Goal: Task Accomplishment & Management: Complete application form

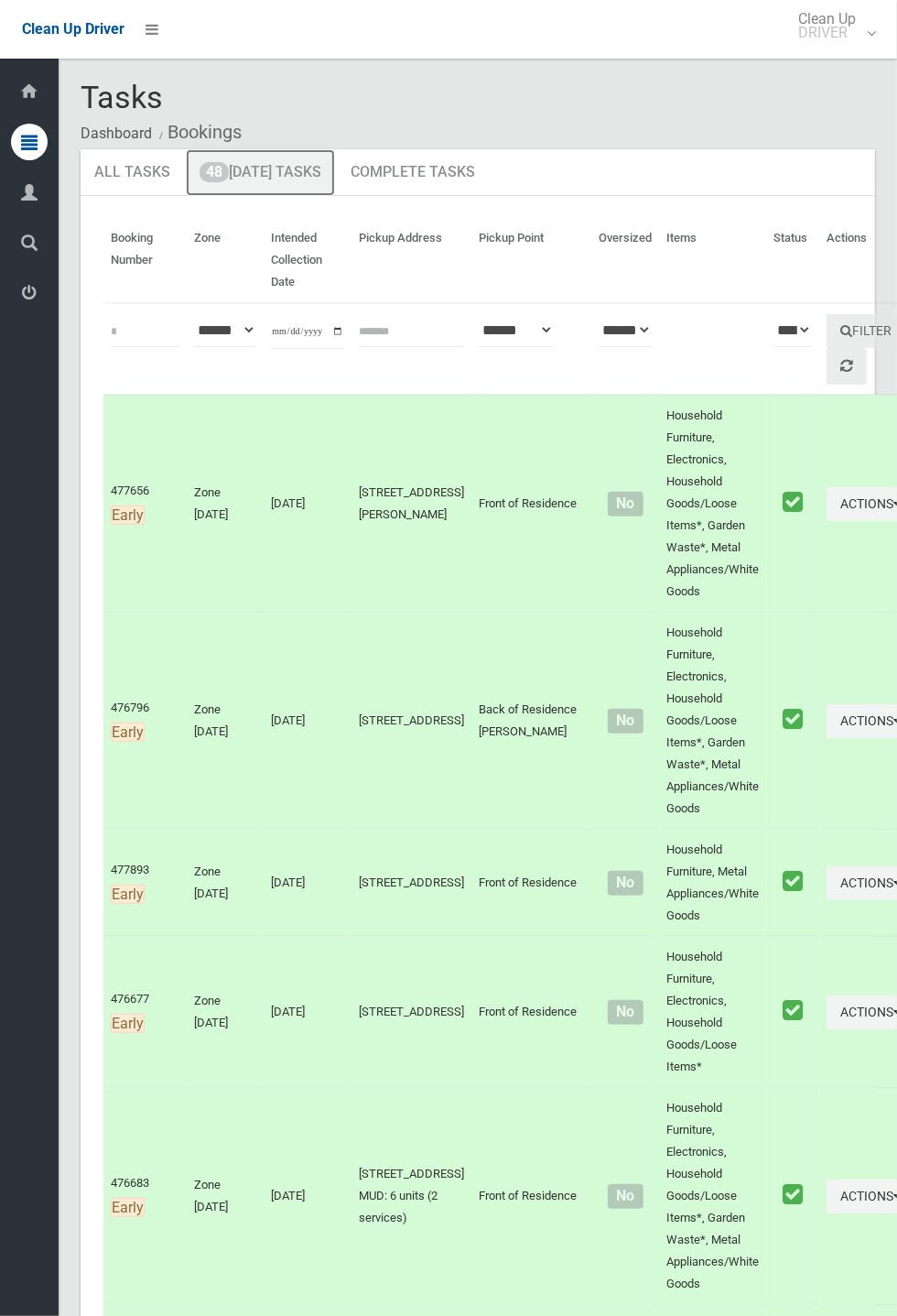
click at [292, 170] on link "48 [DATE] Tasks" at bounding box center [260, 174] width 150 height 48
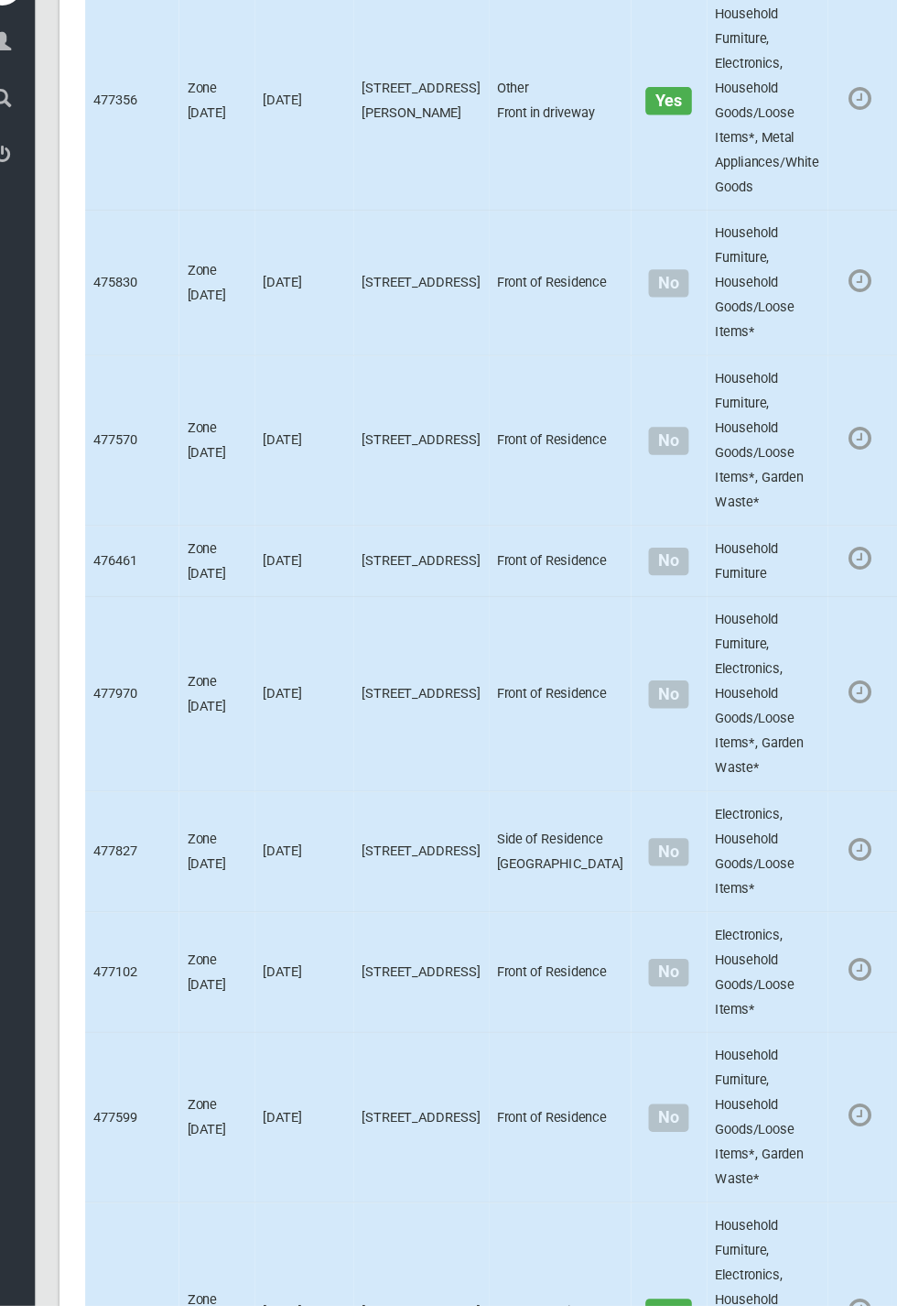
scroll to position [7462, 0]
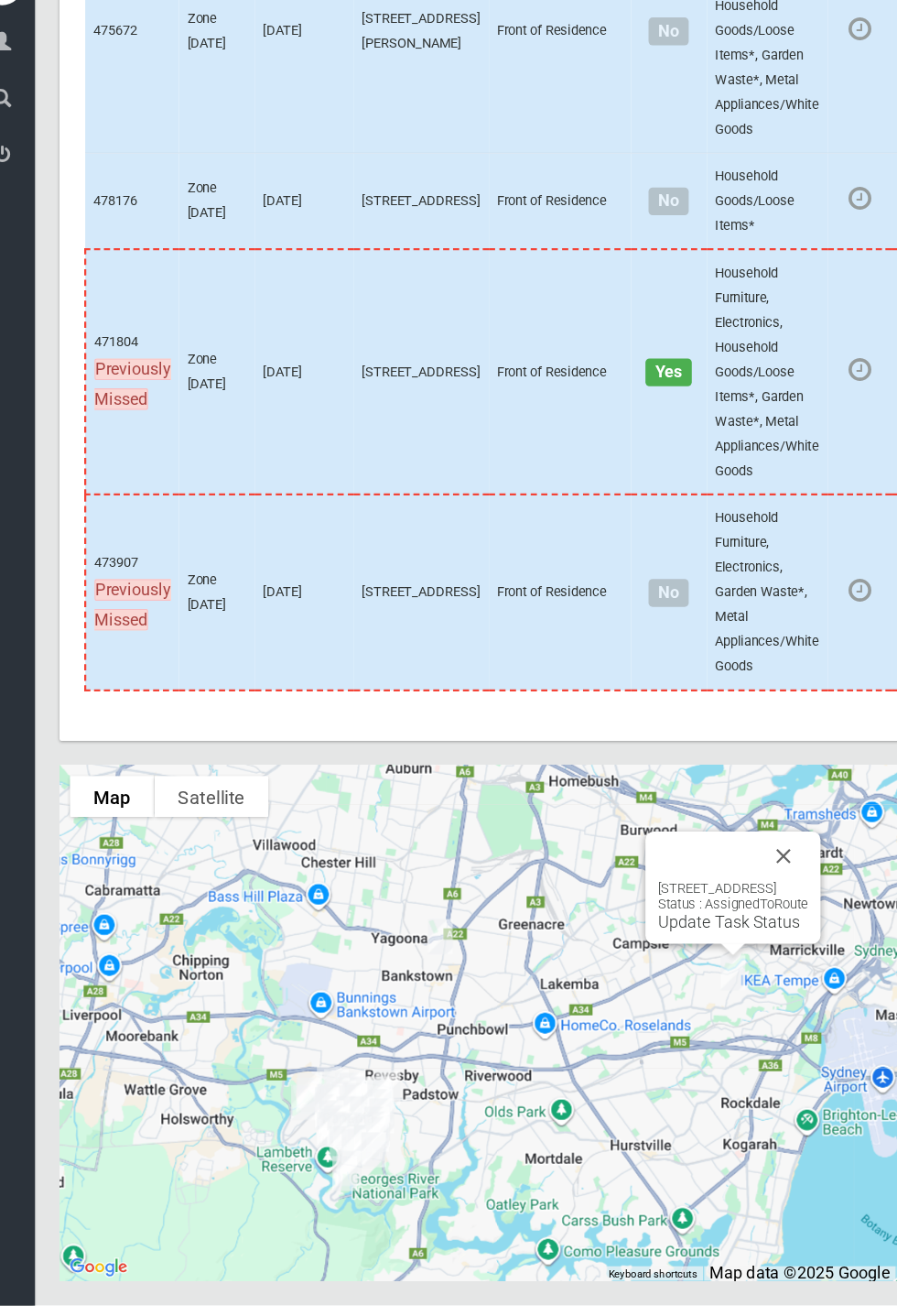
click at [746, 939] on button "Close" at bounding box center [724, 917] width 44 height 44
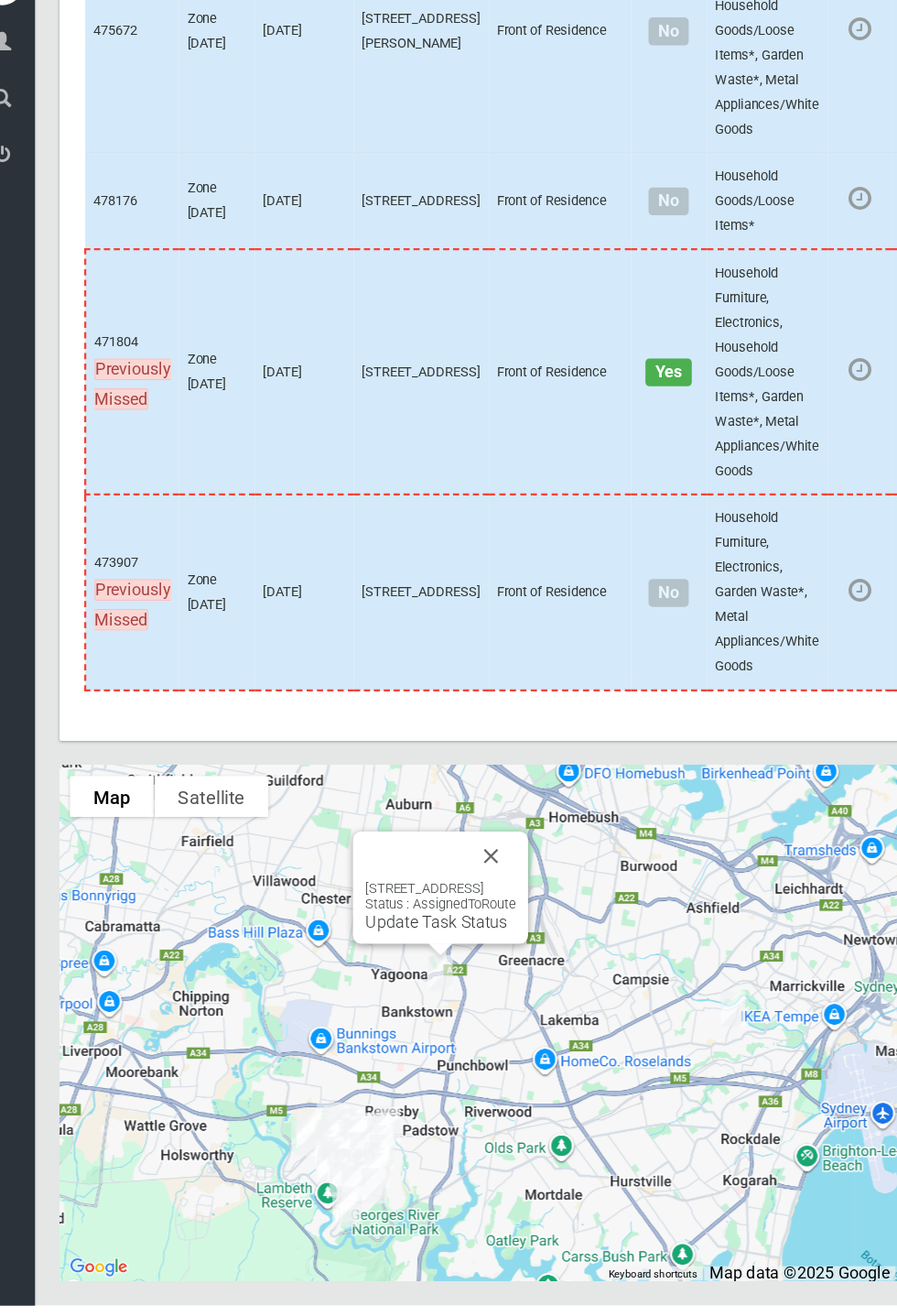
click at [486, 939] on button "Close" at bounding box center [464, 917] width 44 height 44
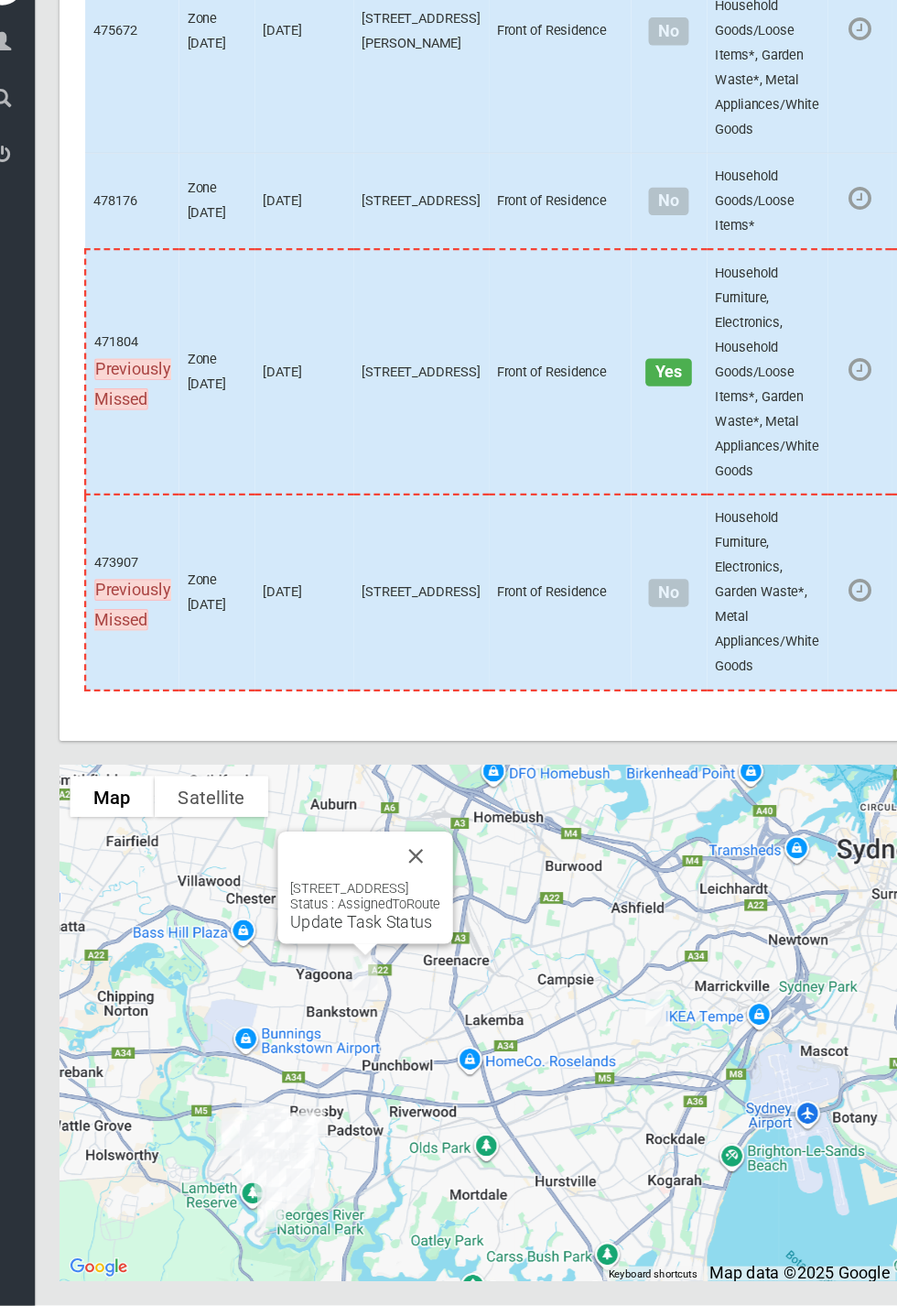
click at [419, 939] on button "Close" at bounding box center [397, 917] width 44 height 44
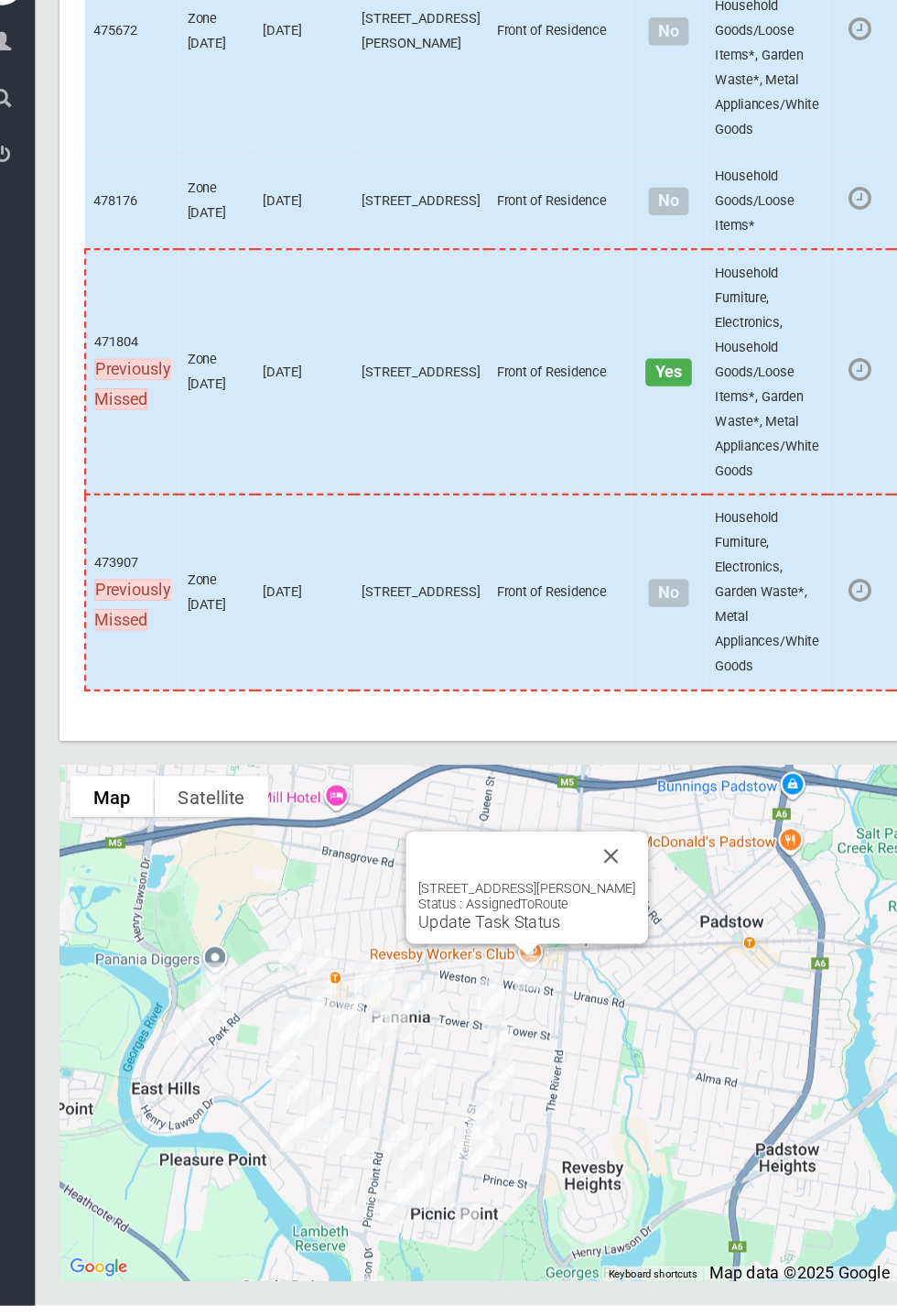
click at [594, 939] on button "Close" at bounding box center [572, 917] width 44 height 44
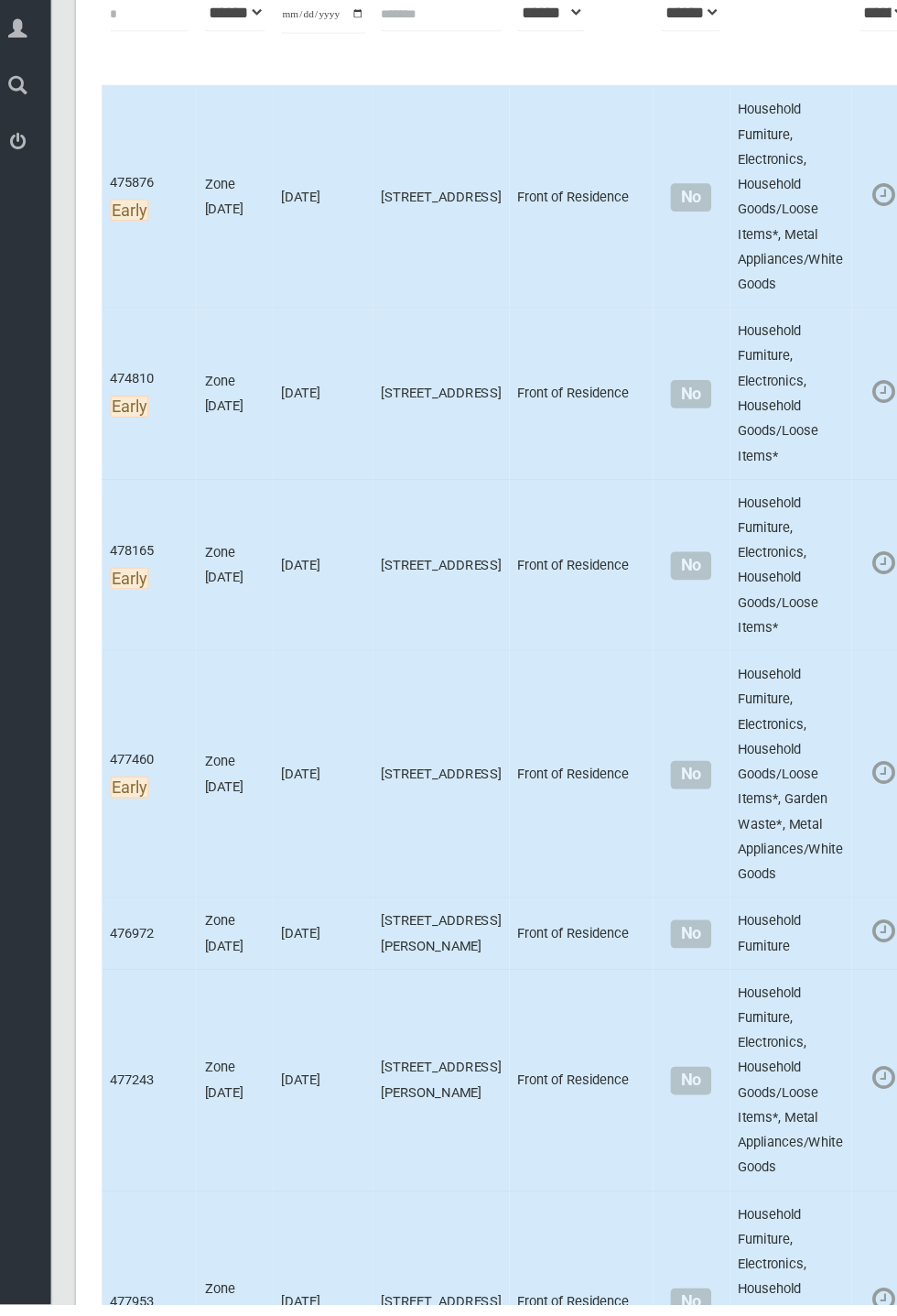
scroll to position [157, 0]
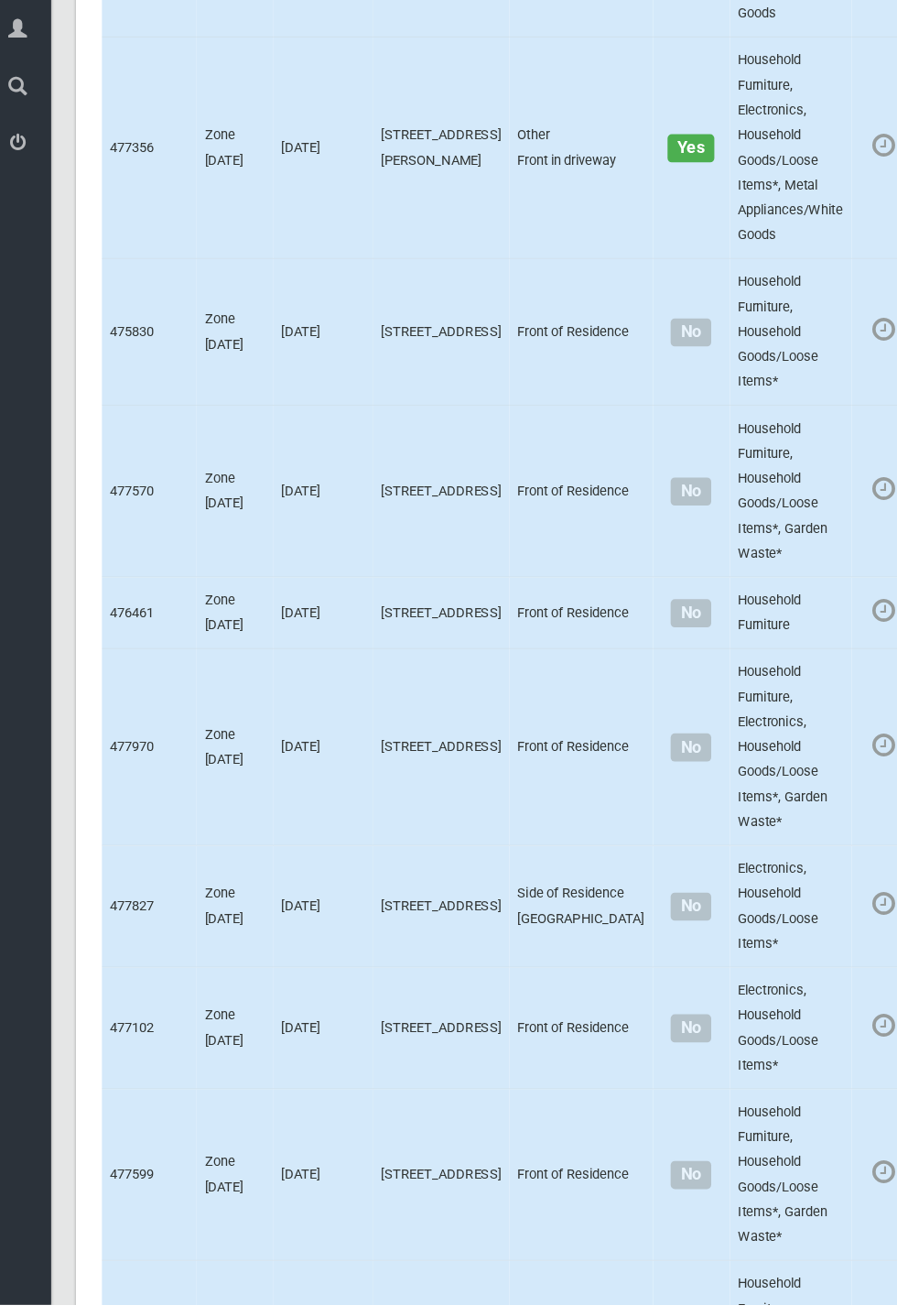
scroll to position [7463, 0]
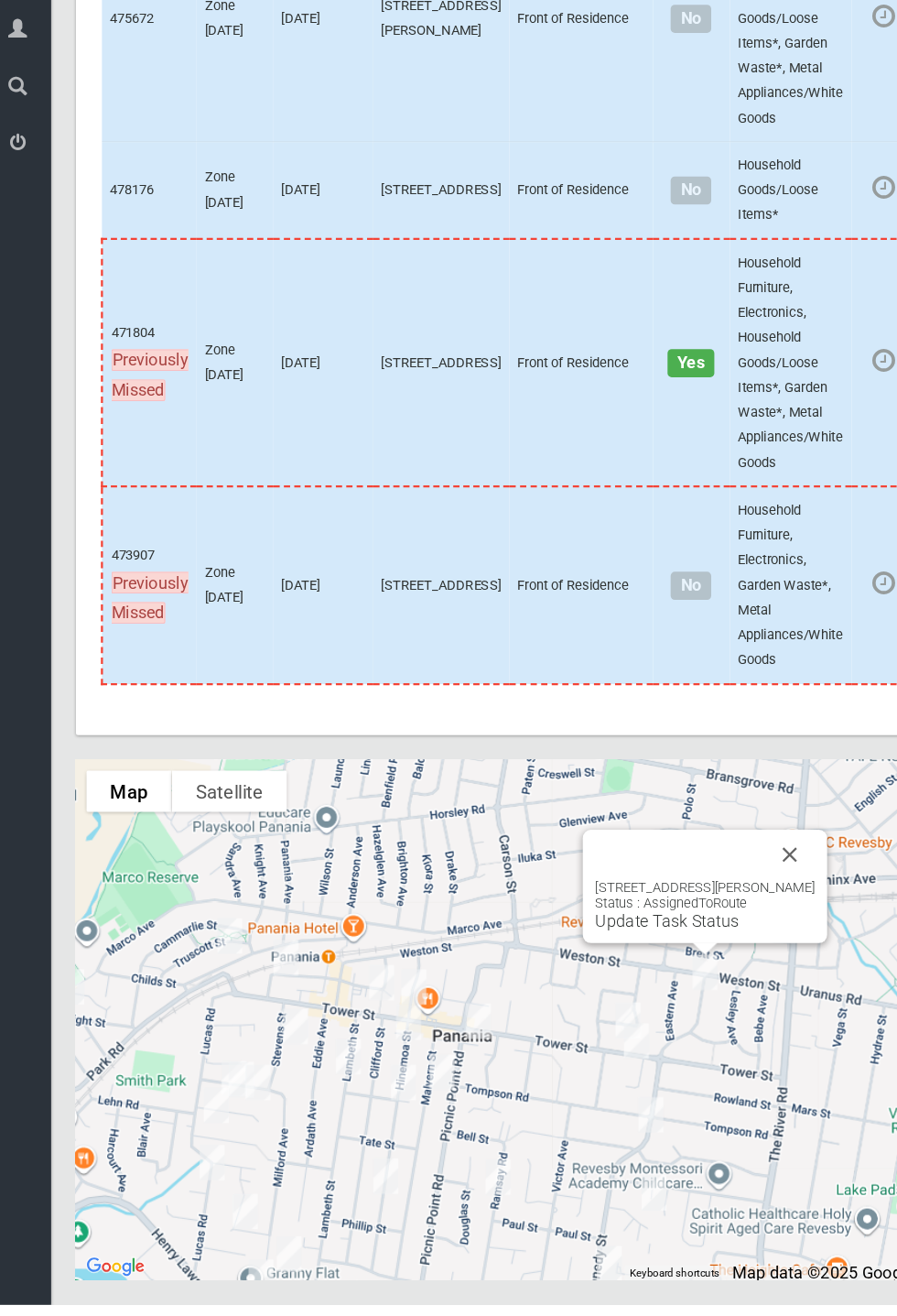
click at [730, 941] on button "Close" at bounding box center [709, 919] width 44 height 44
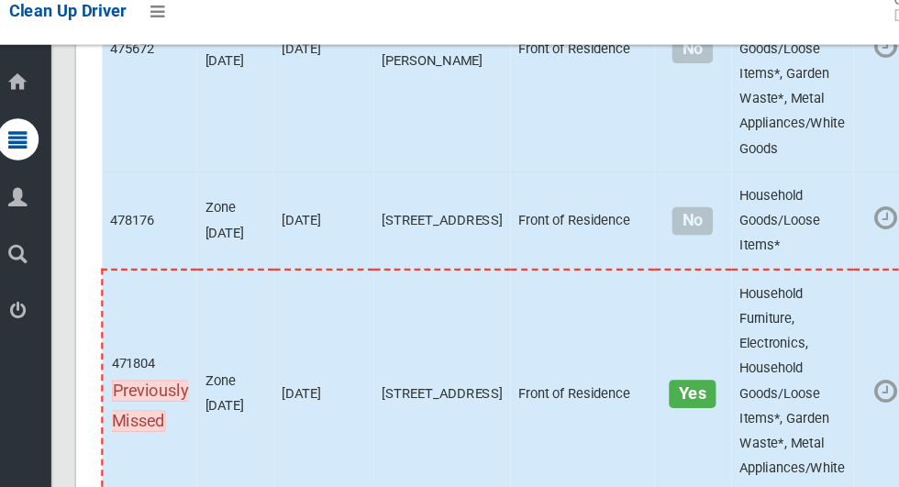
click at [47, 445] on div "Dashboard Tasks All Tasks Todays Tasks Overdue Tasks Complete Tasks Profile Sea…" at bounding box center [29, 273] width 59 height 429
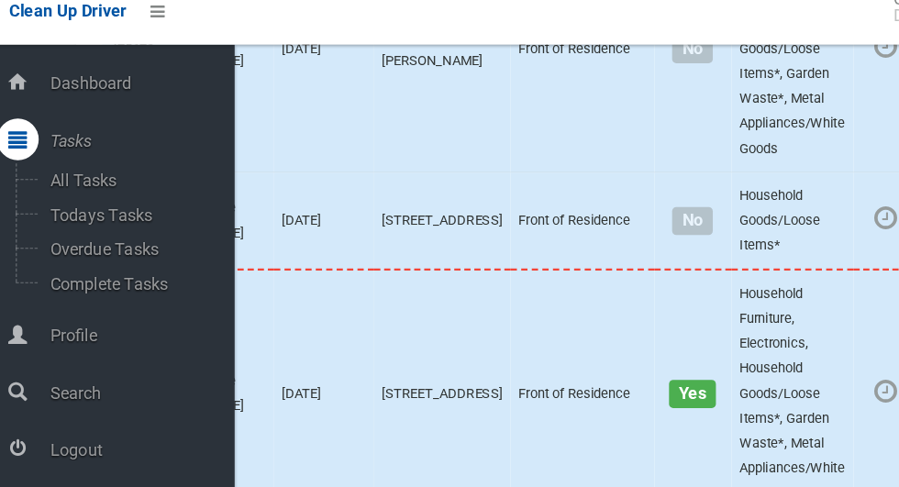
click at [30, 433] on icon at bounding box center [29, 414] width 17 height 37
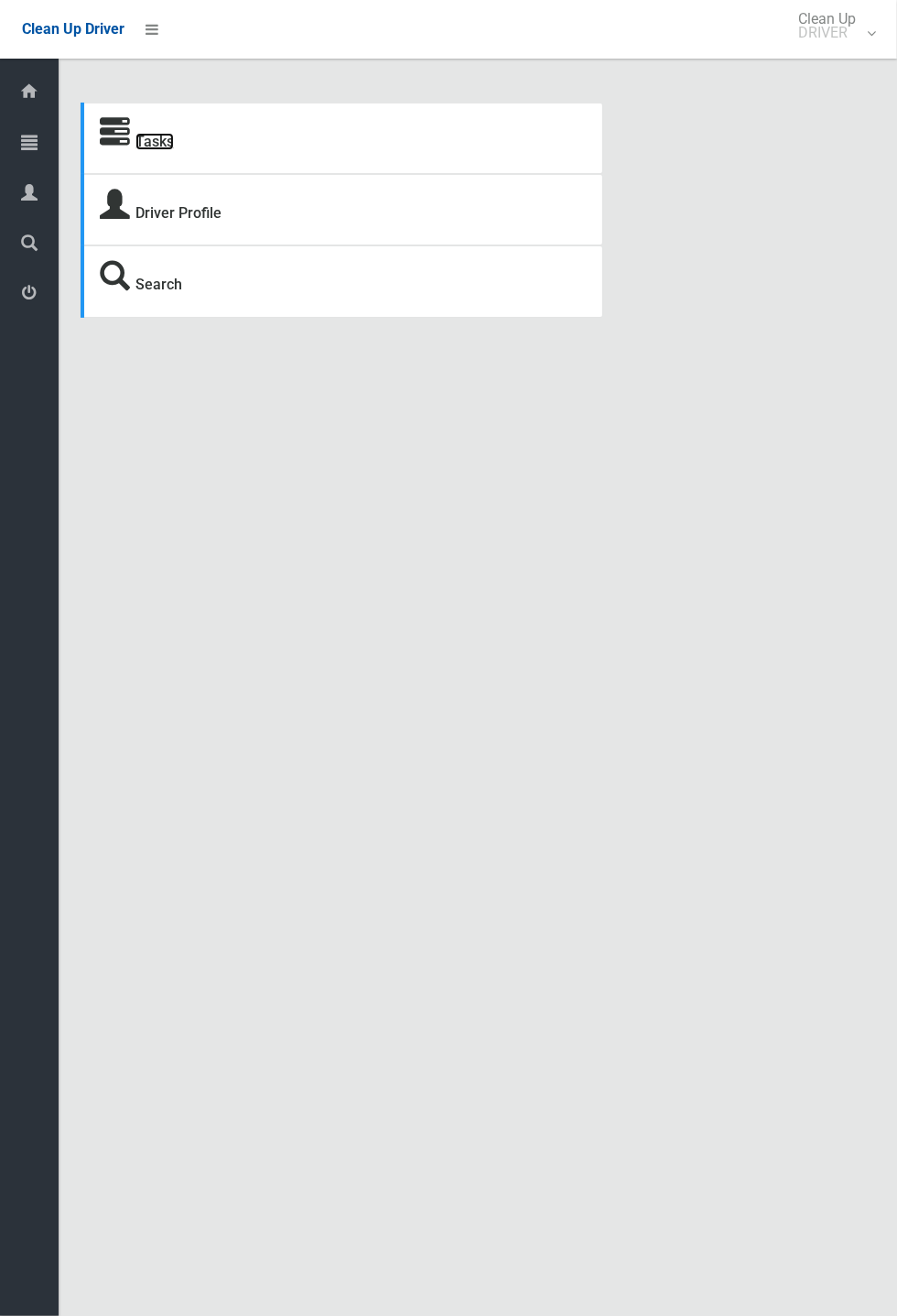
click at [148, 137] on link "Tasks" at bounding box center [155, 141] width 39 height 17
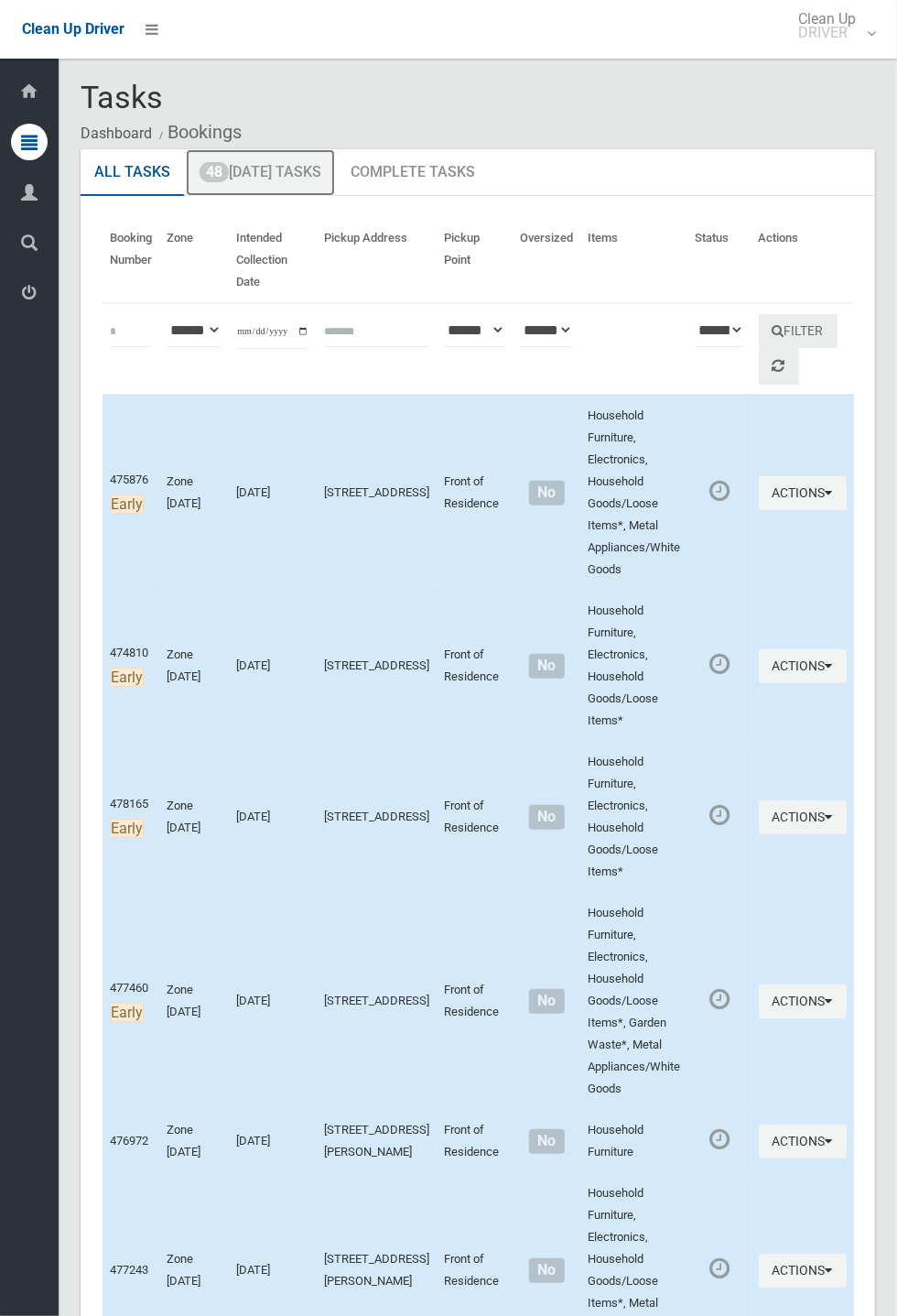
click at [335, 178] on link "48 Today's Tasks" at bounding box center [260, 174] width 150 height 48
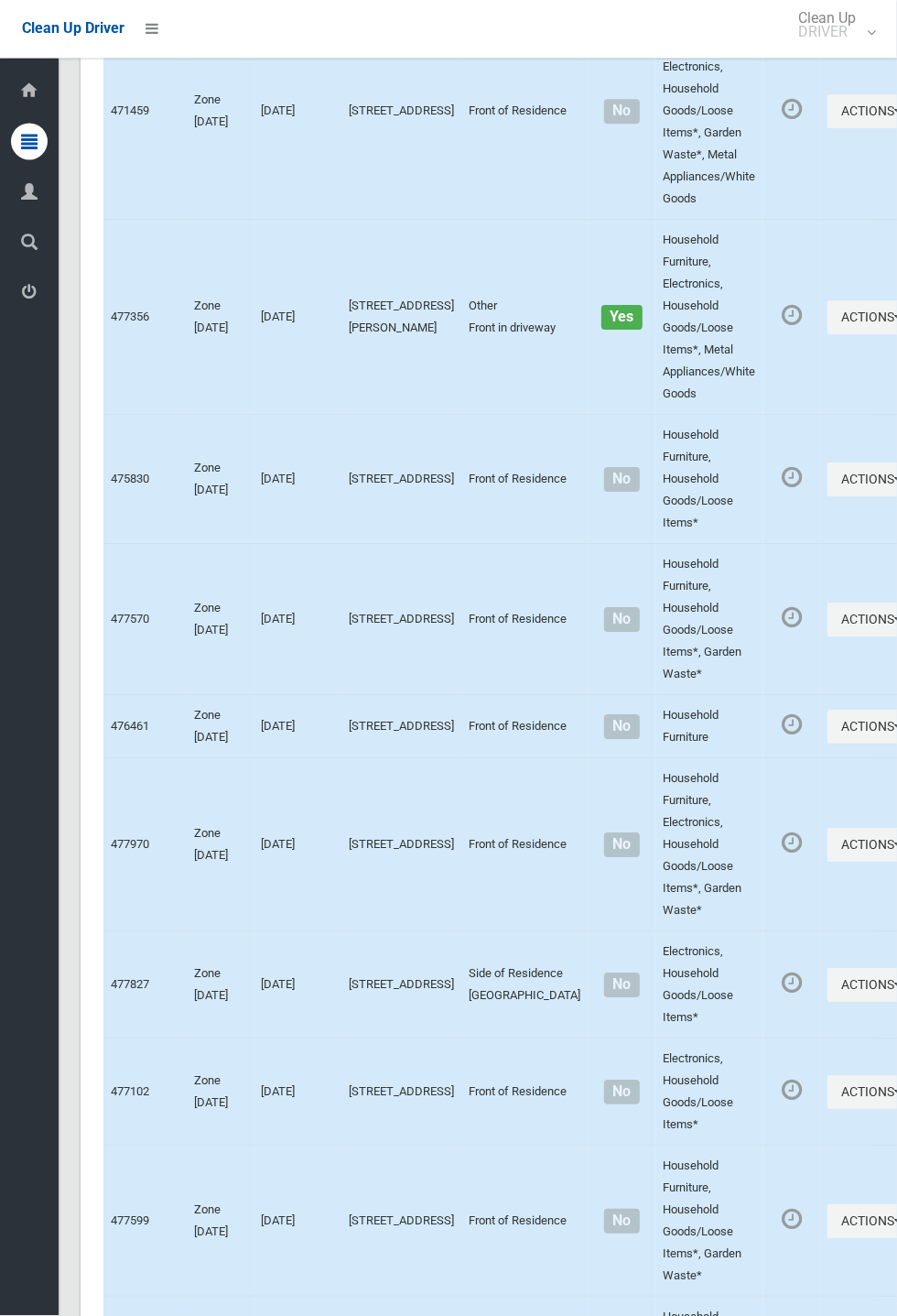
scroll to position [7462, 0]
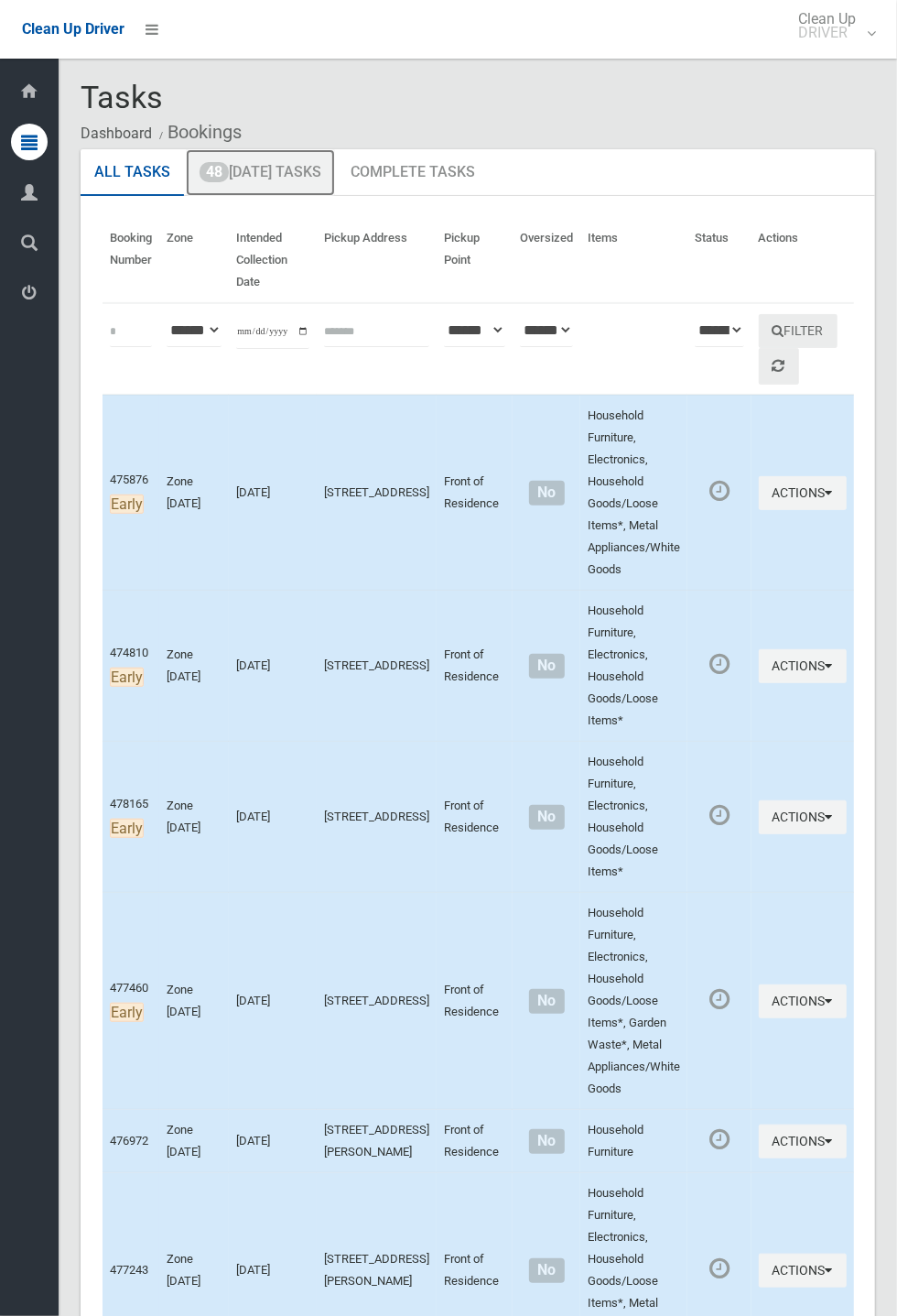
click at [310, 175] on link "48 [DATE] Tasks" at bounding box center [260, 174] width 150 height 48
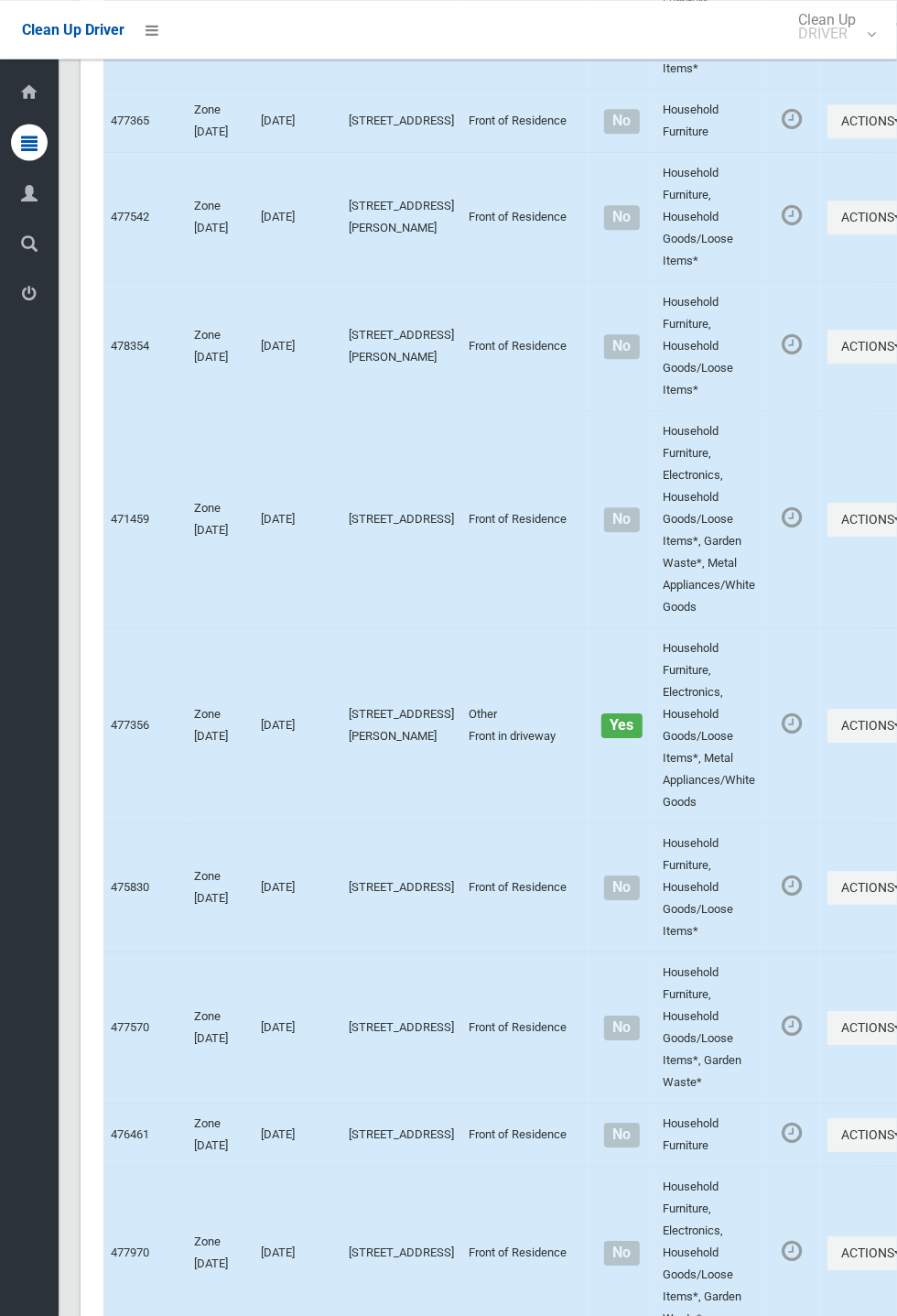
scroll to position [7462, 0]
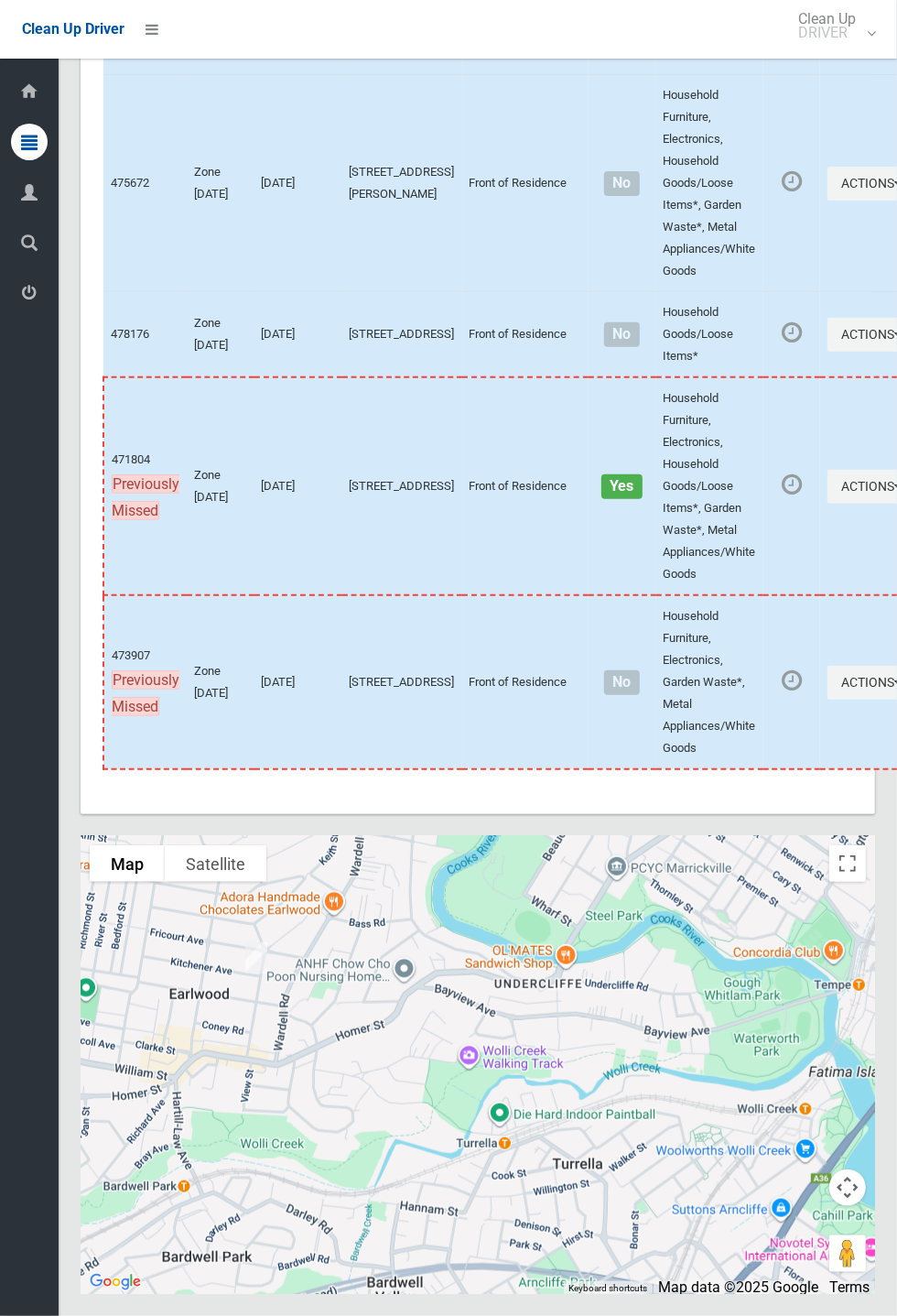
click at [305, 1055] on div at bounding box center [478, 1065] width 795 height 458
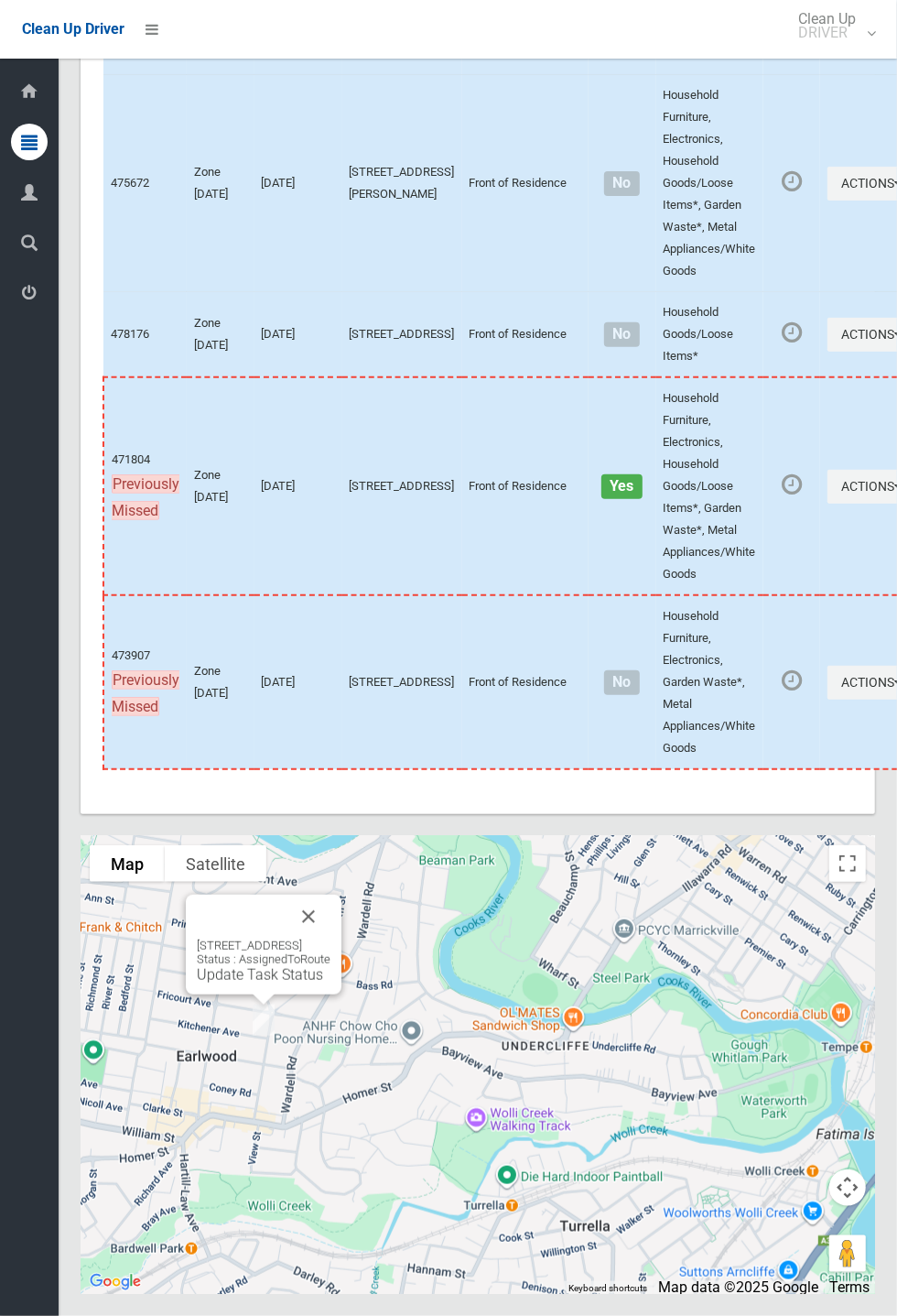
click at [330, 939] on button "Close" at bounding box center [308, 917] width 44 height 44
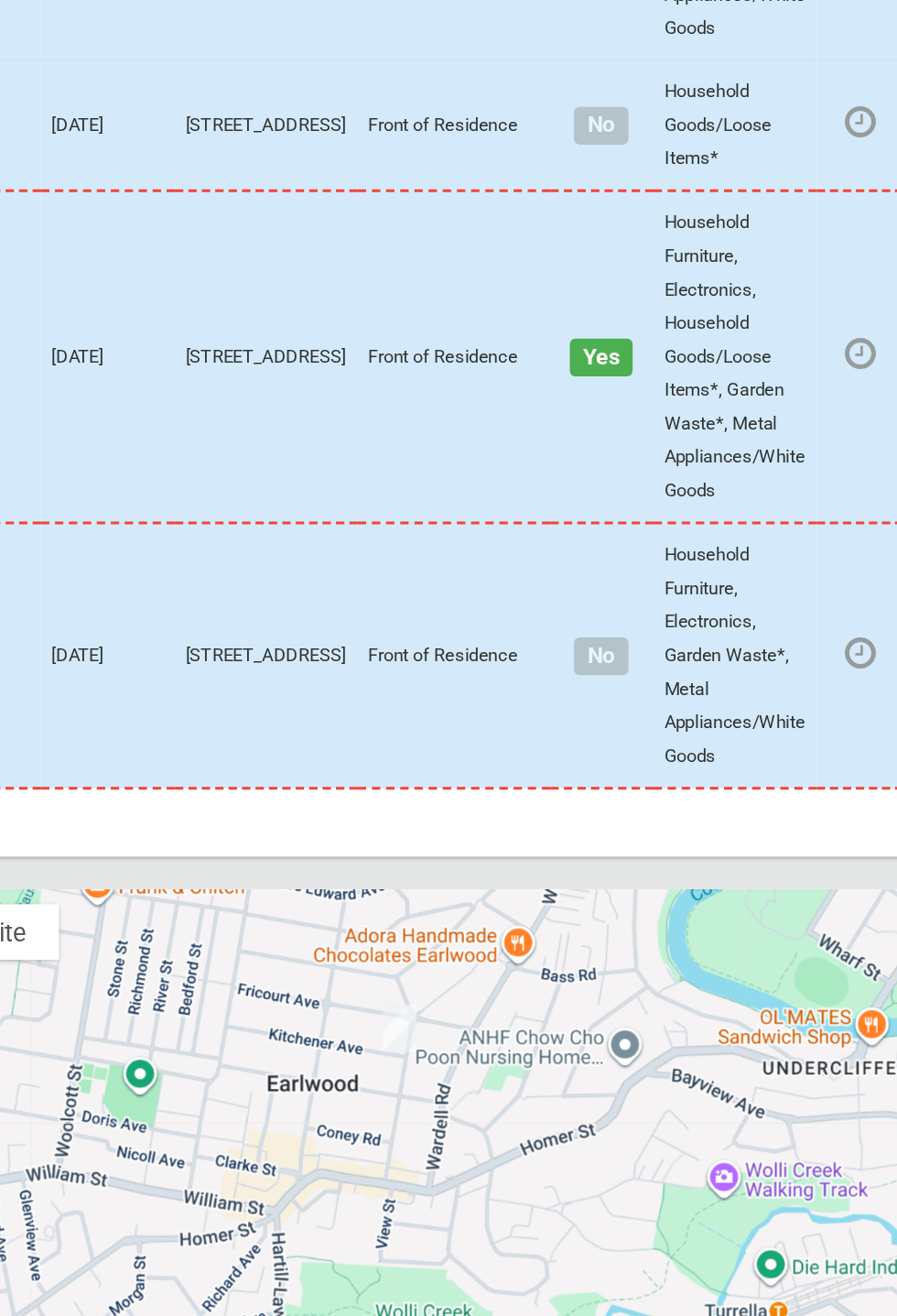
scroll to position [7433, 0]
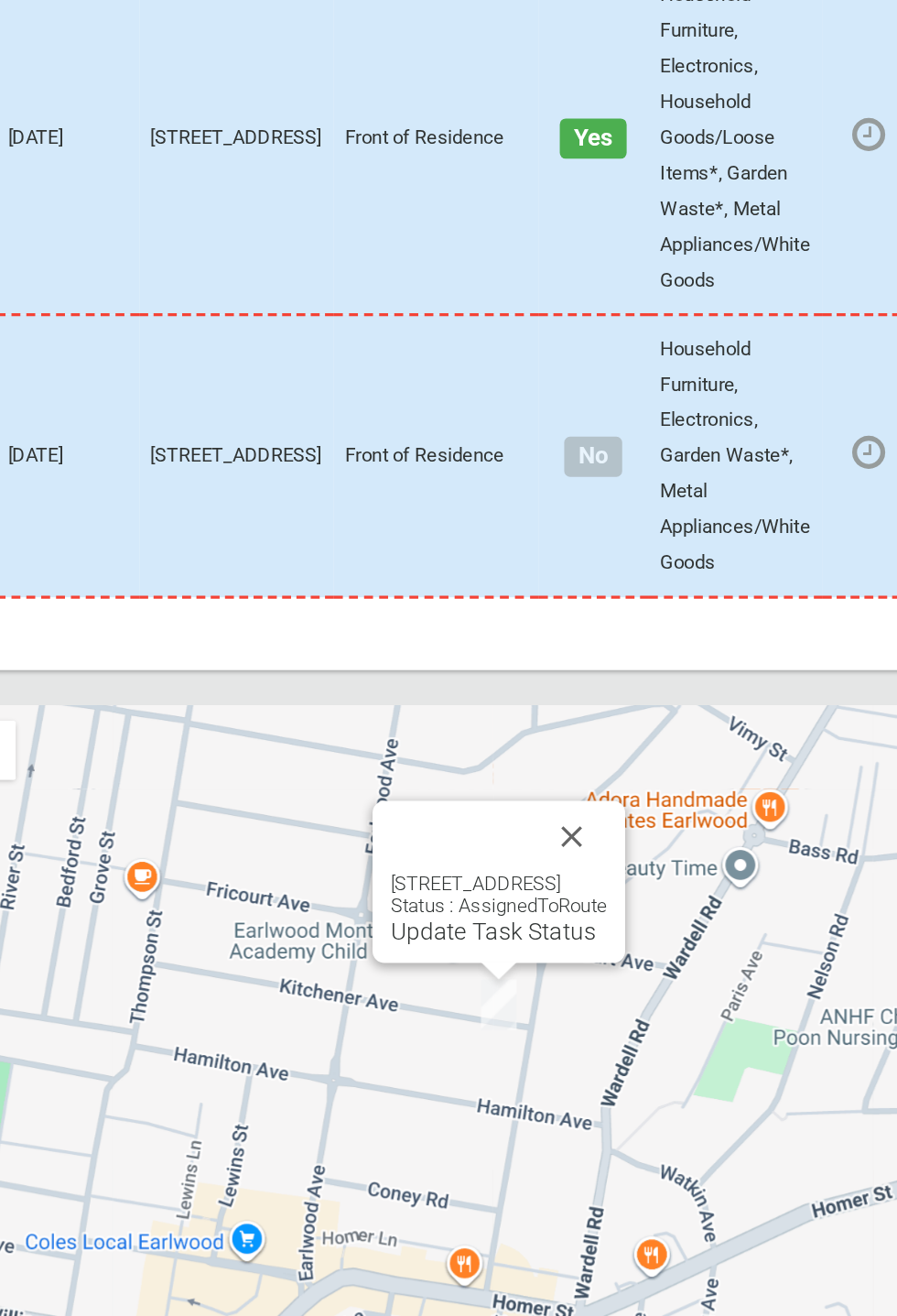
click at [511, 984] on link "Update Task Status" at bounding box center [560, 974] width 127 height 17
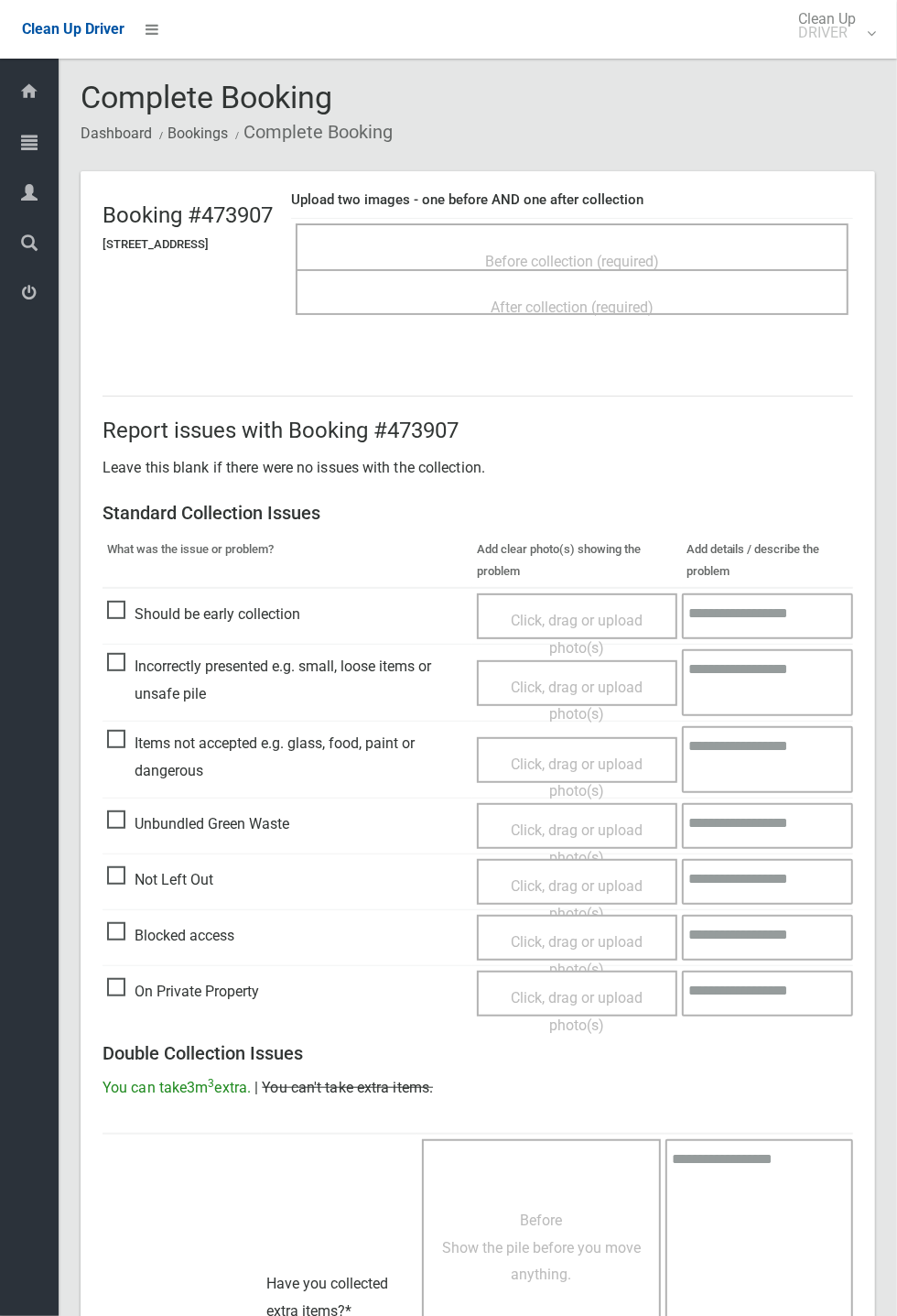
click at [568, 223] on div "Before collection (required)" at bounding box center [572, 246] width 553 height 46
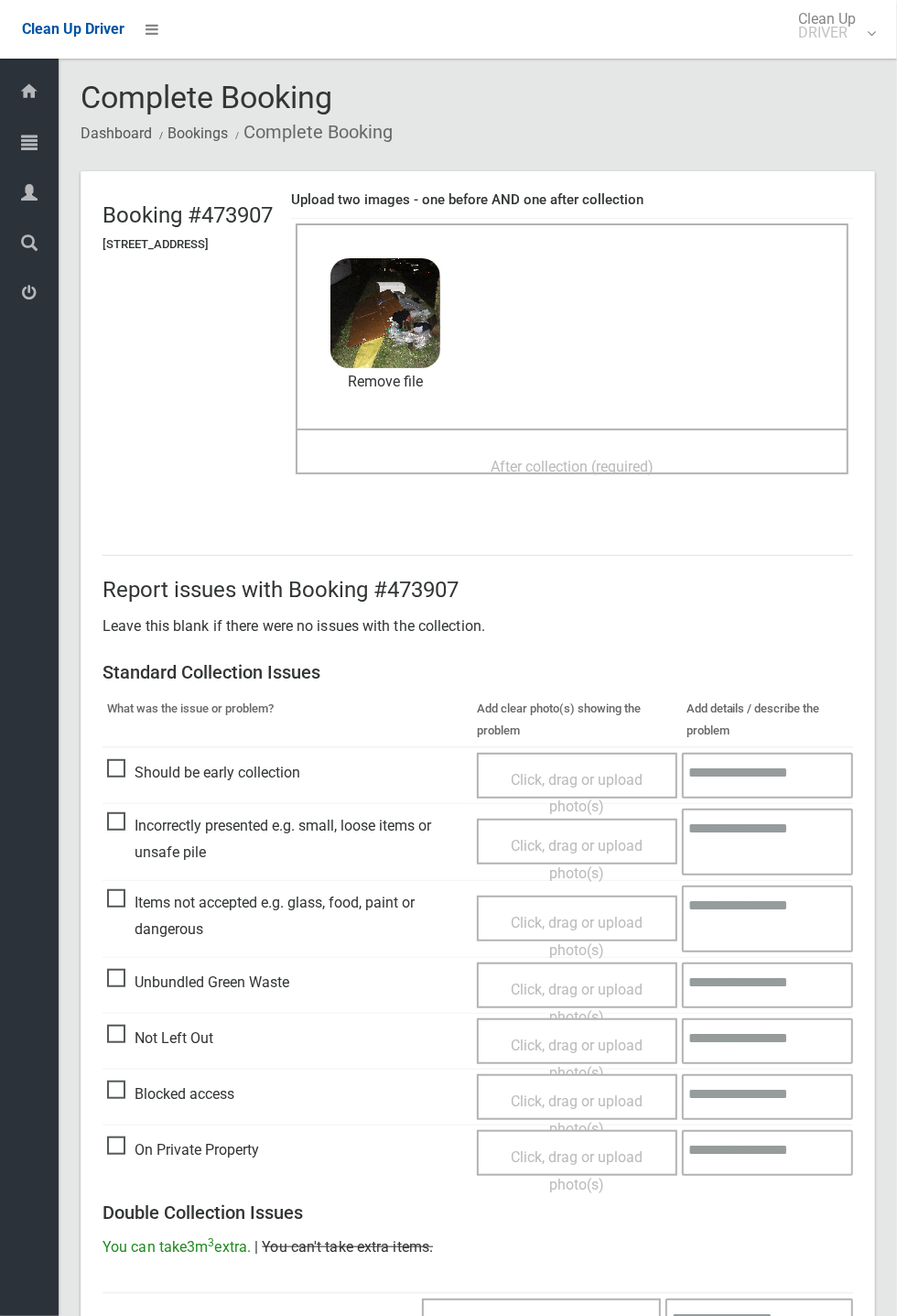
click at [557, 458] on span "After collection (required)" at bounding box center [572, 466] width 163 height 17
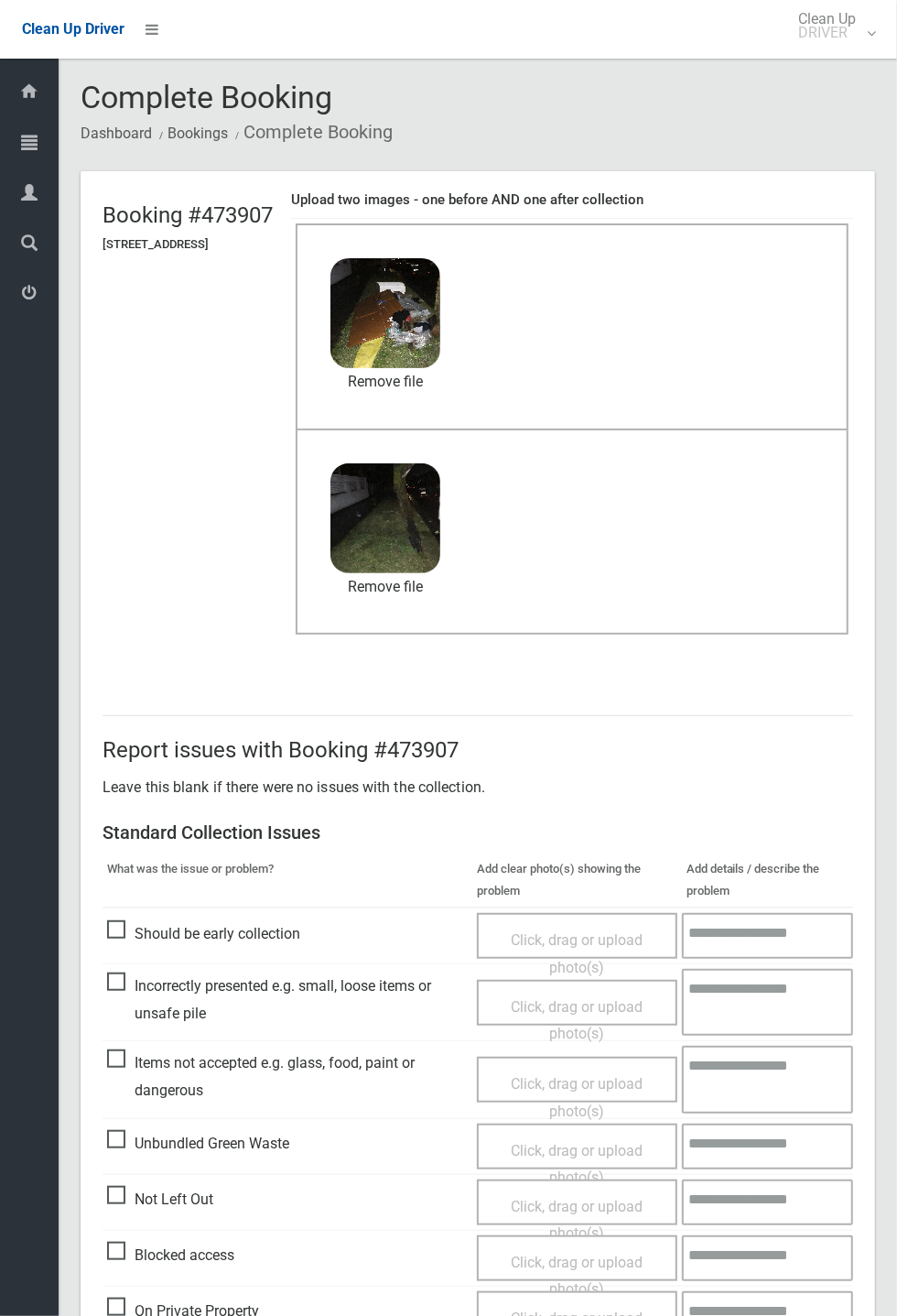
scroll to position [636, 0]
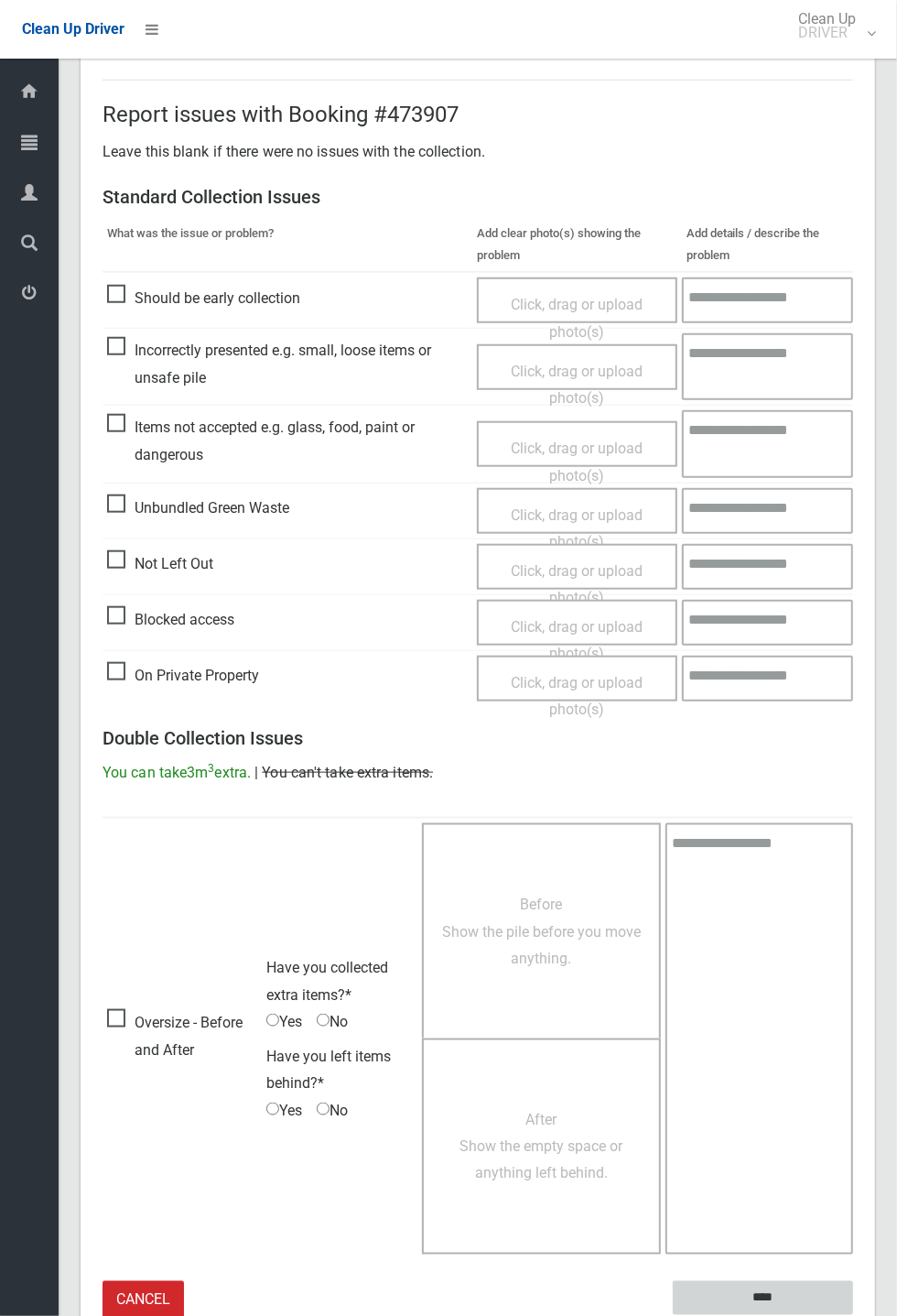
click at [766, 1289] on input "****" at bounding box center [763, 1298] width 181 height 34
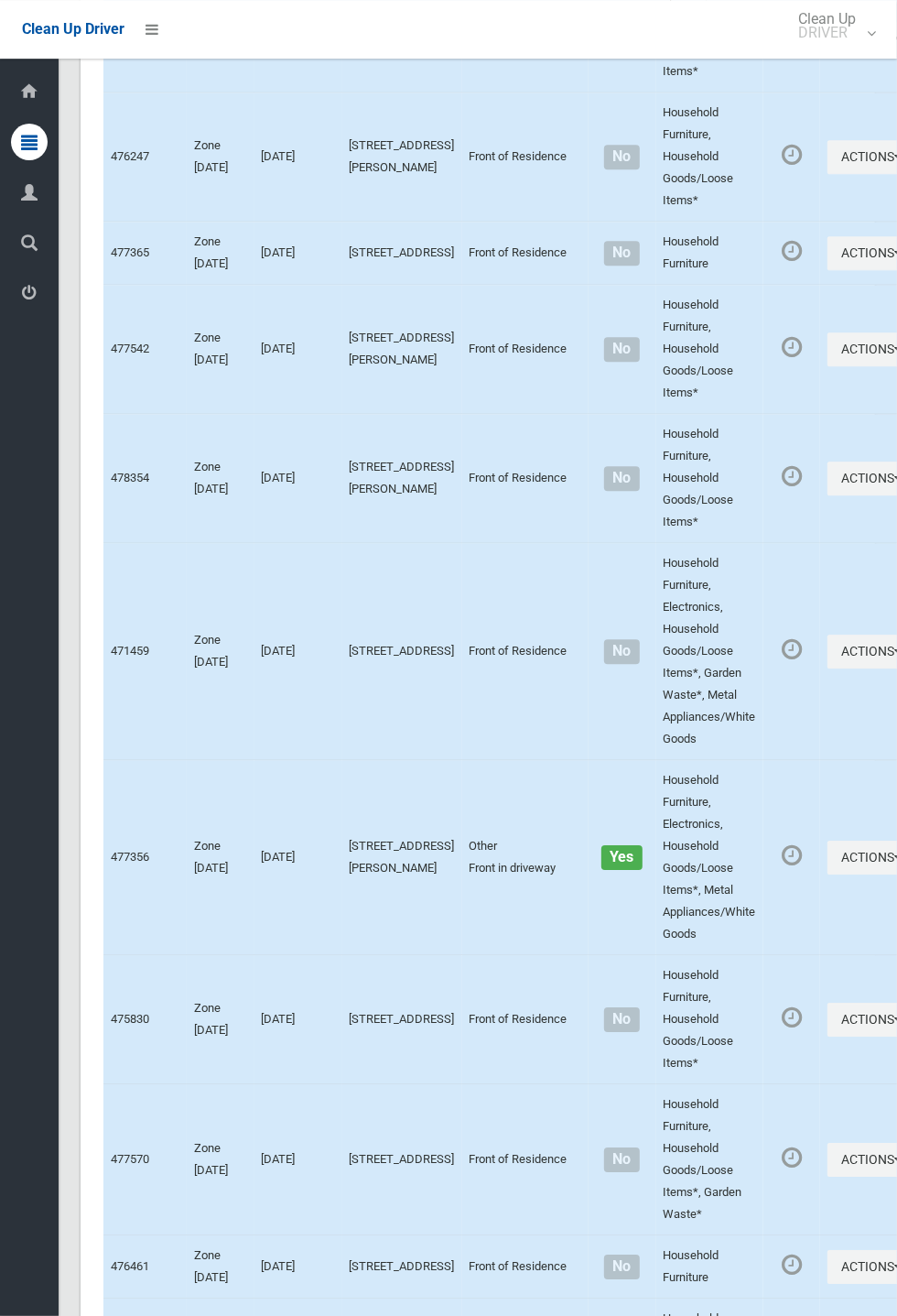
scroll to position [7462, 0]
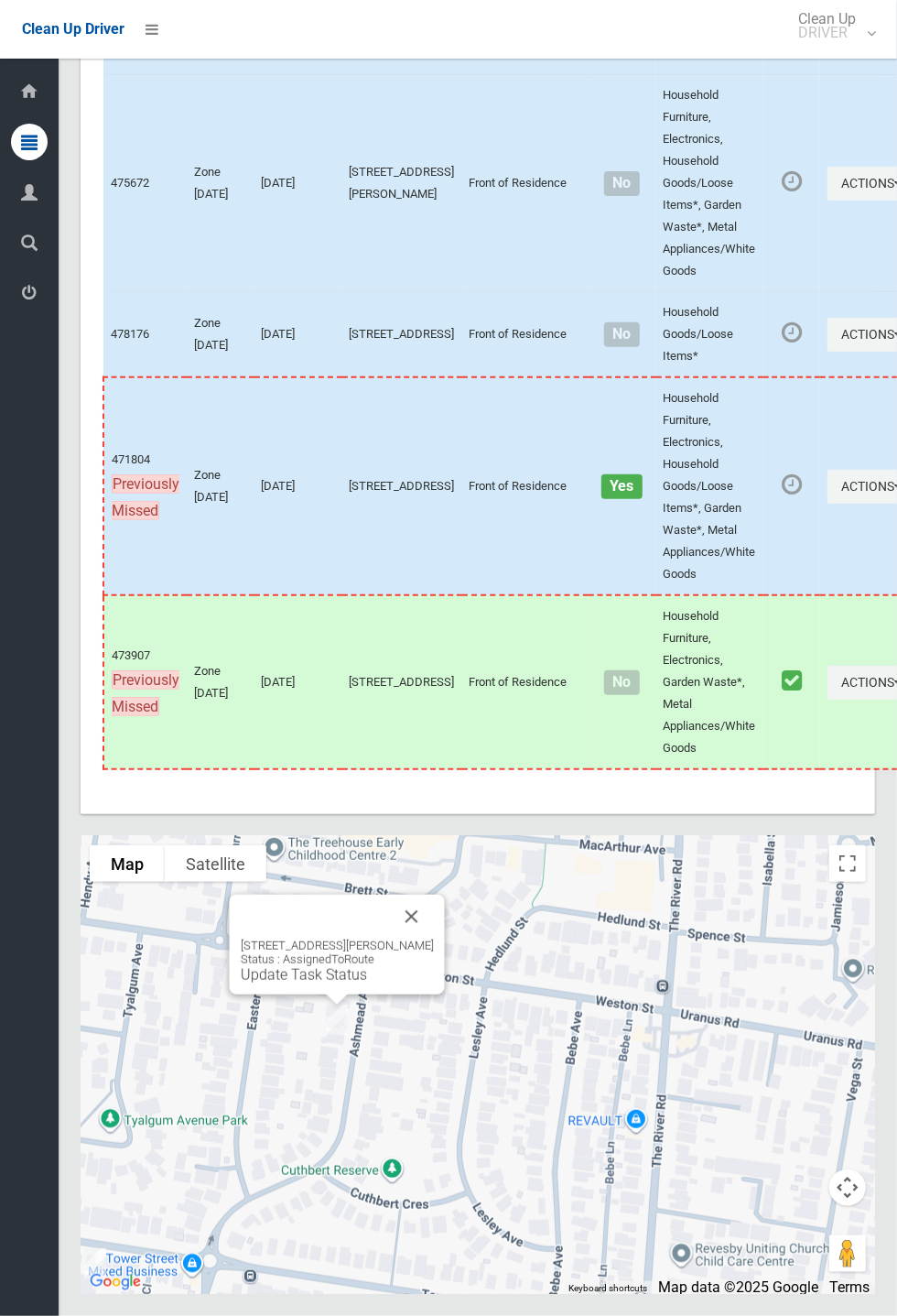
click at [433, 939] on button "Close" at bounding box center [412, 917] width 44 height 44
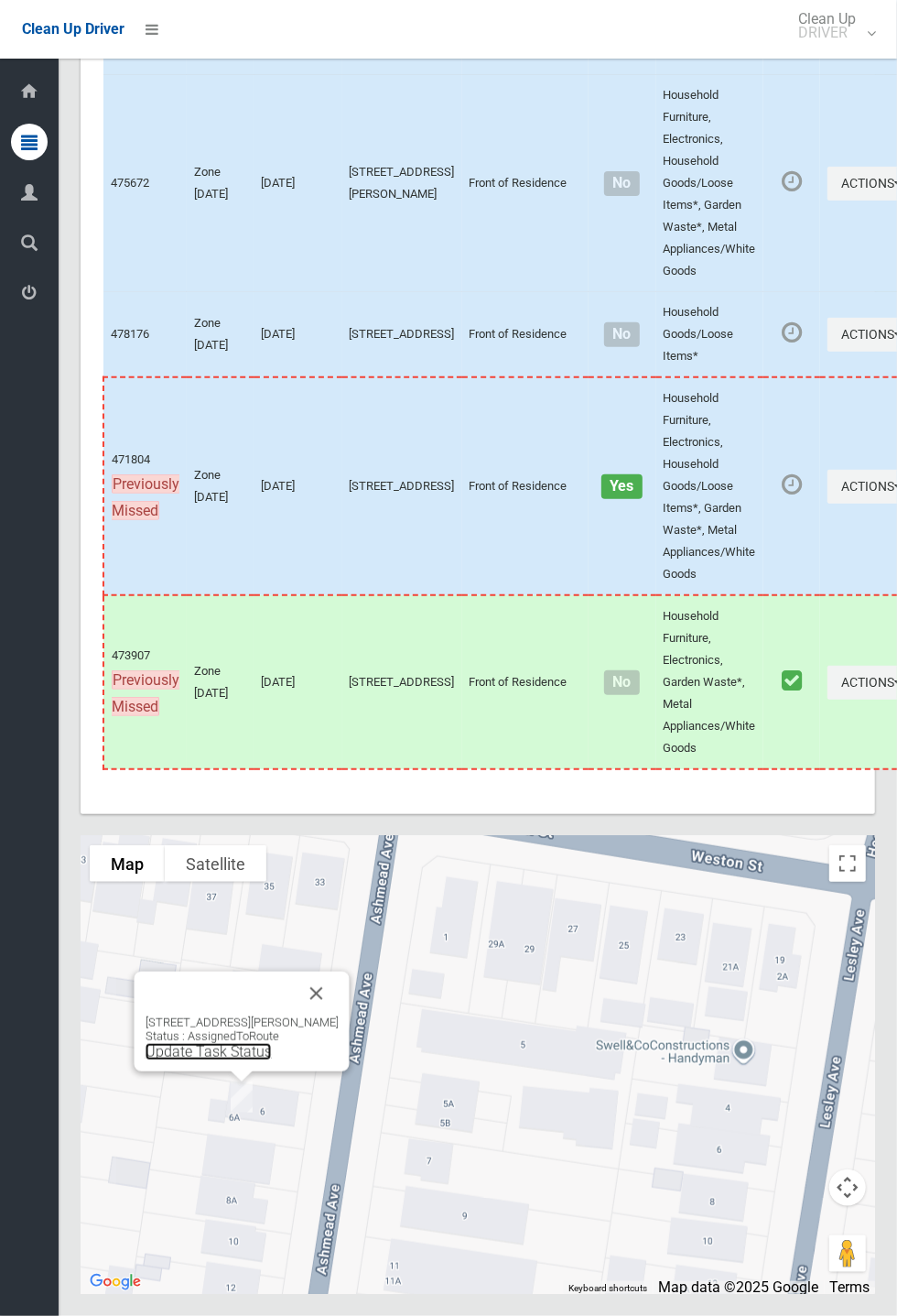
click at [239, 1061] on link "Update Task Status" at bounding box center [209, 1051] width 127 height 17
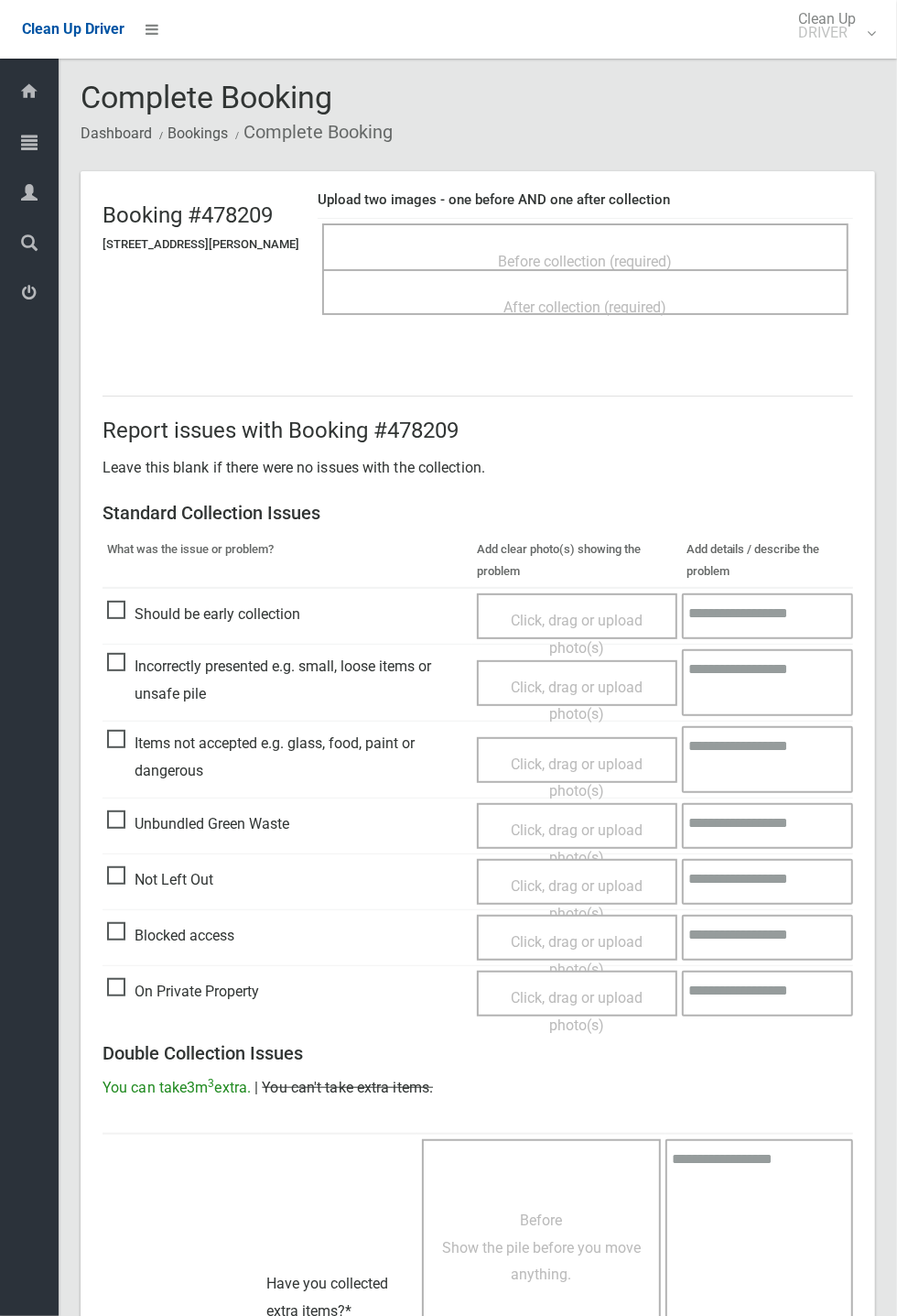
click at [140, 868] on span "Not Left Out" at bounding box center [160, 880] width 106 height 28
click at [184, 894] on span "Not Left Out" at bounding box center [160, 880] width 106 height 28
click at [205, 894] on span "Not Left Out" at bounding box center [160, 880] width 106 height 28
click at [196, 894] on span "Not Left Out" at bounding box center [160, 880] width 106 height 28
click at [560, 877] on span "Click, drag or upload photo(s)" at bounding box center [577, 899] width 132 height 45
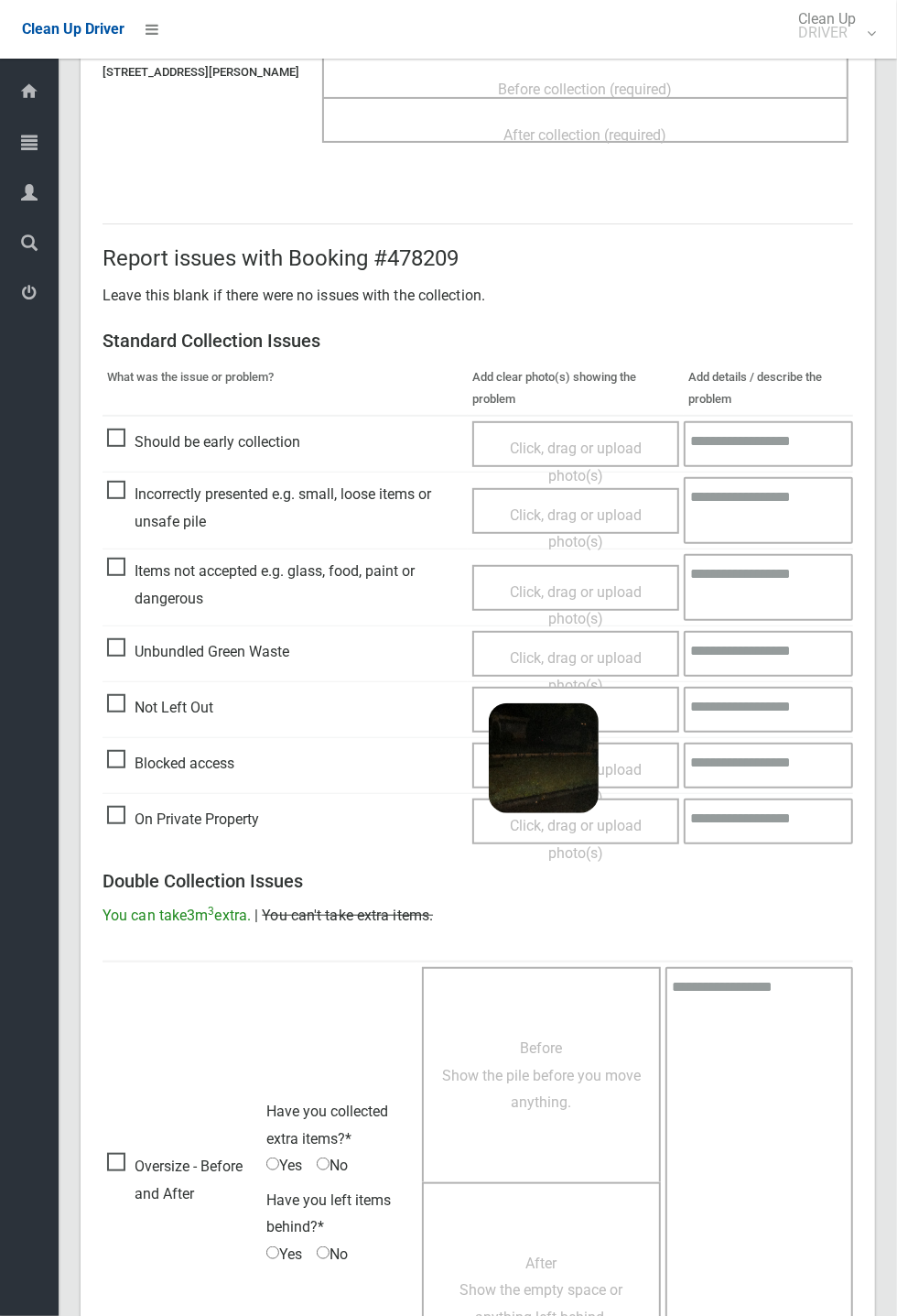
scroll to position [317, 0]
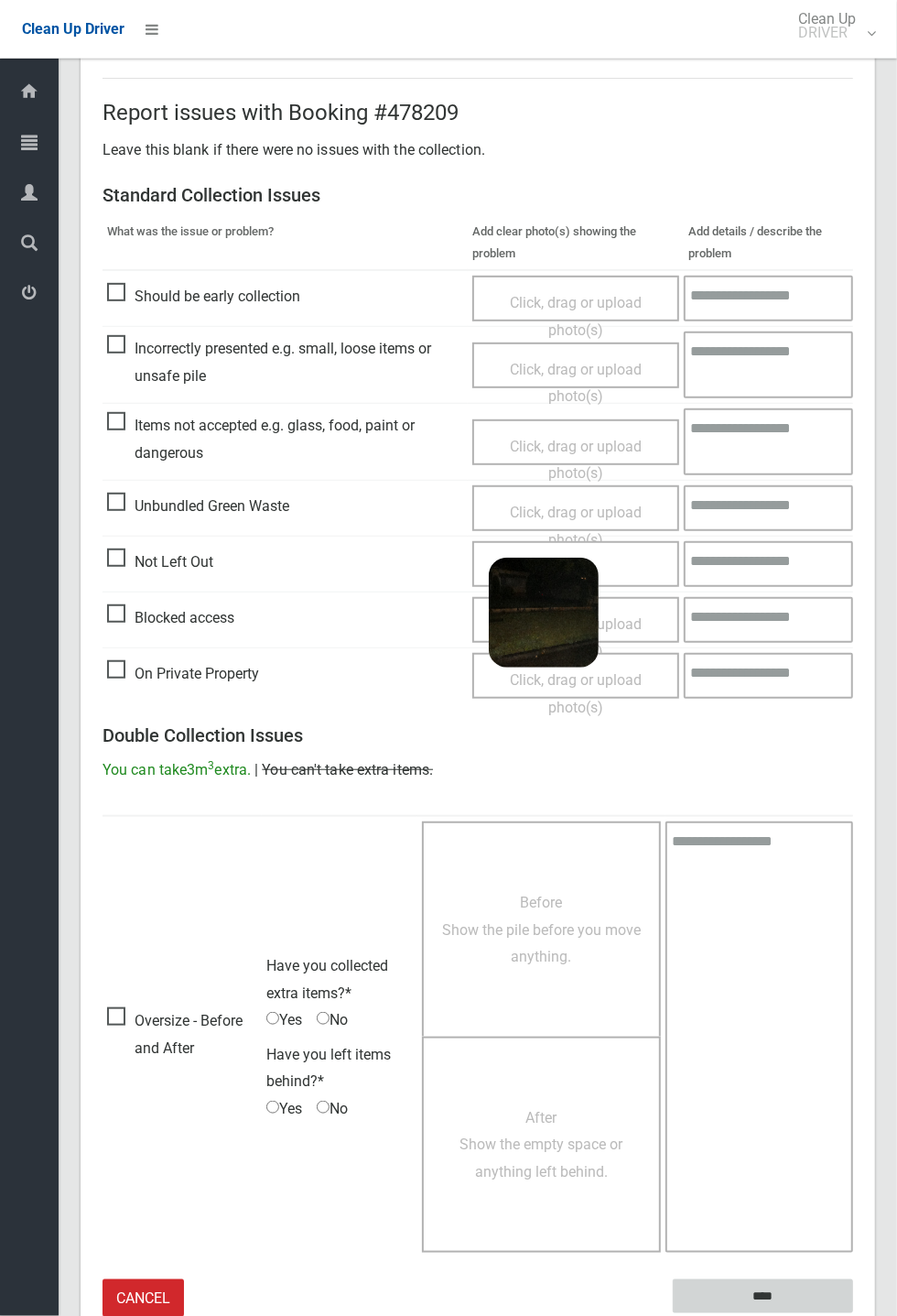
click at [853, 1313] on input "****" at bounding box center [763, 1296] width 181 height 34
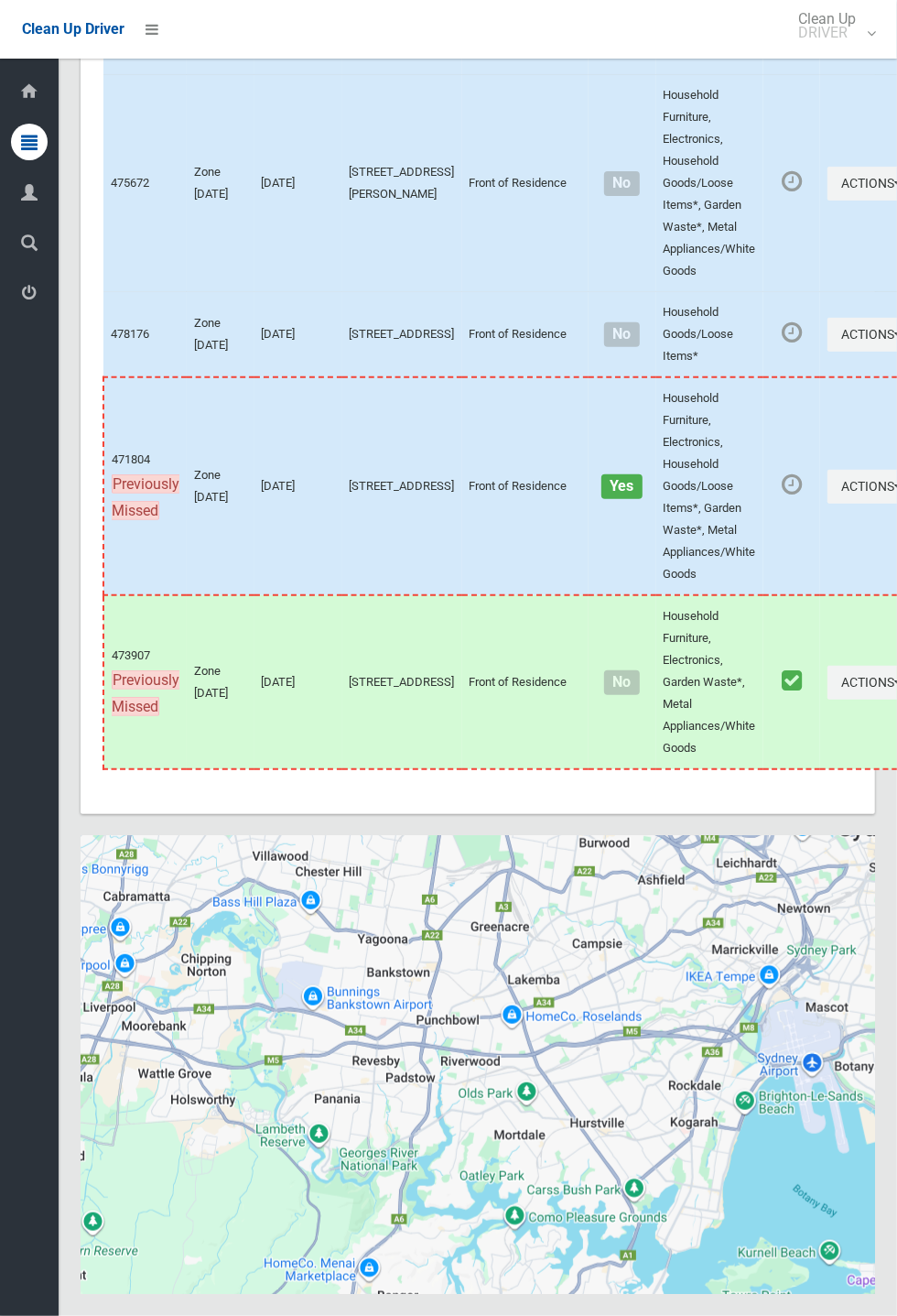
scroll to position [7462, 0]
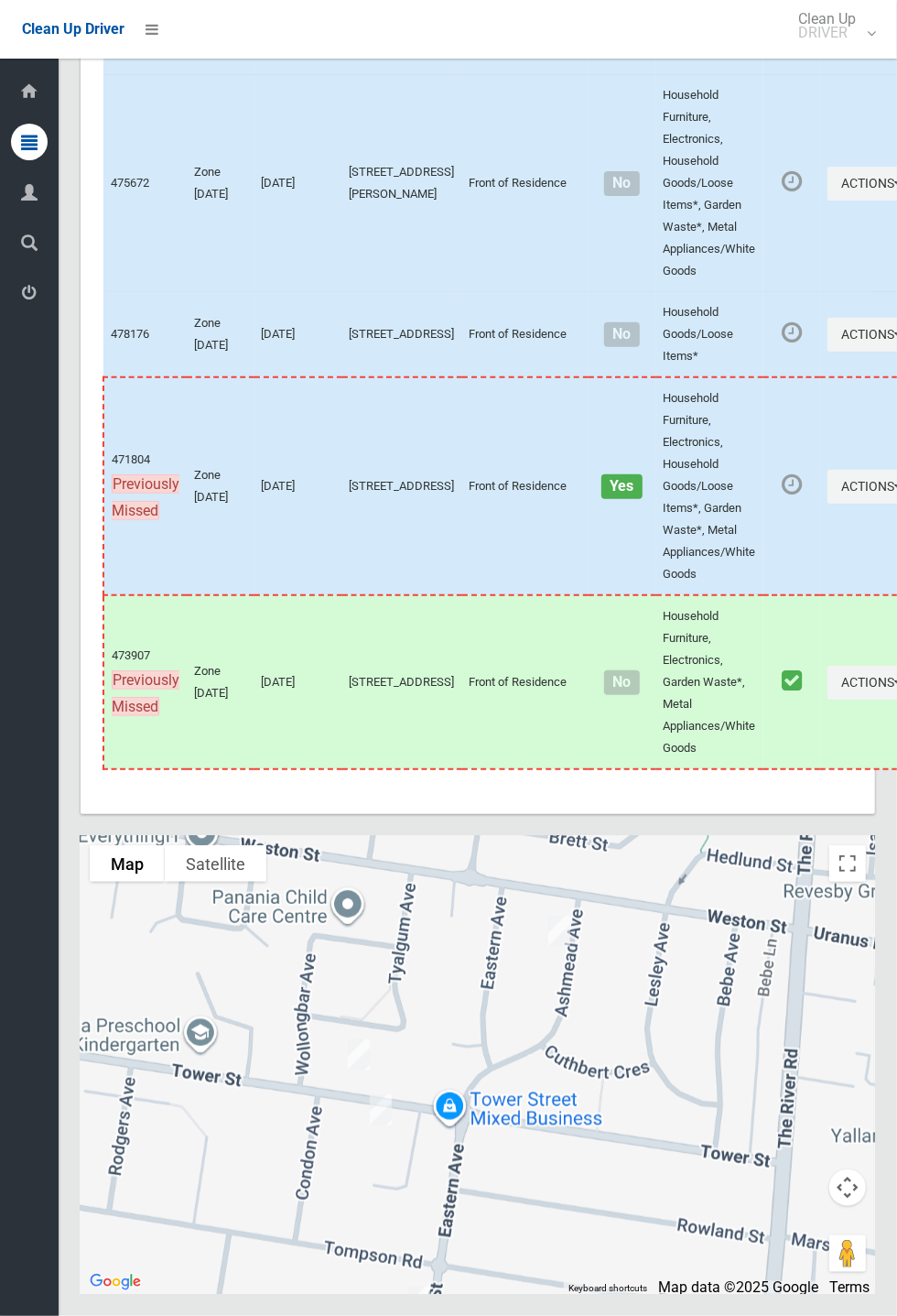
click at [383, 1120] on div at bounding box center [478, 1065] width 795 height 458
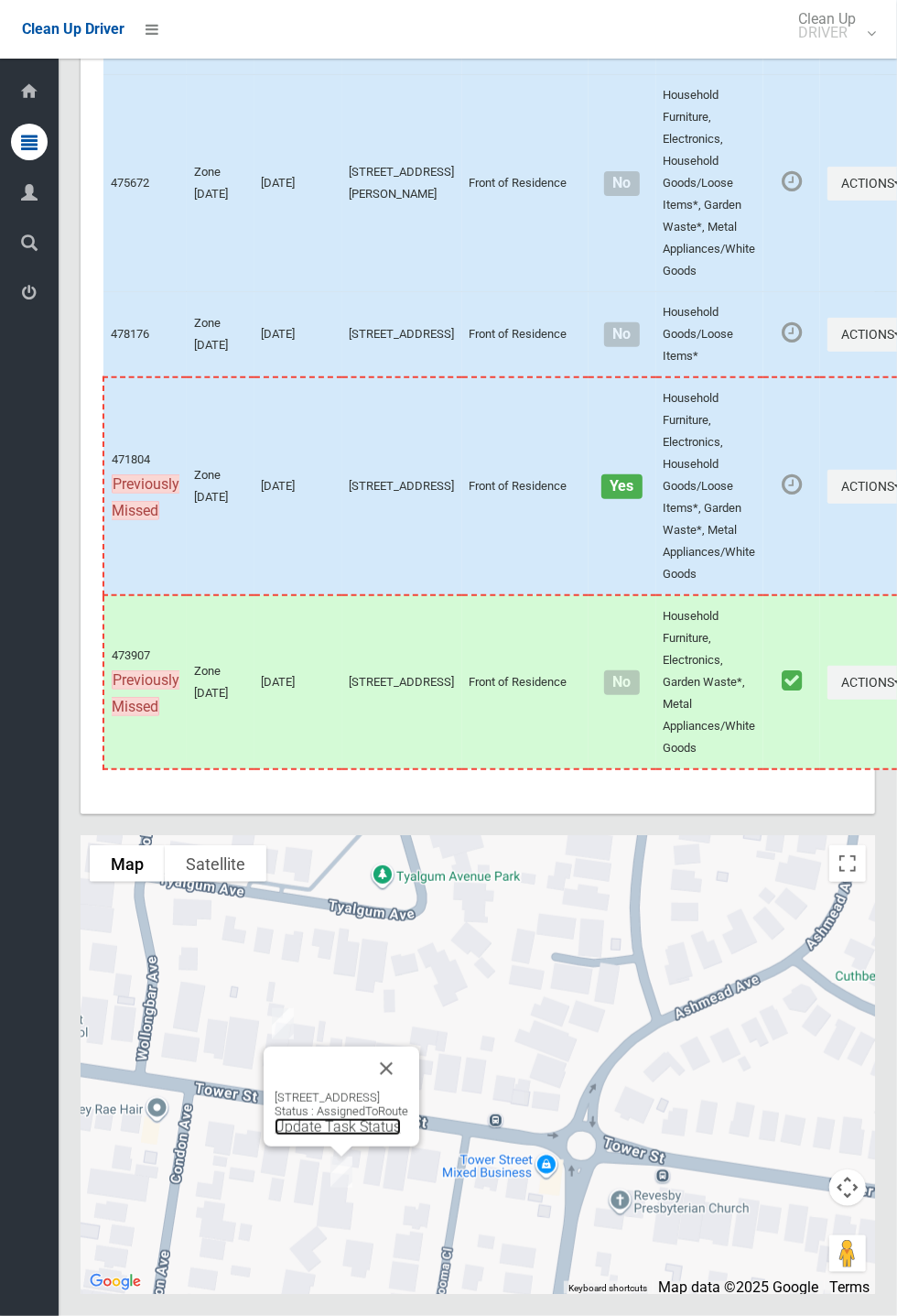
click at [354, 1135] on link "Update Task Status" at bounding box center [337, 1126] width 127 height 17
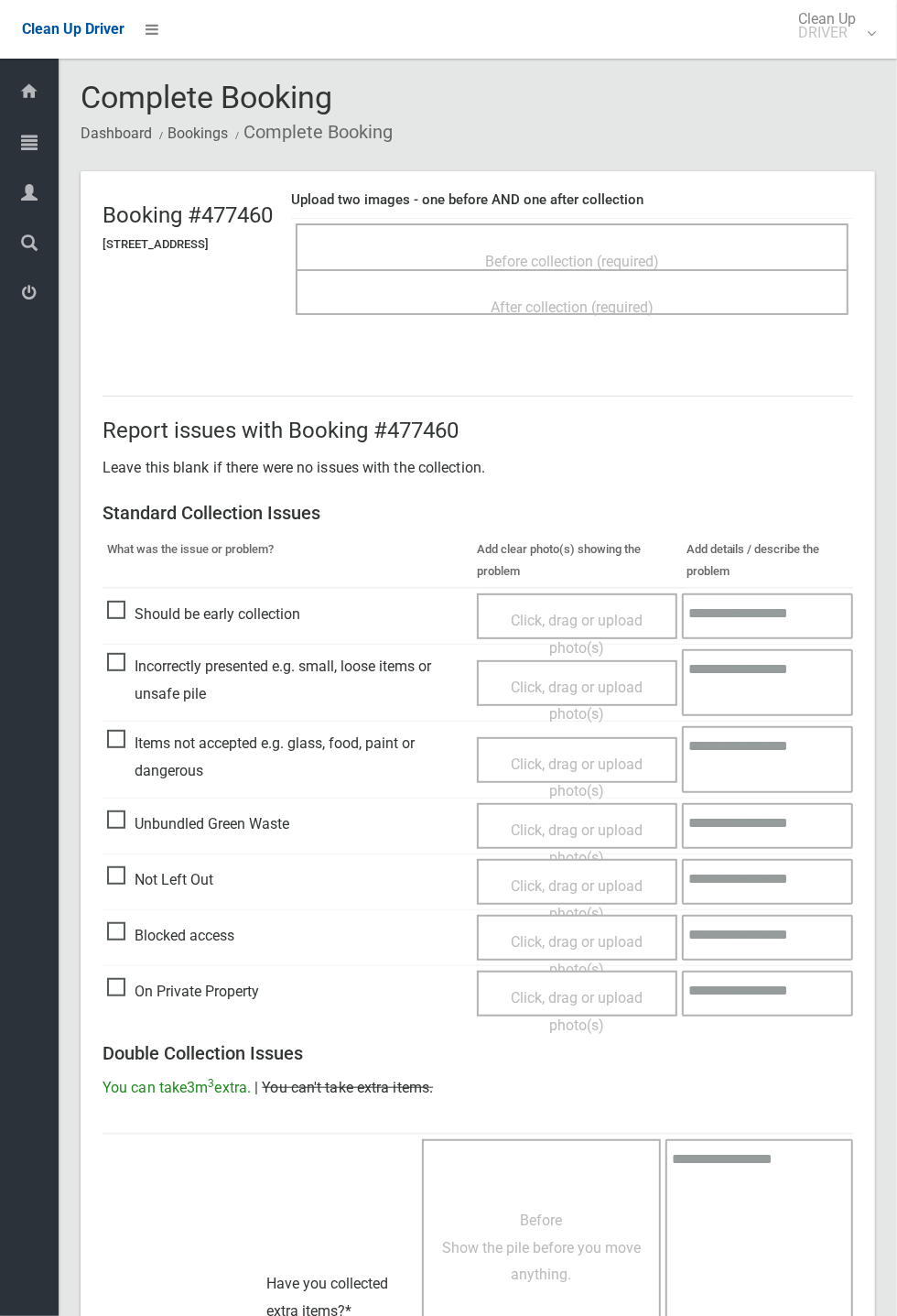
click at [540, 252] on span "Before collection (required)" at bounding box center [572, 260] width 174 height 17
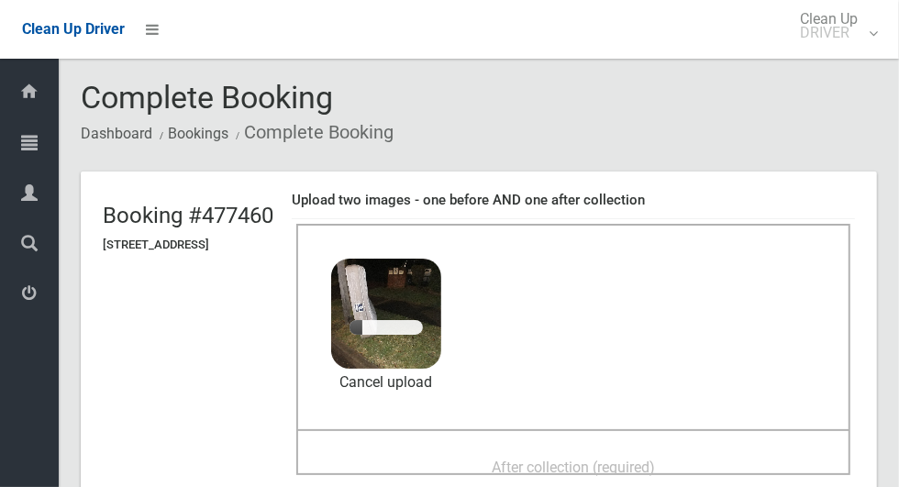
scroll to position [104, 0]
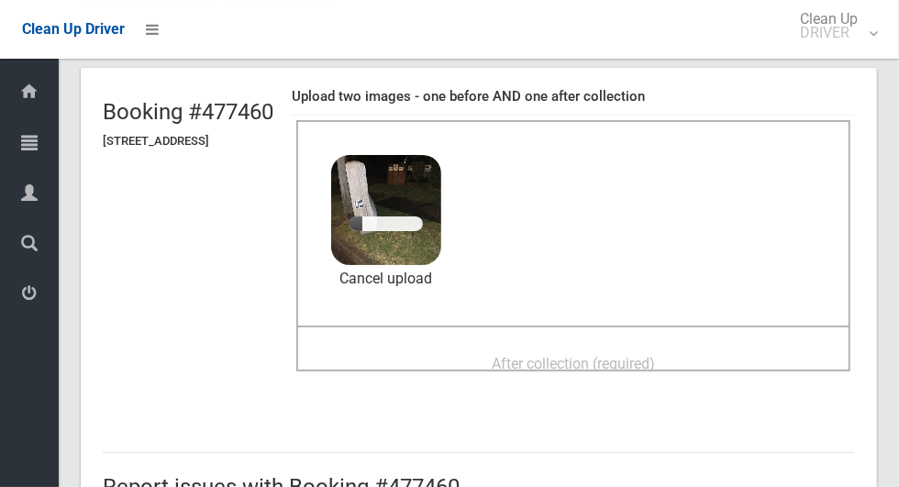
click at [557, 355] on span "After collection (required)" at bounding box center [573, 363] width 163 height 17
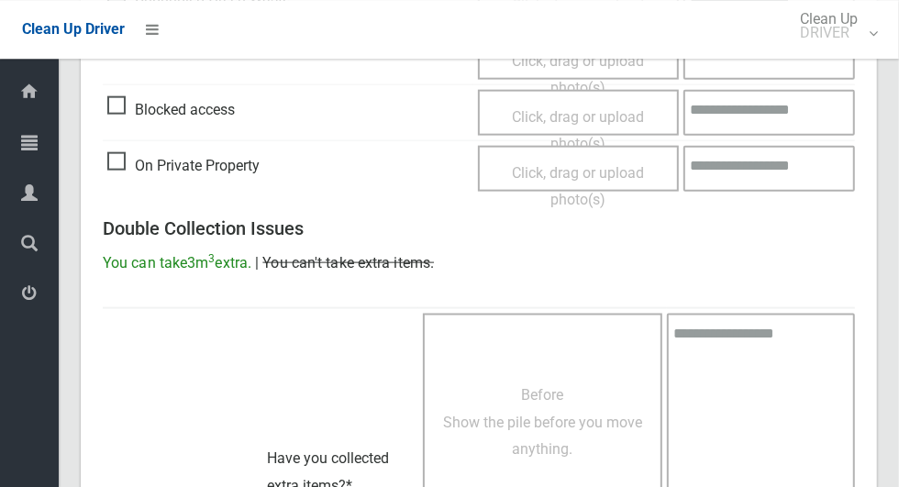
scroll to position [1501, 0]
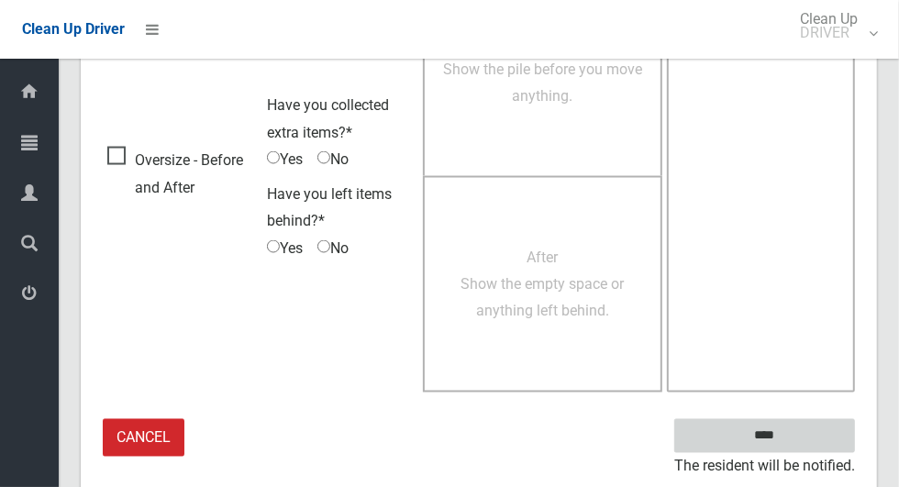
click at [797, 430] on input "****" at bounding box center [765, 436] width 181 height 34
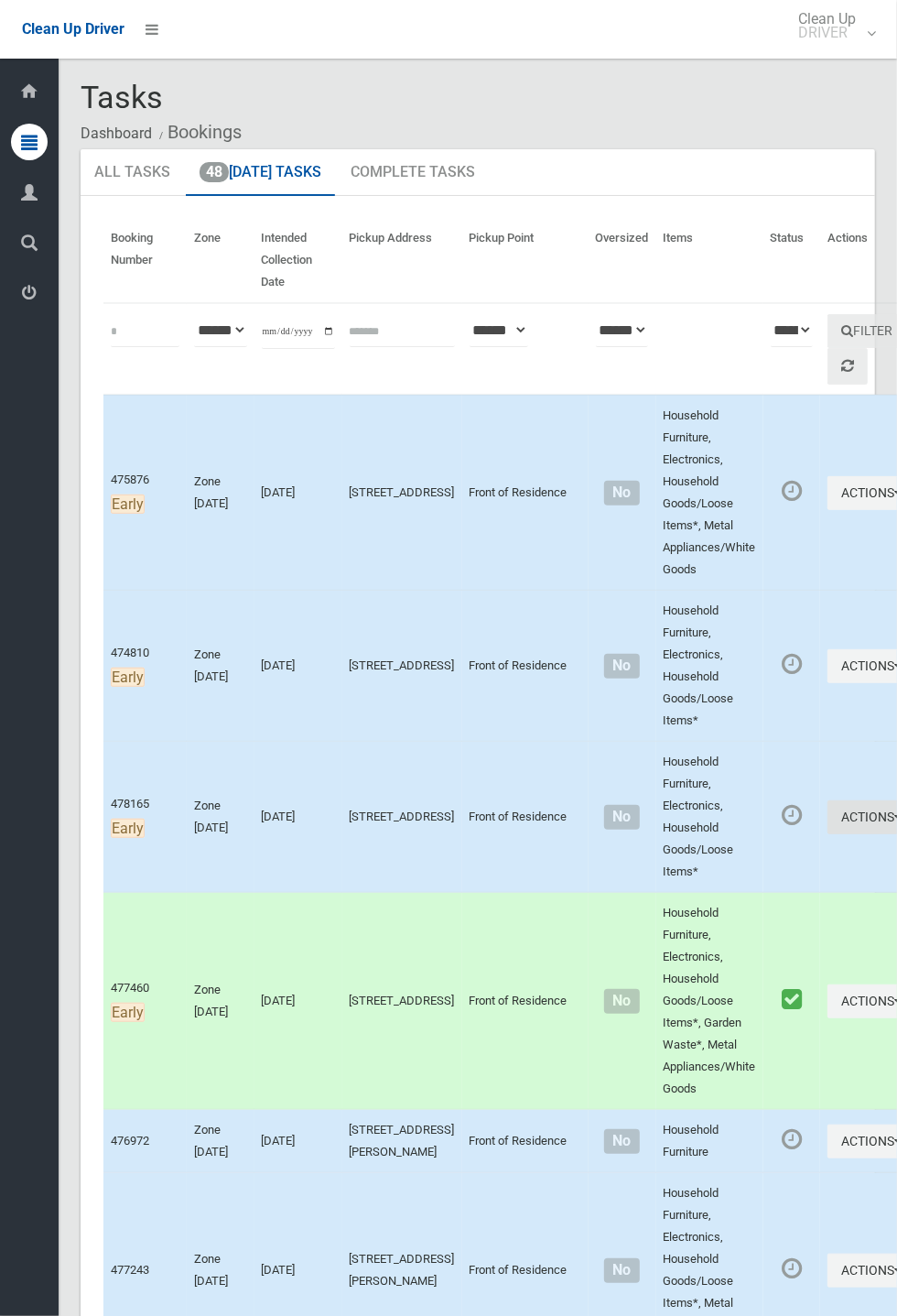
click at [828, 485] on button "Actions" at bounding box center [872, 817] width 88 height 34
click at [725, 485] on link "Complete Booking" at bounding box center [805, 858] width 218 height 37
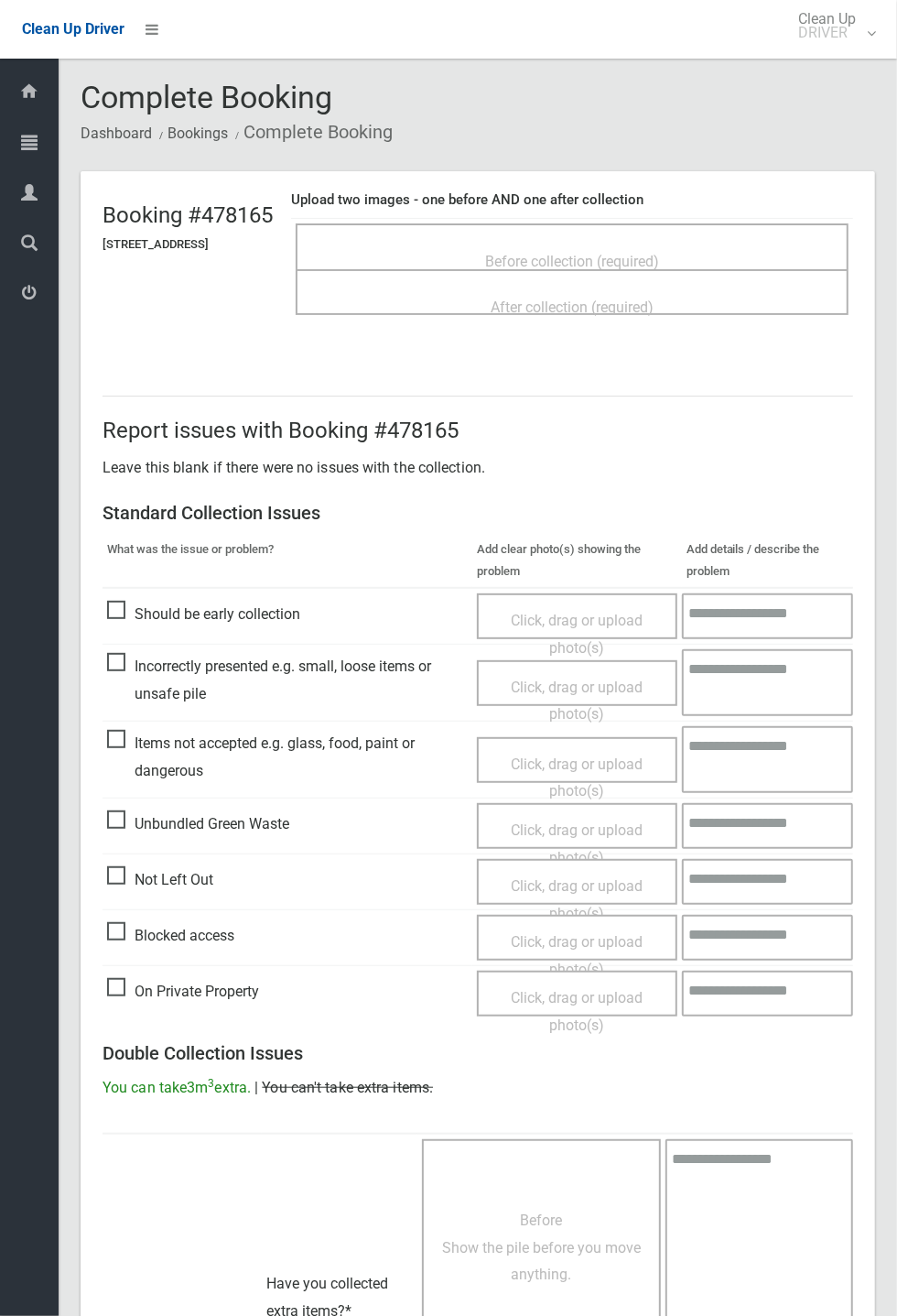
click at [637, 252] on span "Before collection (required)" at bounding box center [572, 260] width 174 height 17
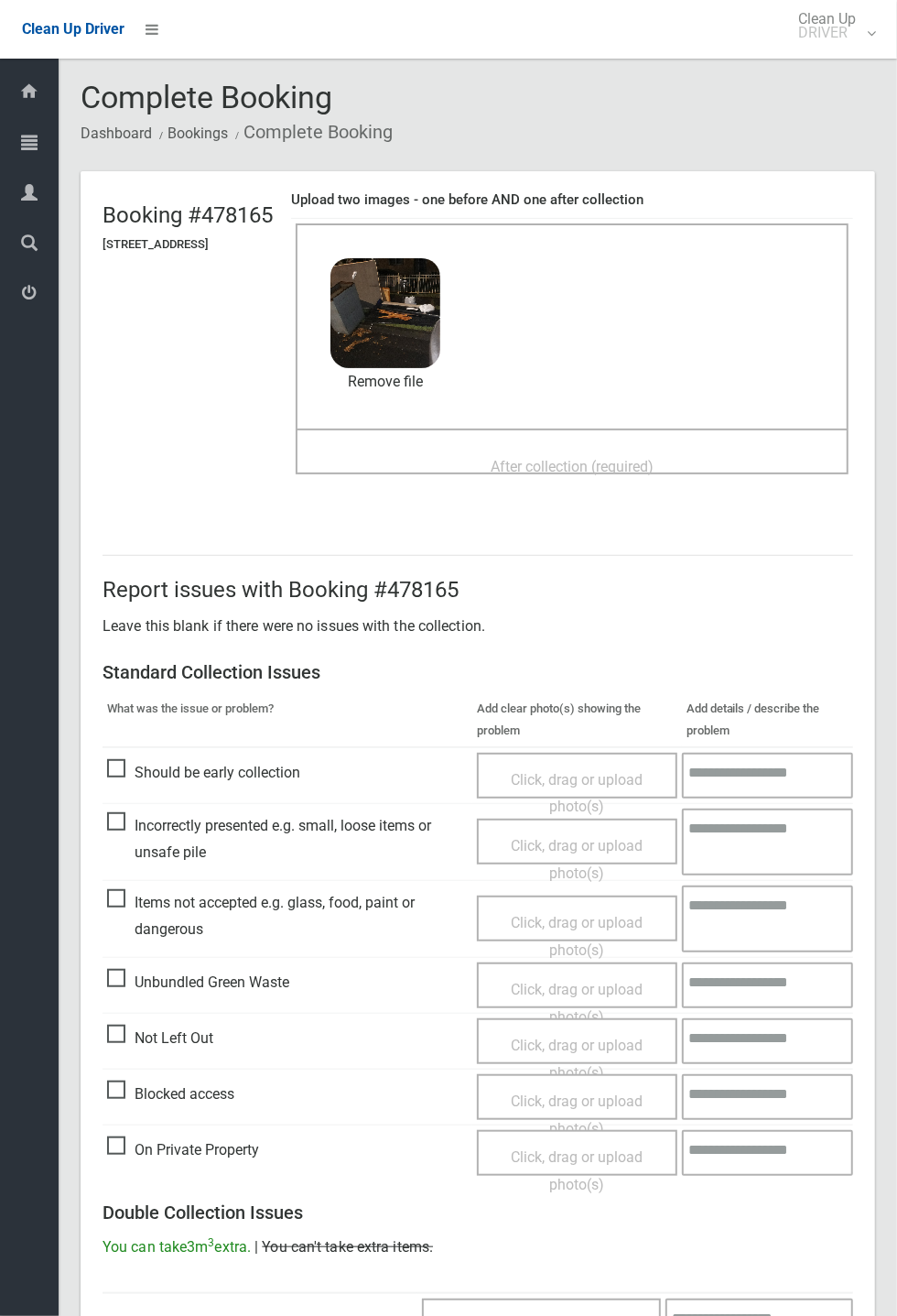
click at [529, 458] on span "After collection (required)" at bounding box center [572, 466] width 163 height 17
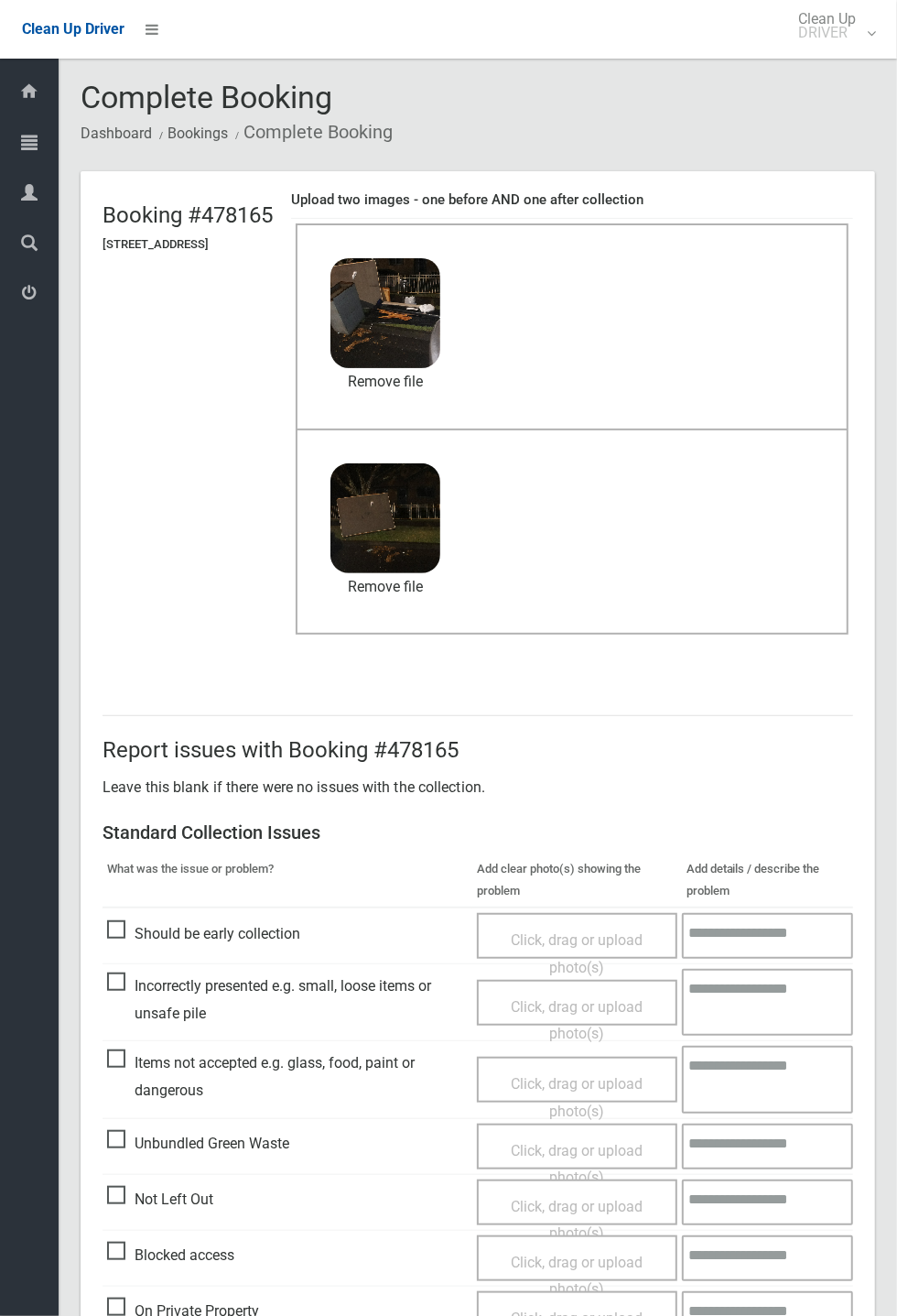
scroll to position [636, 0]
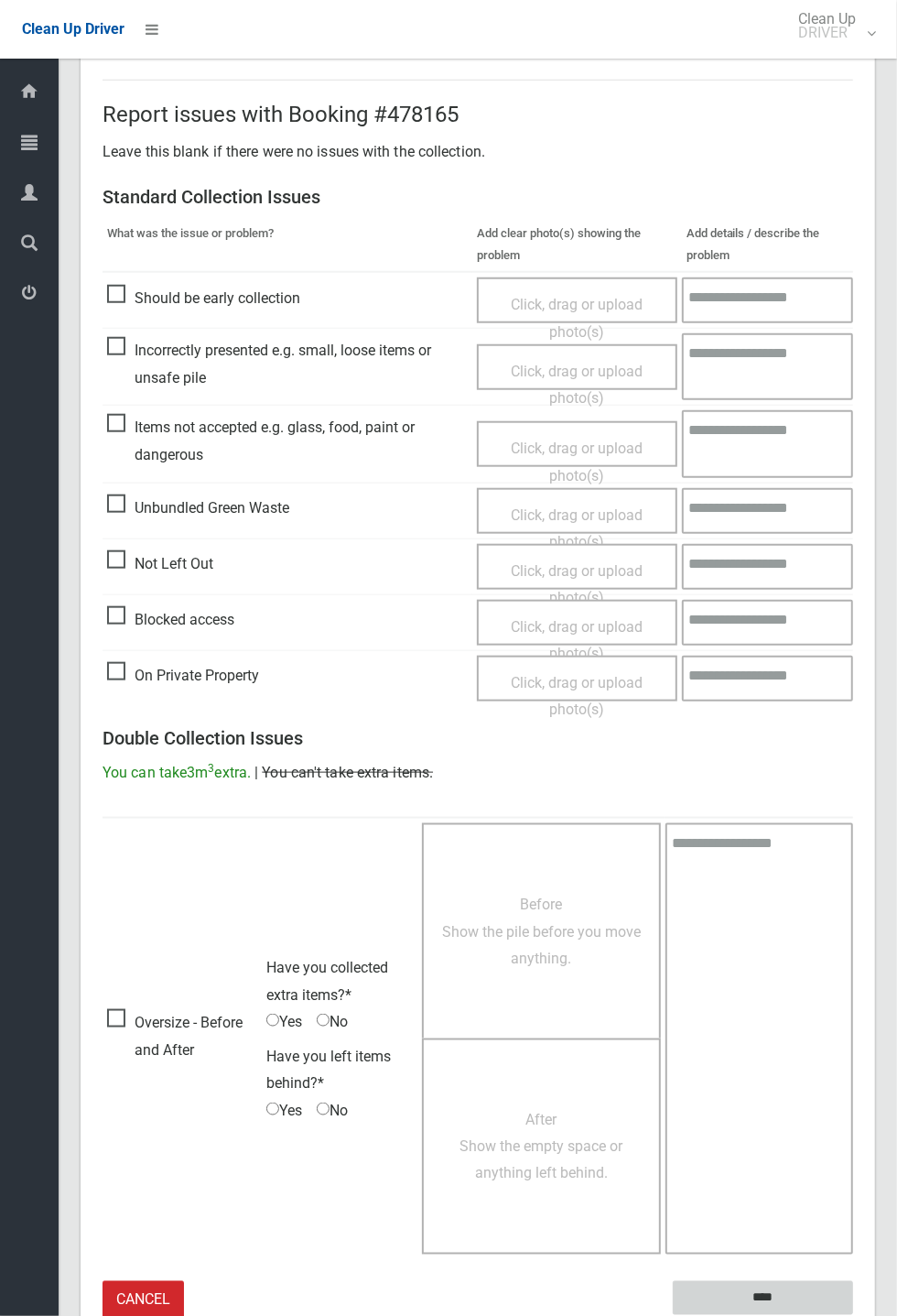
click at [774, 1284] on input "****" at bounding box center [763, 1298] width 181 height 34
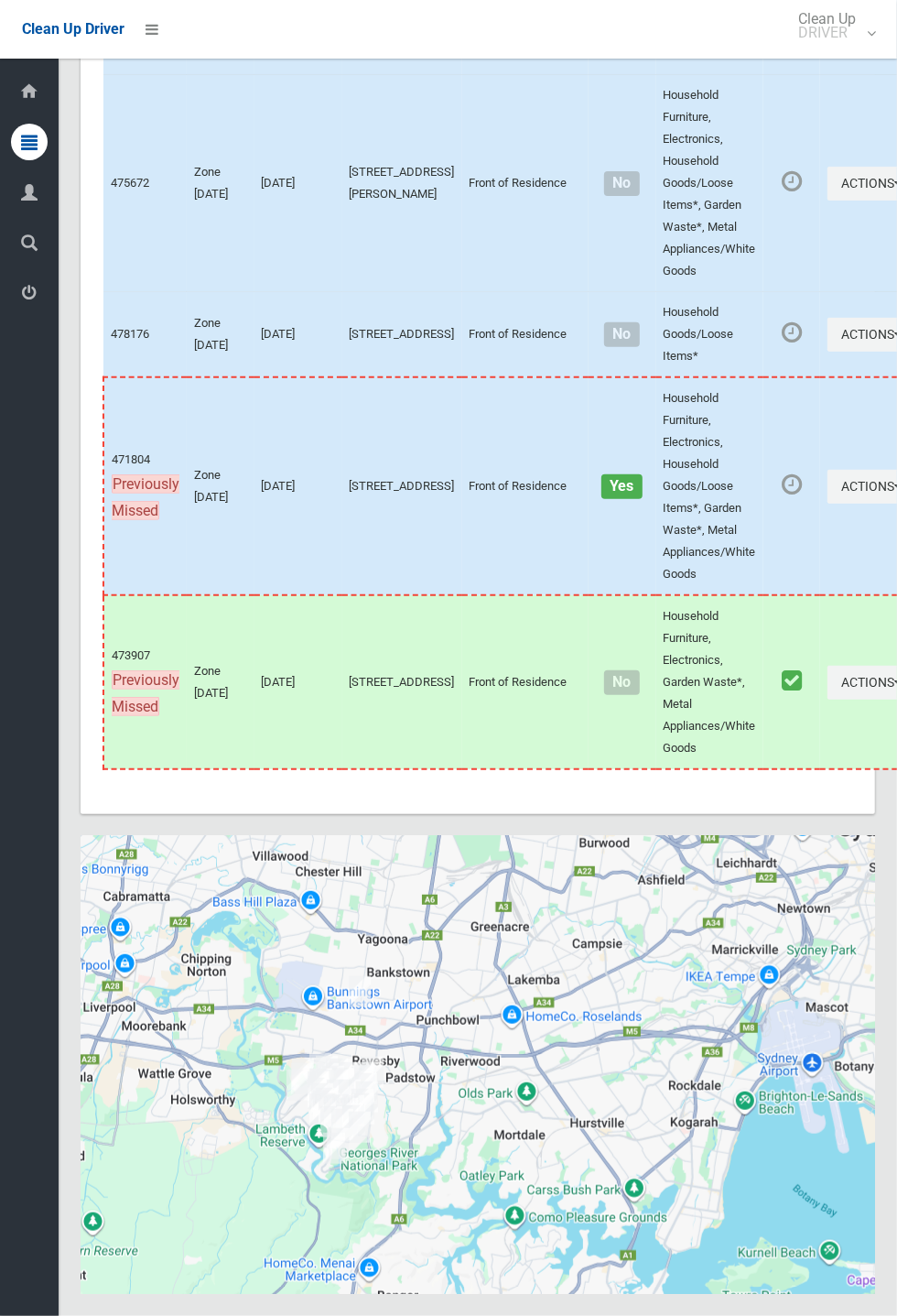
scroll to position [7462, 0]
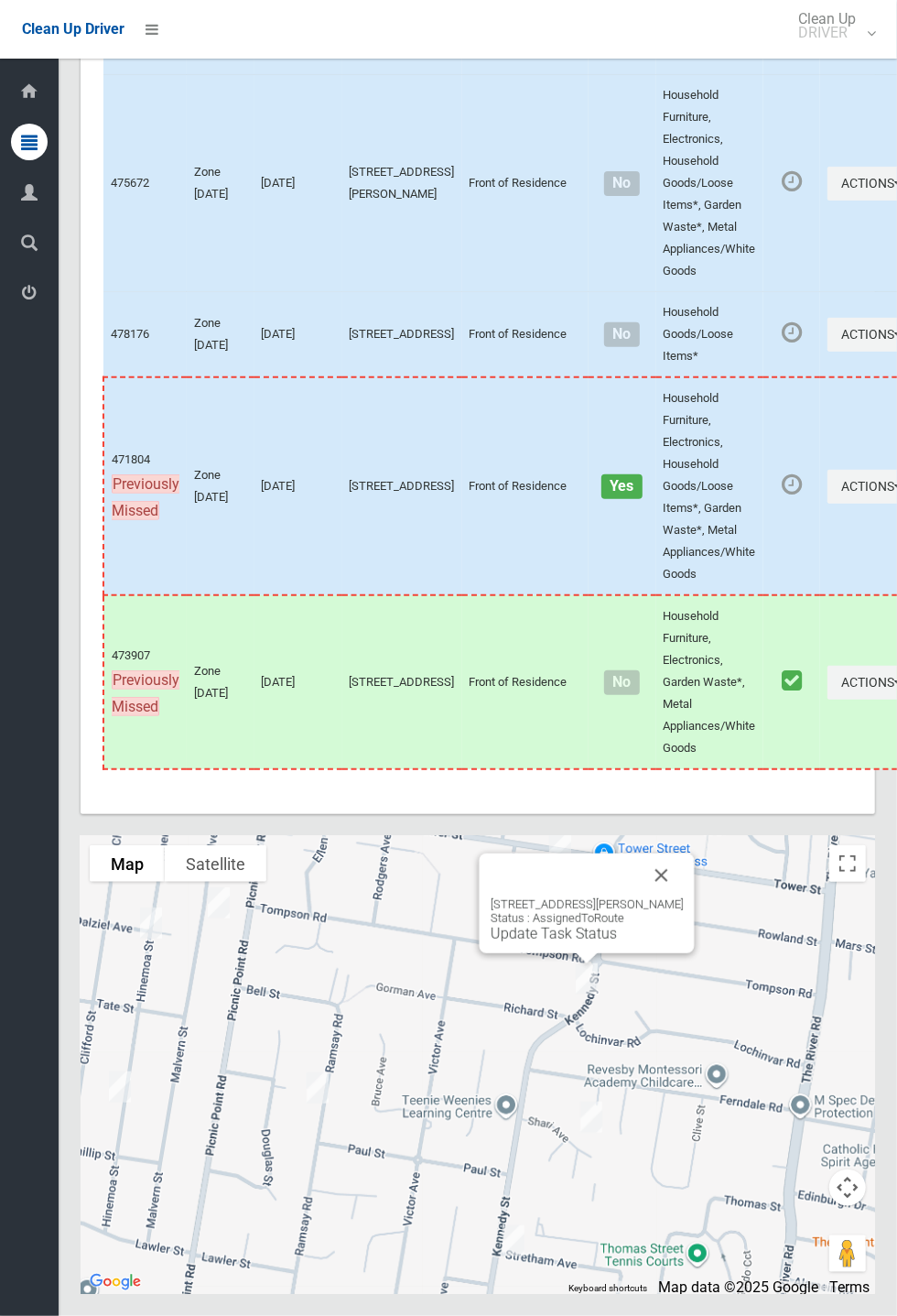
click at [682, 897] on button "Close" at bounding box center [663, 875] width 44 height 44
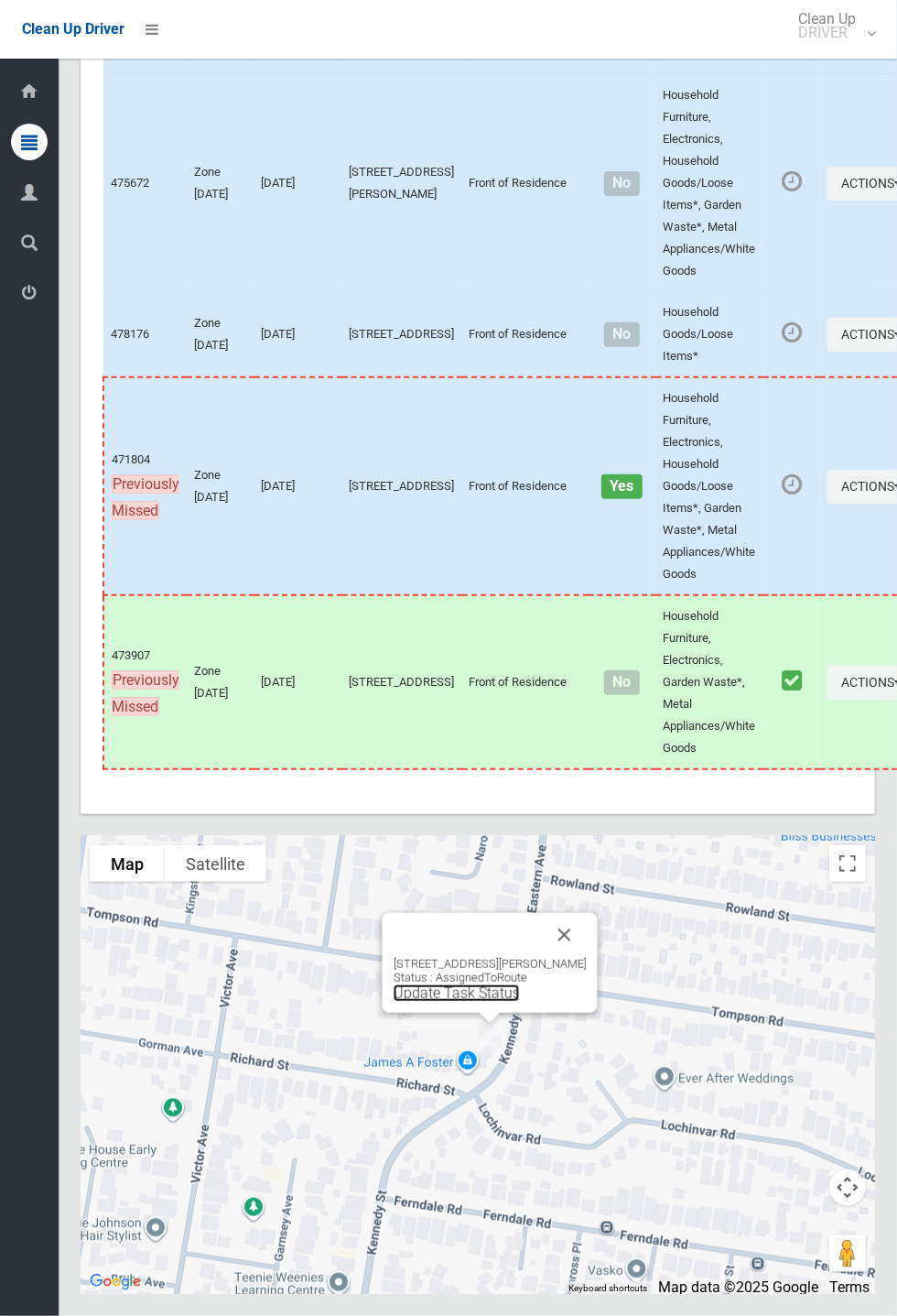
click at [459, 1002] on link "Update Task Status" at bounding box center [457, 993] width 127 height 17
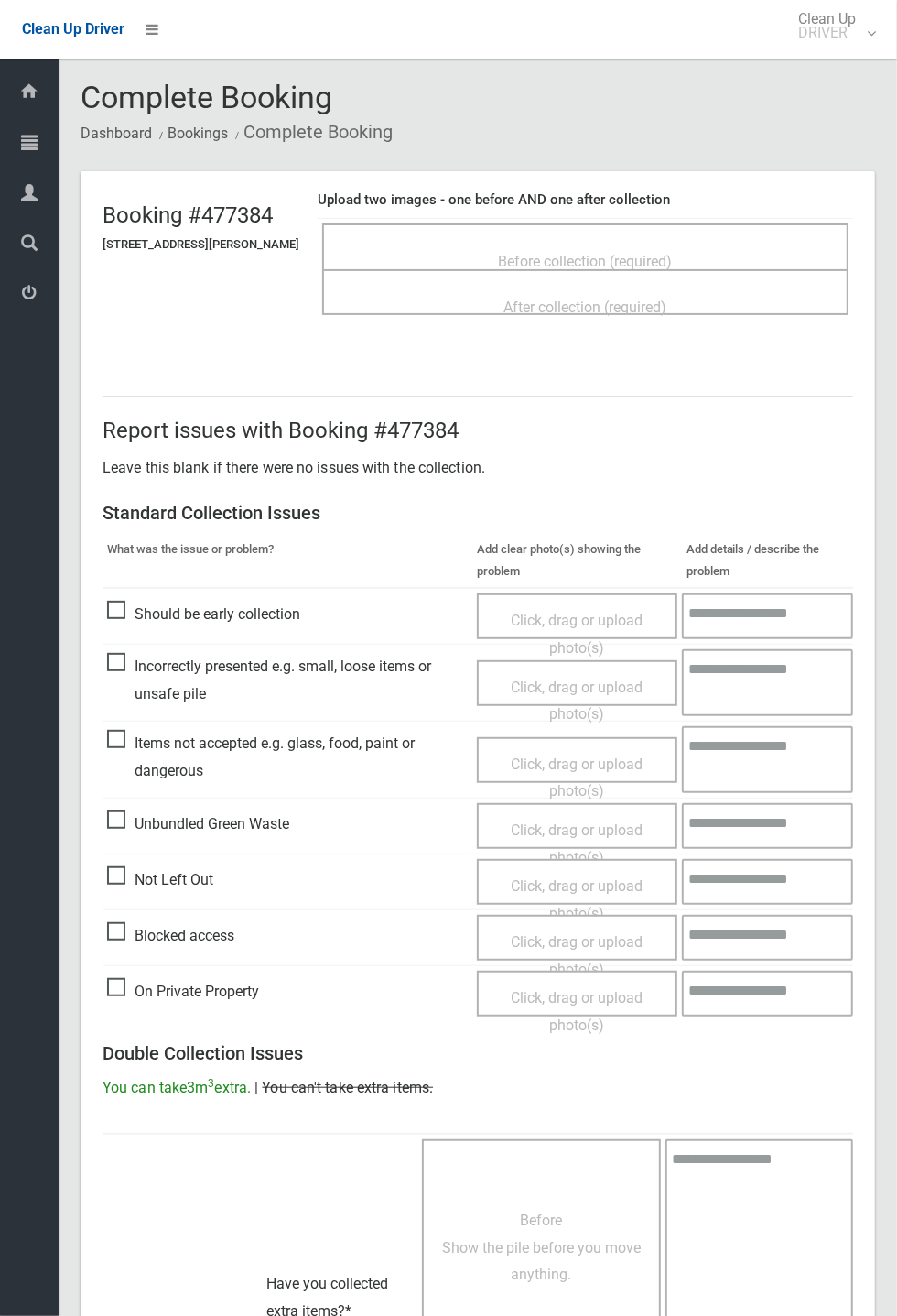
click at [540, 252] on span "Before collection (required)" at bounding box center [586, 260] width 174 height 17
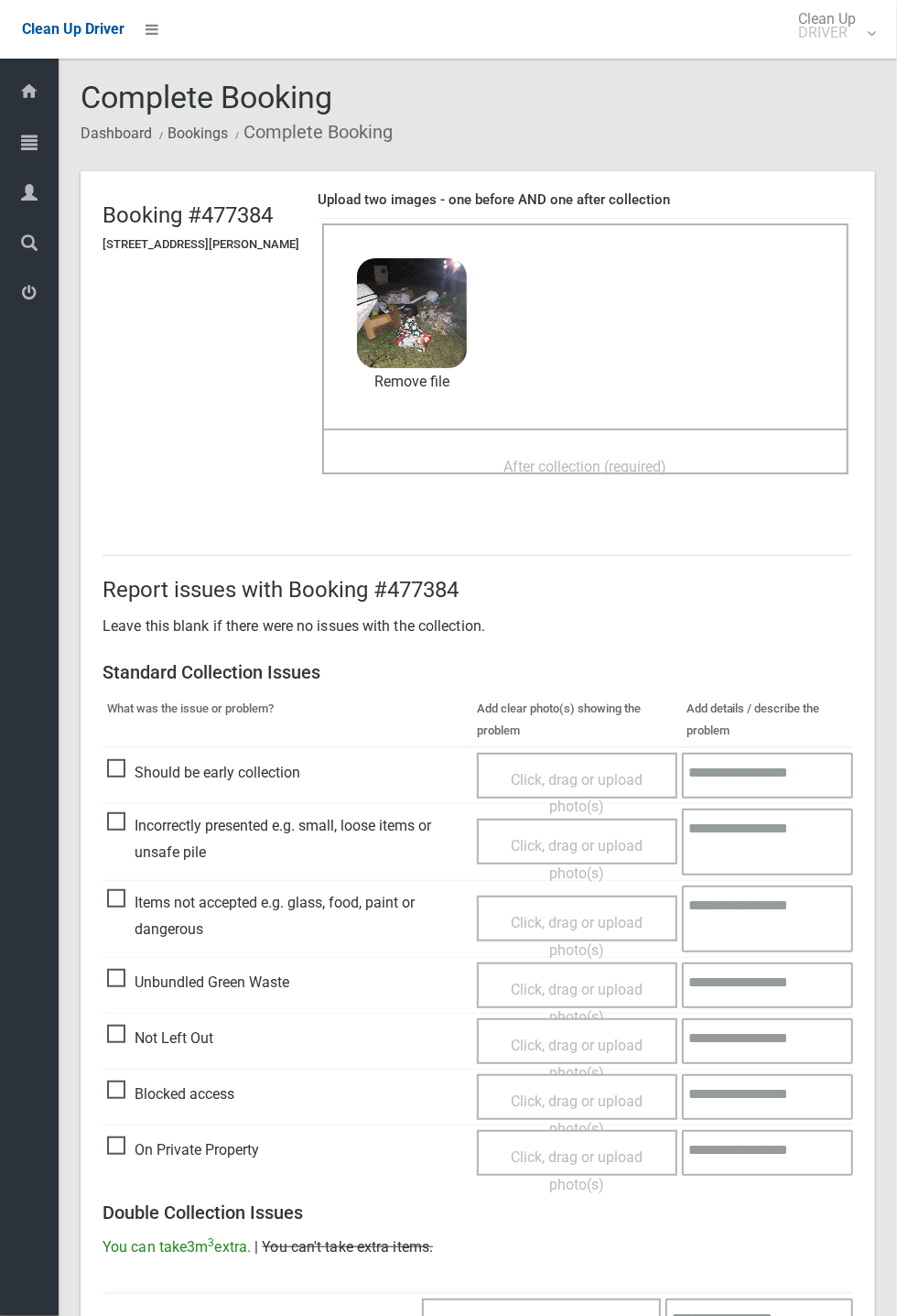
click at [511, 458] on span "After collection (required)" at bounding box center [586, 466] width 163 height 17
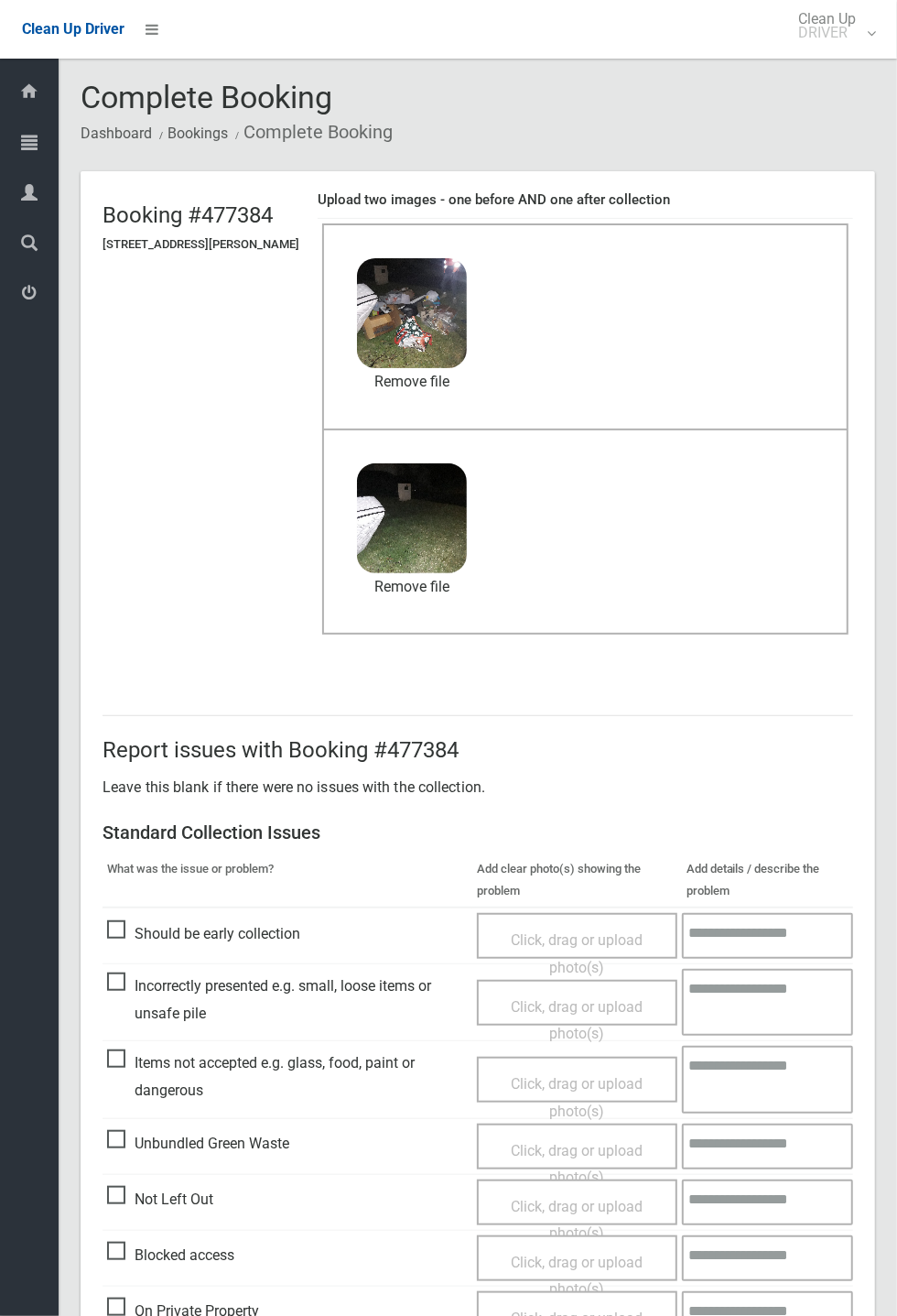
scroll to position [636, 0]
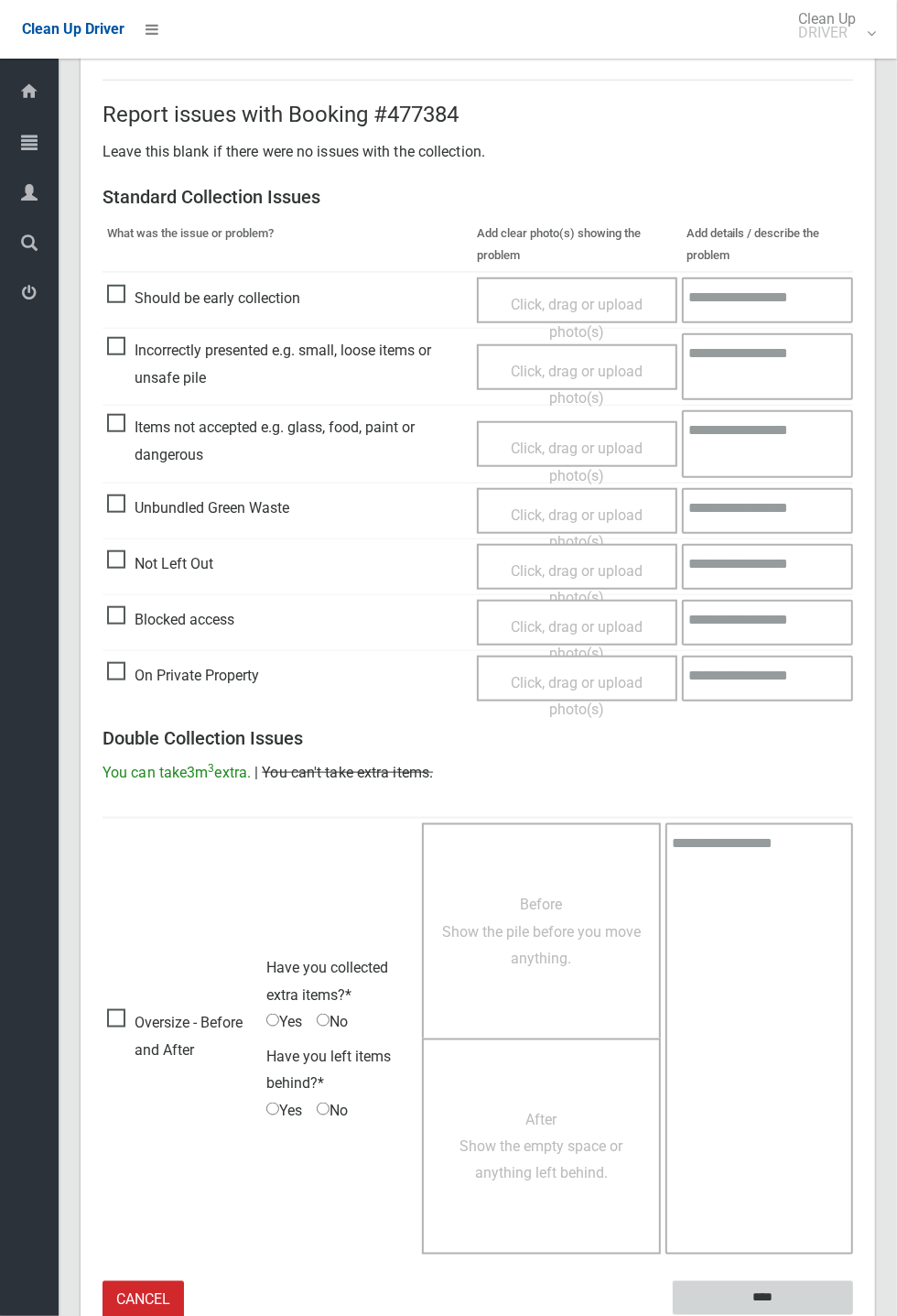
click at [853, 1315] on input "****" at bounding box center [763, 1298] width 181 height 34
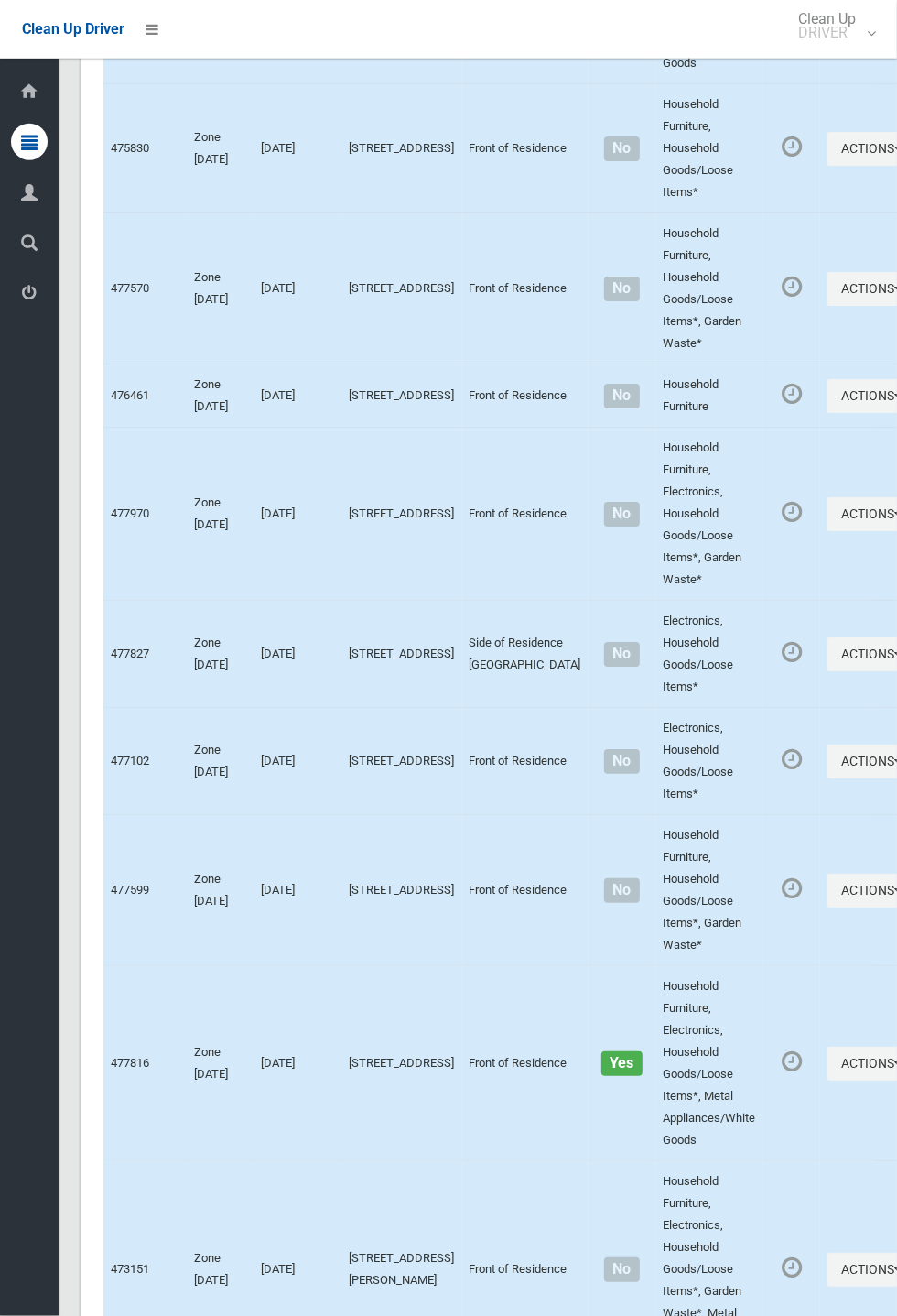
scroll to position [7462, 0]
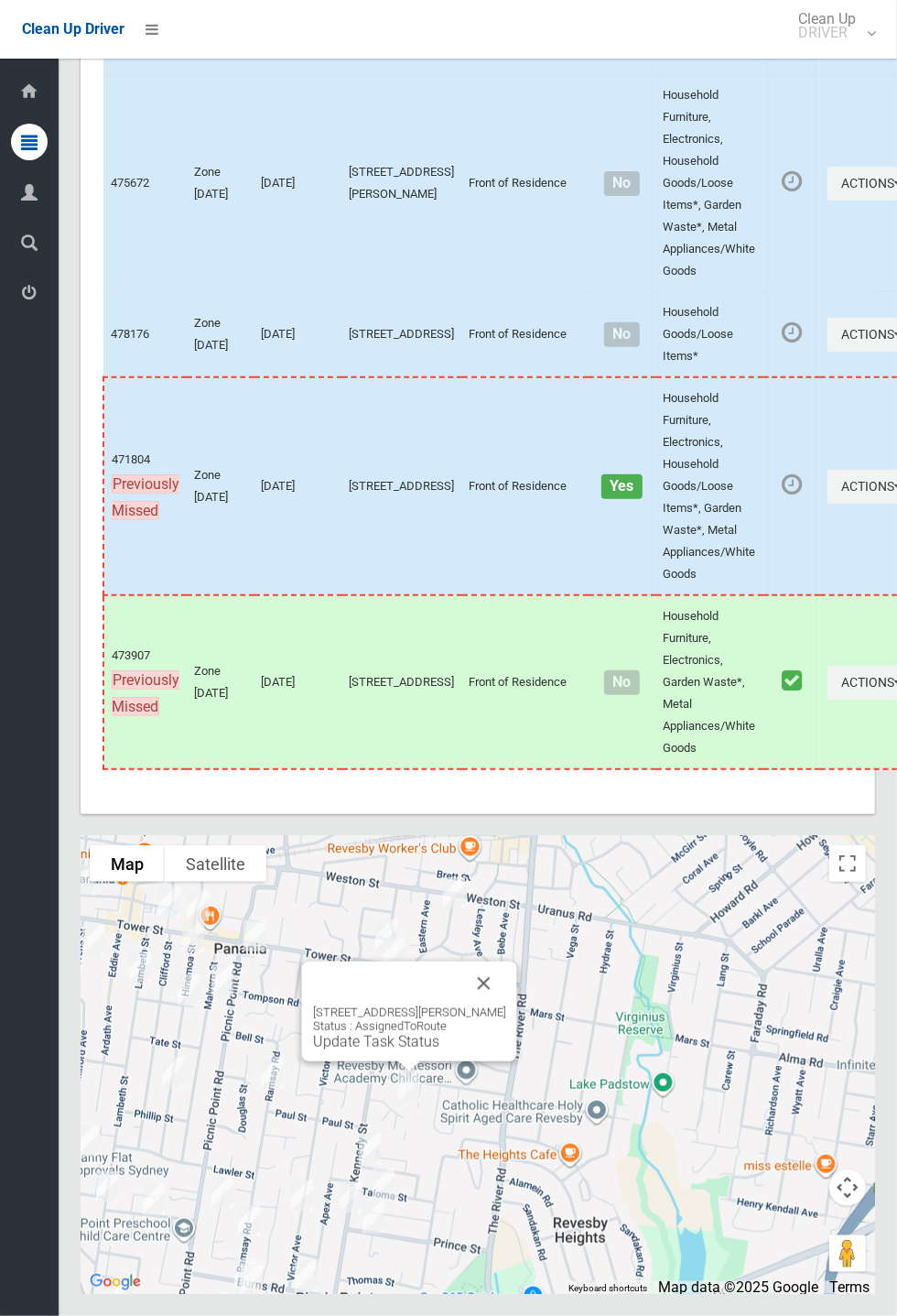
click at [518, 1062] on div "14 Shari Avenue, PICNIC POINT NSW 2213 Status : AssignedToRoute Update Task Sta…" at bounding box center [410, 1012] width 216 height 100
click at [507, 1006] on button "Close" at bounding box center [484, 984] width 44 height 44
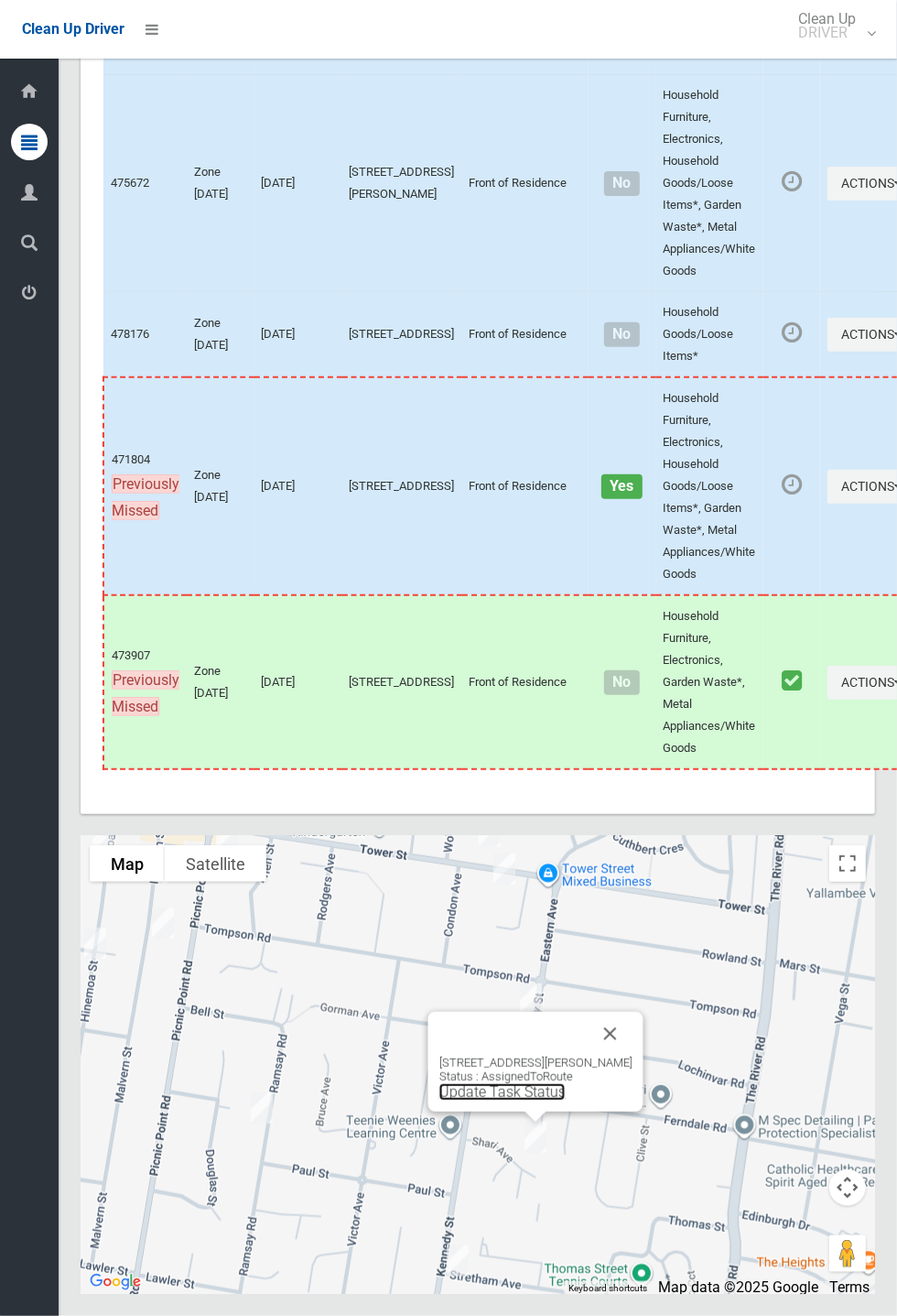
click at [518, 1100] on link "Update Task Status" at bounding box center [503, 1092] width 127 height 17
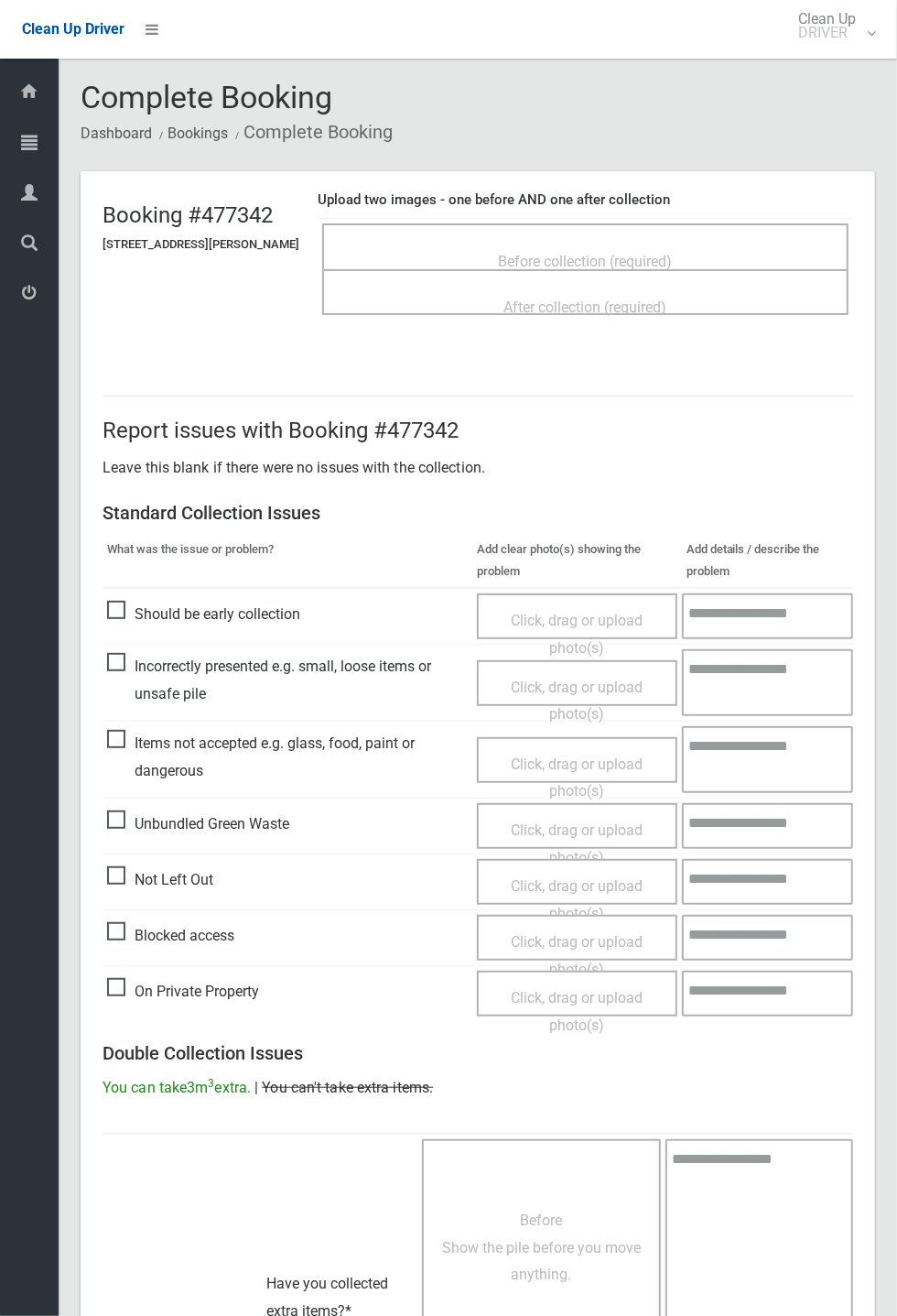
click at [582, 252] on span "Before collection (required)" at bounding box center [586, 260] width 174 height 17
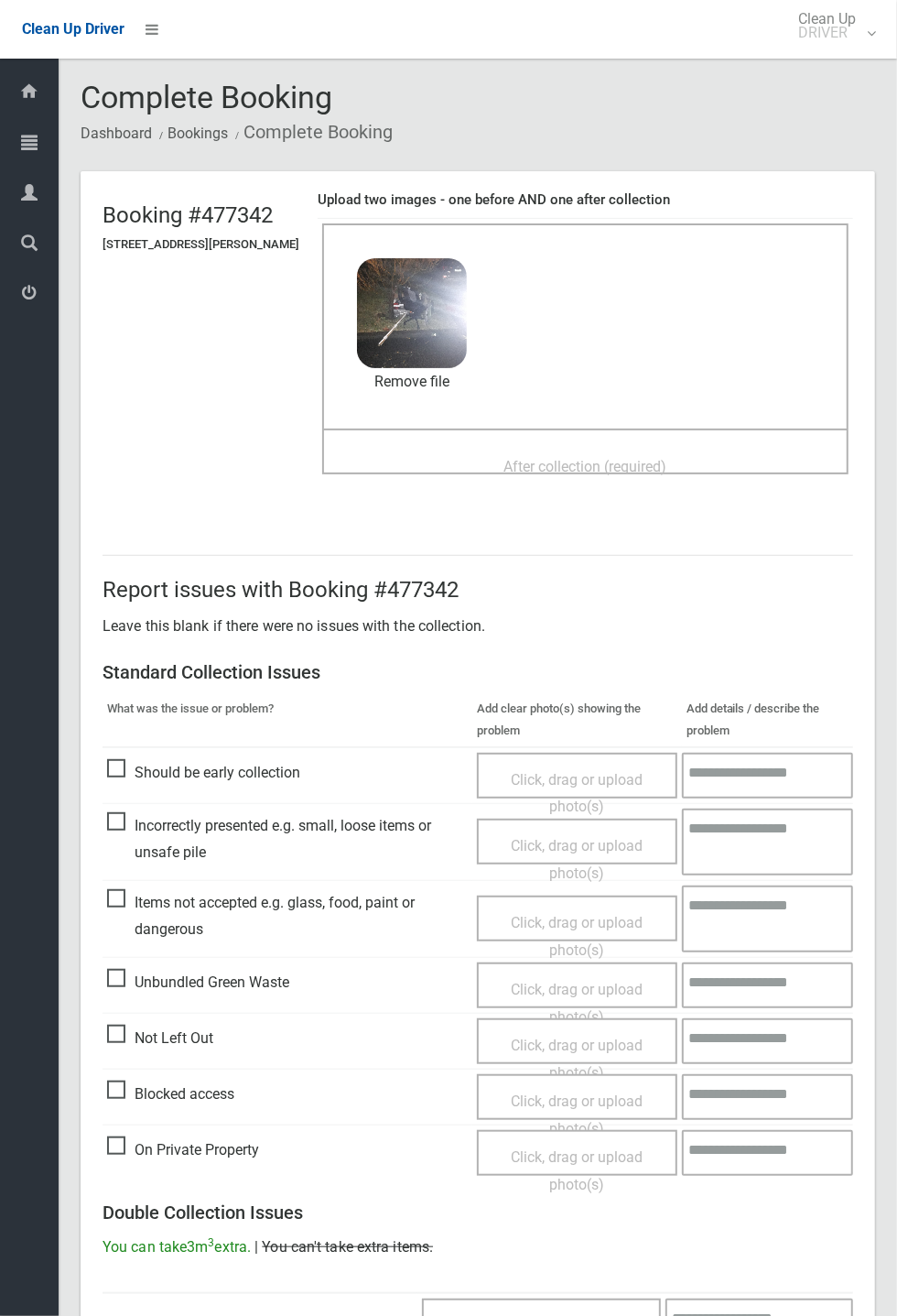
click at [549, 474] on span "After collection (required)" at bounding box center [586, 466] width 163 height 17
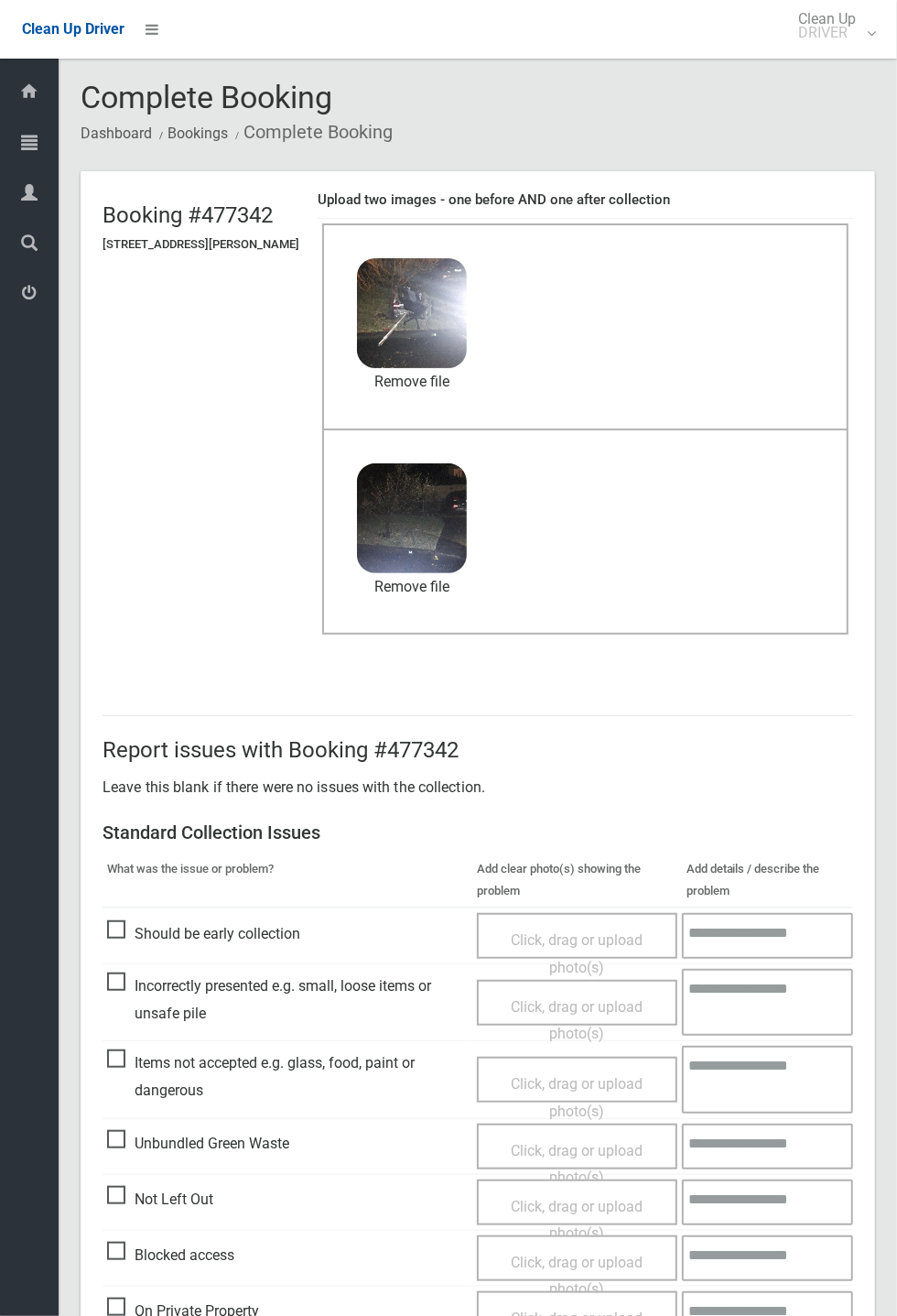
scroll to position [636, 0]
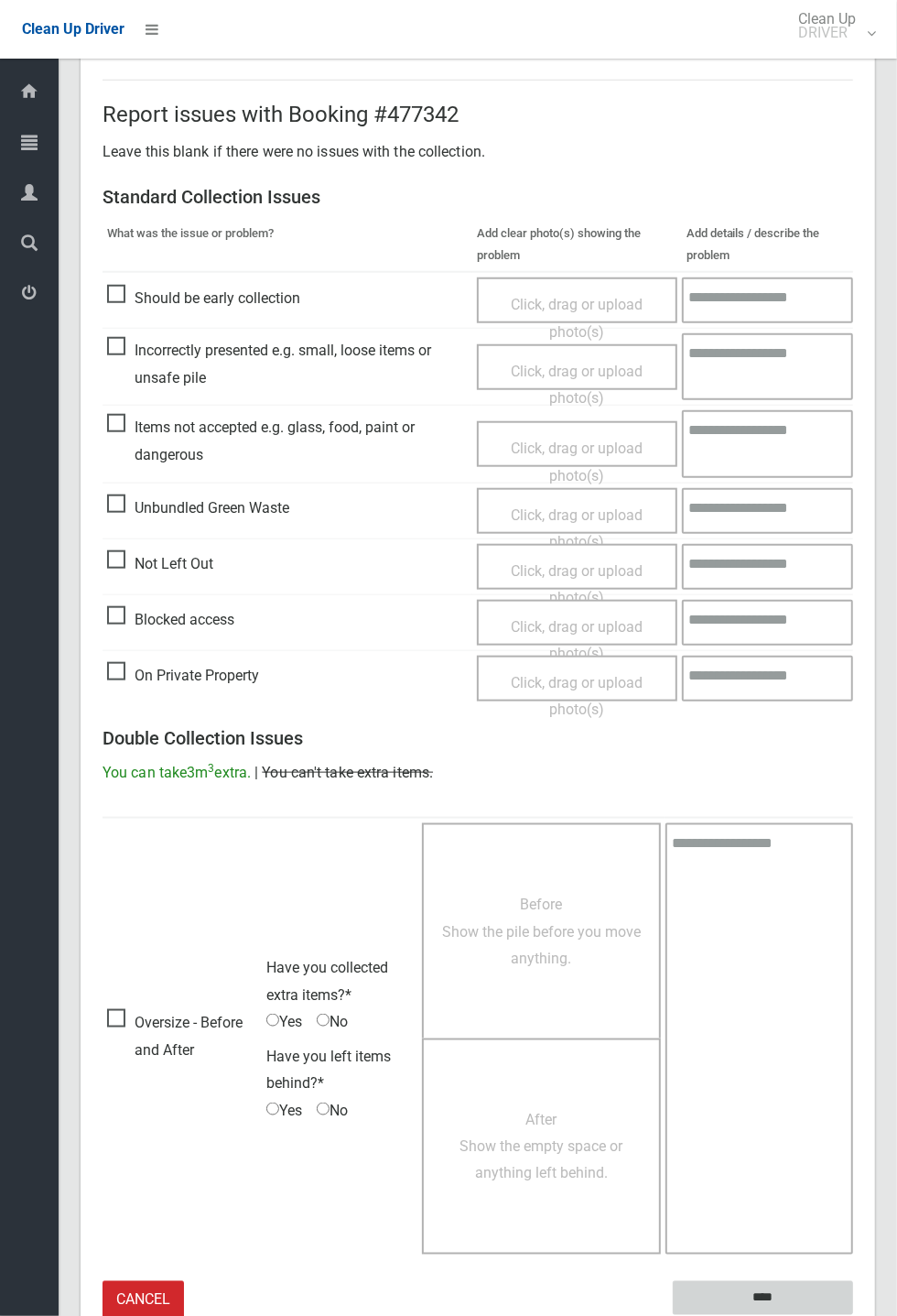
click at [757, 1294] on input "****" at bounding box center [763, 1298] width 181 height 34
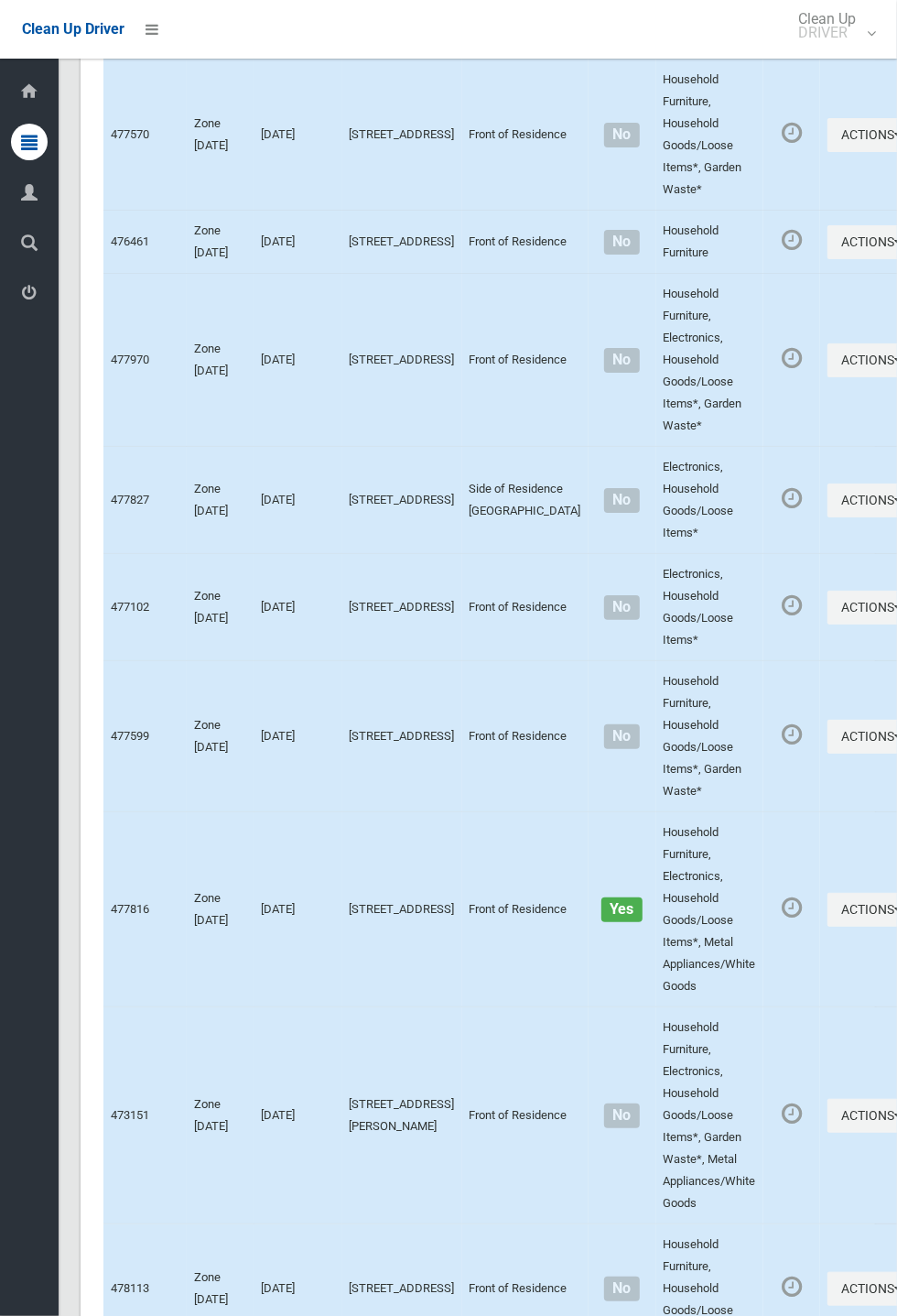
scroll to position [7462, 0]
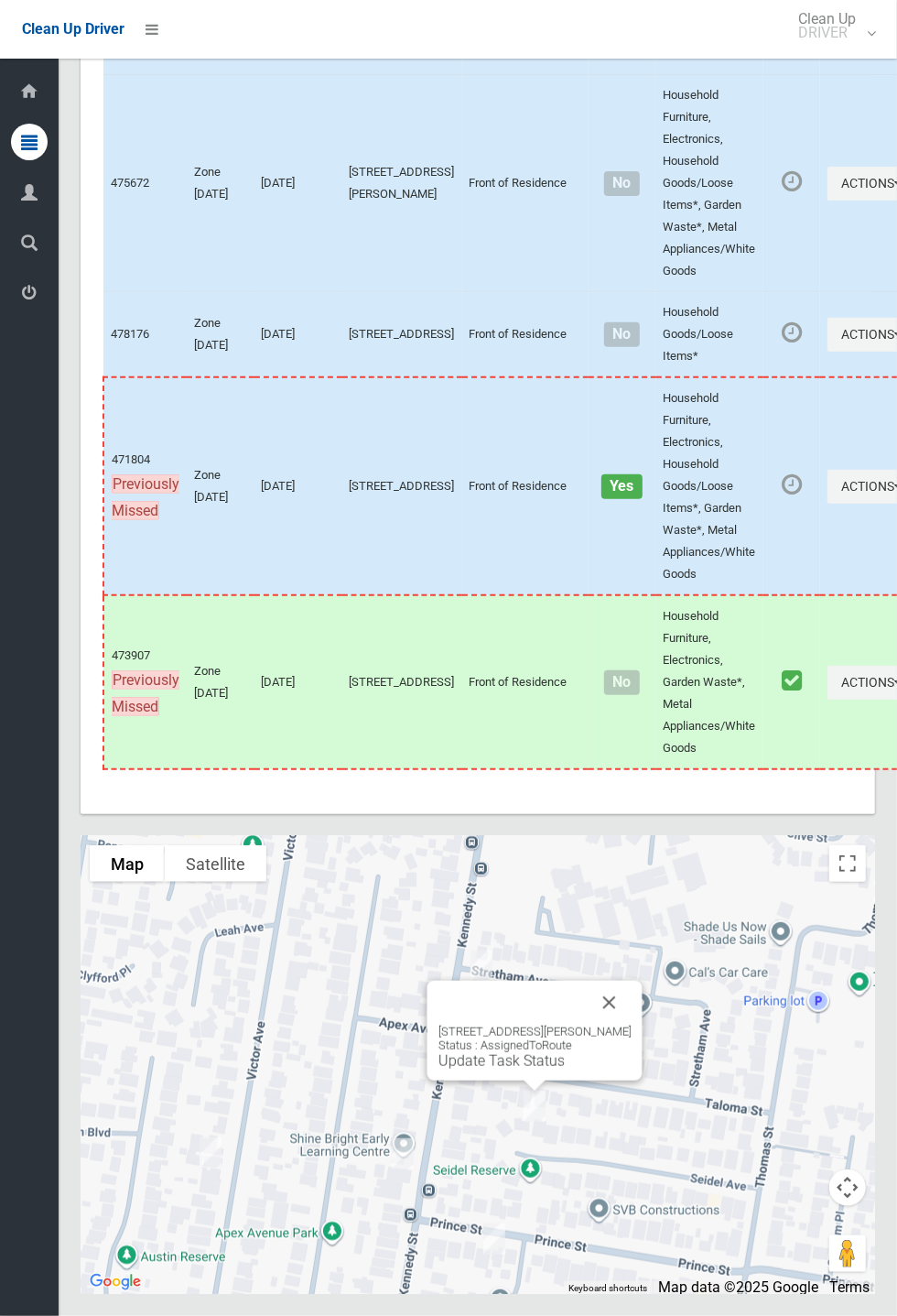
click at [632, 1025] on button "Close" at bounding box center [610, 1003] width 44 height 44
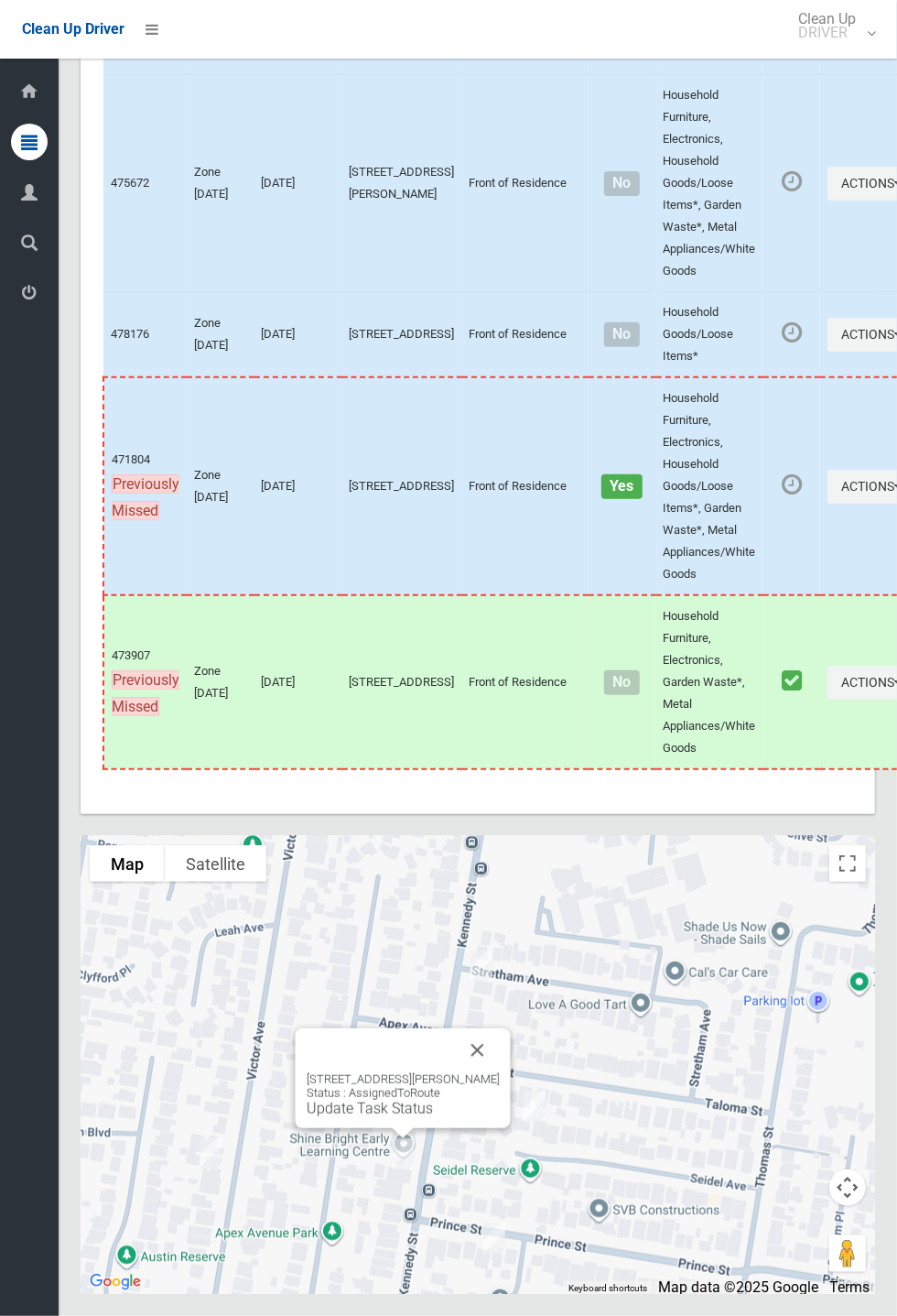
click at [511, 1128] on div "[STREET_ADDRESS][PERSON_NAME] Status : AssignedToRoute Update Task Status" at bounding box center [403, 1079] width 216 height 100
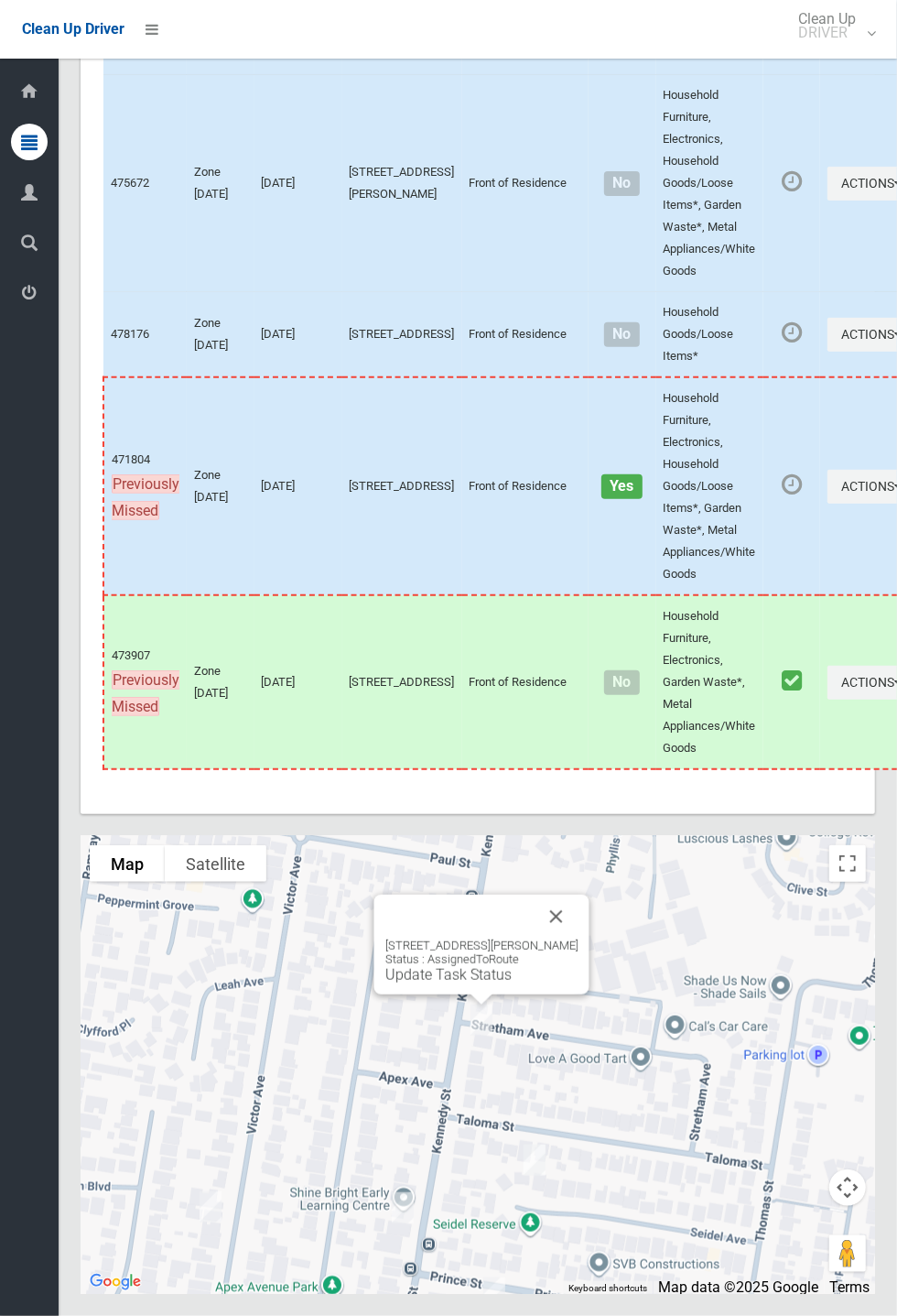
click at [463, 984] on link "Update Task Status" at bounding box center [448, 974] width 127 height 17
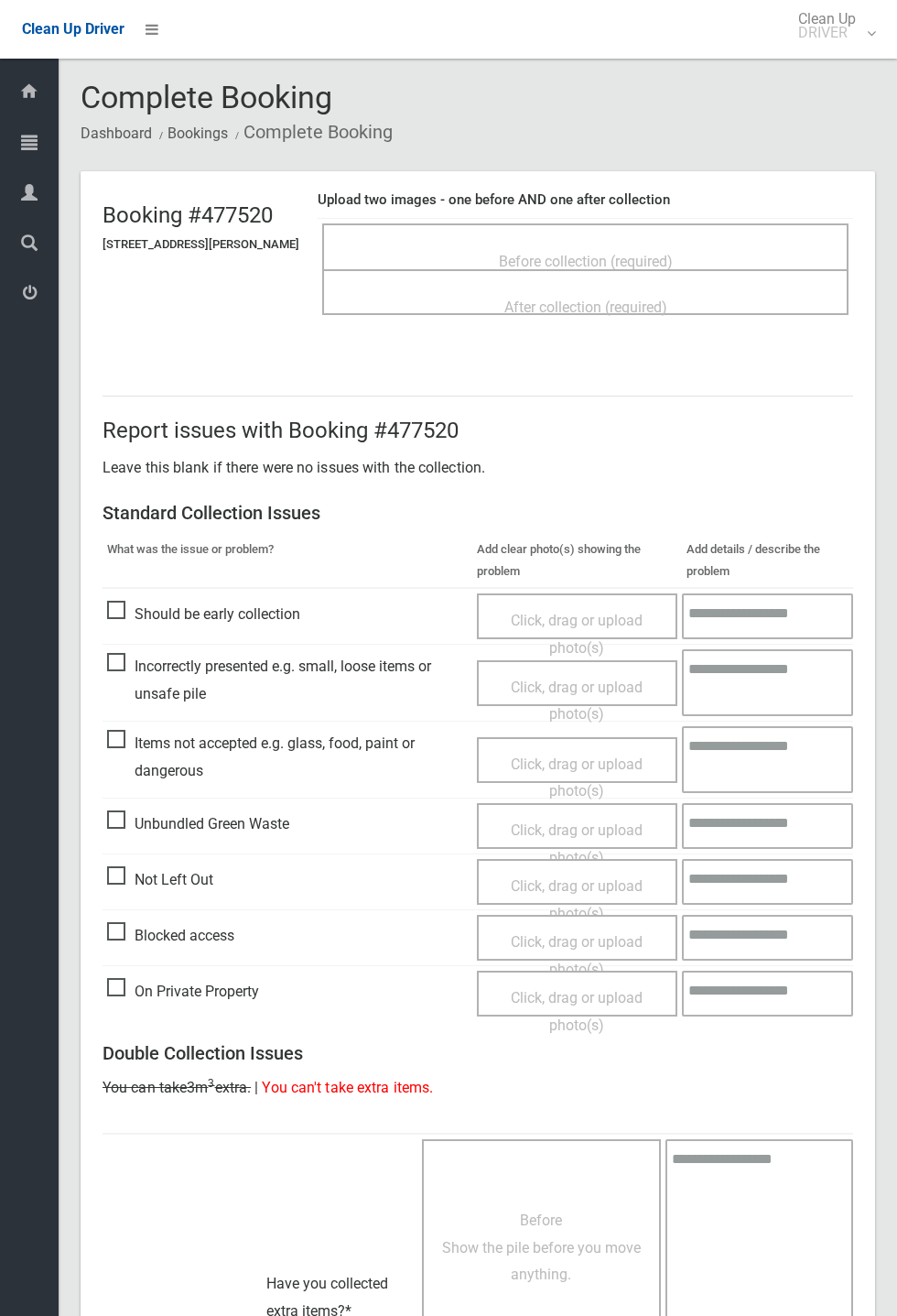
click at [602, 252] on span "Before collection (required)" at bounding box center [586, 260] width 174 height 17
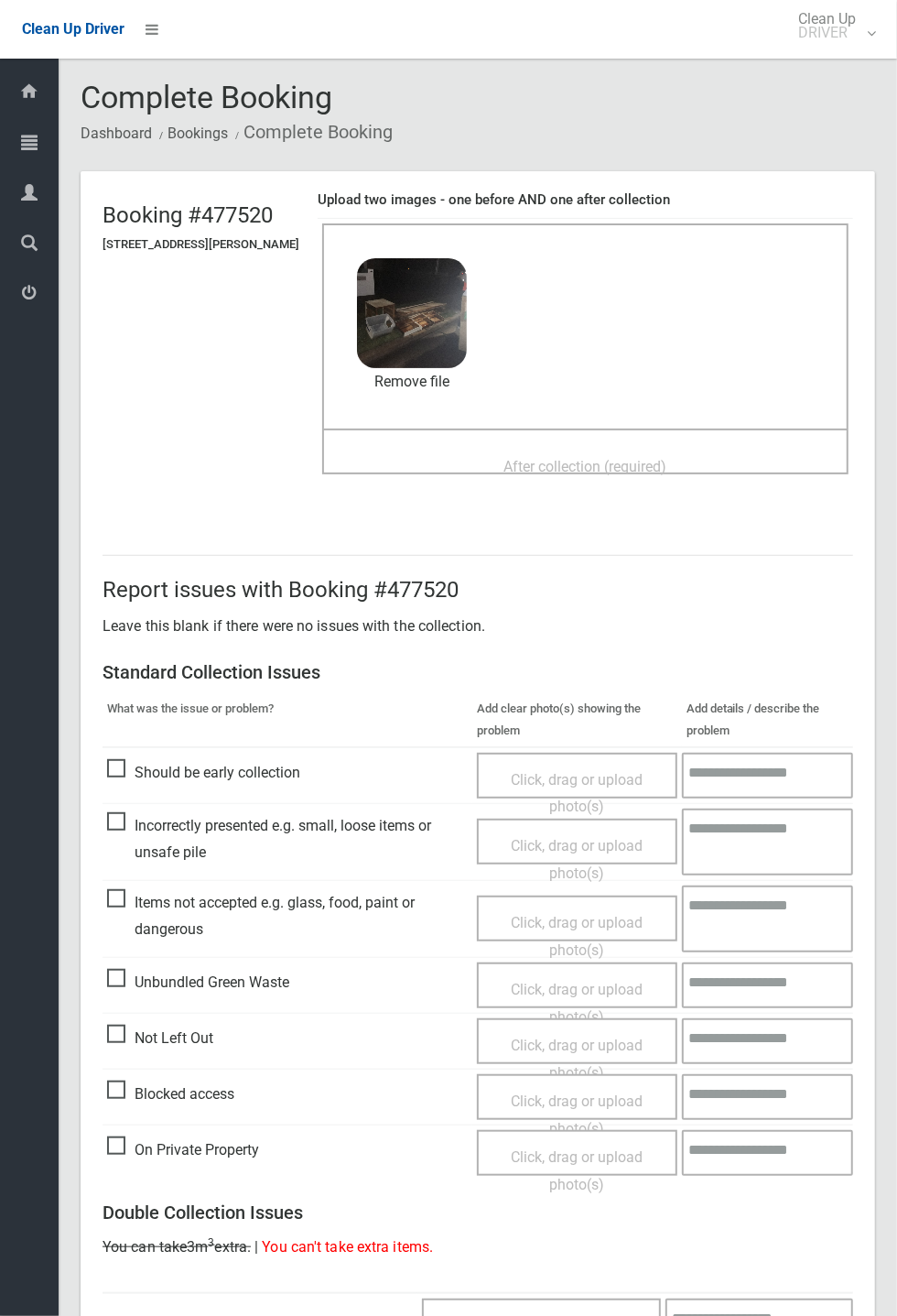
click at [529, 458] on span "After collection (required)" at bounding box center [586, 466] width 163 height 17
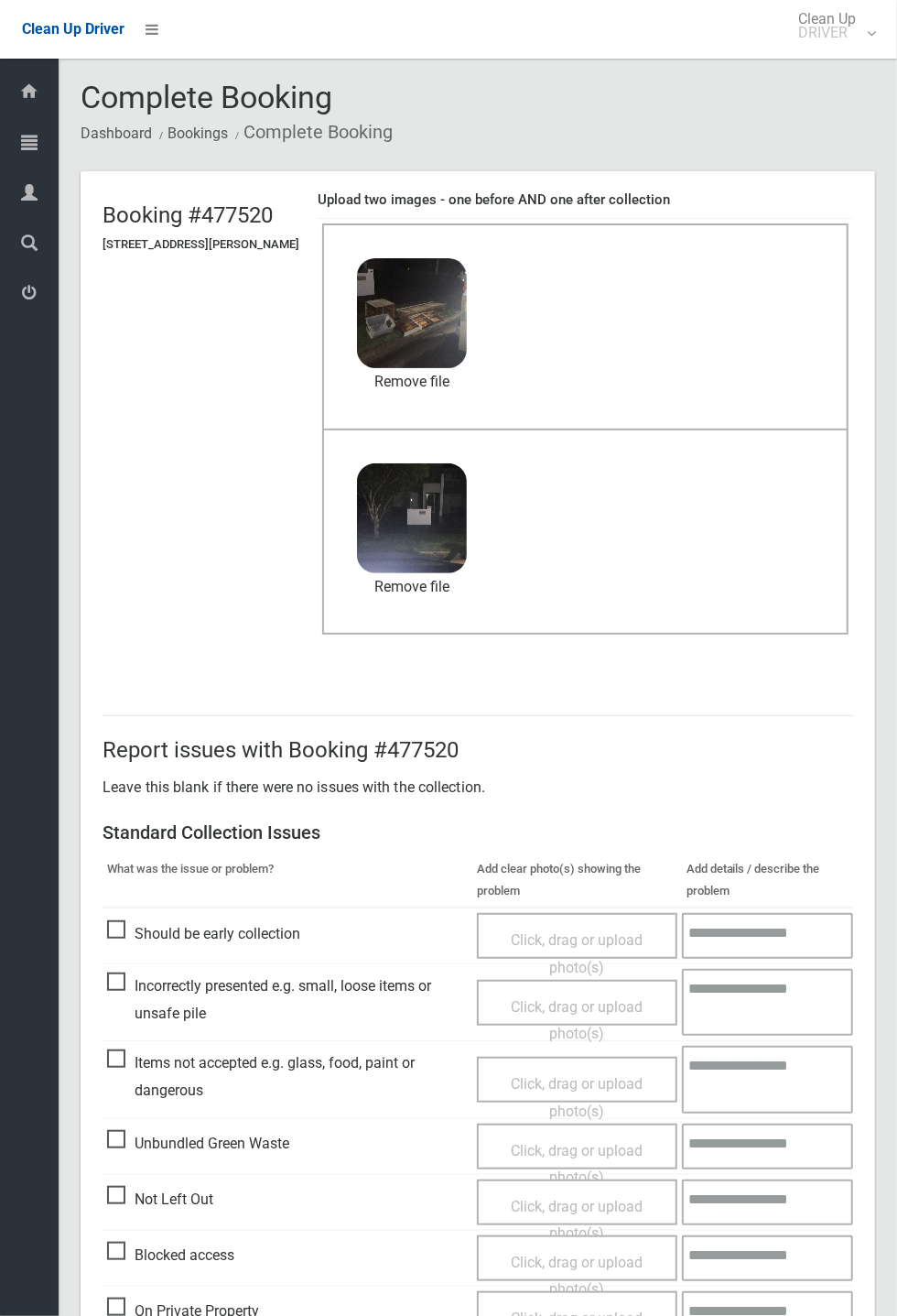
scroll to position [636, 0]
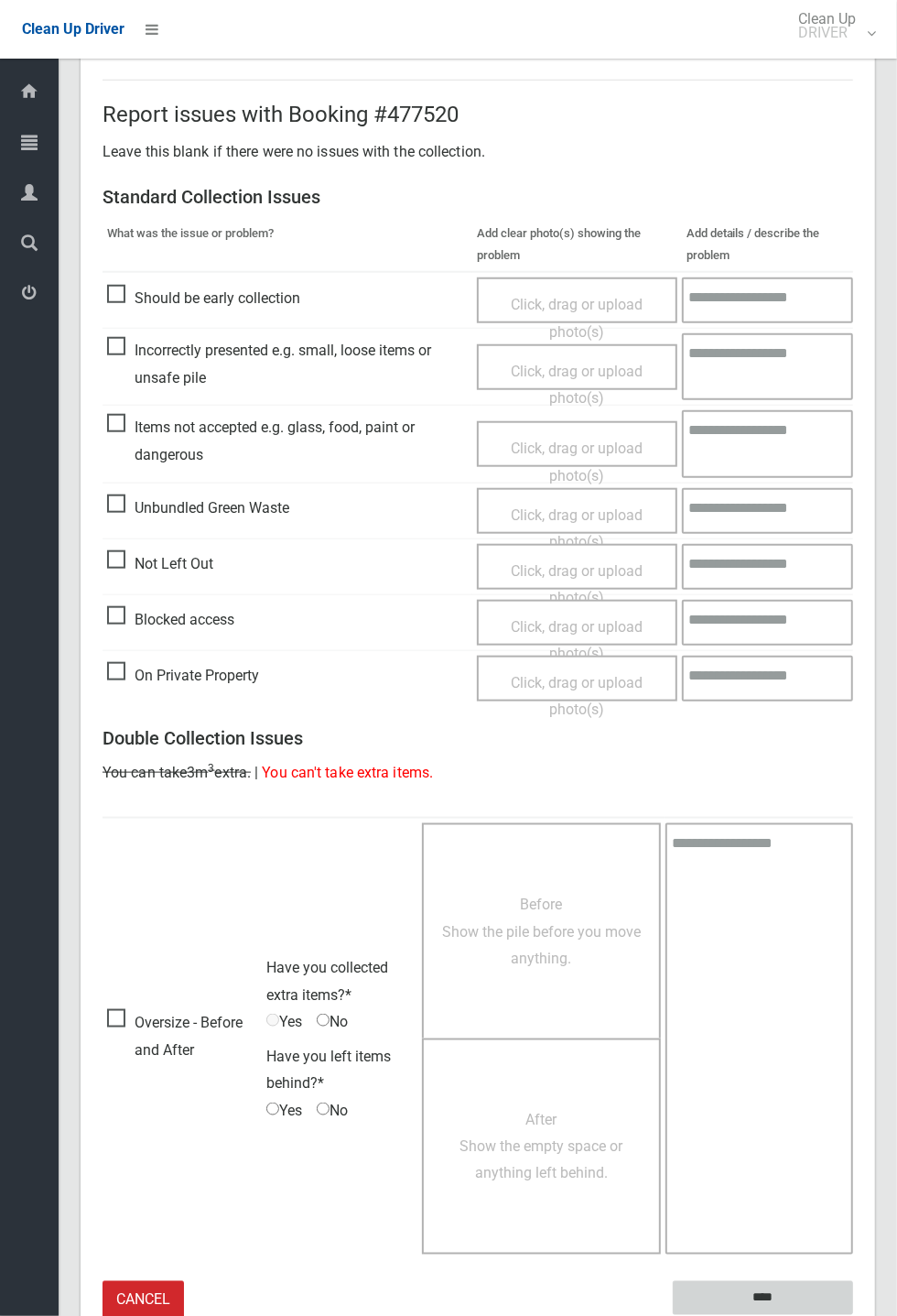
click at [853, 1315] on input "****" at bounding box center [763, 1298] width 181 height 34
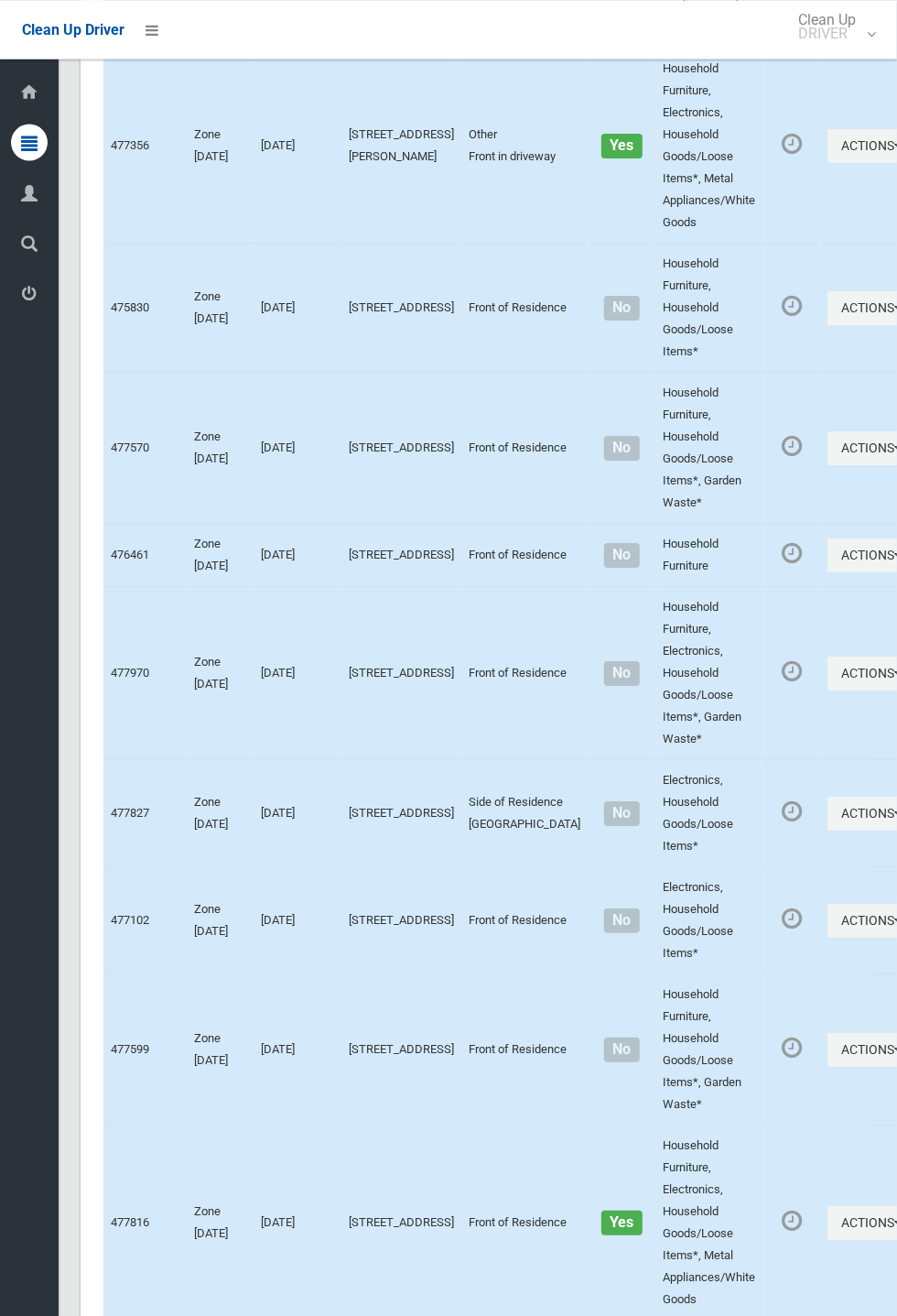
scroll to position [7462, 0]
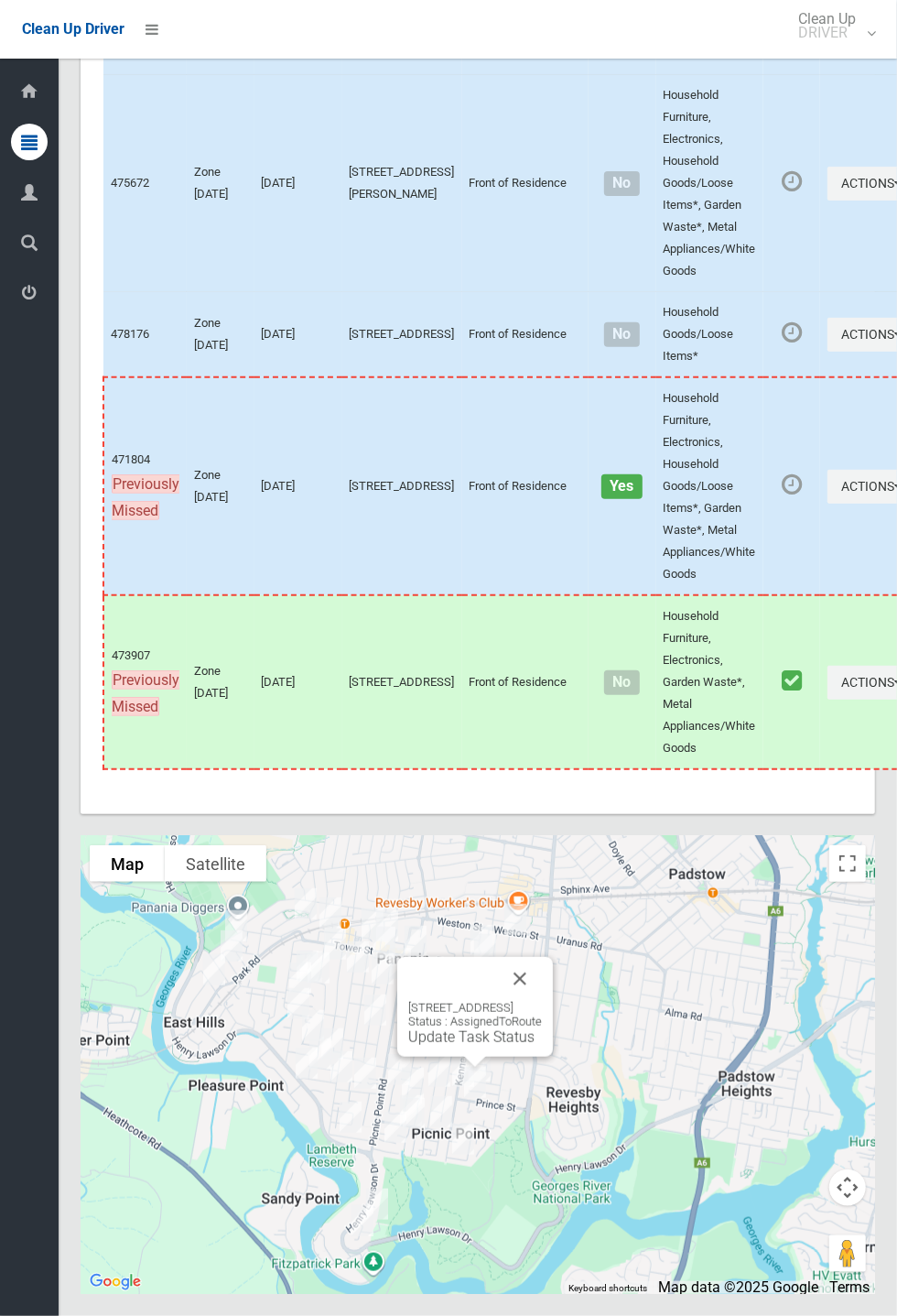
click at [462, 1046] on link "Update Task Status" at bounding box center [471, 1037] width 127 height 17
click at [566, 976] on div "[STREET_ADDRESS] Status : AssignedToRoute Update Task Status" at bounding box center [478, 1065] width 795 height 458
click at [542, 1001] on button "Close" at bounding box center [520, 979] width 44 height 44
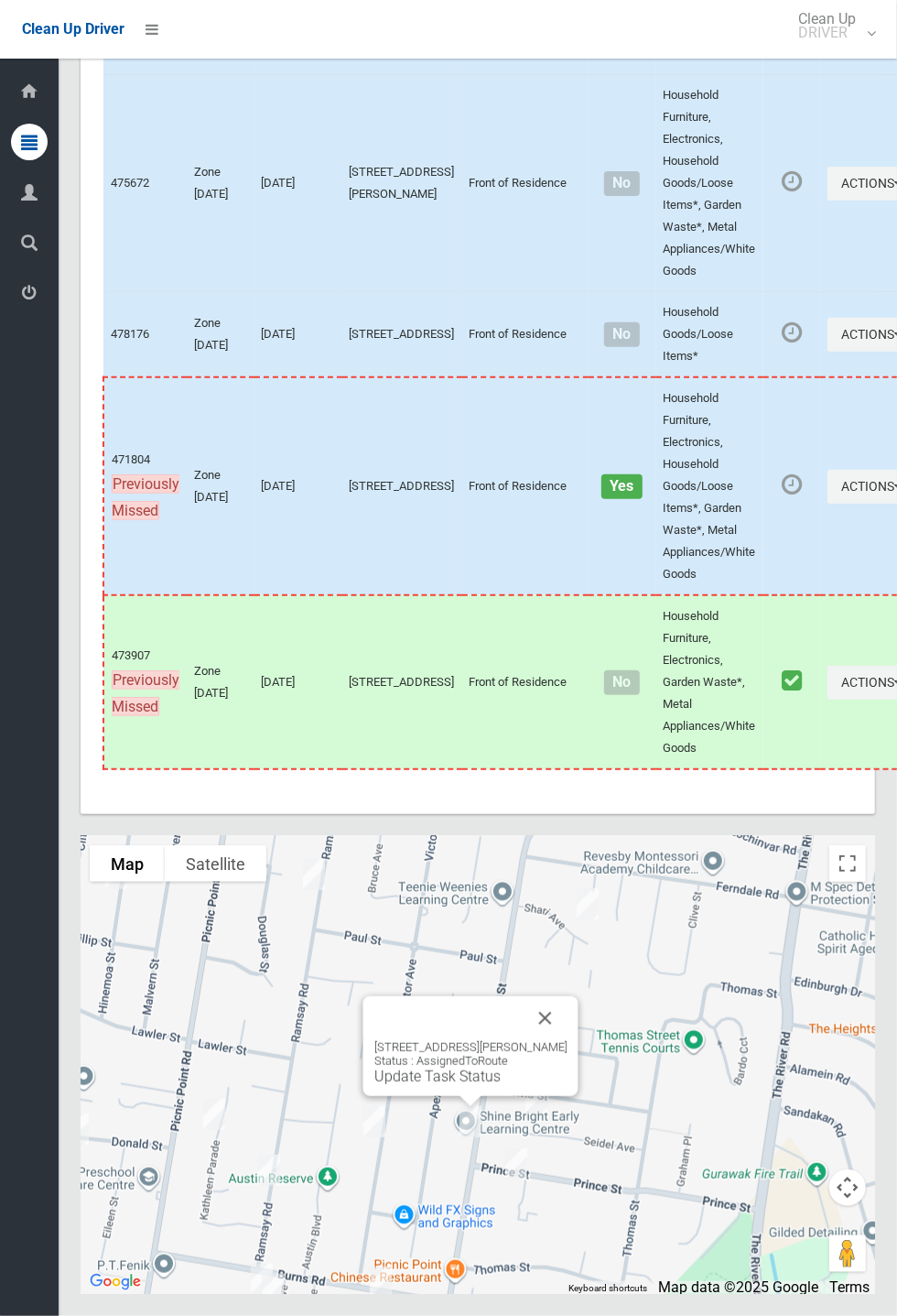
click at [442, 1086] on div "76 Kennedy Street, PICNIC POINT NSW 2213 Status : AssignedToRoute Update Task S…" at bounding box center [471, 1063] width 194 height 45
click at [445, 1086] on link "Update Task Status" at bounding box center [437, 1076] width 127 height 17
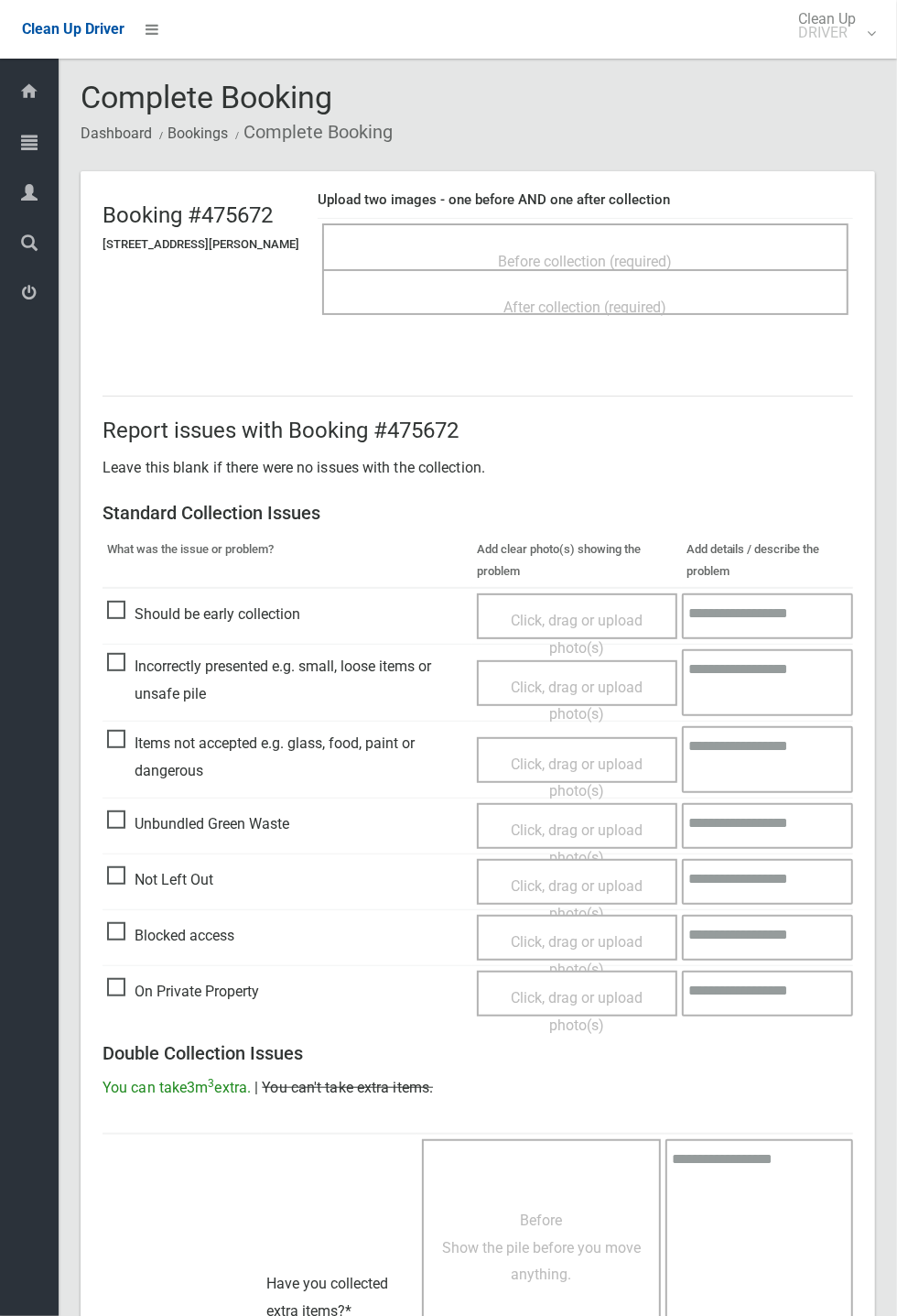
click at [540, 252] on span "Before collection (required)" at bounding box center [586, 260] width 174 height 17
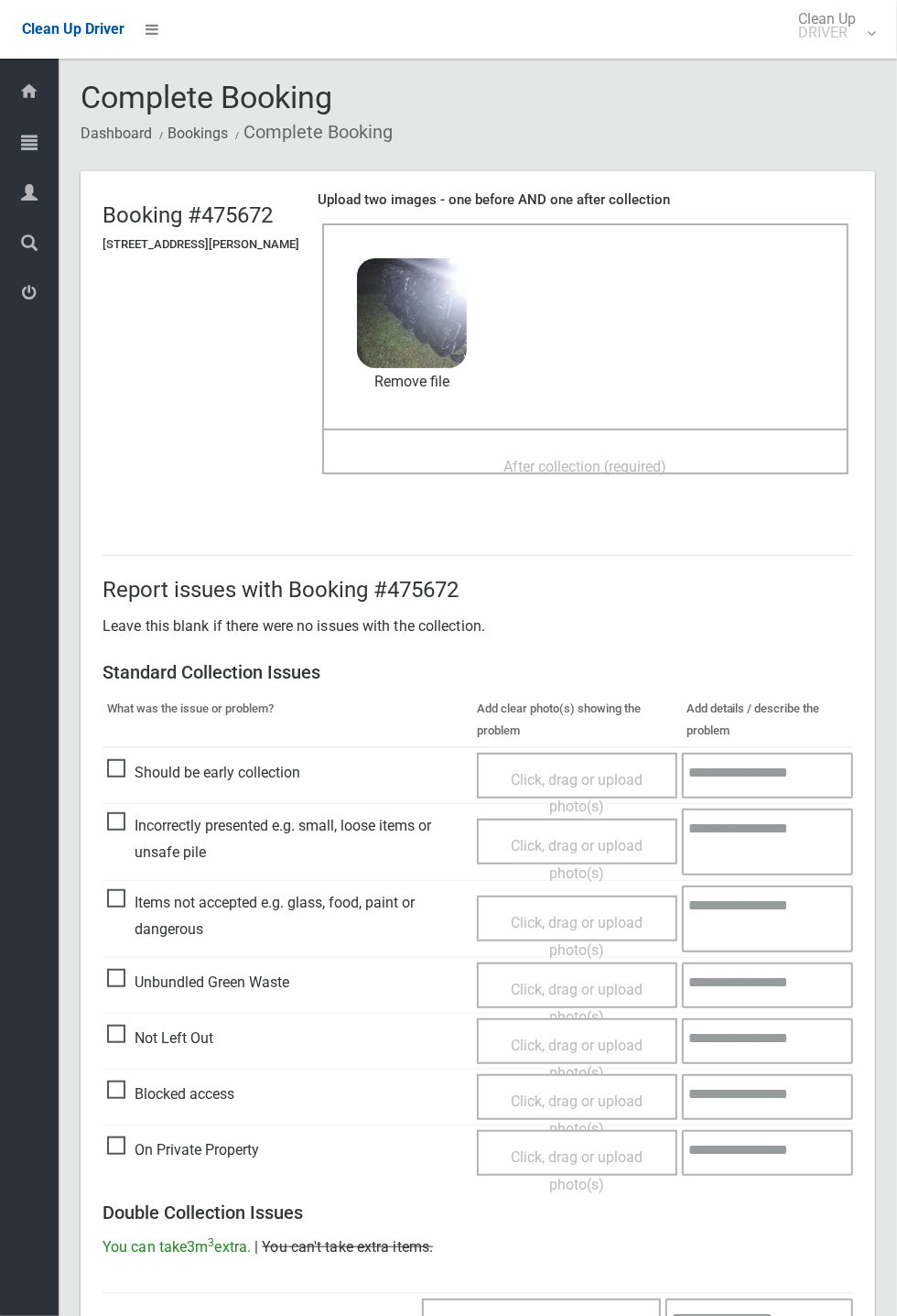
click at [556, 458] on span "After collection (required)" at bounding box center [586, 466] width 163 height 17
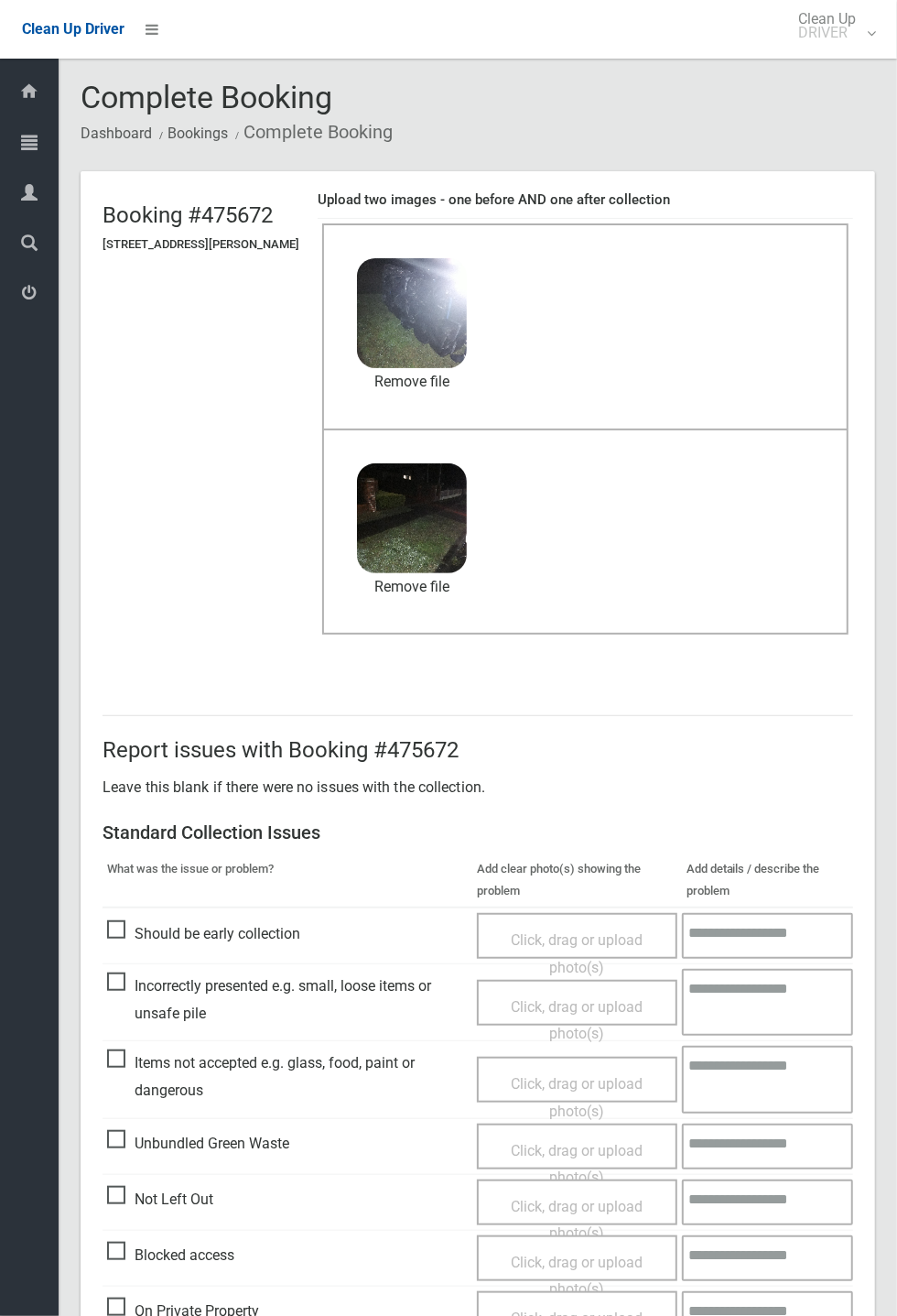
scroll to position [636, 0]
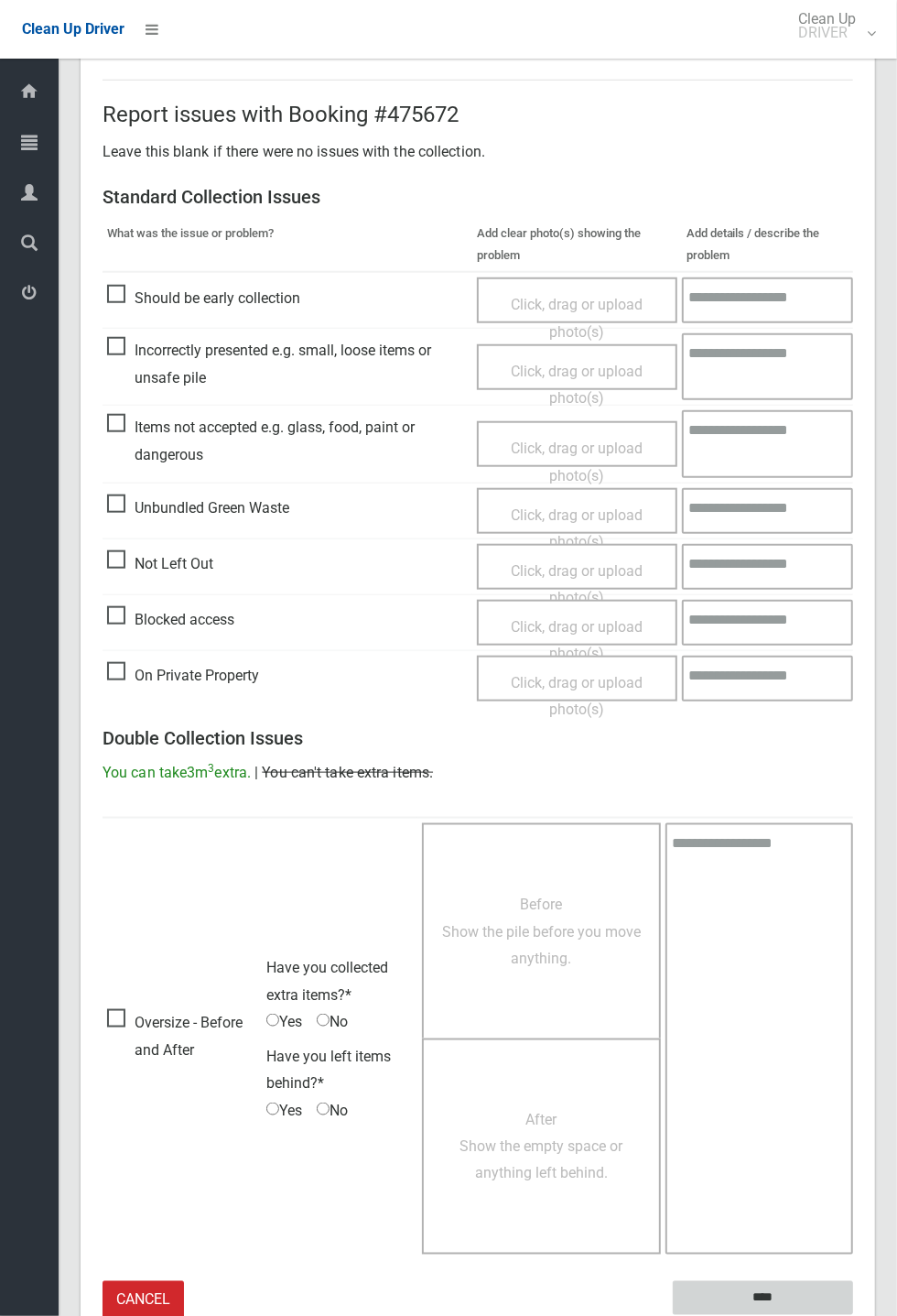
click at [853, 1315] on input "****" at bounding box center [763, 1298] width 181 height 34
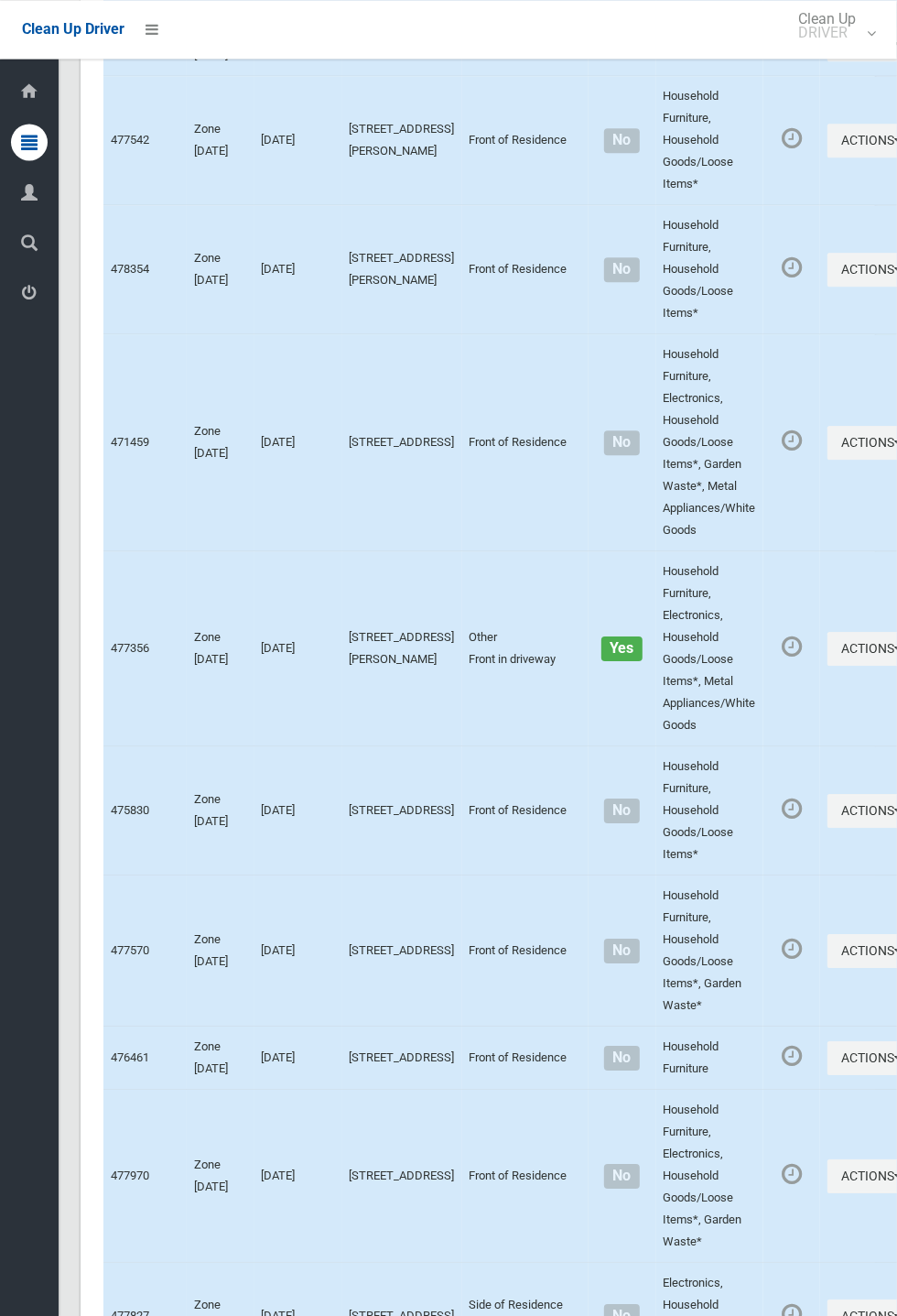
scroll to position [7462, 0]
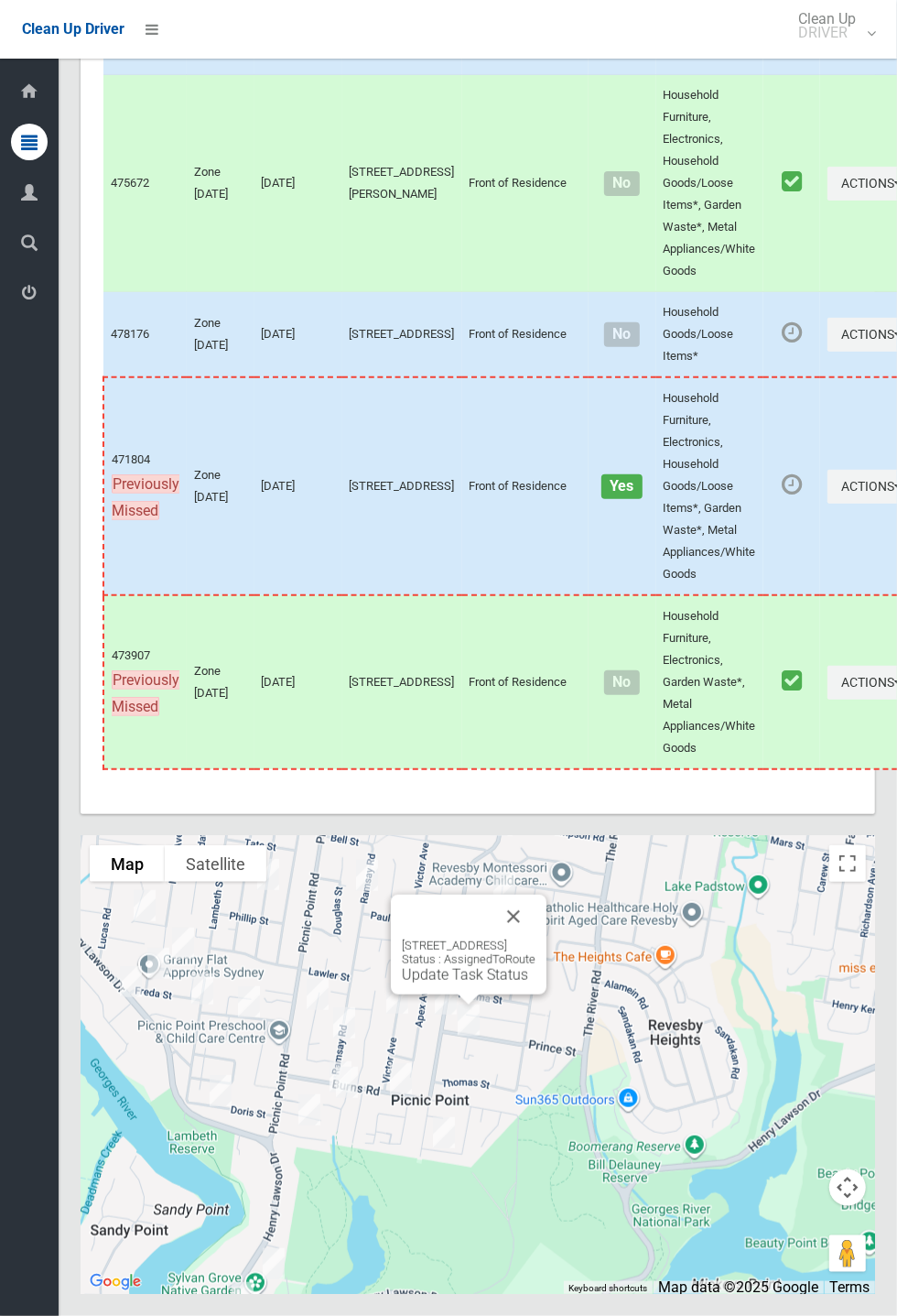
click at [457, 984] on link "Update Task Status" at bounding box center [465, 974] width 127 height 17
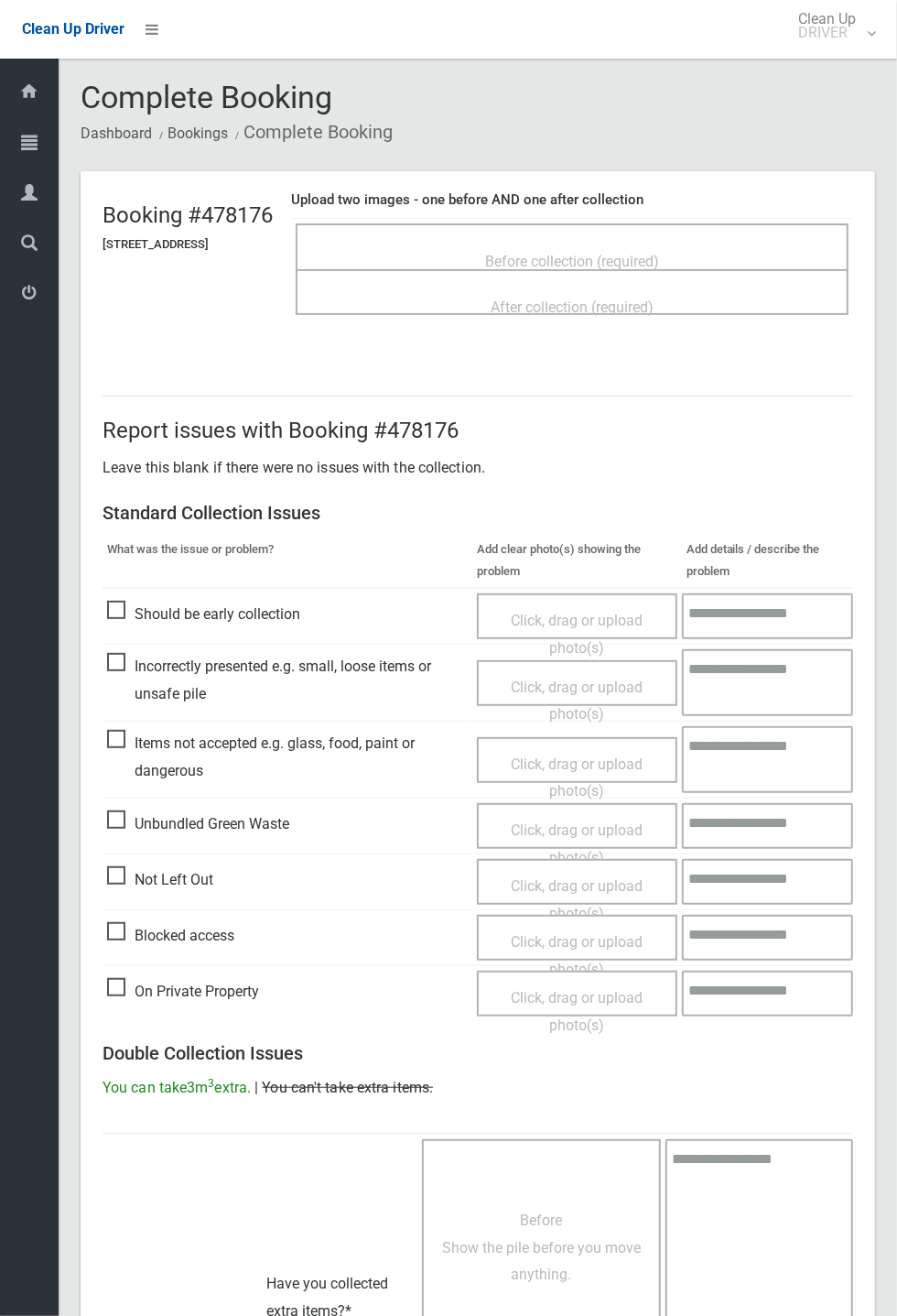
click at [604, 252] on span "Before collection (required)" at bounding box center [572, 260] width 174 height 17
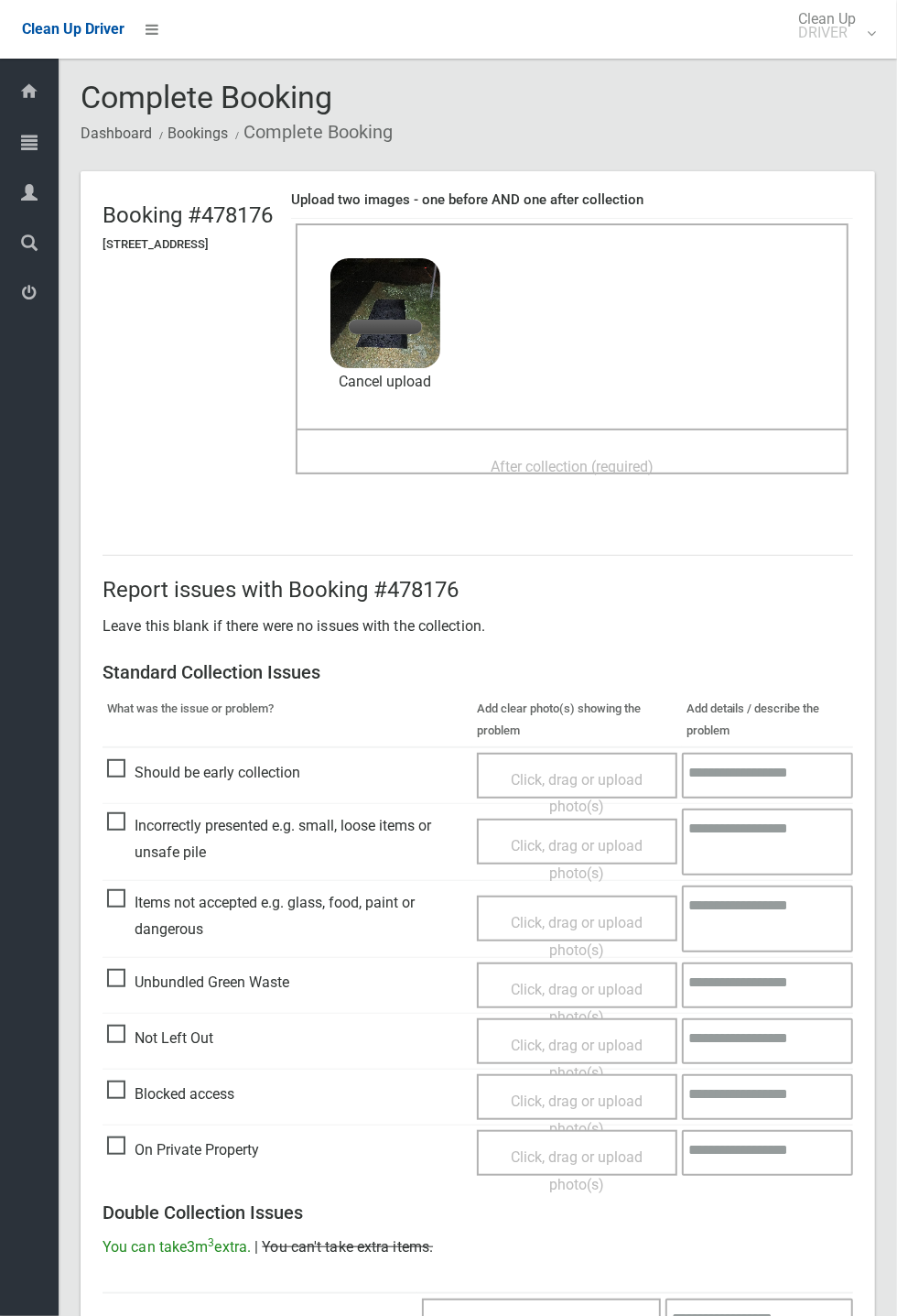
click at [630, 460] on span "After collection (required)" at bounding box center [572, 466] width 163 height 17
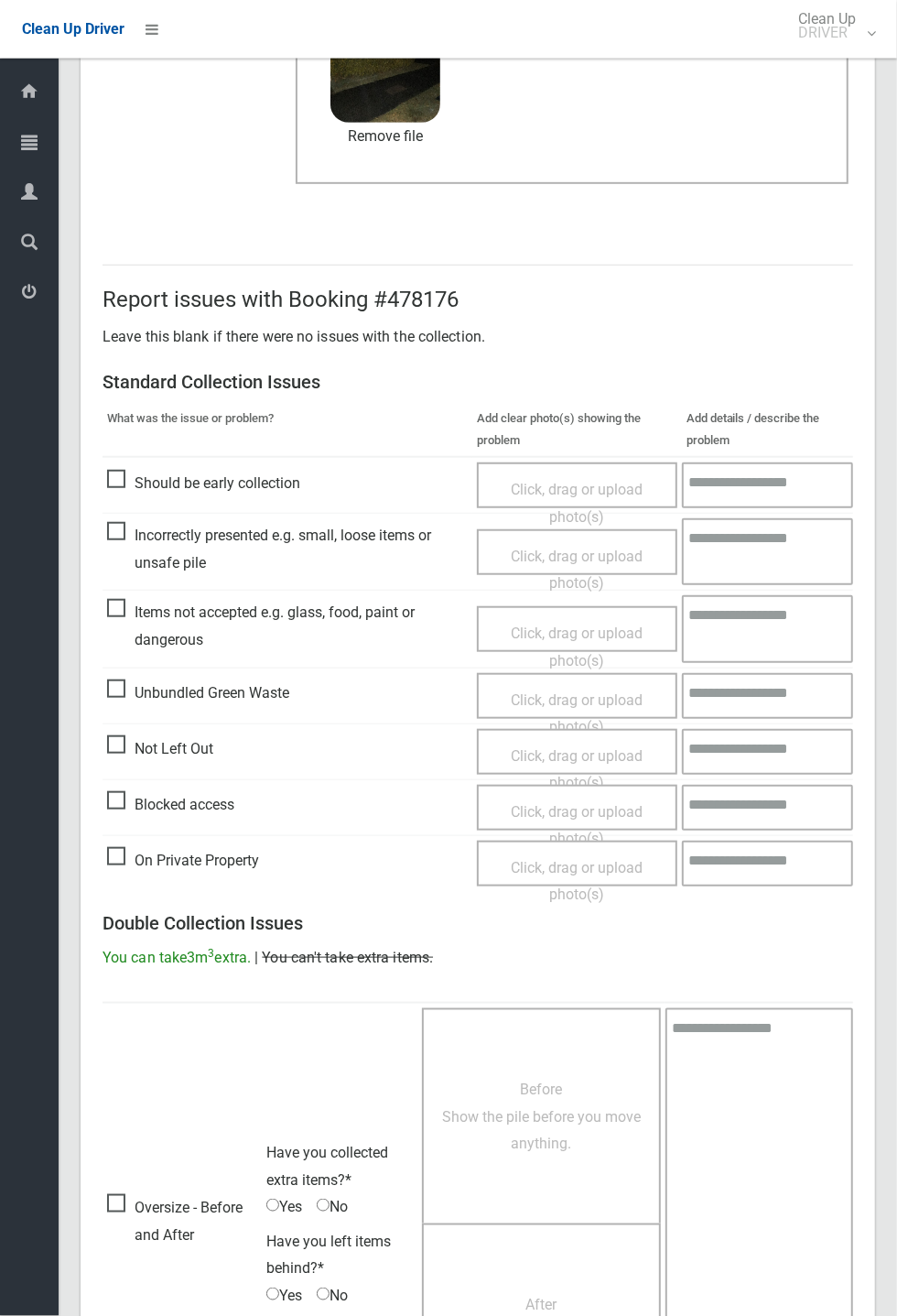
scroll to position [636, 0]
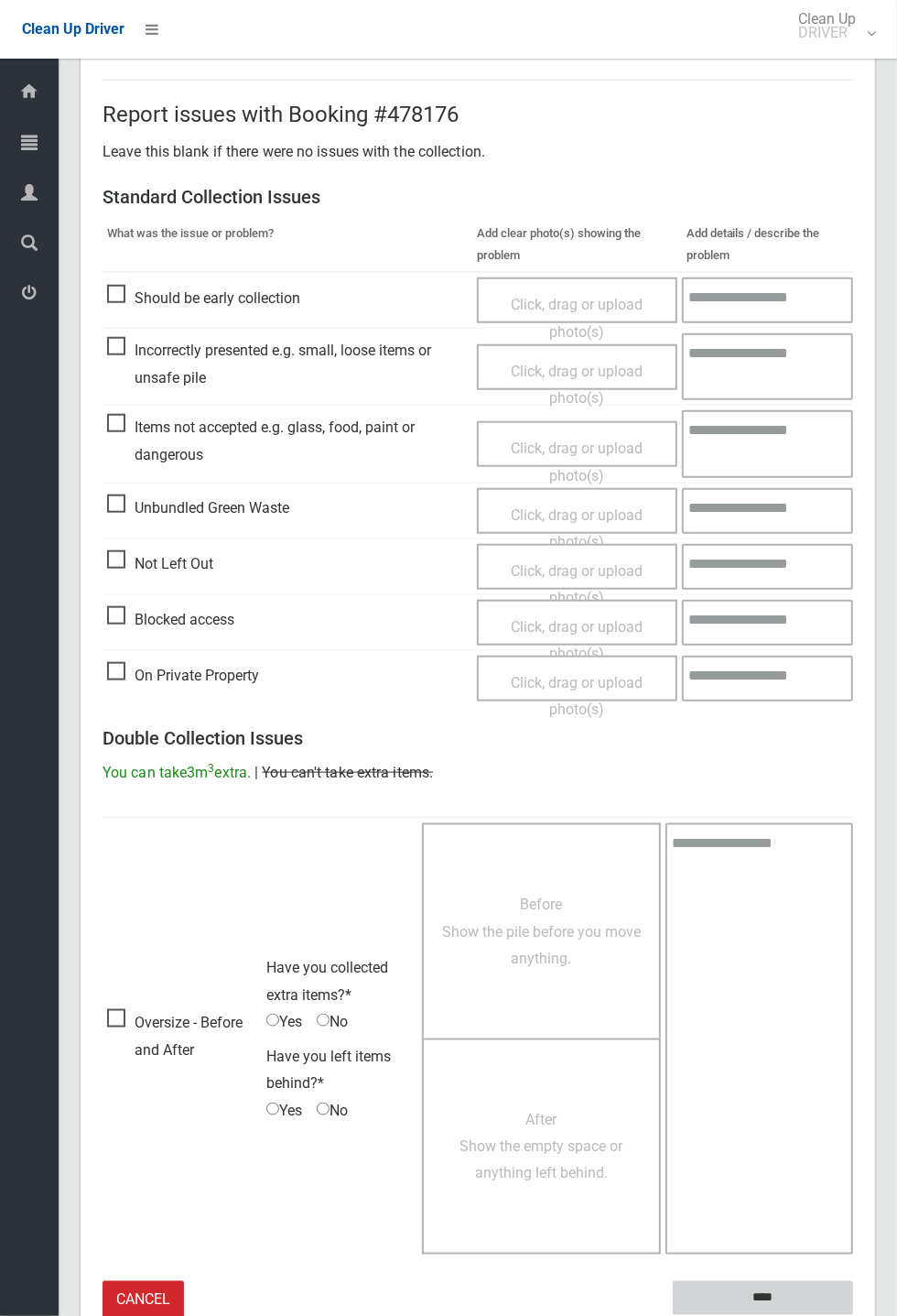
click at [853, 1315] on input "****" at bounding box center [763, 1298] width 181 height 34
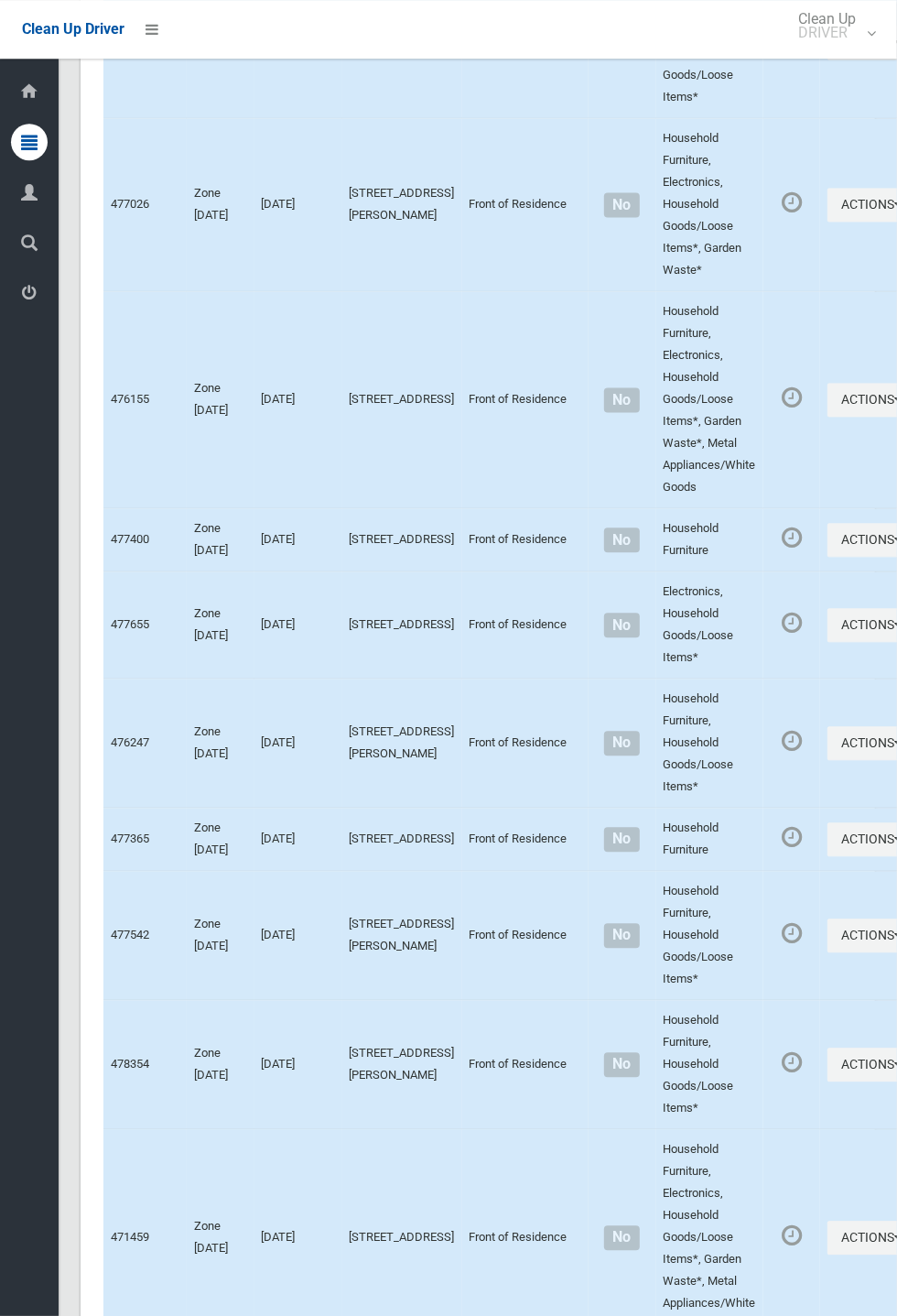
scroll to position [7462, 0]
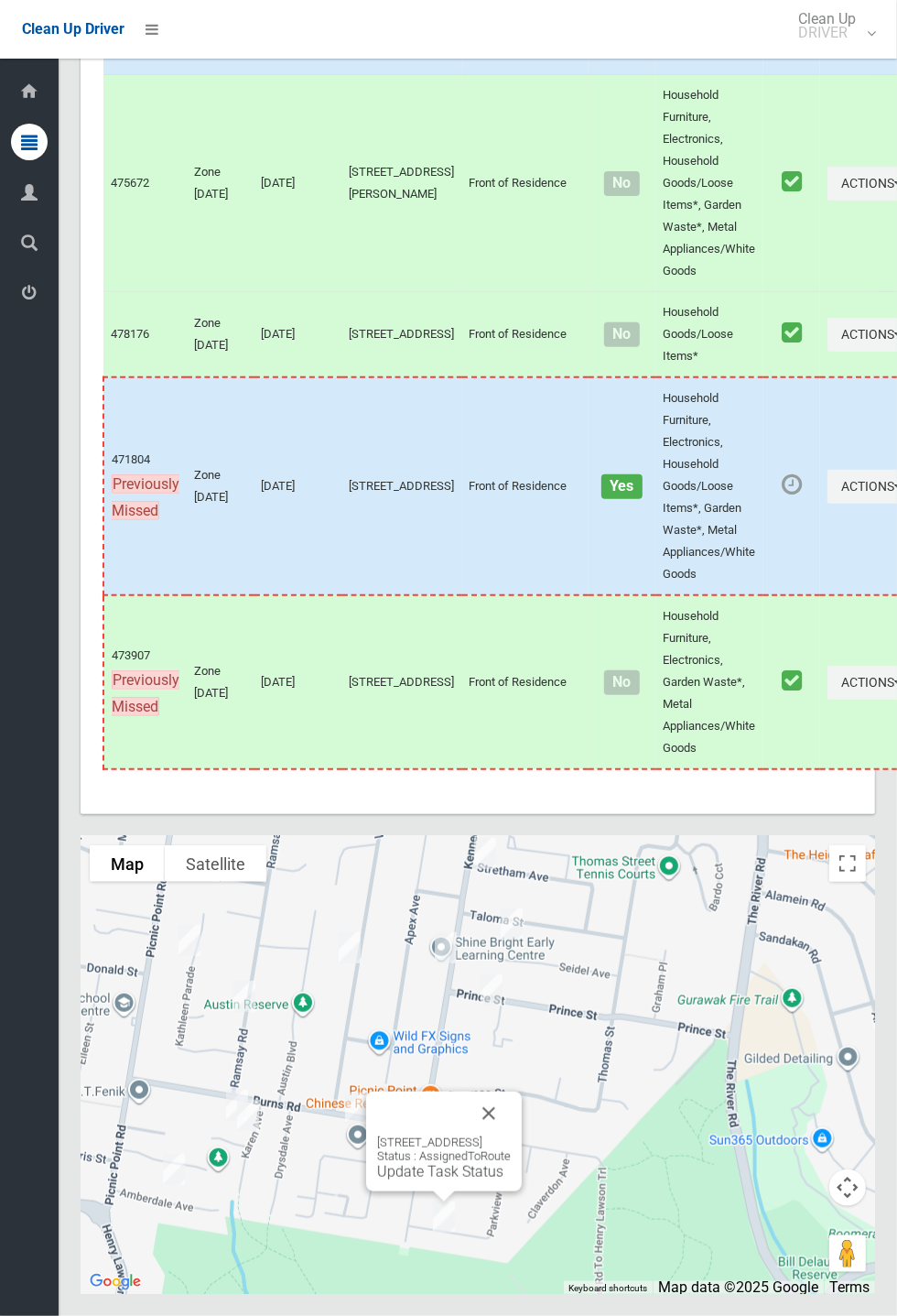
click at [511, 1135] on button "Close" at bounding box center [489, 1113] width 44 height 44
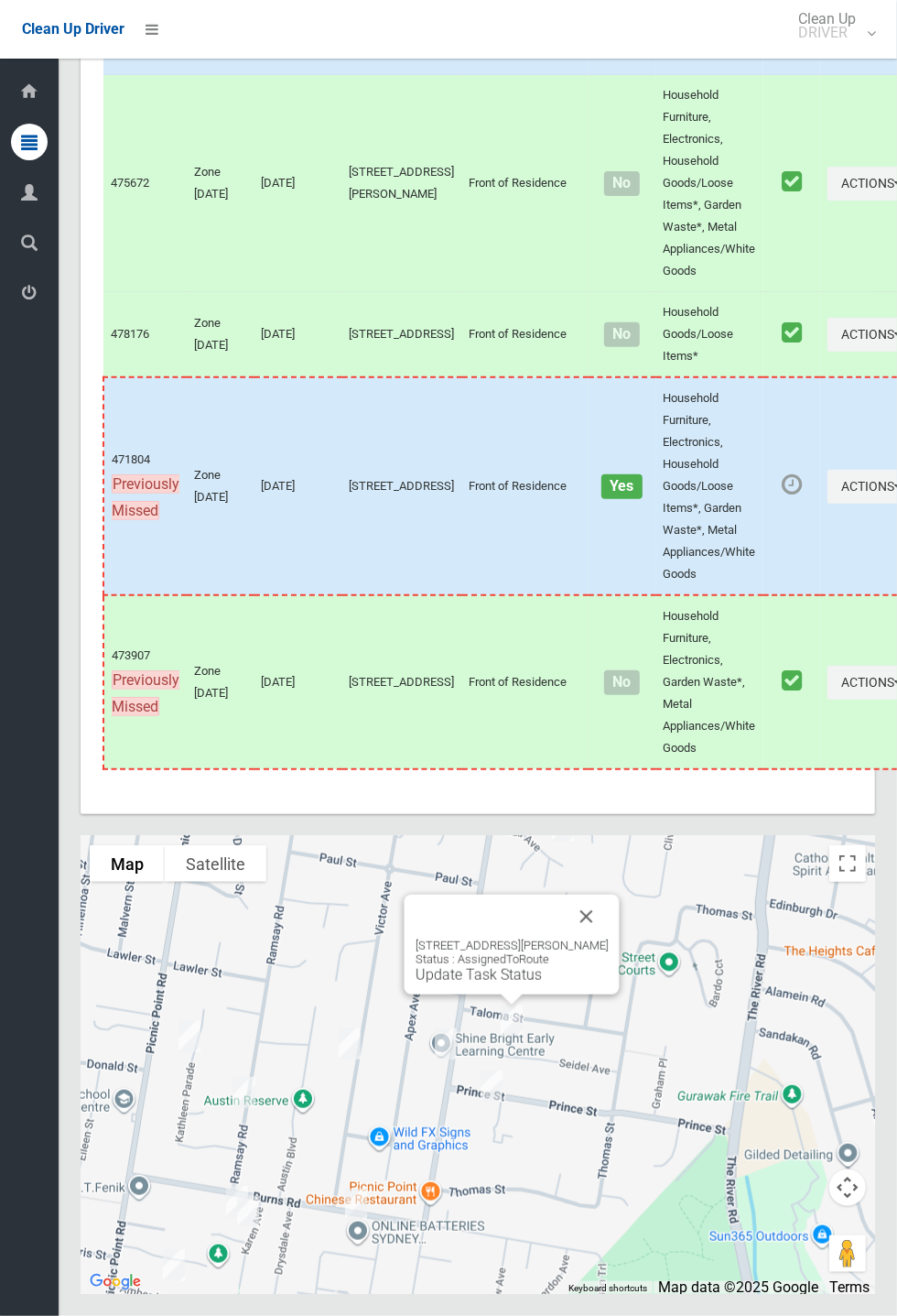
click at [508, 984] on link "Update Task Status" at bounding box center [479, 974] width 127 height 17
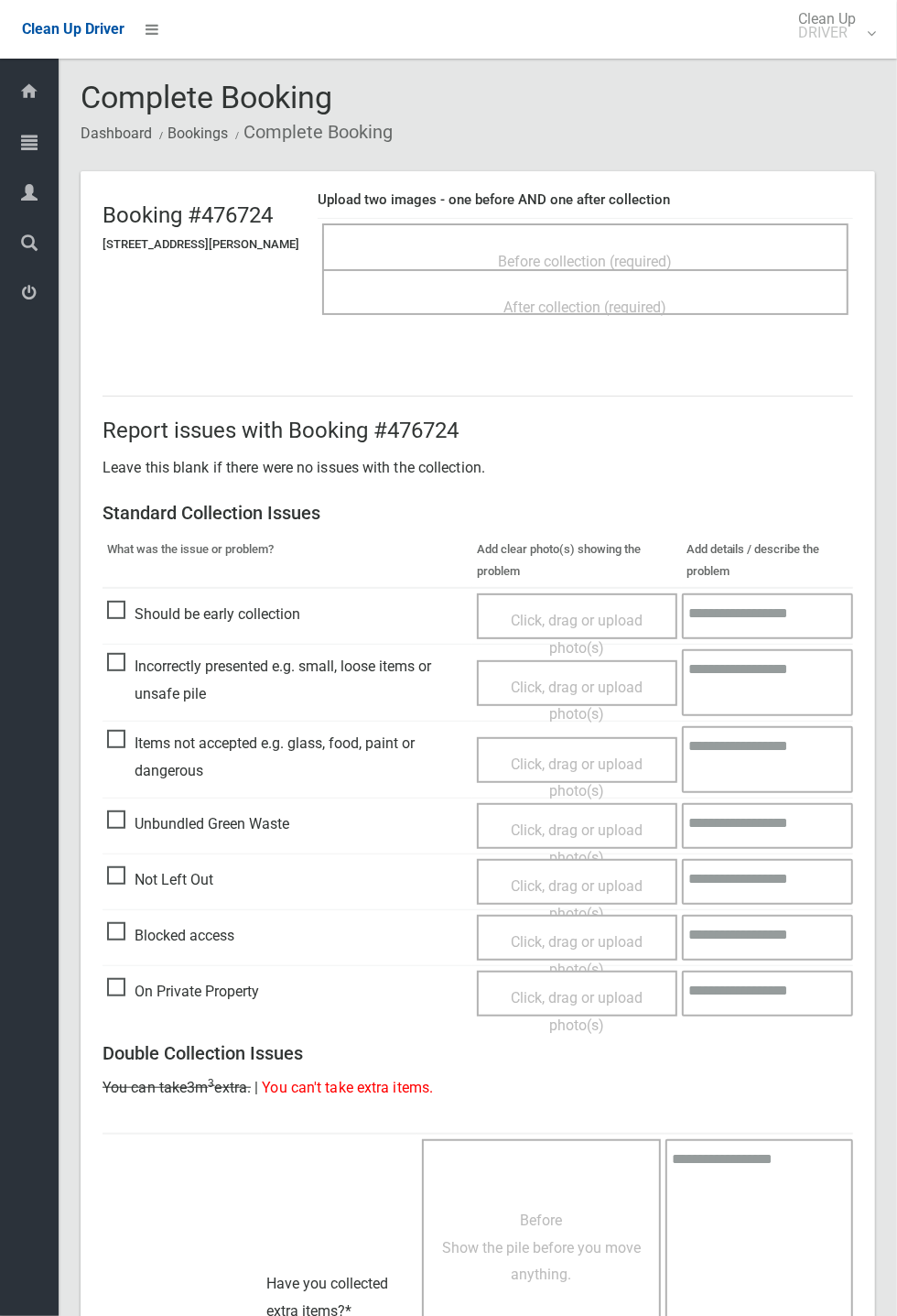
click at [587, 252] on span "Before collection (required)" at bounding box center [586, 260] width 174 height 17
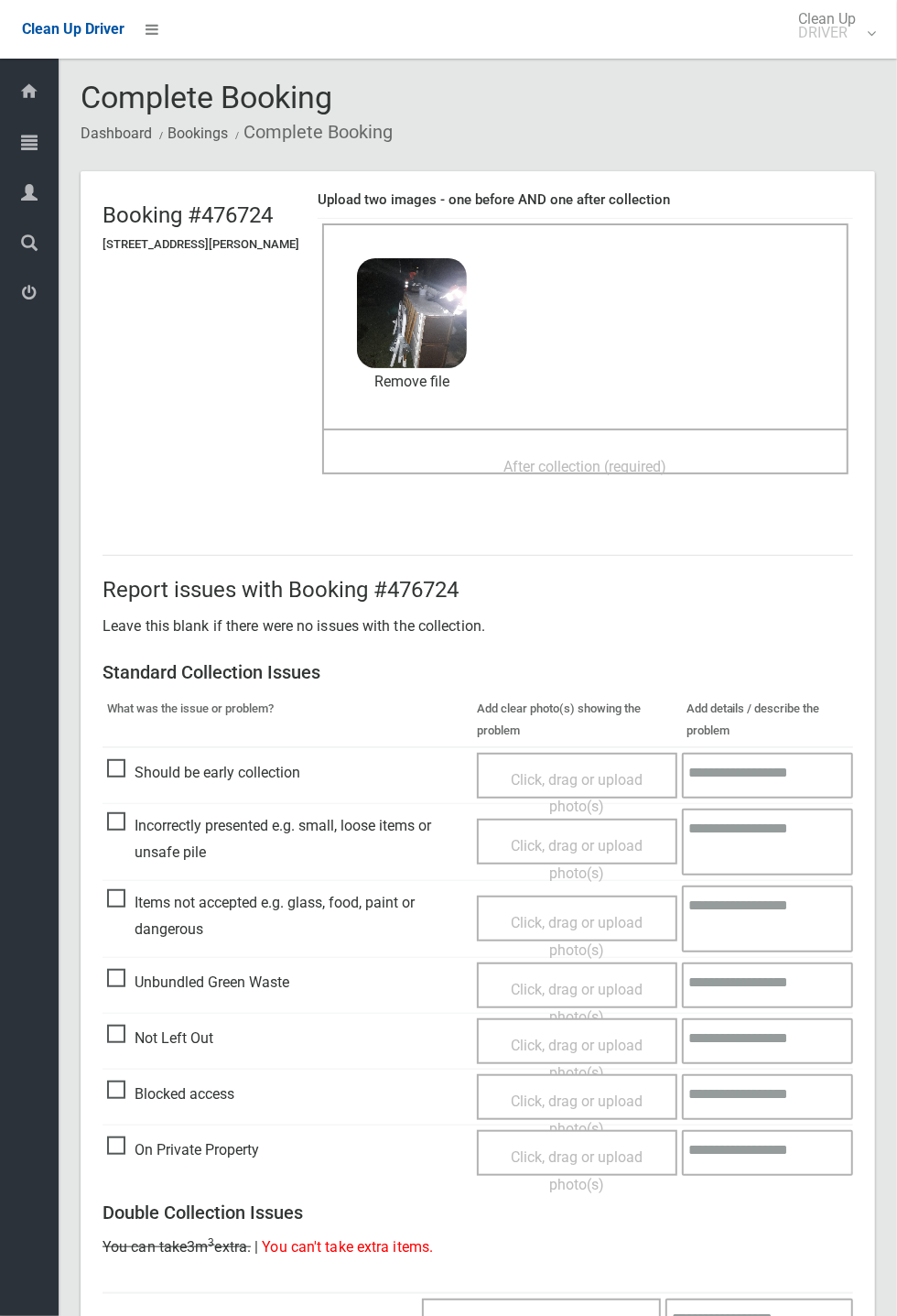
click at [577, 468] on span "After collection (required)" at bounding box center [586, 466] width 163 height 17
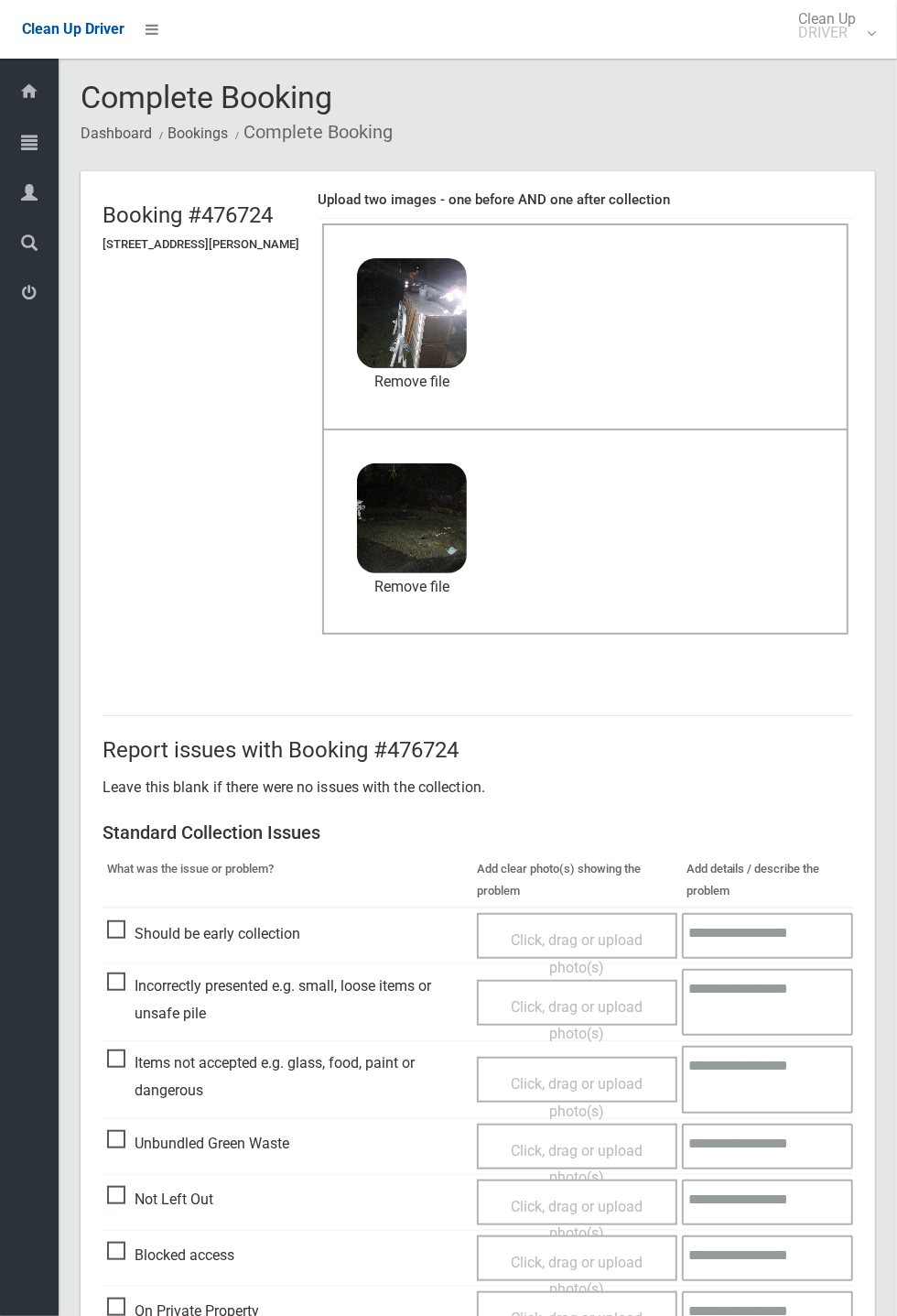
scroll to position [636, 0]
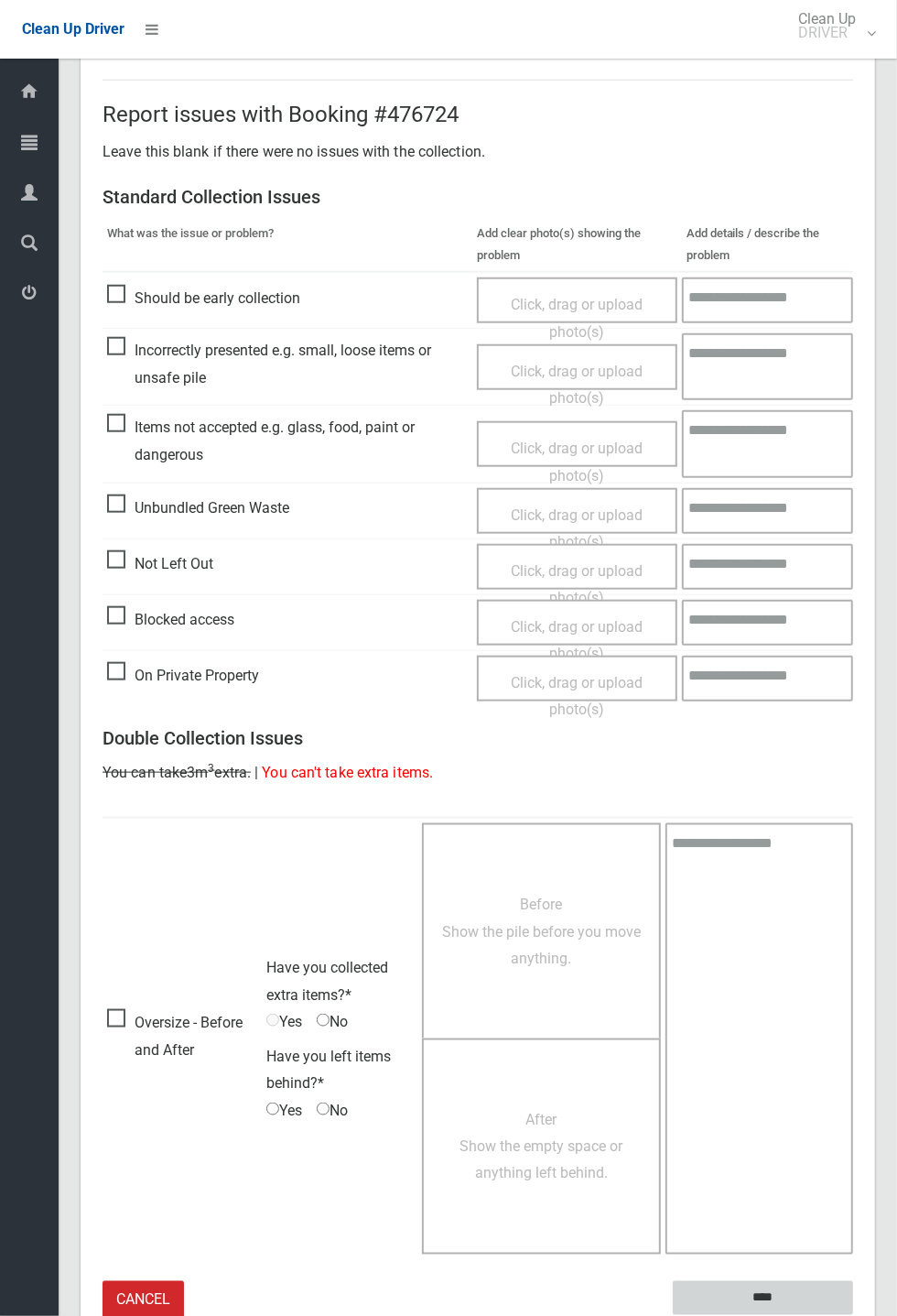
click at [752, 1294] on input "****" at bounding box center [763, 1298] width 181 height 34
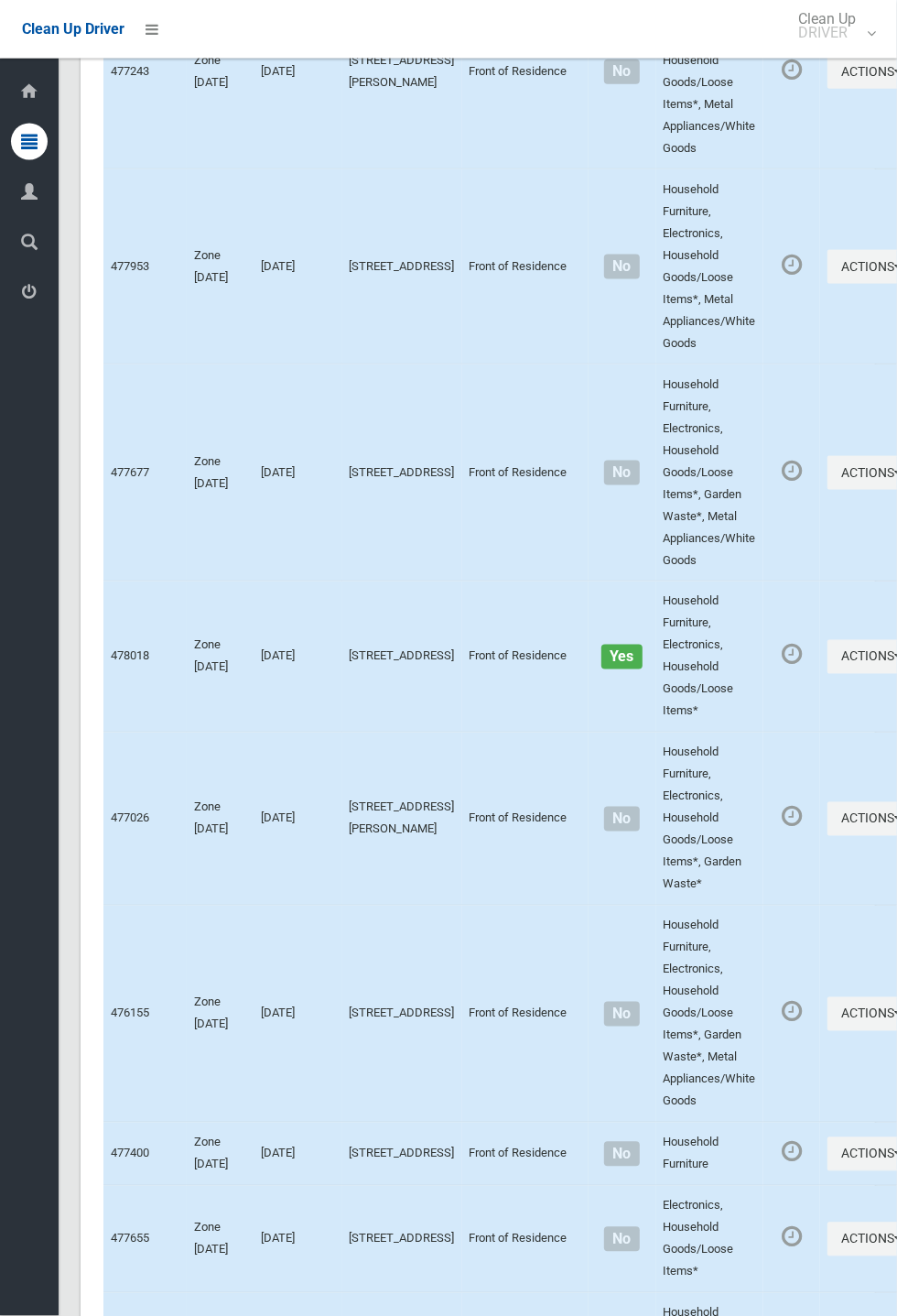
scroll to position [7462, 0]
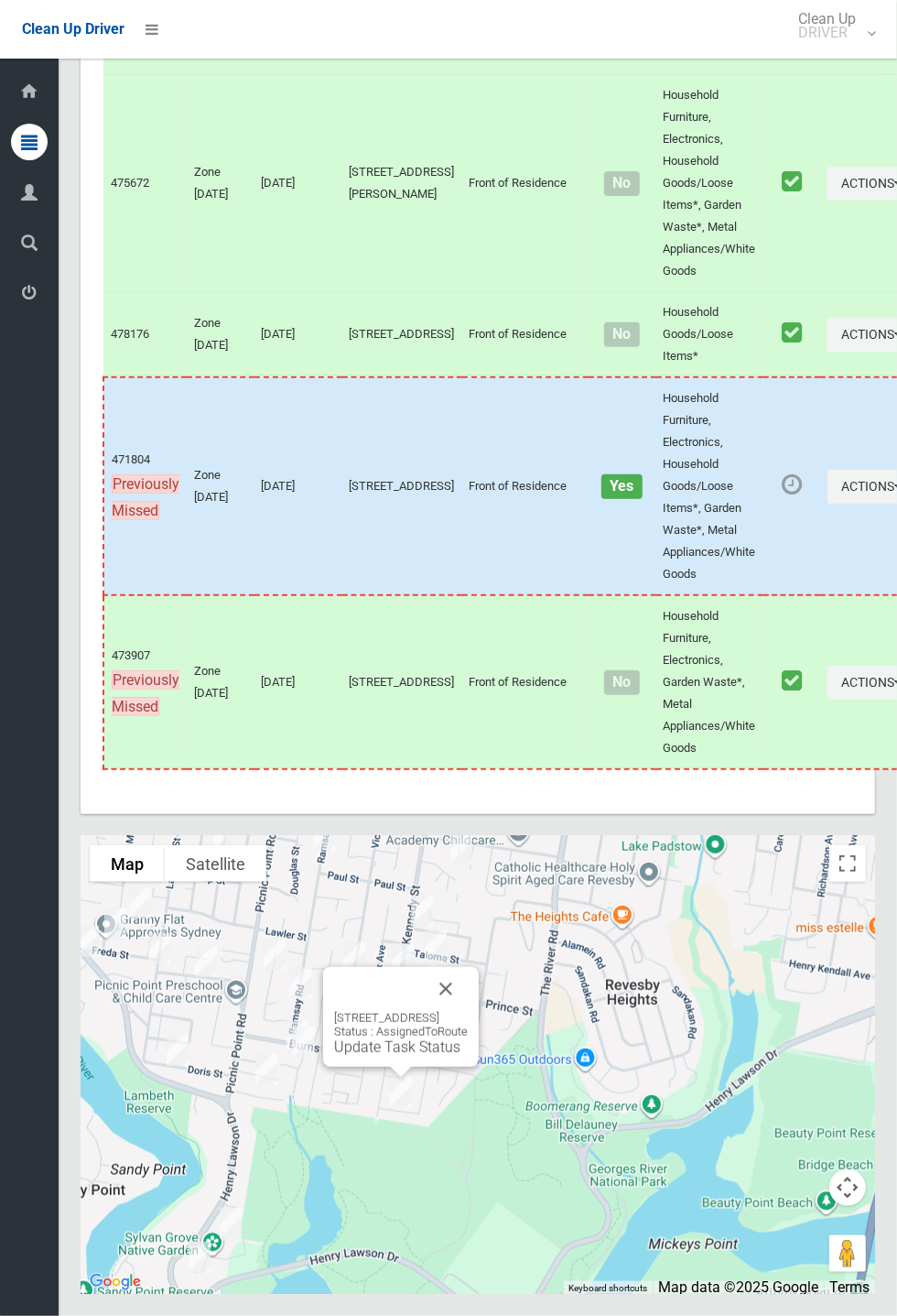
click at [468, 1011] on button "Close" at bounding box center [446, 989] width 44 height 44
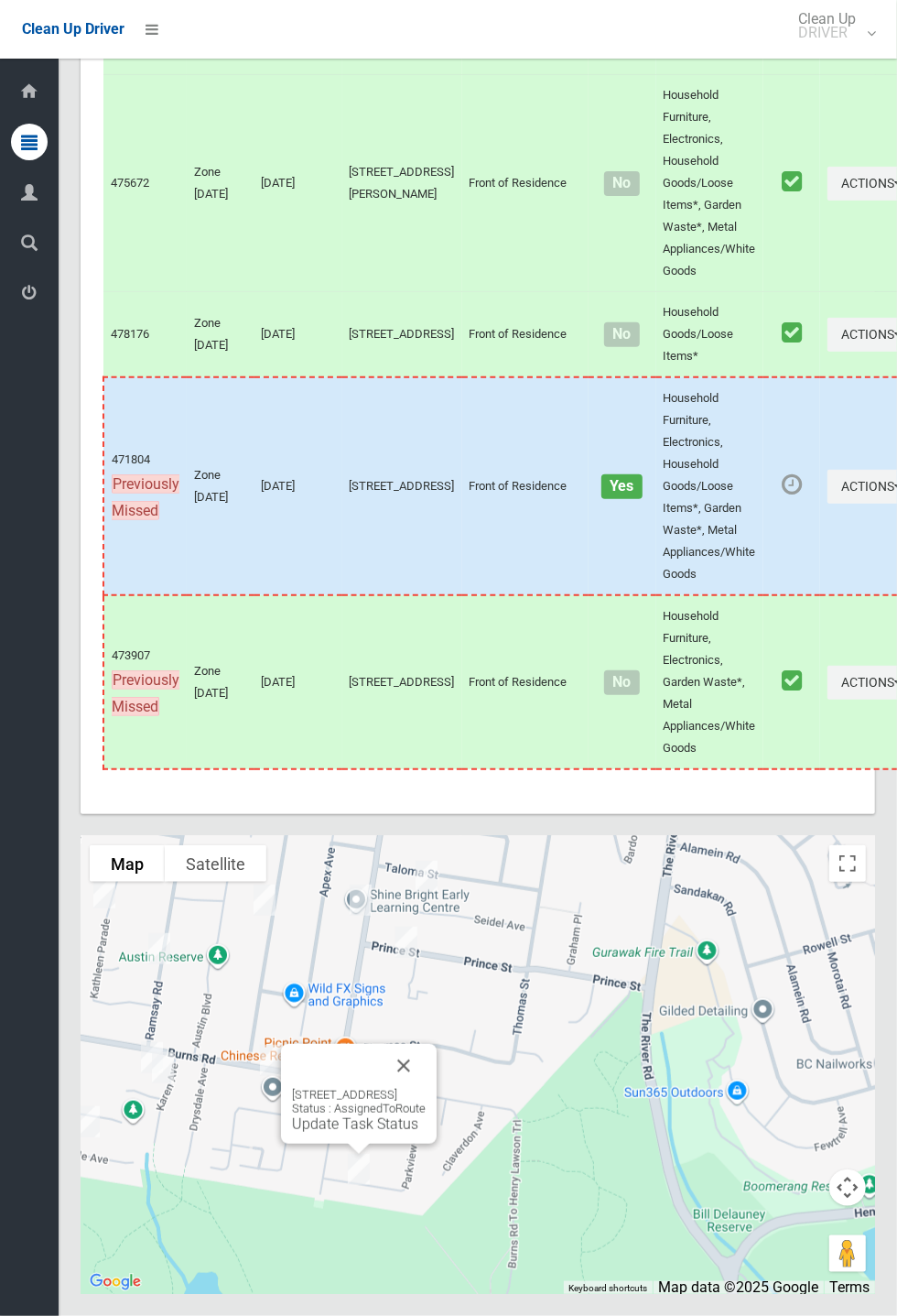
click at [349, 1132] on link "Update Task Status" at bounding box center [355, 1123] width 127 height 17
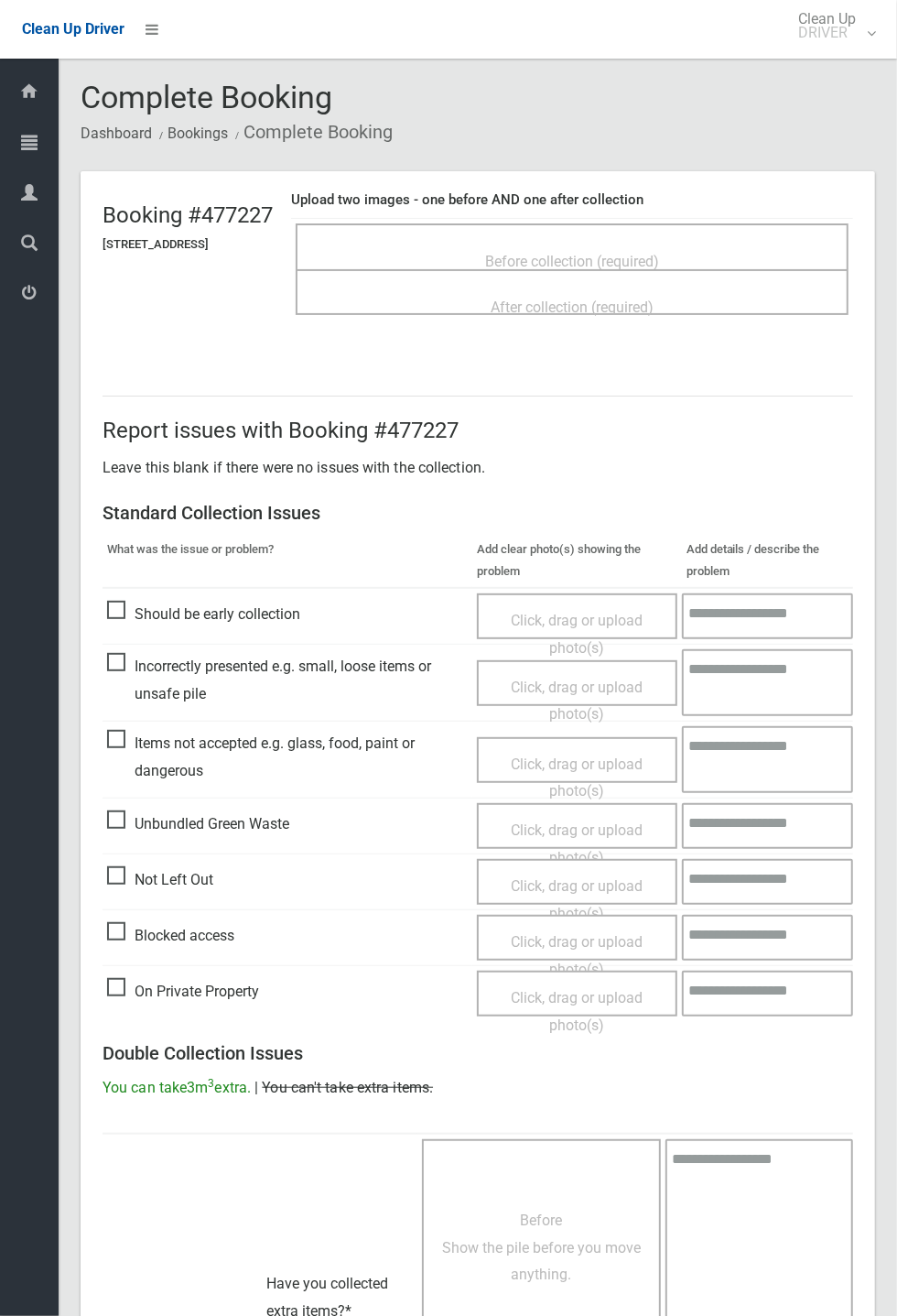
click at [627, 257] on span "Before collection (required)" at bounding box center [572, 260] width 174 height 17
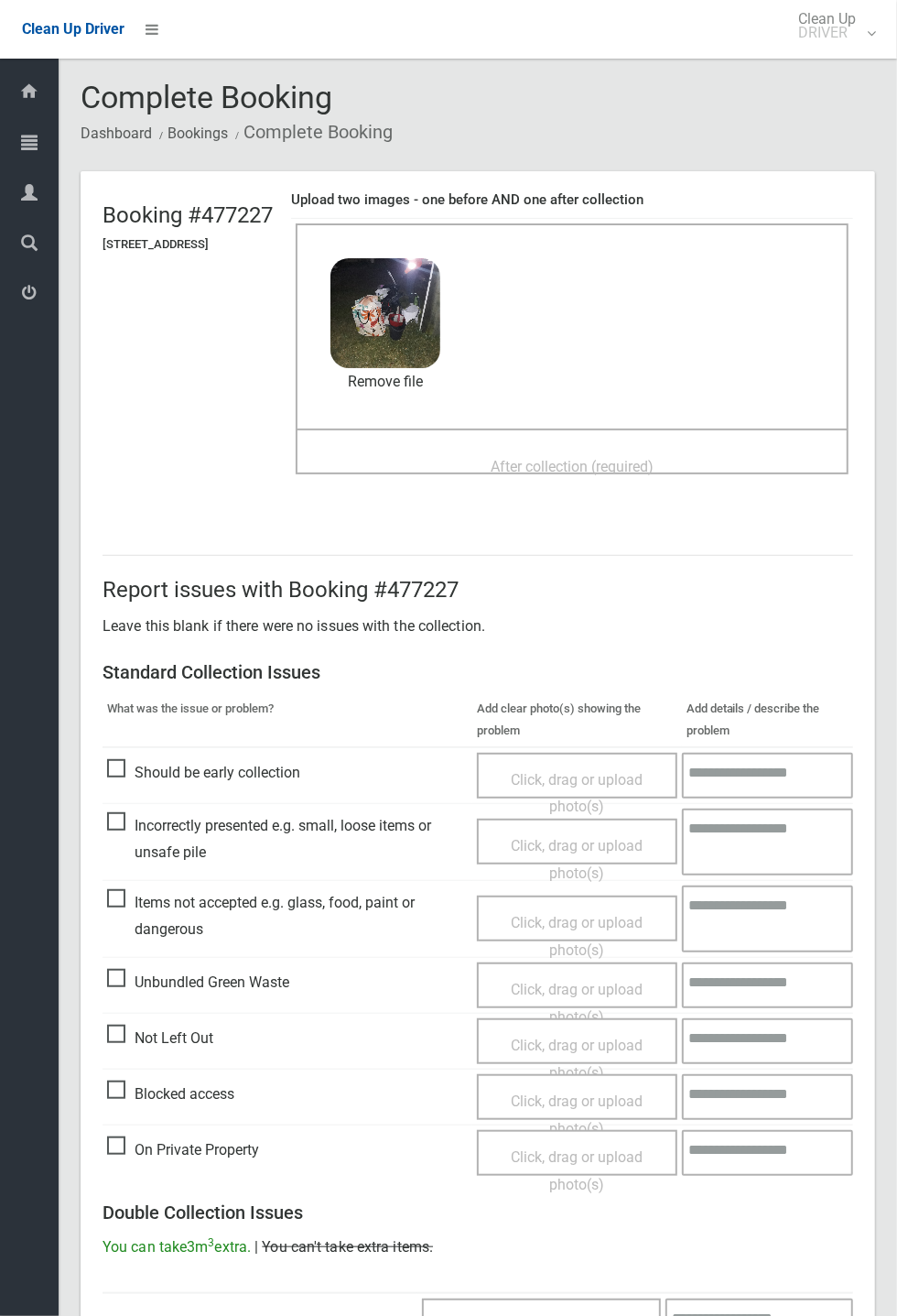
click at [556, 458] on span "After collection (required)" at bounding box center [572, 466] width 163 height 17
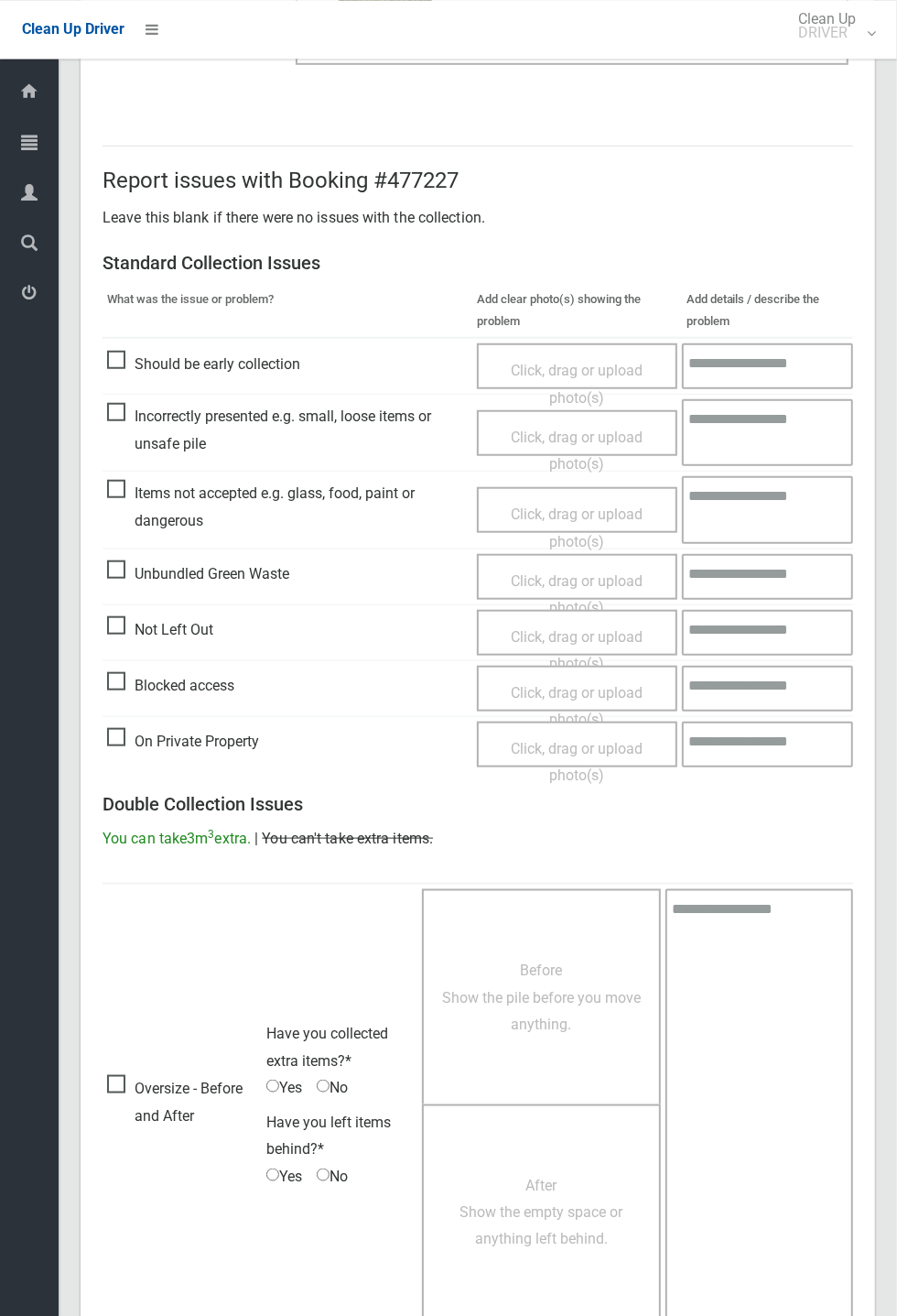
scroll to position [636, 0]
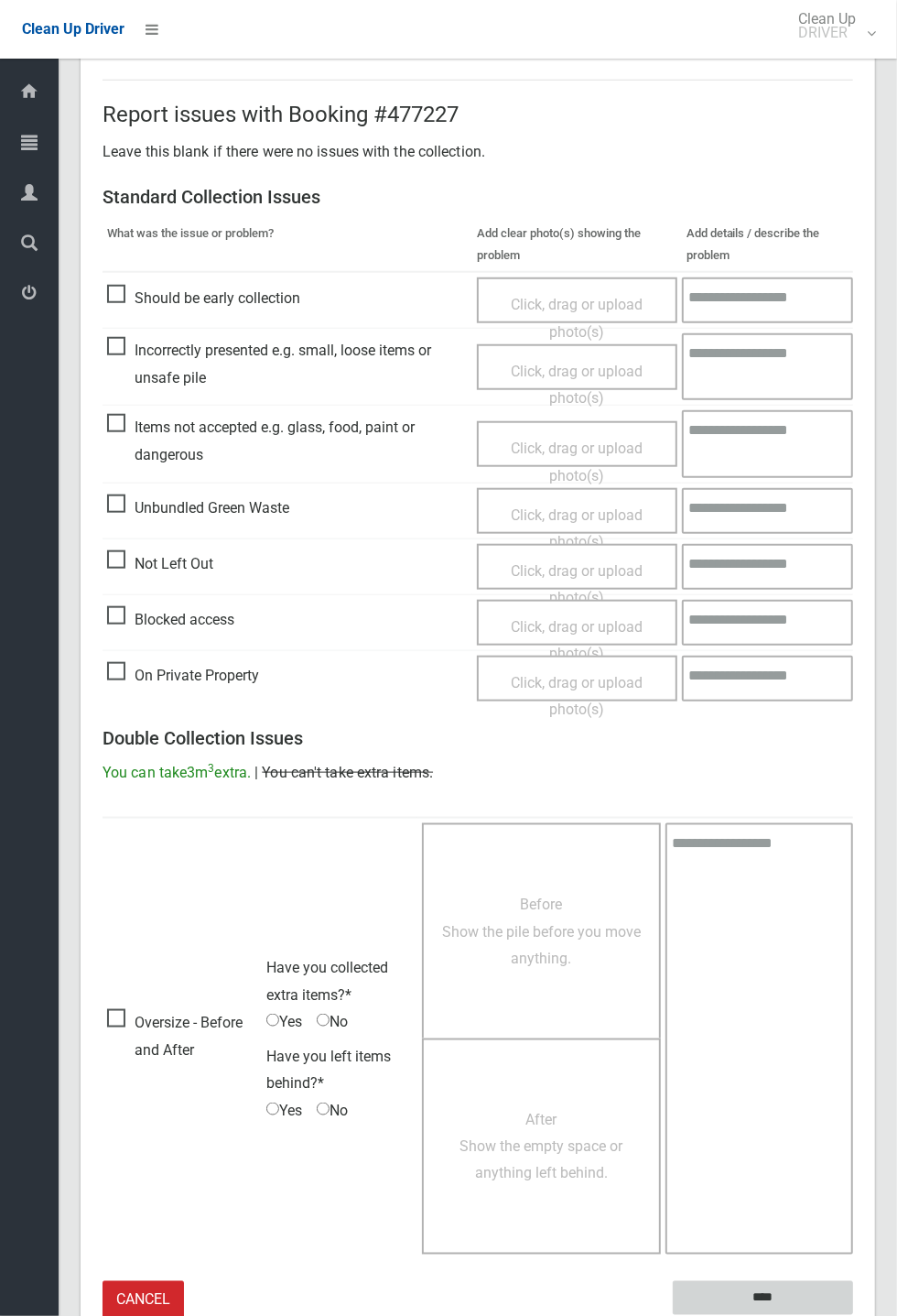
click at [853, 1315] on input "****" at bounding box center [763, 1298] width 181 height 34
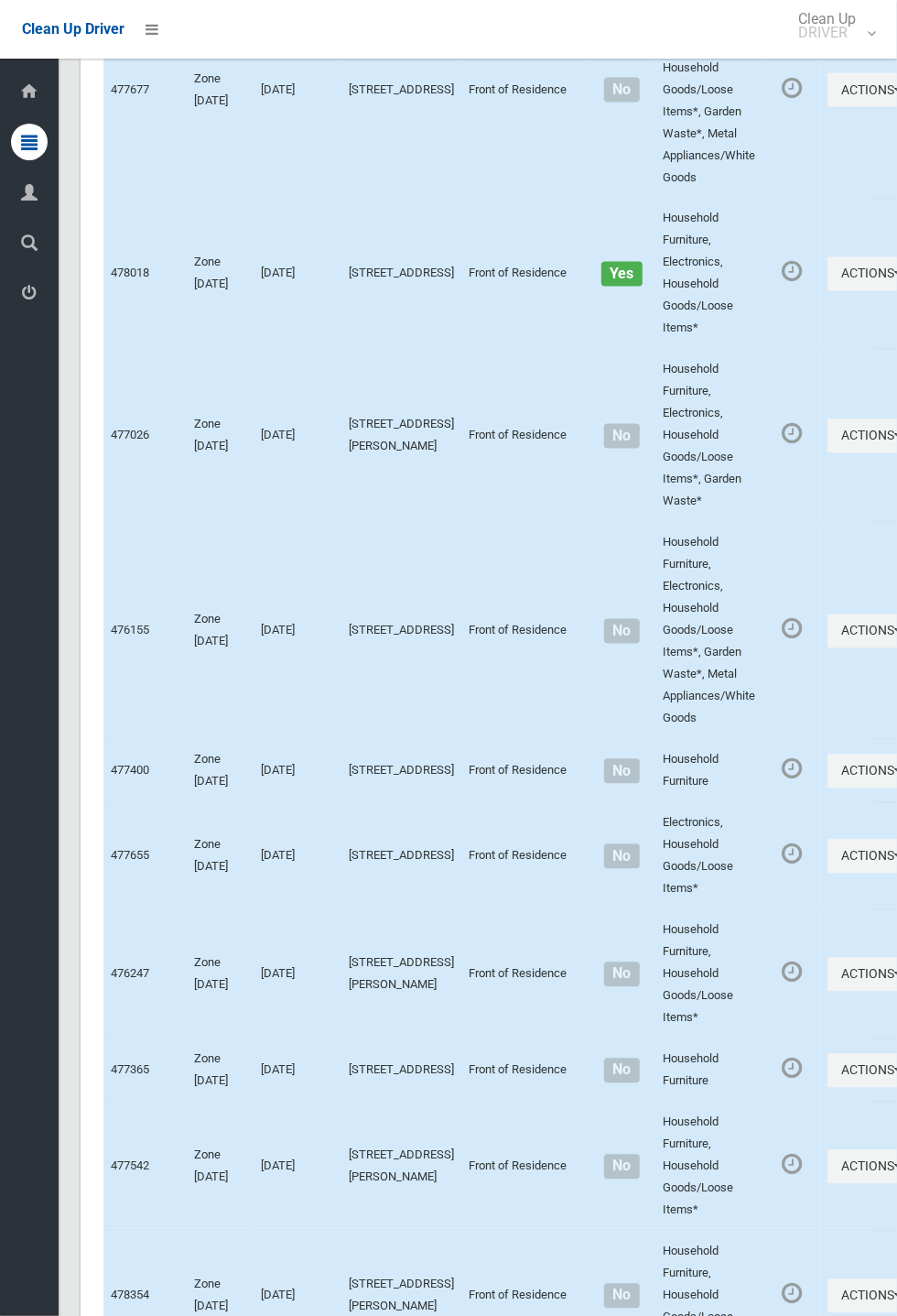
scroll to position [7462, 0]
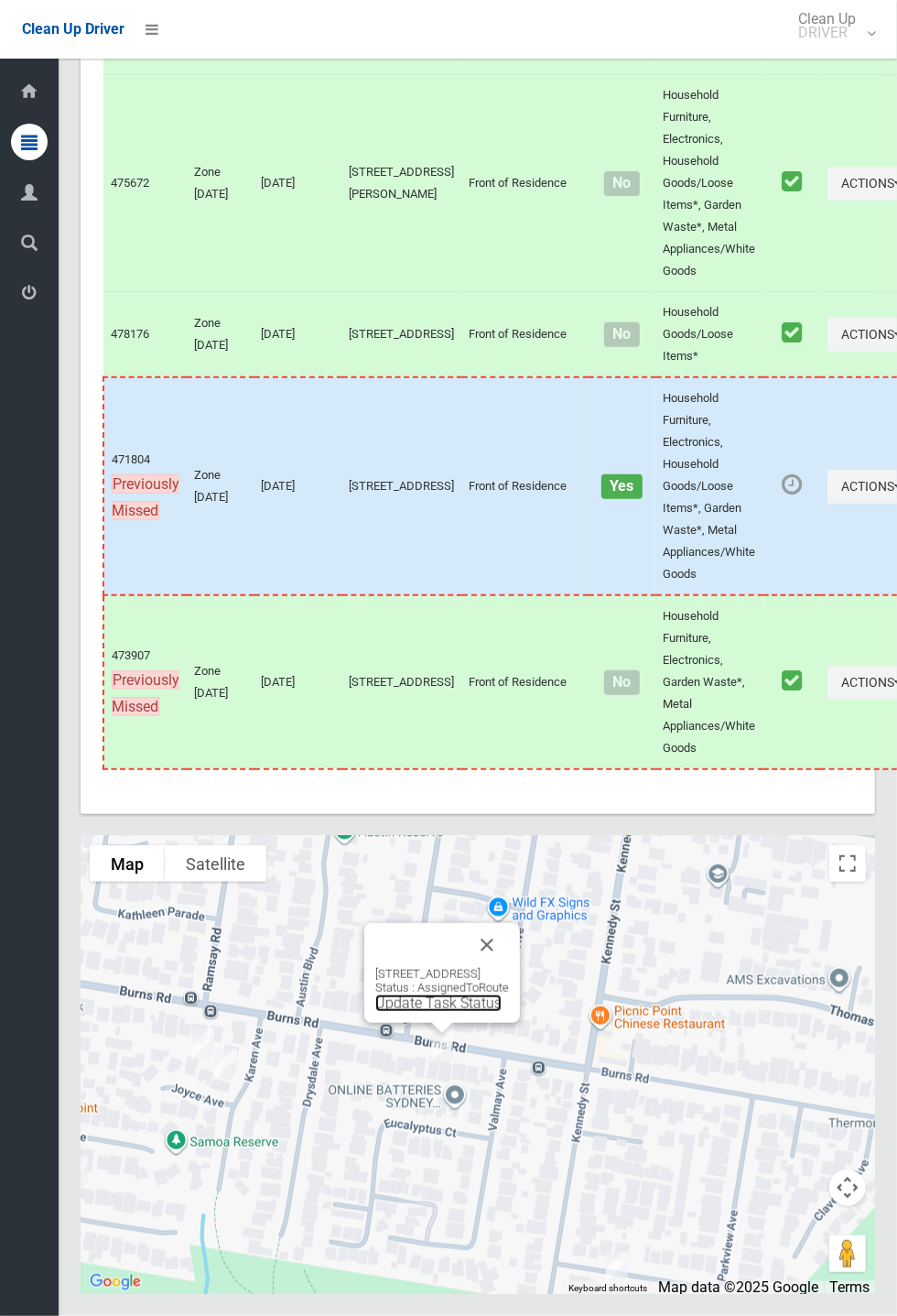
click at [434, 1012] on link "Update Task Status" at bounding box center [438, 1003] width 127 height 17
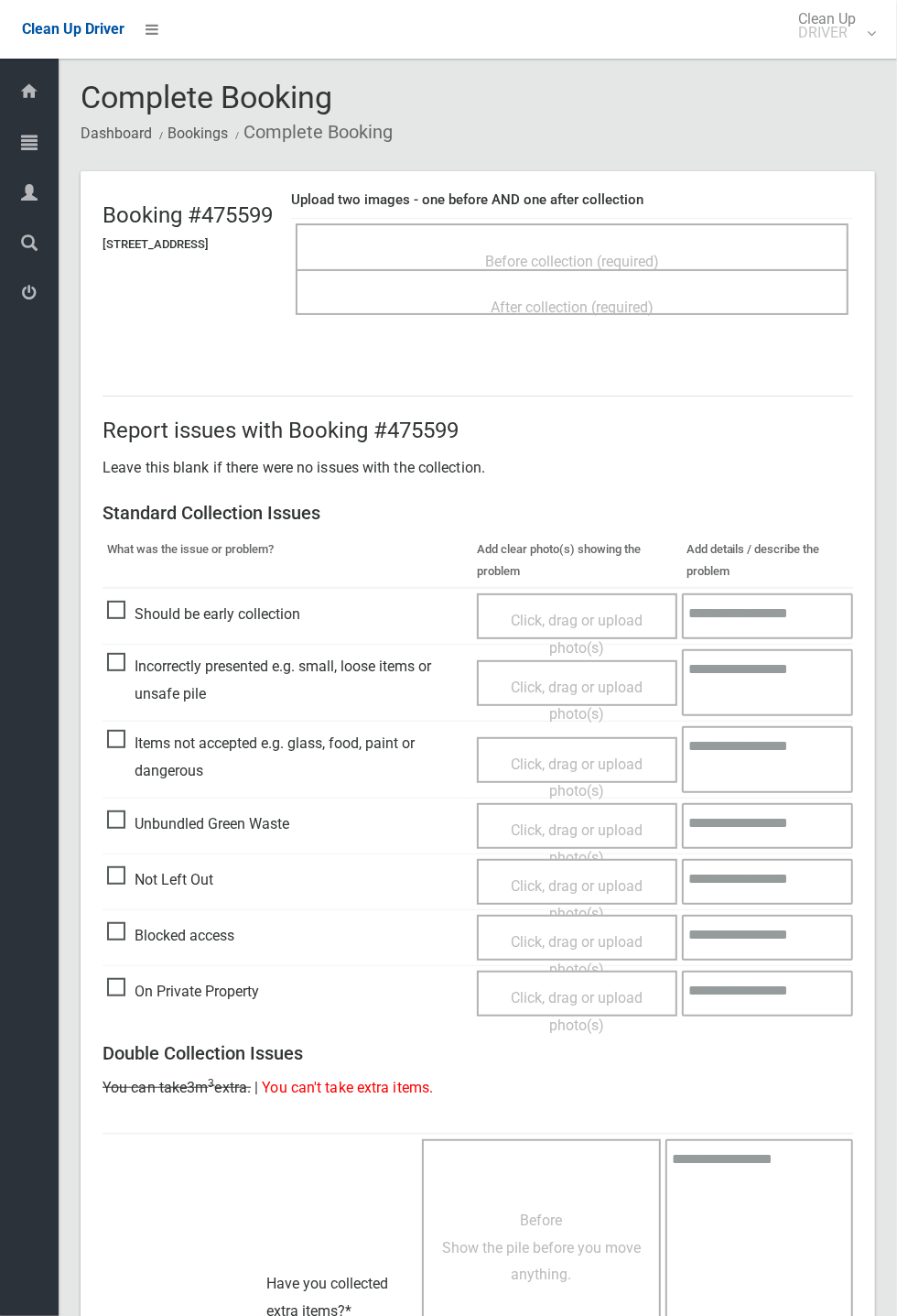
click at [531, 243] on div "Before collection (required)" at bounding box center [573, 260] width 513 height 34
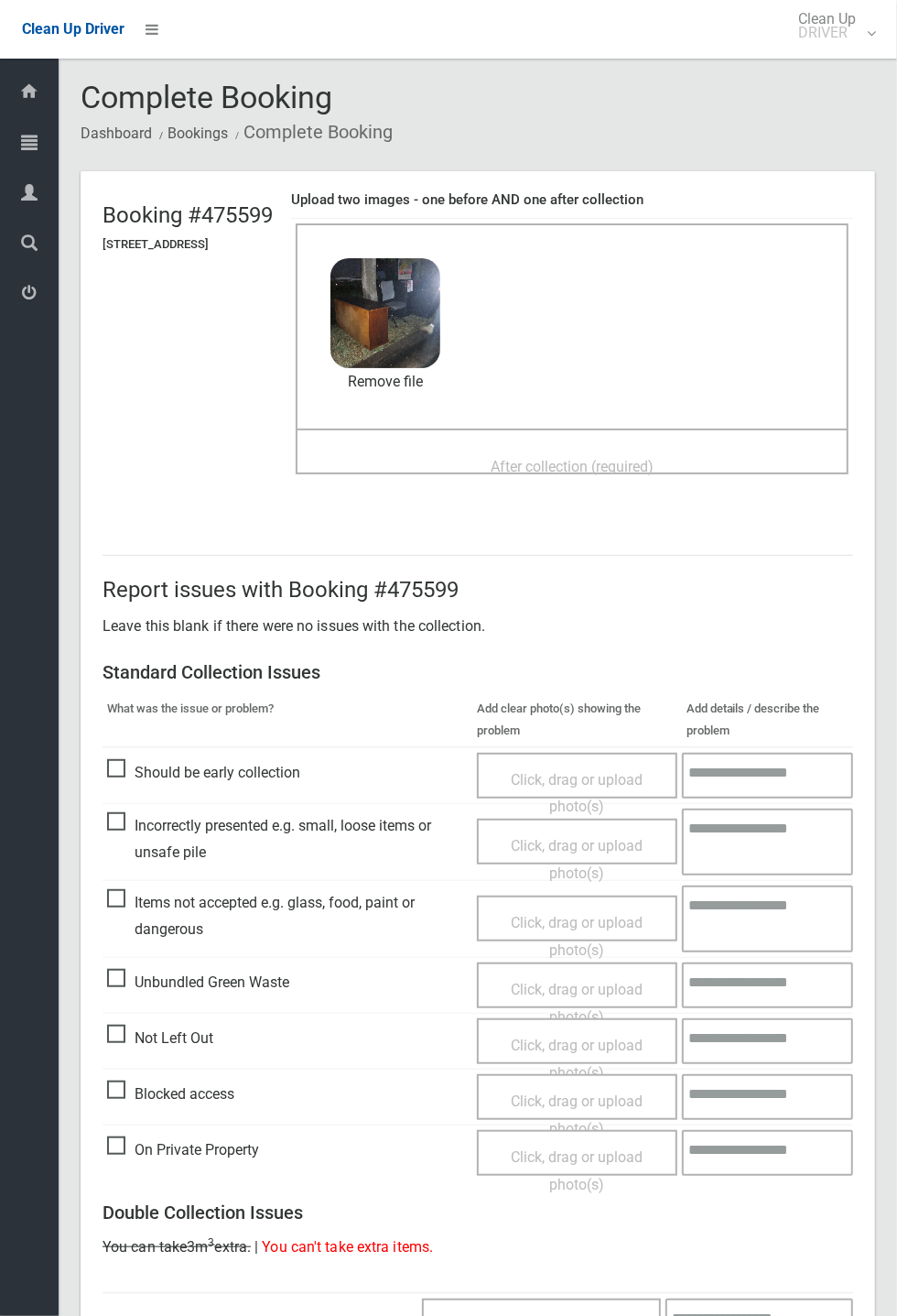
click at [513, 459] on span "After collection (required)" at bounding box center [572, 466] width 163 height 17
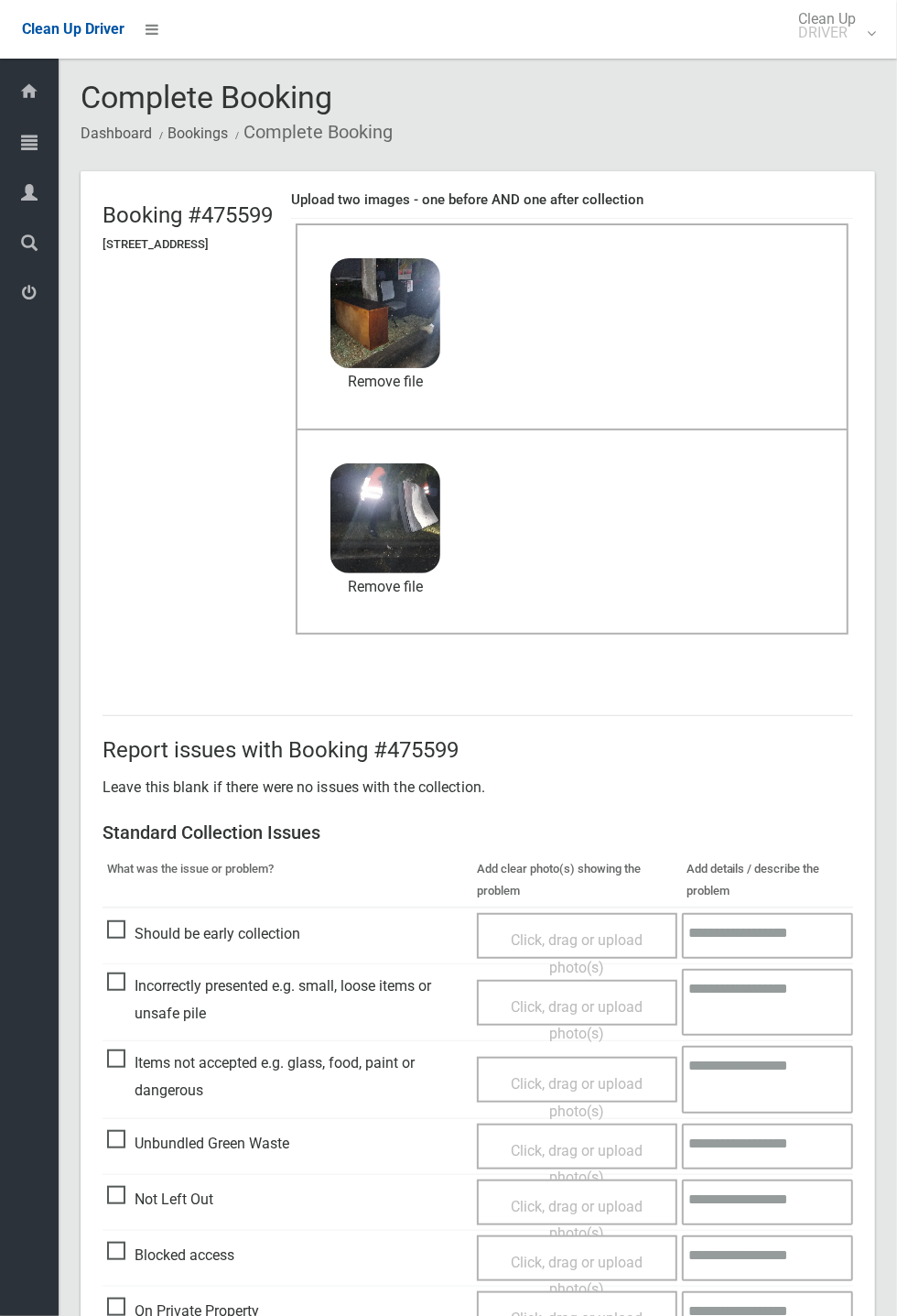
scroll to position [636, 0]
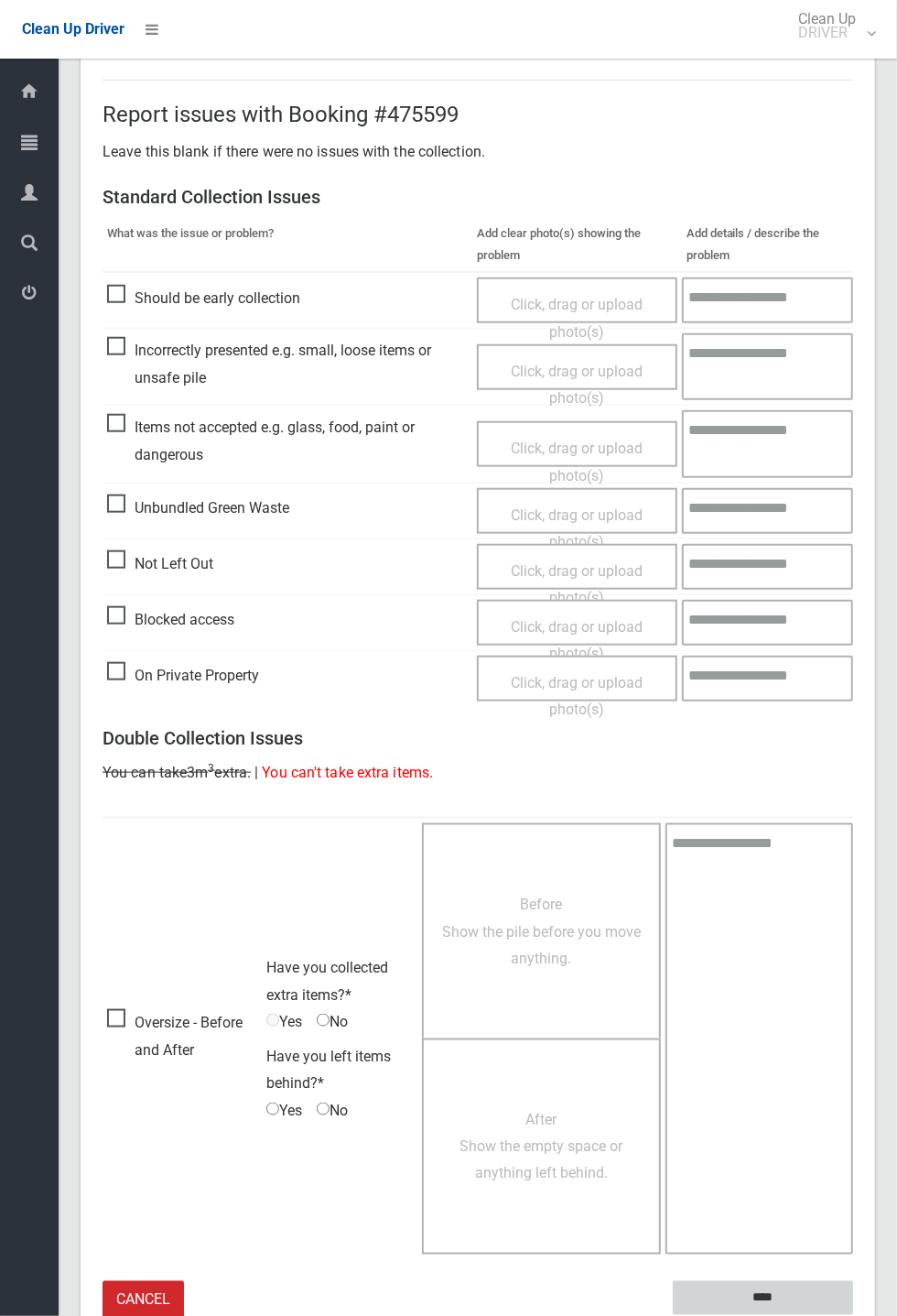
click at [770, 1294] on input "****" at bounding box center [763, 1298] width 181 height 34
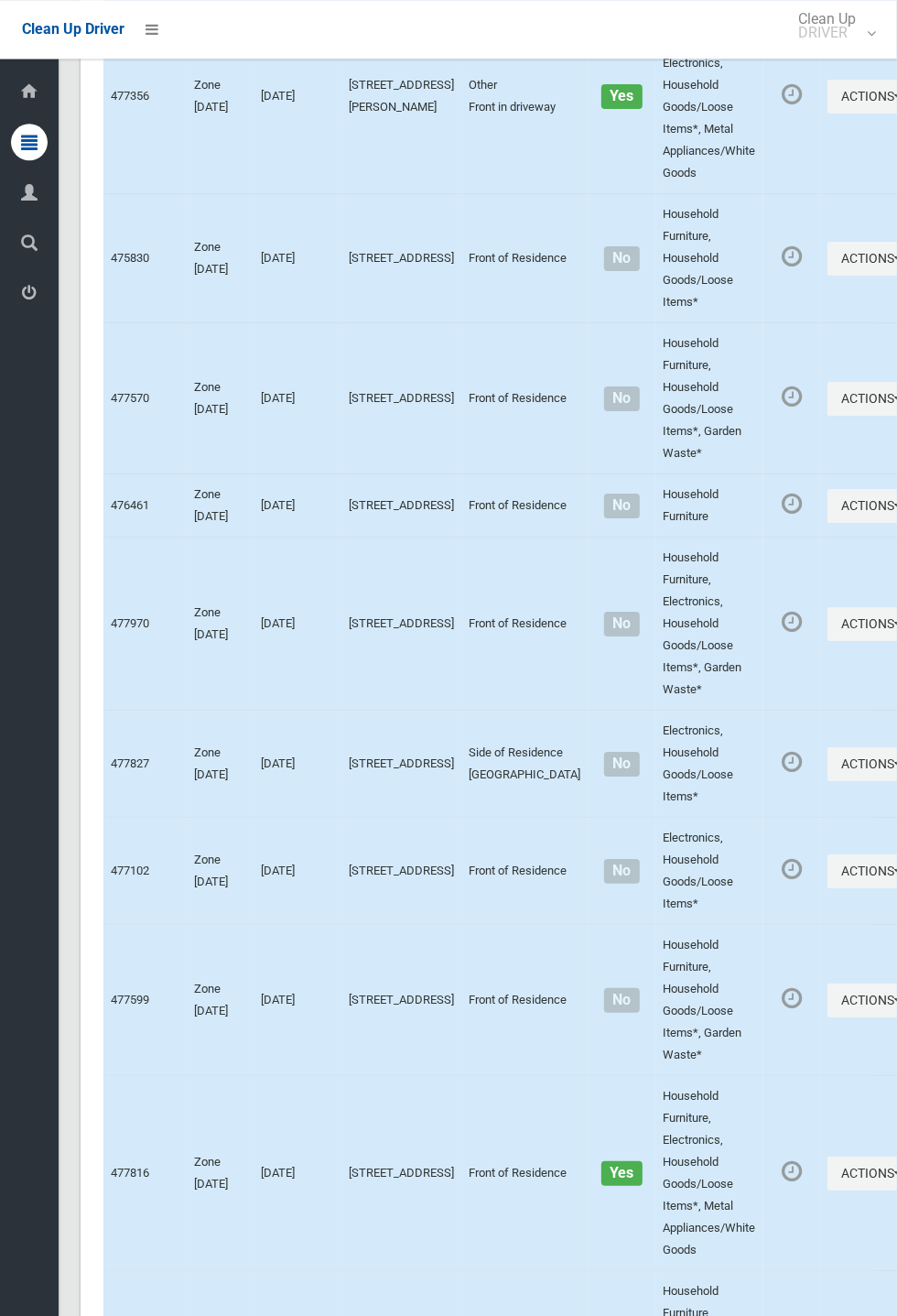
scroll to position [7462, 0]
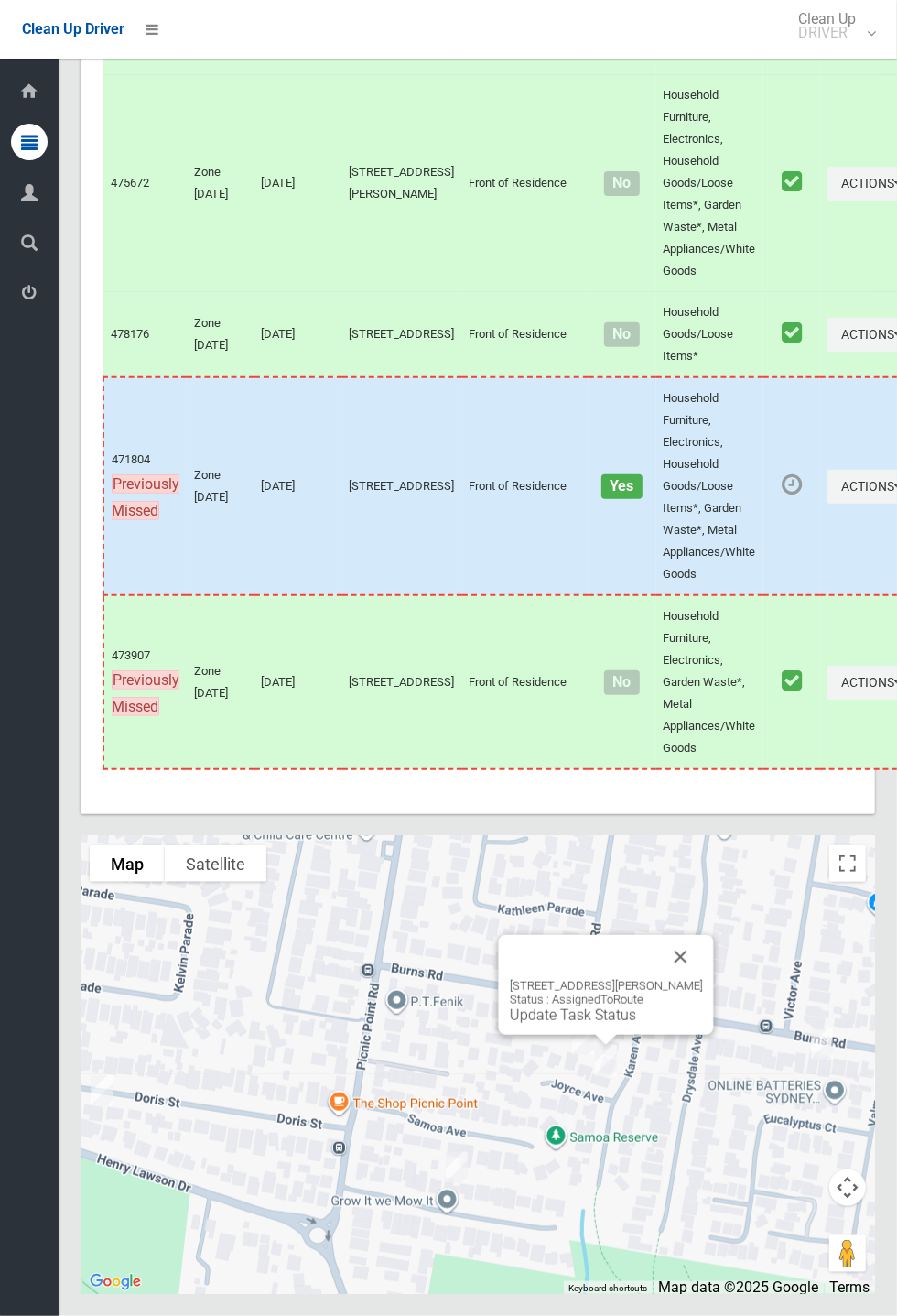
click at [703, 979] on button "Close" at bounding box center [681, 957] width 44 height 44
click at [563, 1003] on link "Update Task Status" at bounding box center [550, 994] width 127 height 17
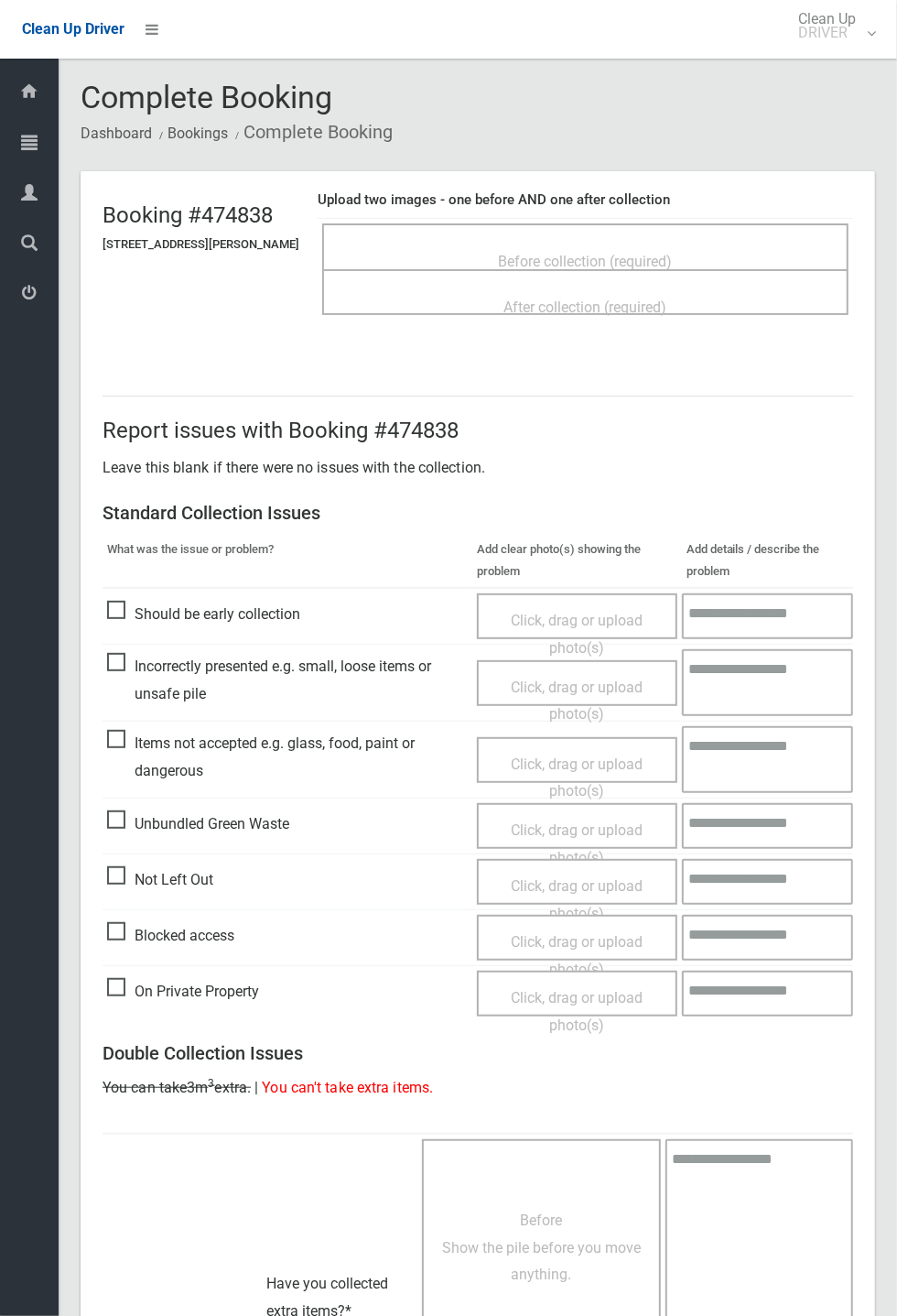
click at [593, 252] on span "Before collection (required)" at bounding box center [586, 260] width 174 height 17
click at [576, 252] on span "Before collection (required)" at bounding box center [586, 260] width 174 height 17
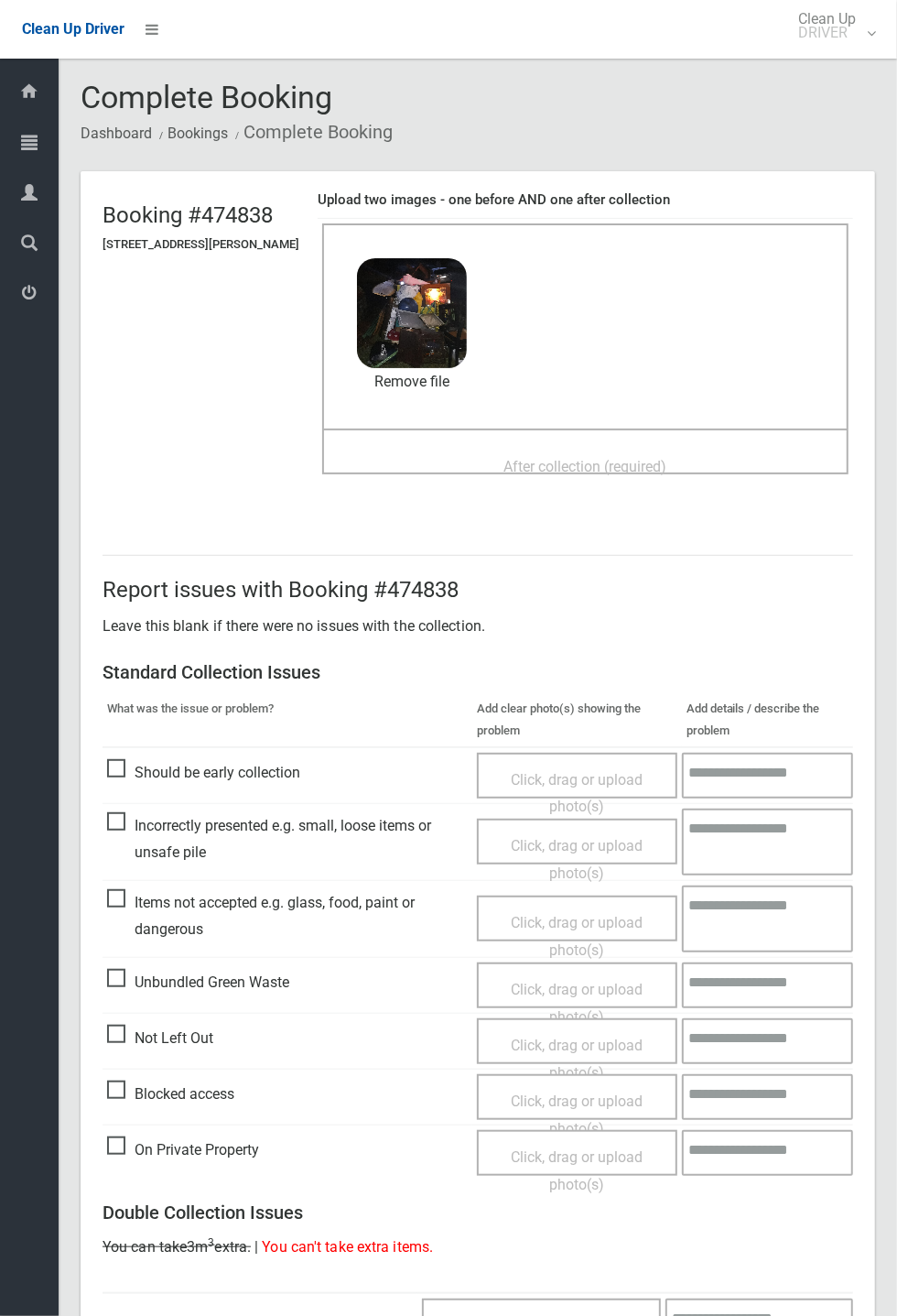
click at [548, 458] on span "After collection (required)" at bounding box center [586, 466] width 163 height 17
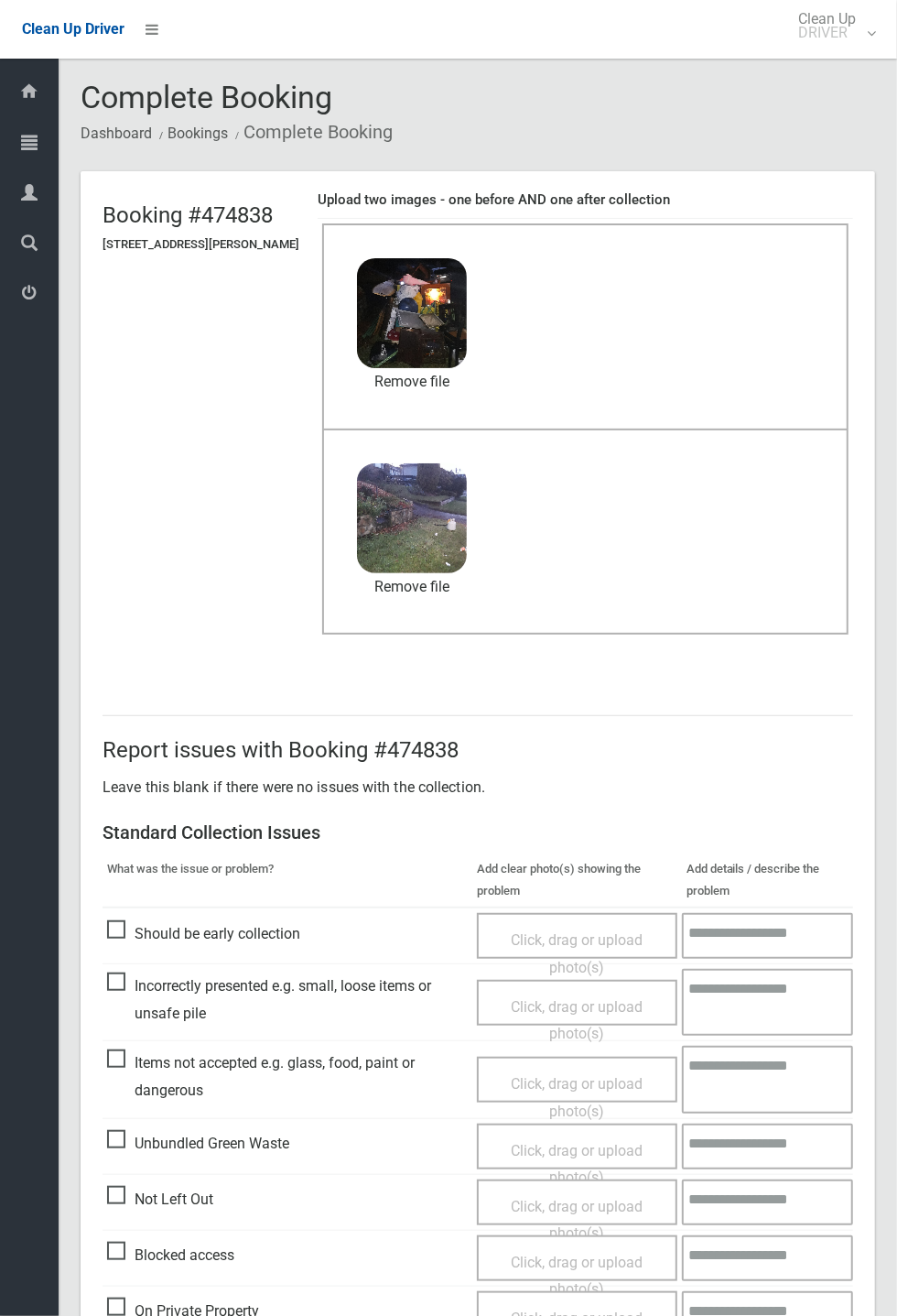
click at [875, 378] on header "Booking #474838 8 Joyce Avenue, PICNIC POINT NSW 2213 Upload two images - one b…" at bounding box center [478, 422] width 795 height 501
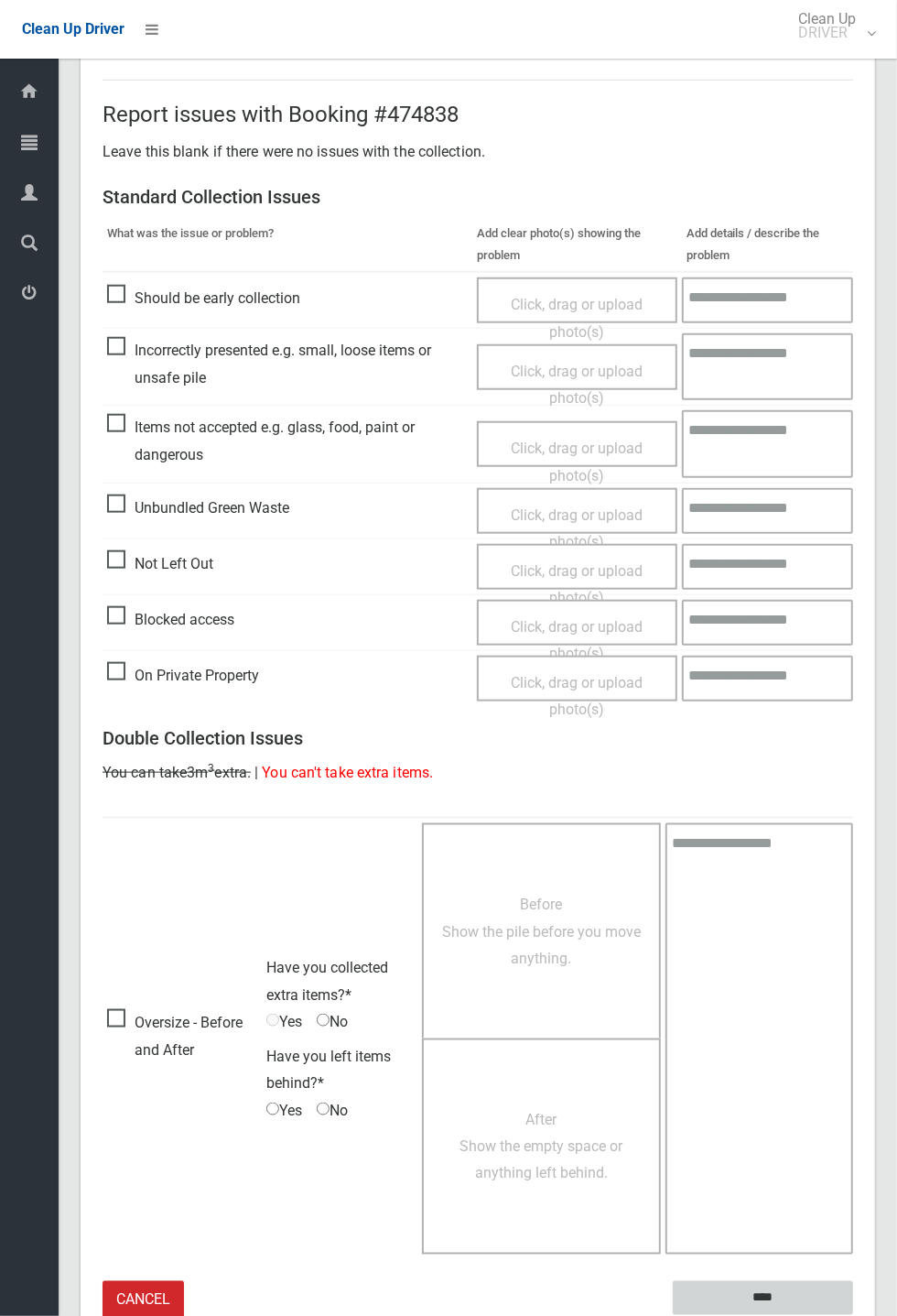
click at [853, 1315] on input "****" at bounding box center [763, 1298] width 181 height 34
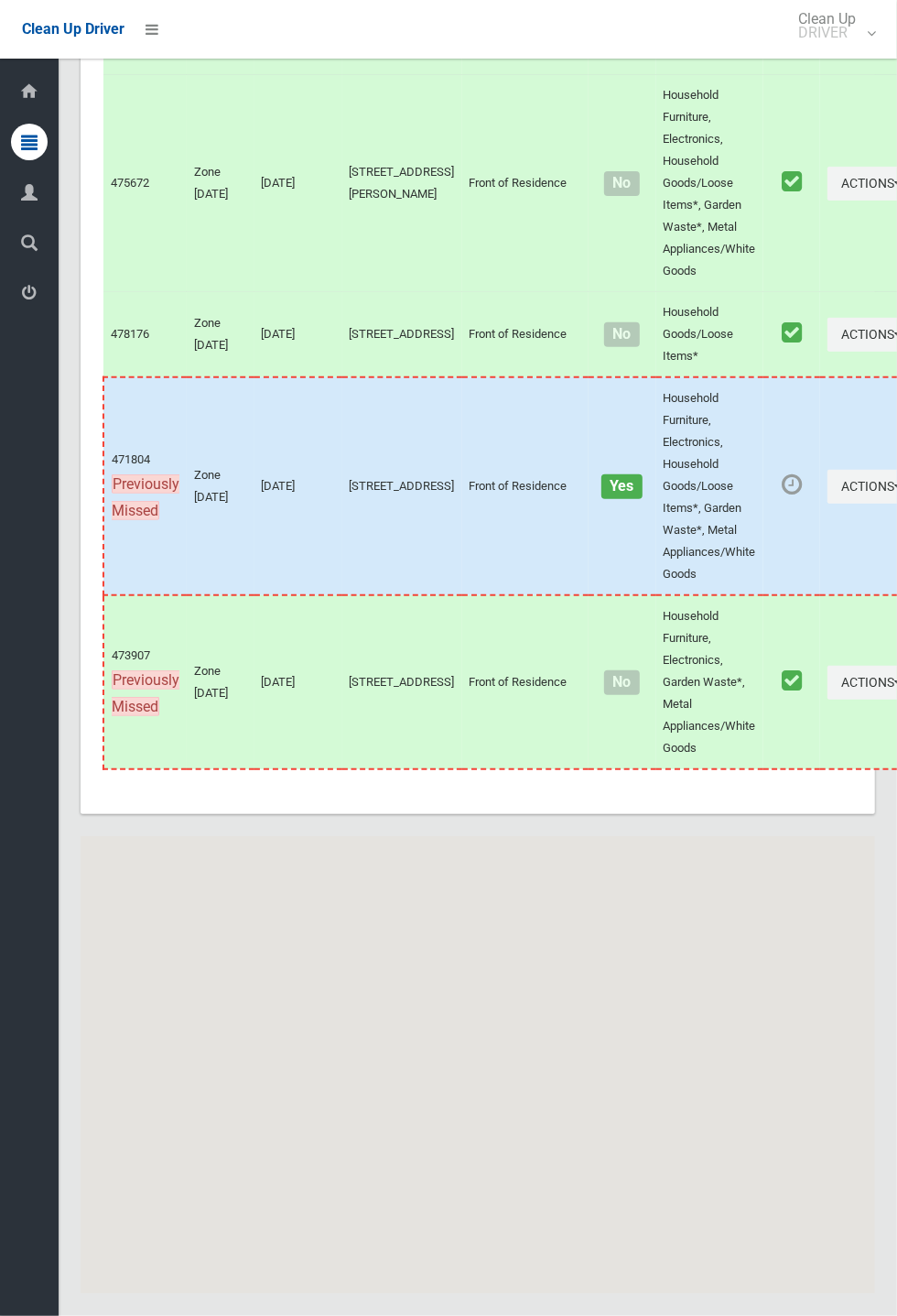
scroll to position [7462, 0]
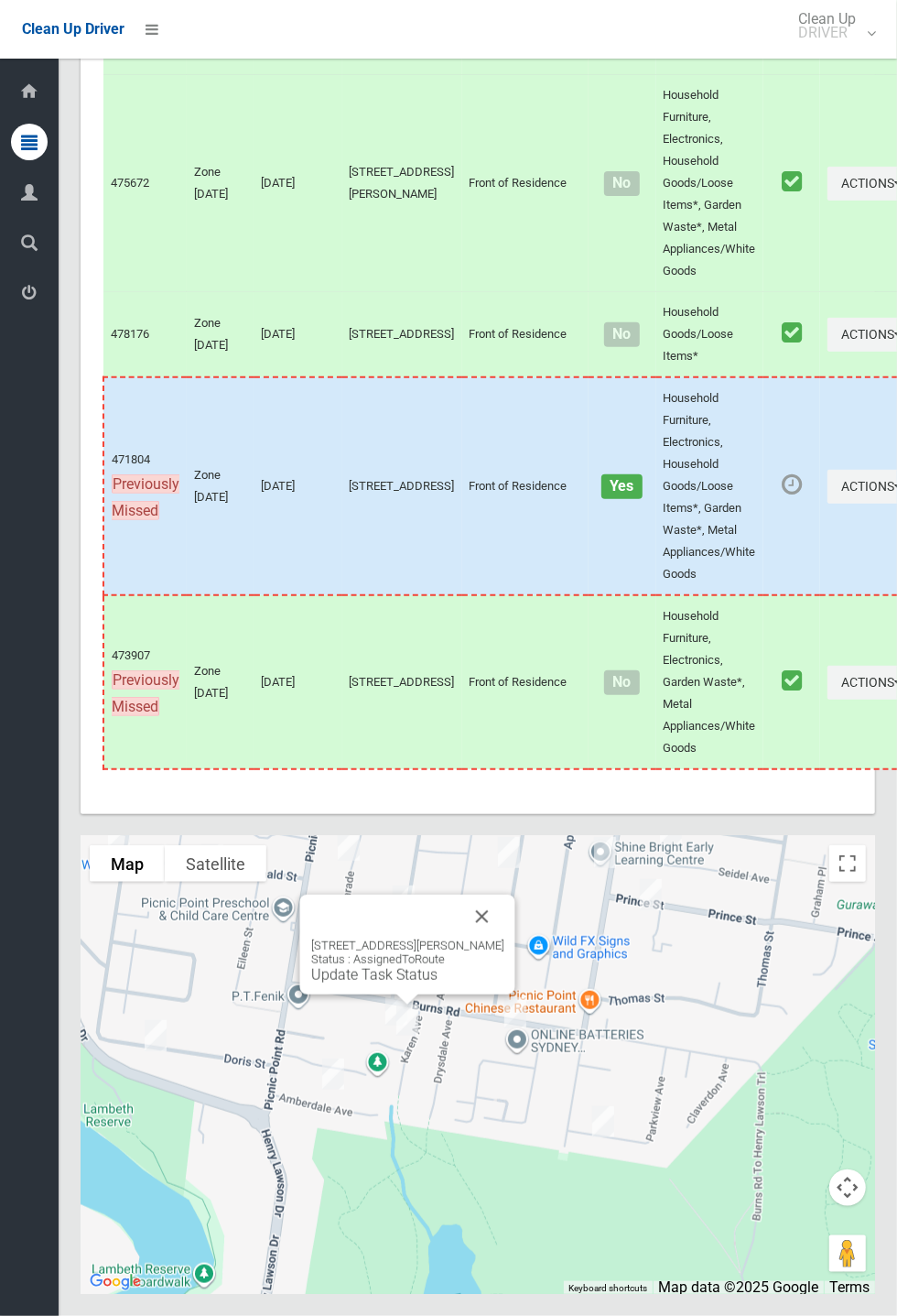
click at [394, 984] on link "Update Task Status" at bounding box center [374, 974] width 127 height 17
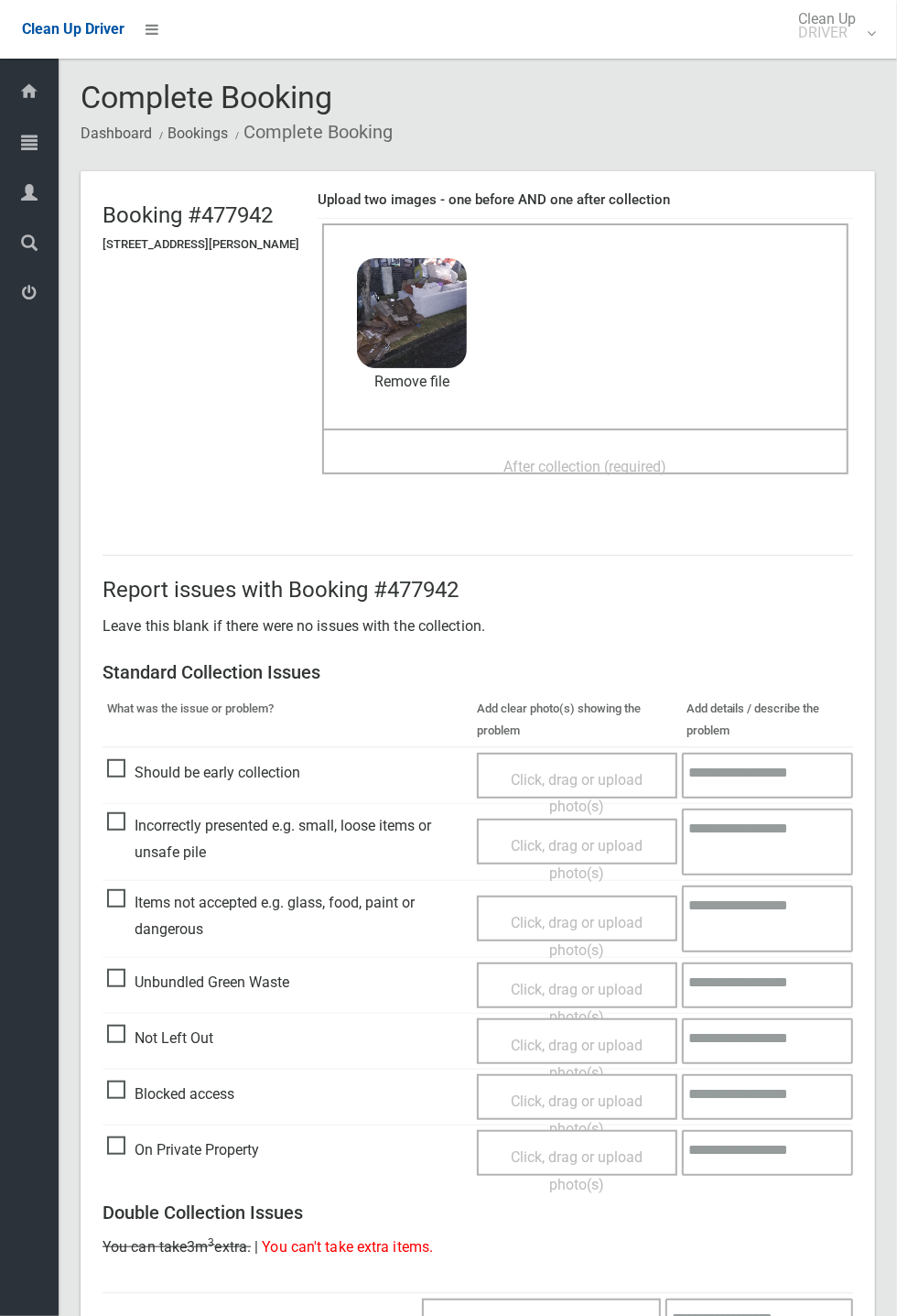
click at [519, 458] on span "After collection (required)" at bounding box center [586, 466] width 163 height 17
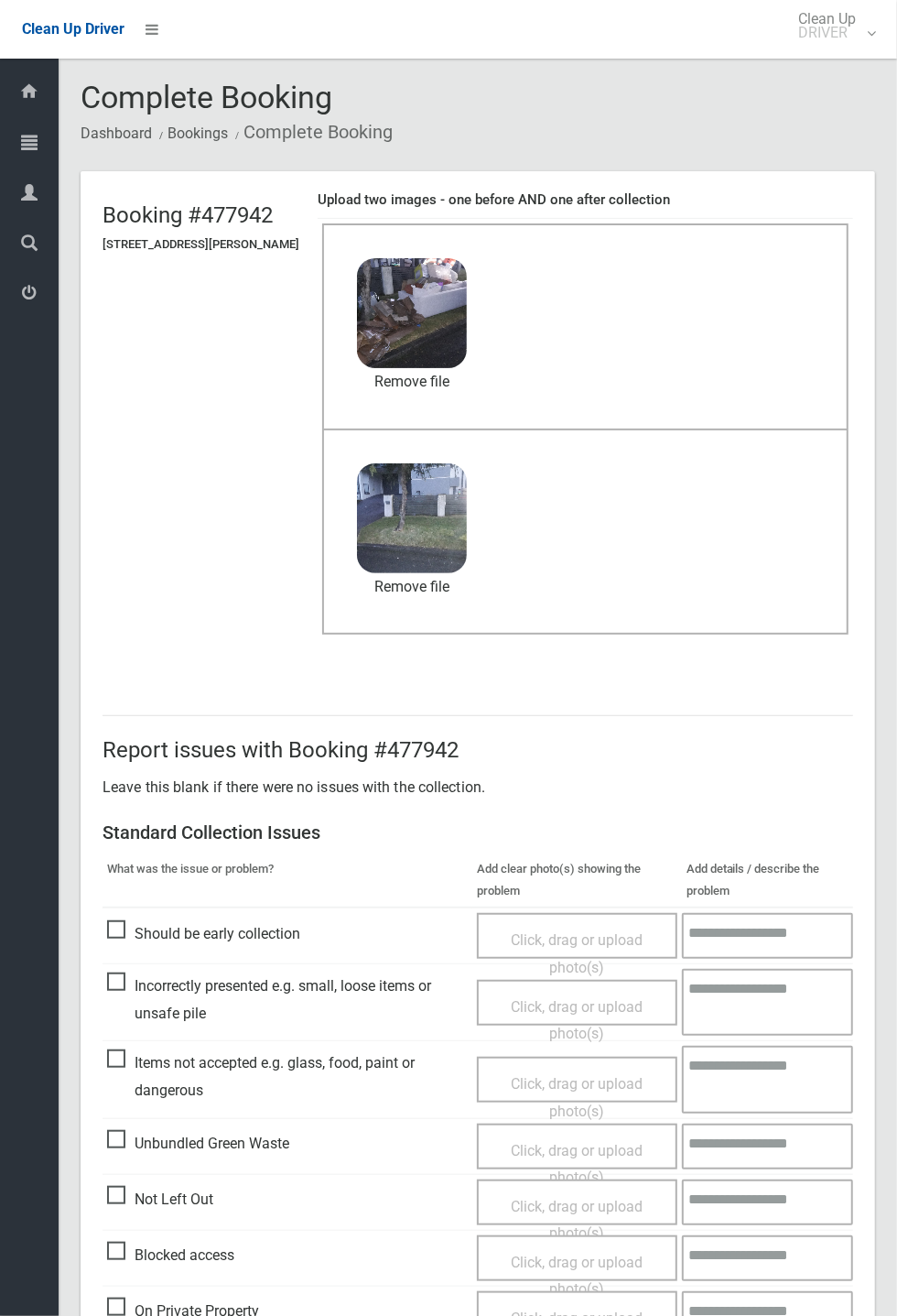
scroll to position [636, 0]
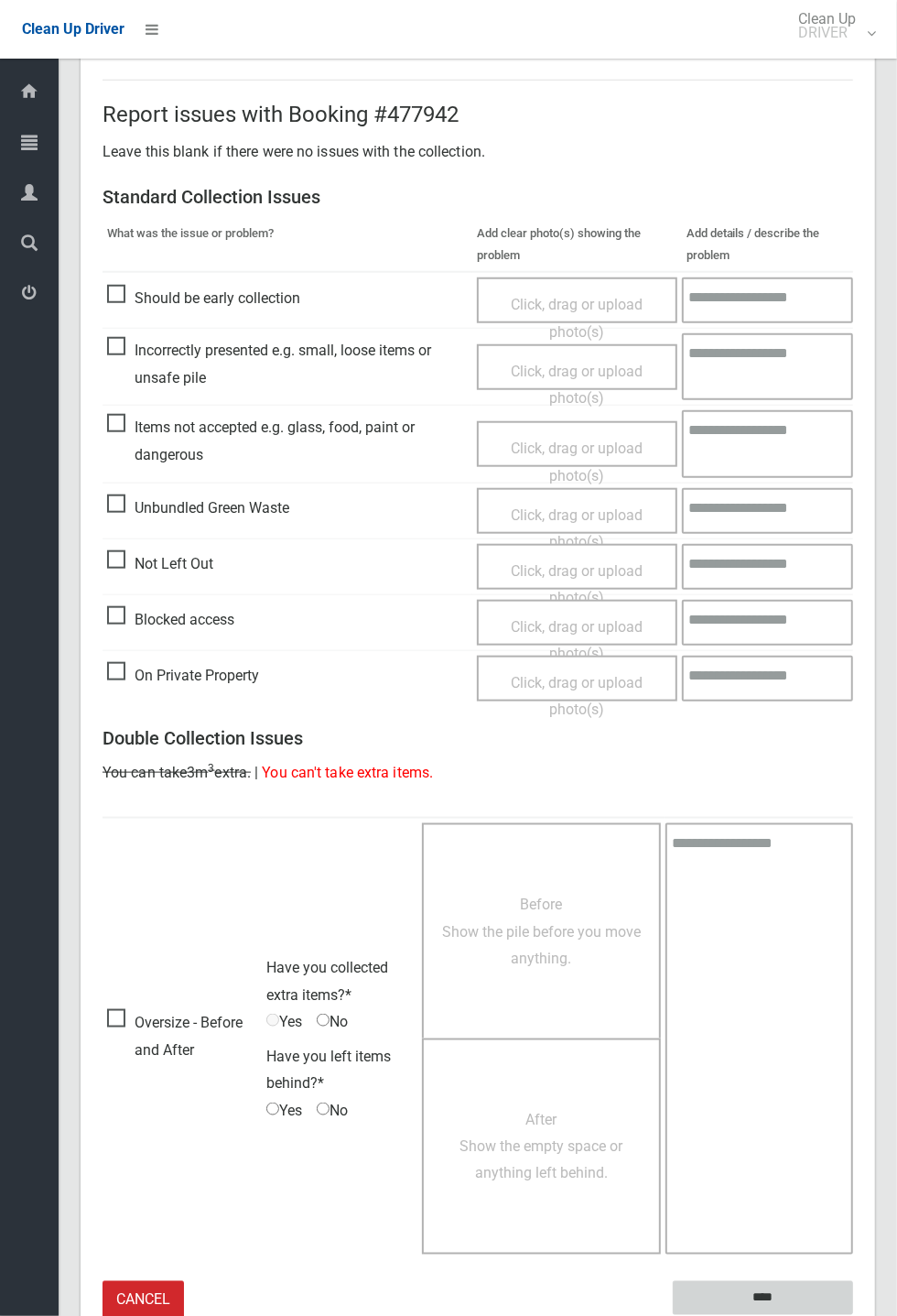
click at [853, 1315] on input "****" at bounding box center [763, 1298] width 181 height 34
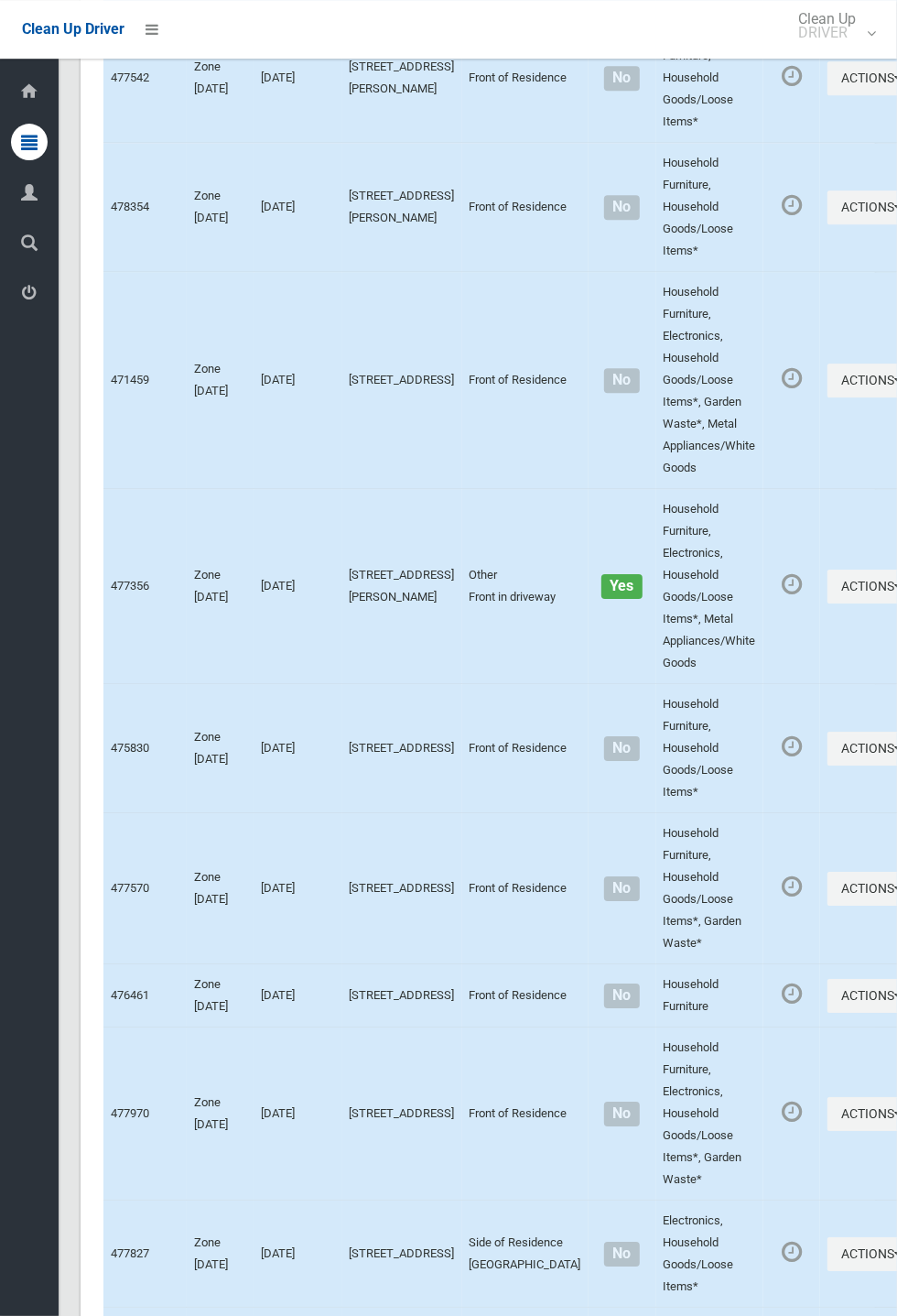
scroll to position [7462, 0]
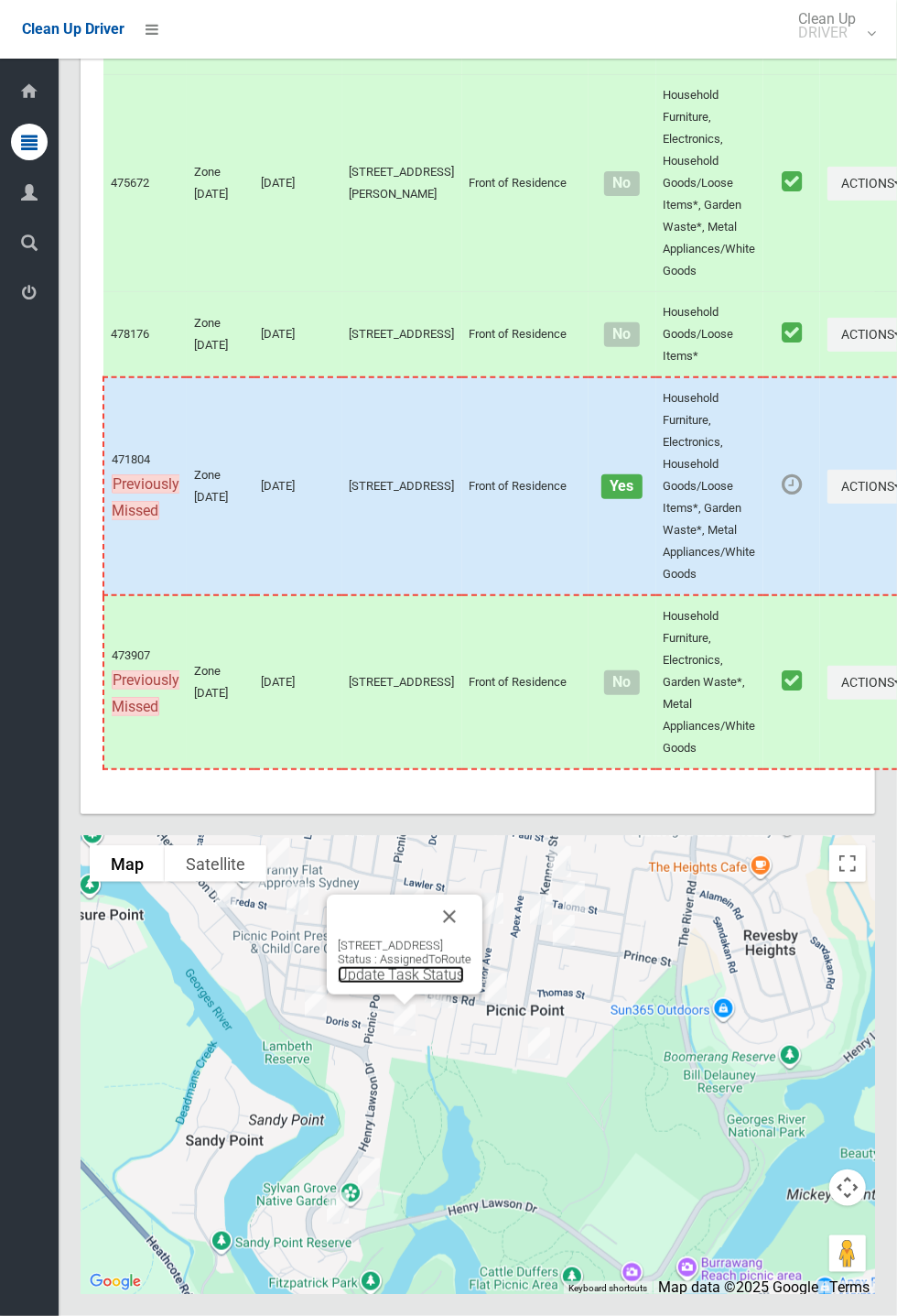
click at [403, 984] on link "Update Task Status" at bounding box center [401, 974] width 127 height 17
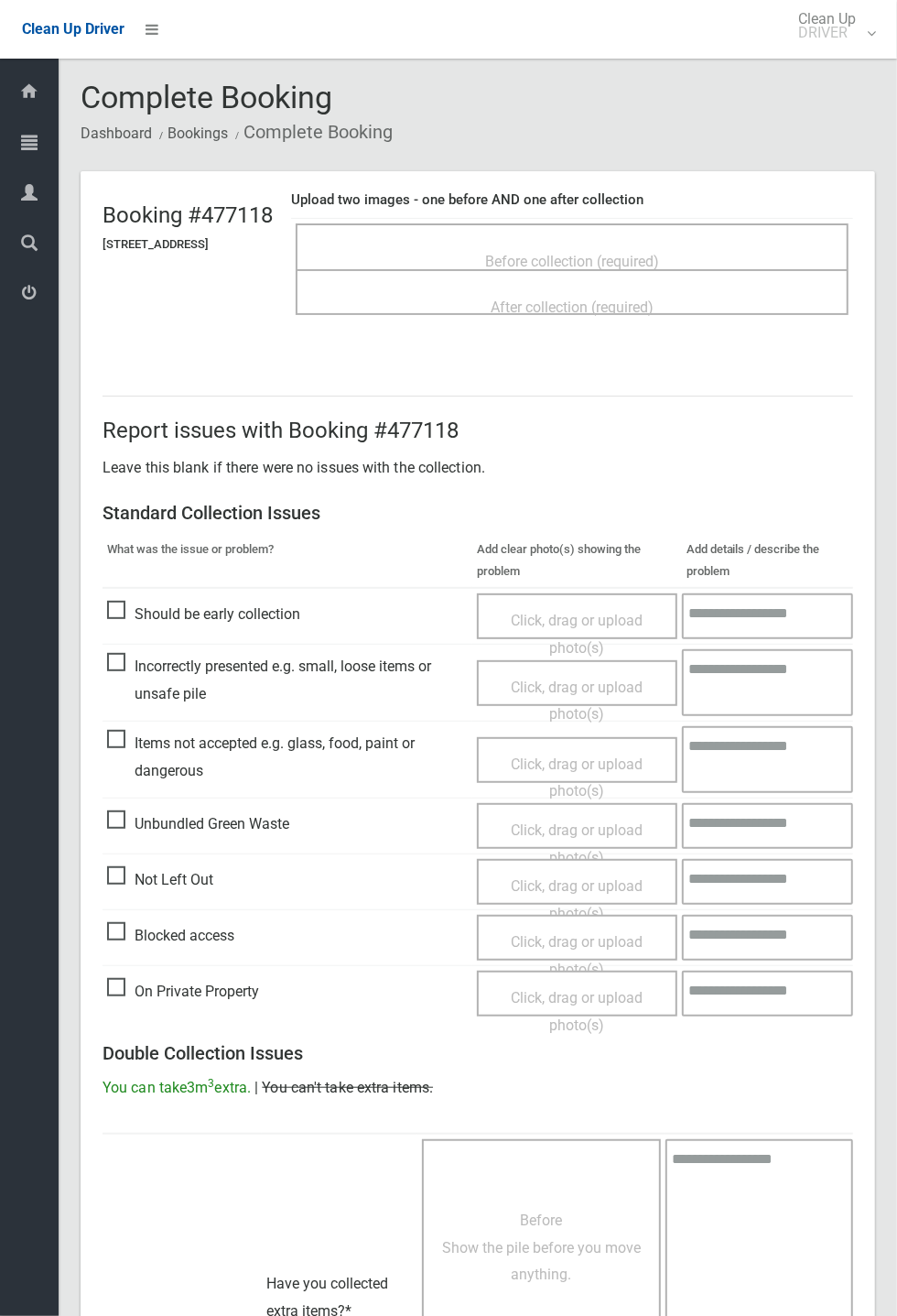
click at [583, 252] on span "Before collection (required)" at bounding box center [572, 260] width 174 height 17
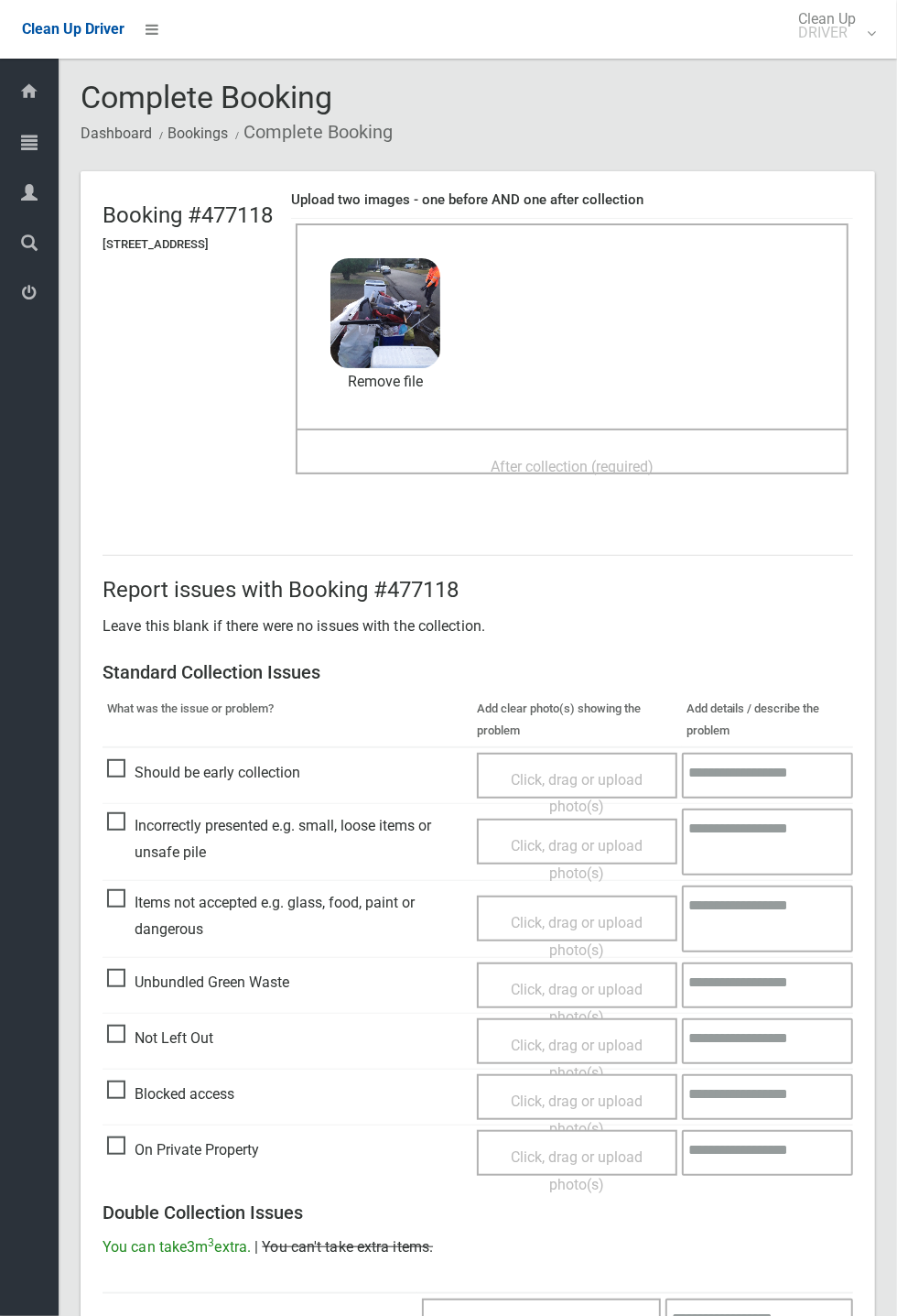
click at [533, 458] on span "After collection (required)" at bounding box center [572, 466] width 163 height 17
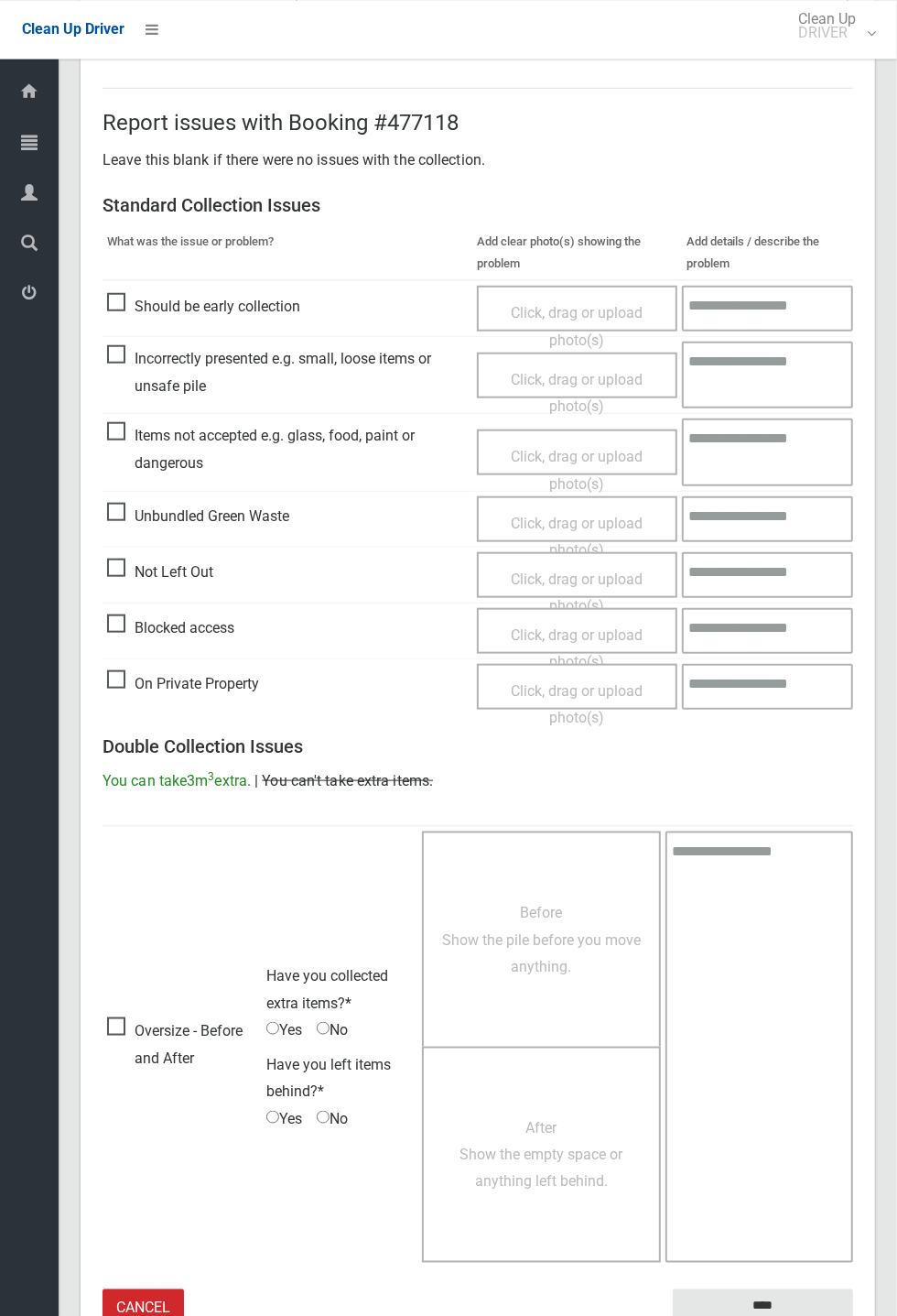
scroll to position [636, 0]
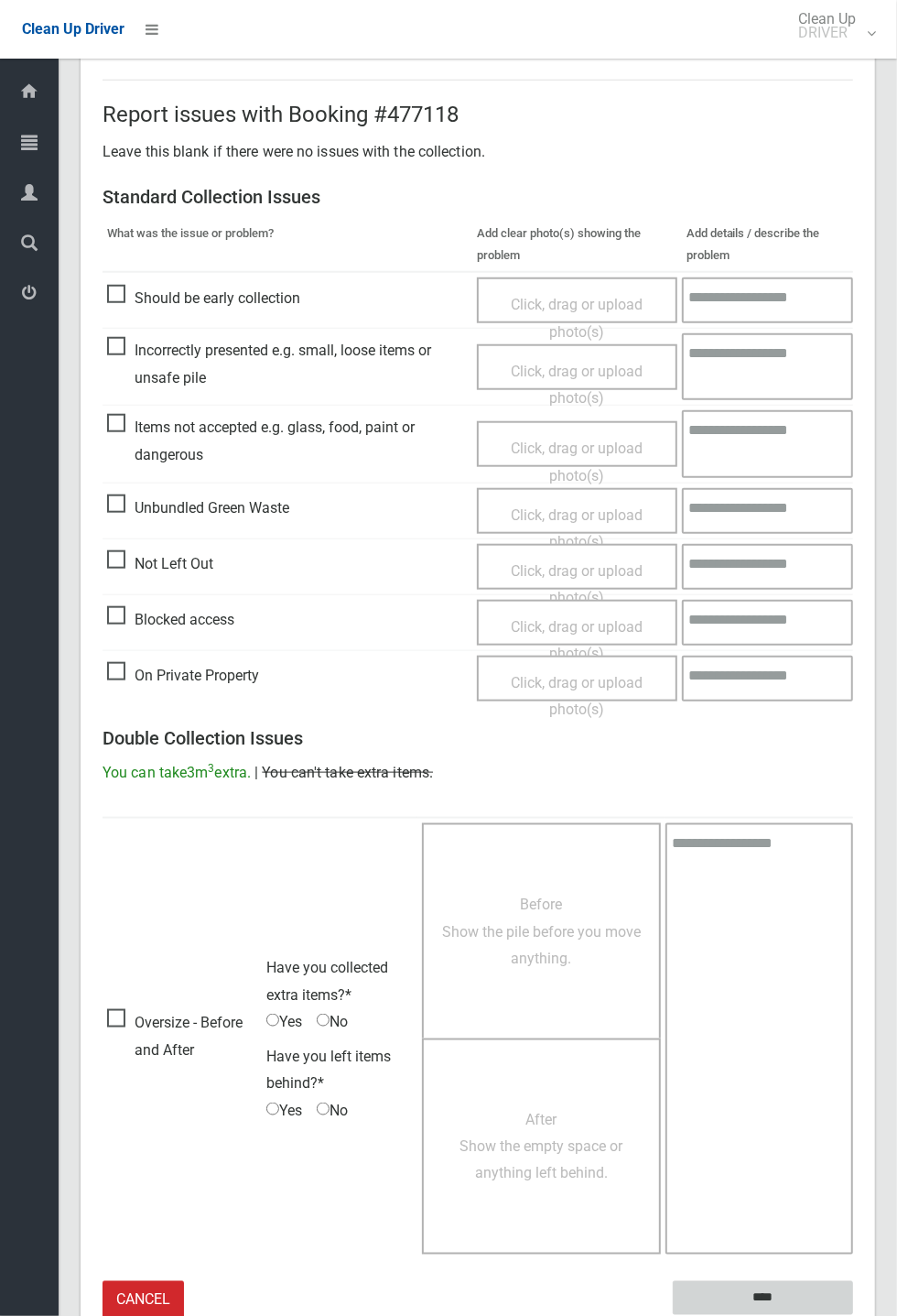
click at [853, 1315] on input "****" at bounding box center [763, 1298] width 181 height 34
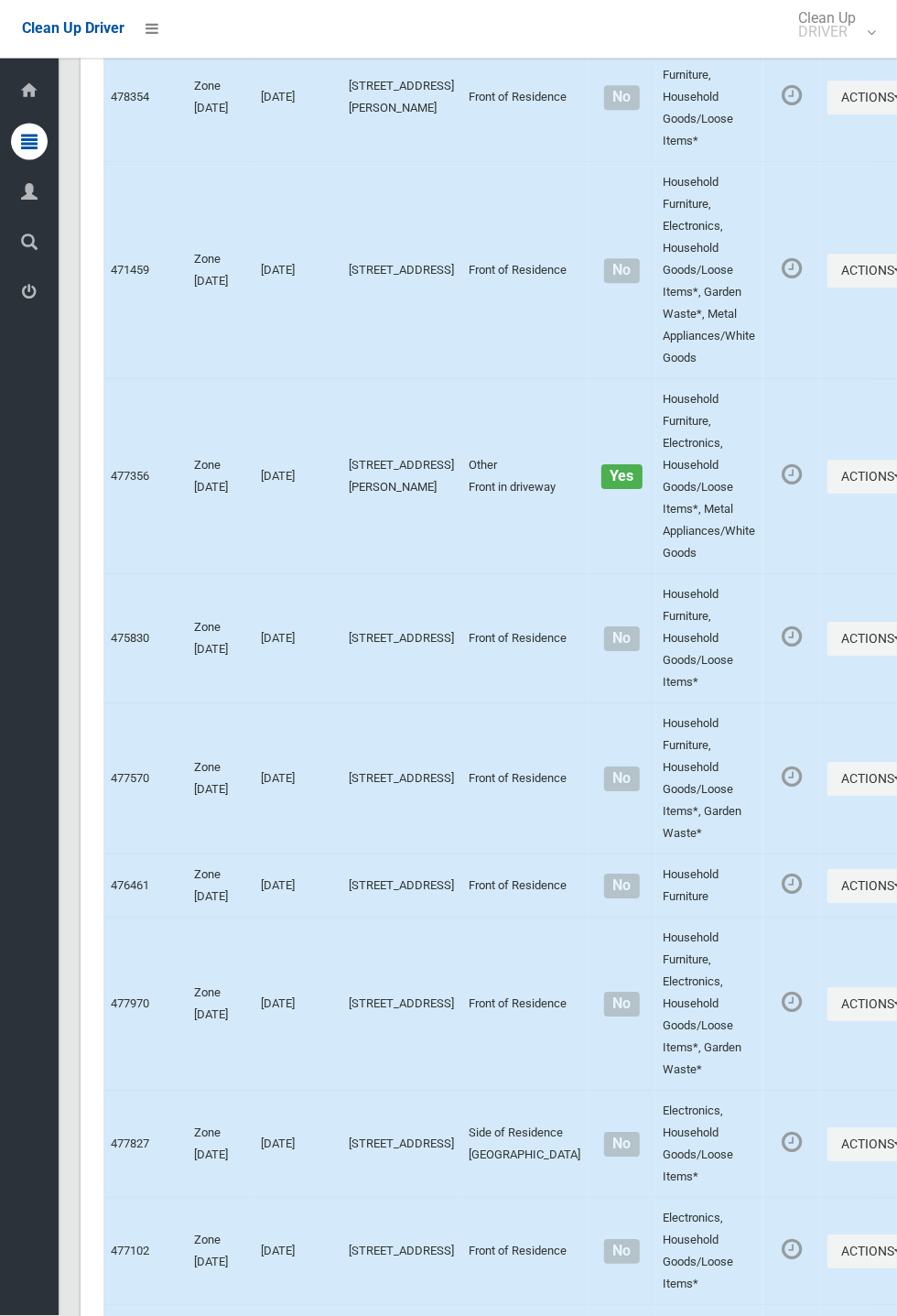
scroll to position [7462, 0]
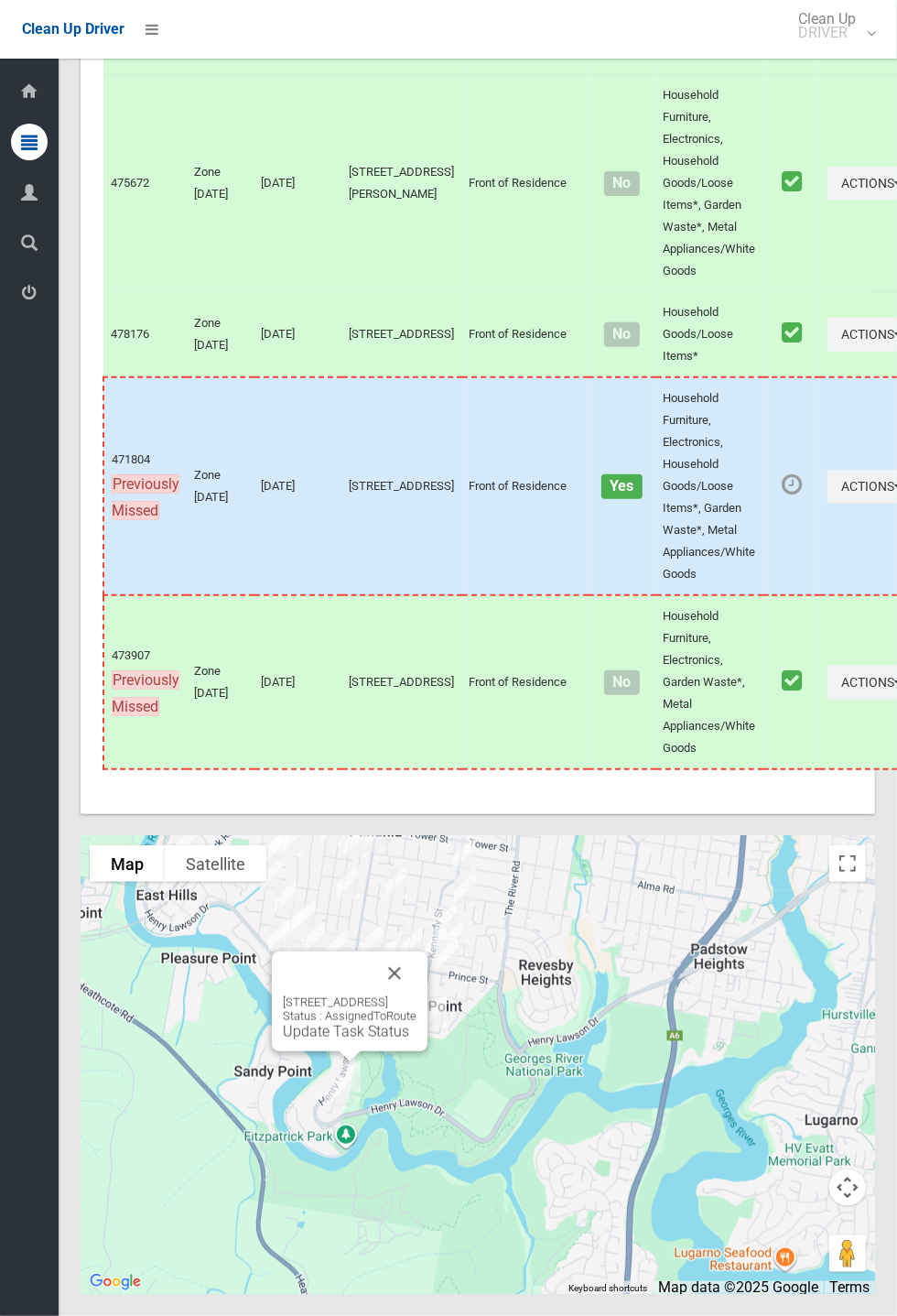
click at [417, 996] on button "Close" at bounding box center [395, 974] width 44 height 44
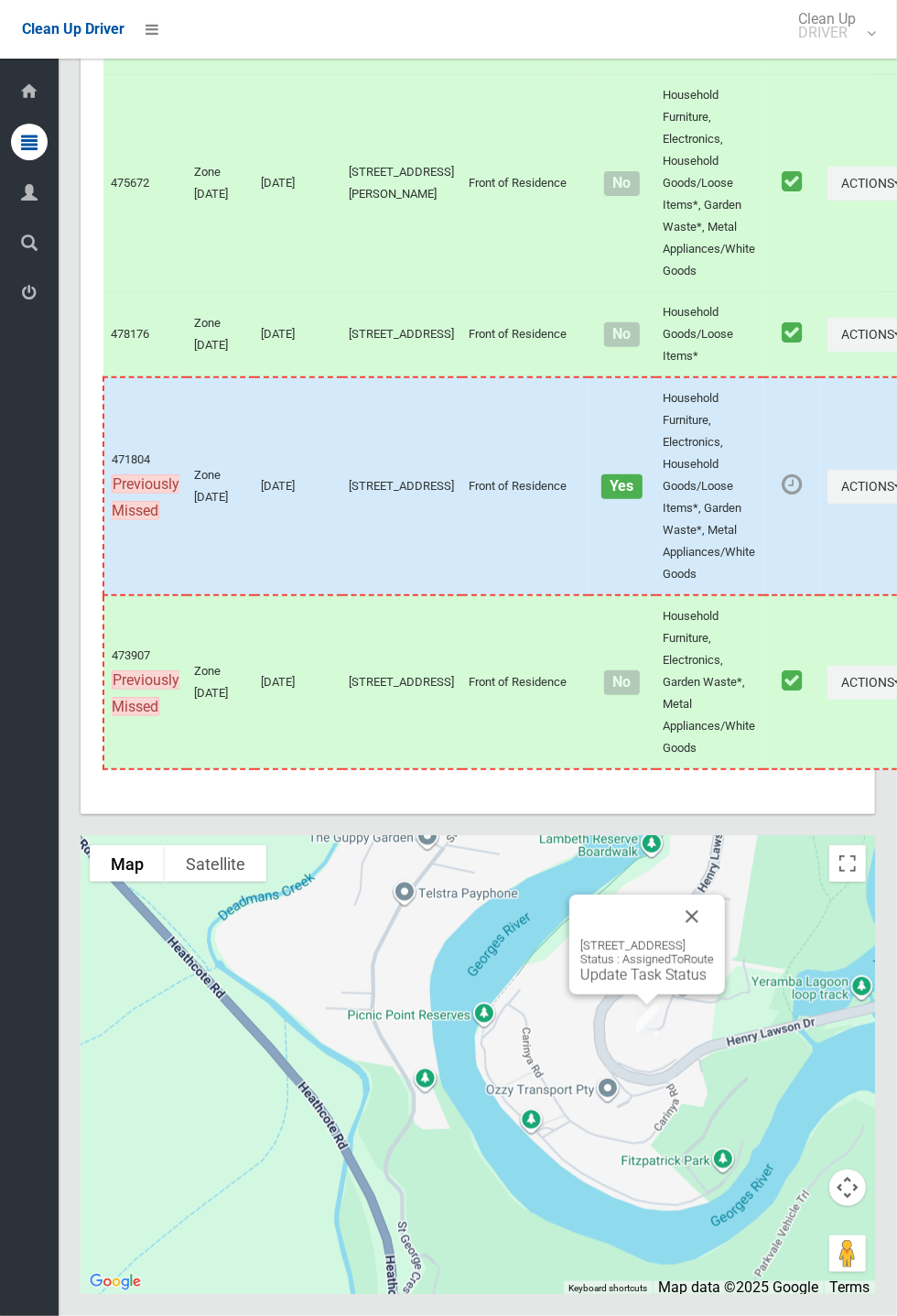
click at [714, 939] on button "Close" at bounding box center [692, 917] width 44 height 44
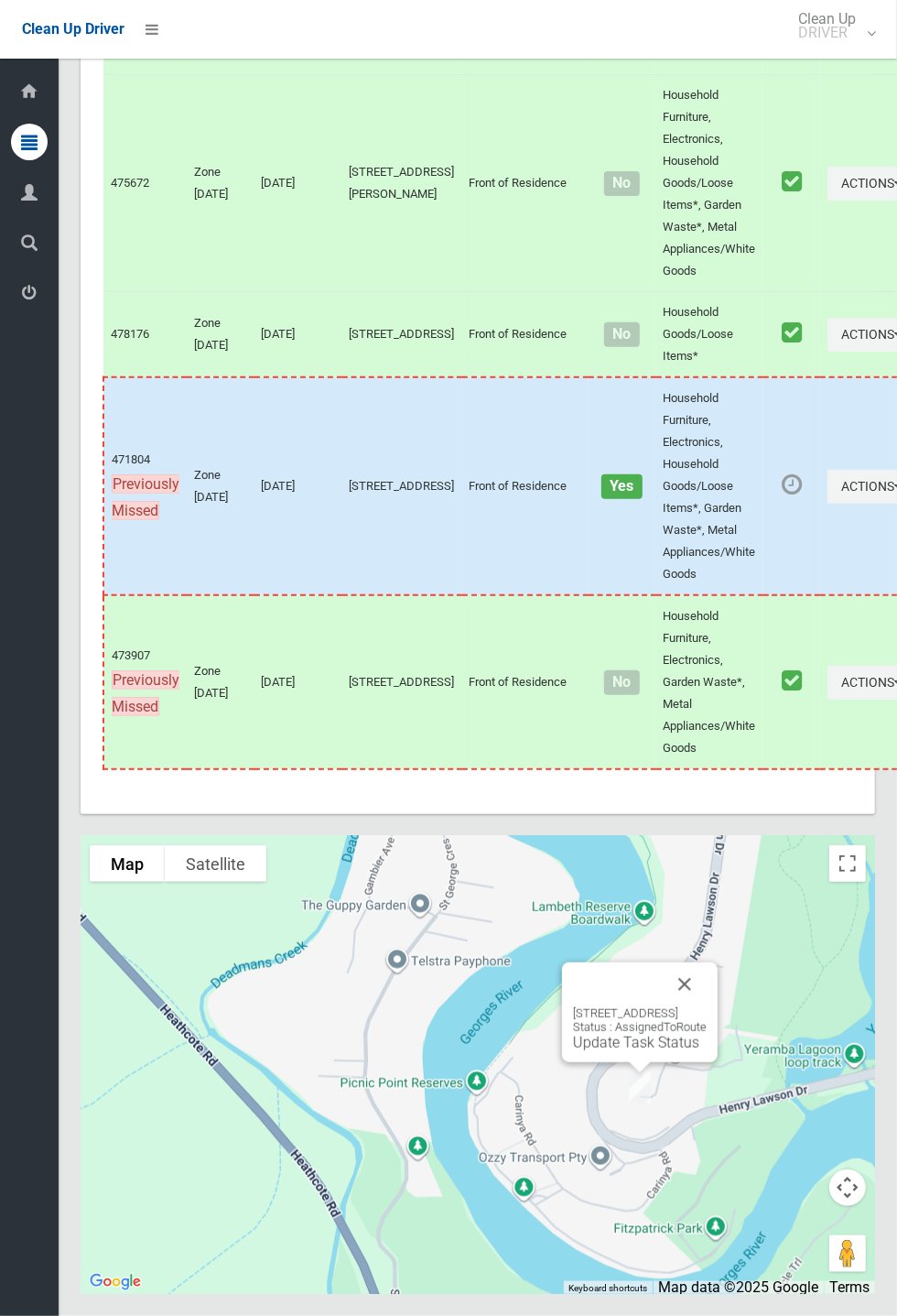
click at [632, 1052] on link "Update Task Status" at bounding box center [637, 1042] width 127 height 17
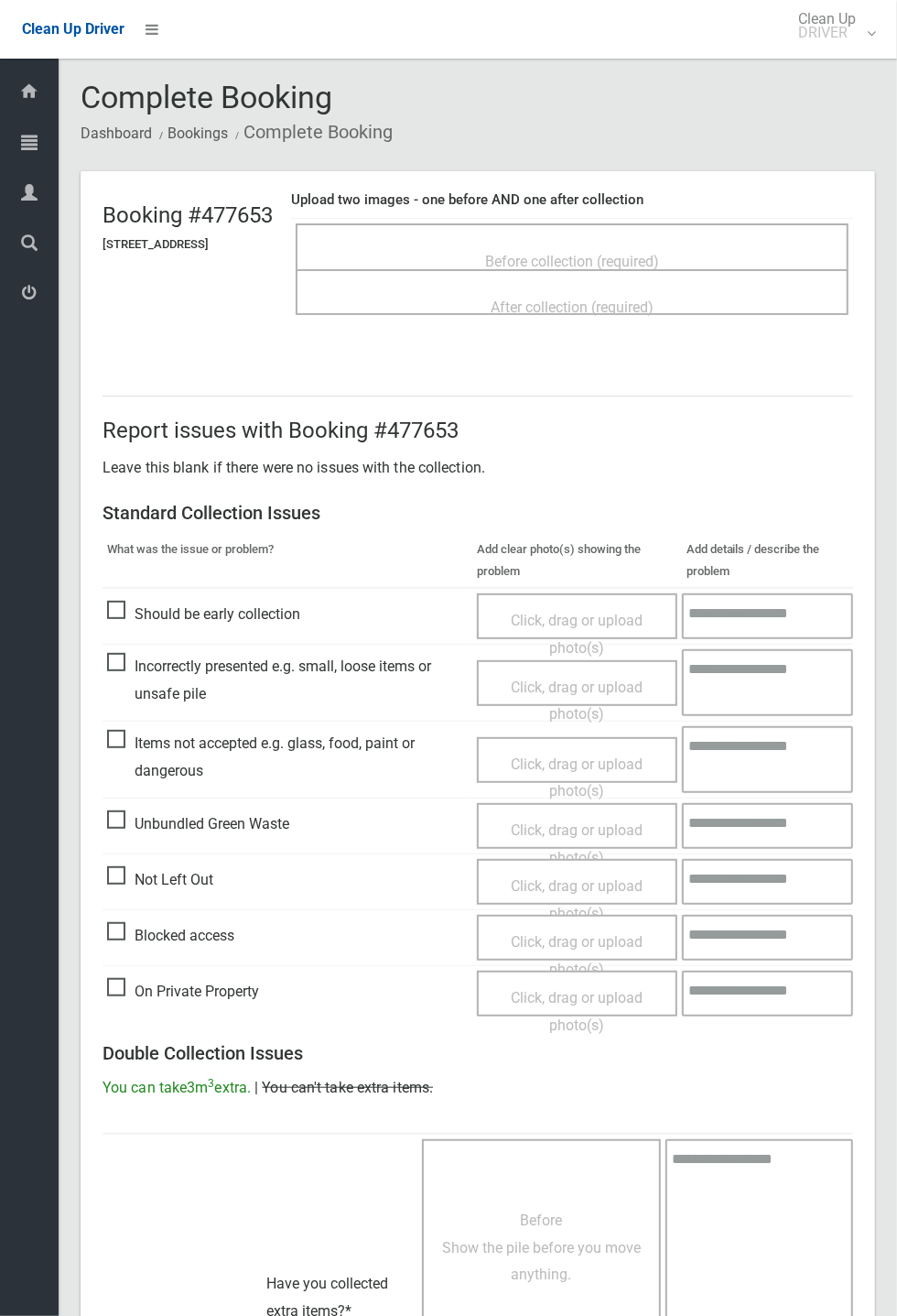
click at [640, 252] on span "Before collection (required)" at bounding box center [572, 260] width 174 height 17
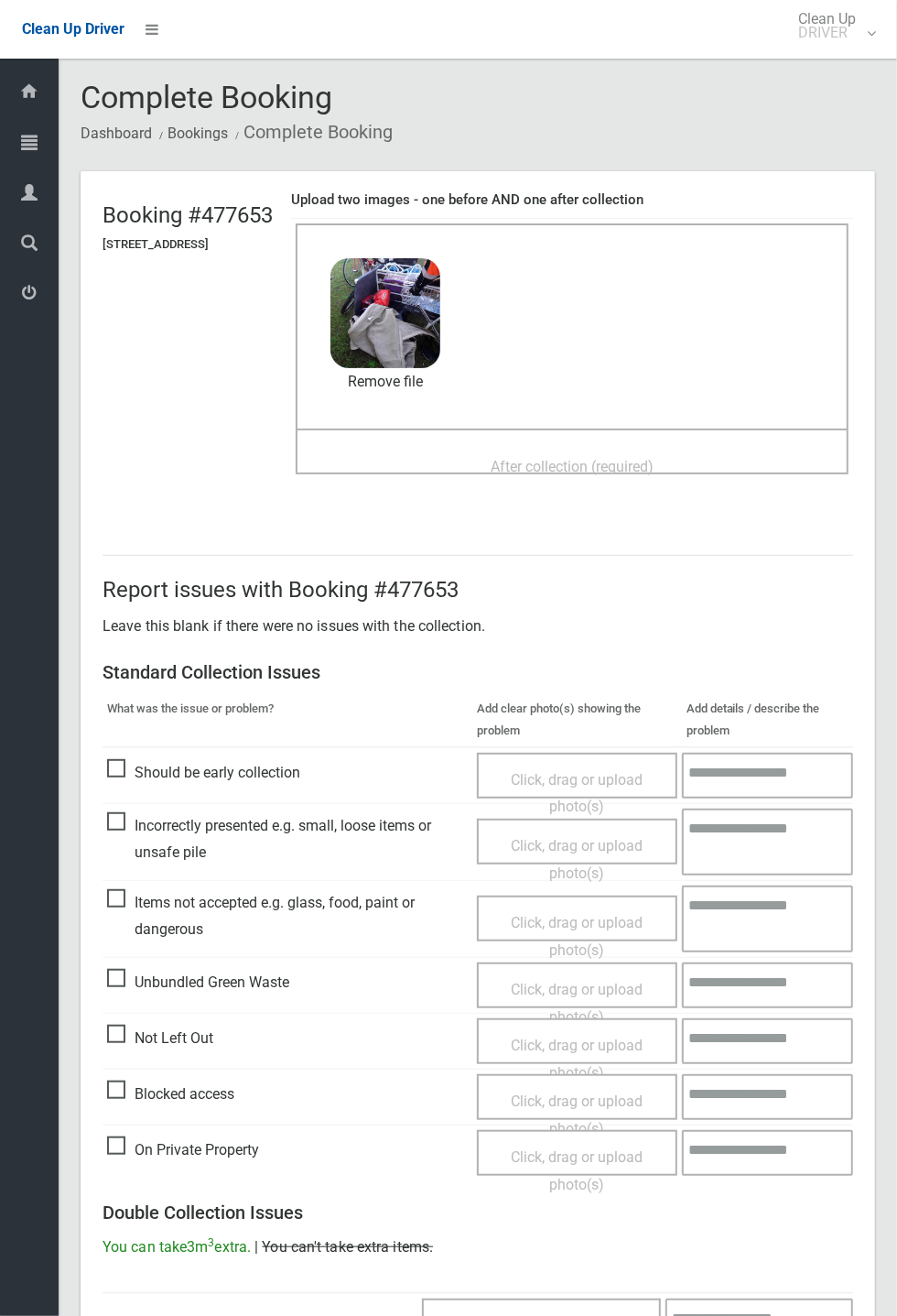
click at [518, 462] on span "After collection (required)" at bounding box center [572, 466] width 163 height 17
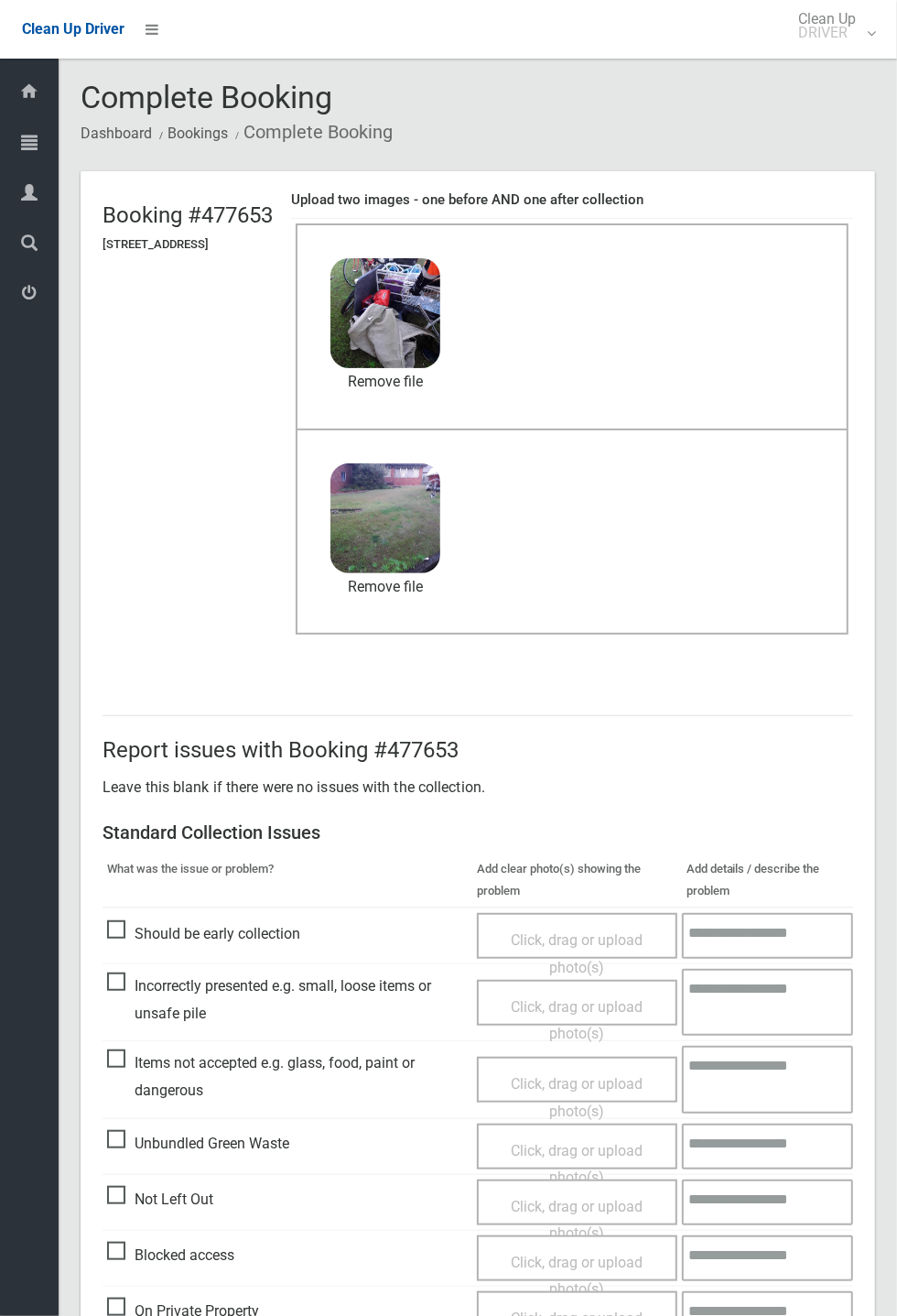
scroll to position [636, 0]
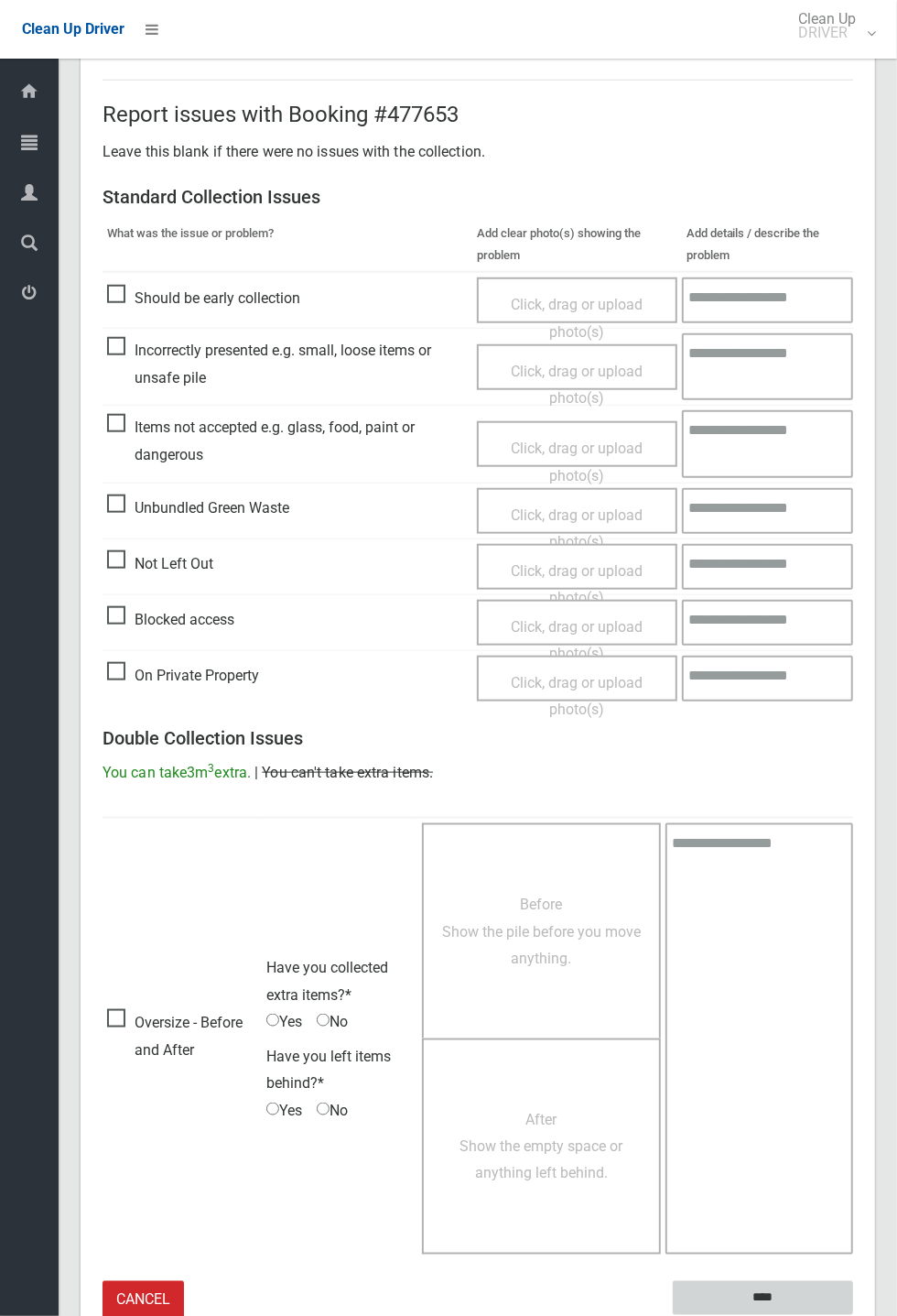
click at [853, 1315] on input "****" at bounding box center [763, 1298] width 181 height 34
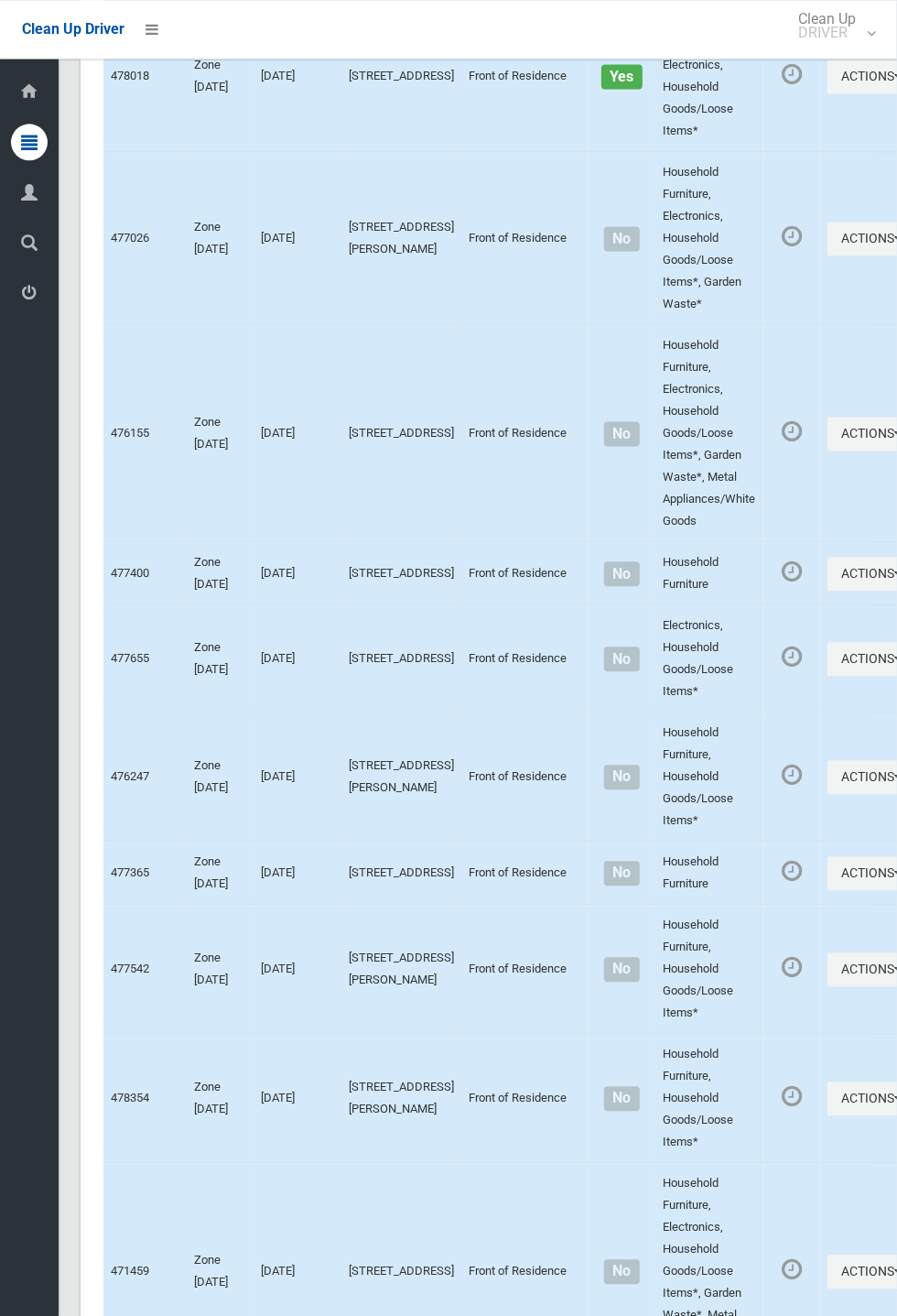
scroll to position [7462, 0]
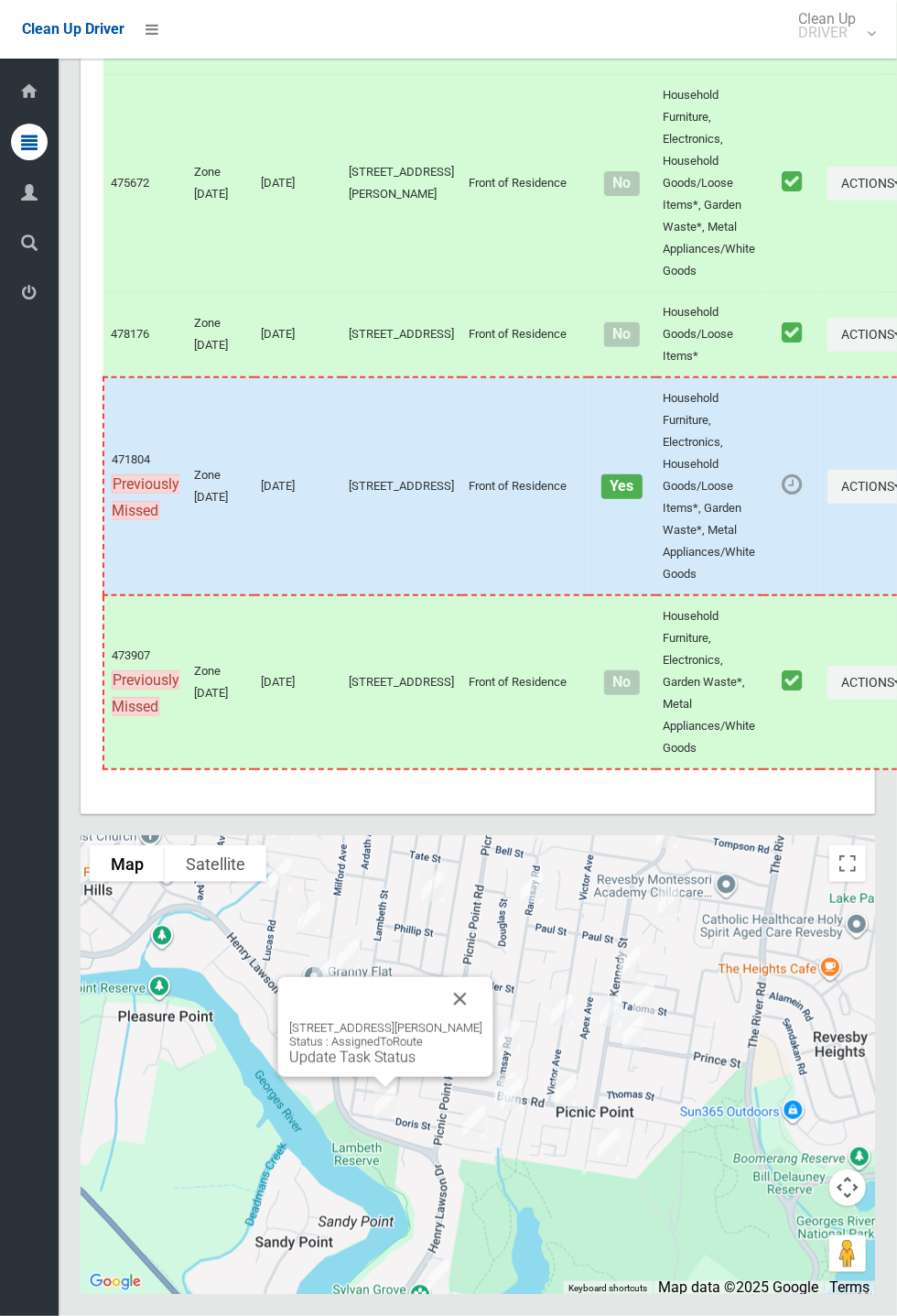
click at [483, 1021] on button "Close" at bounding box center [461, 999] width 44 height 44
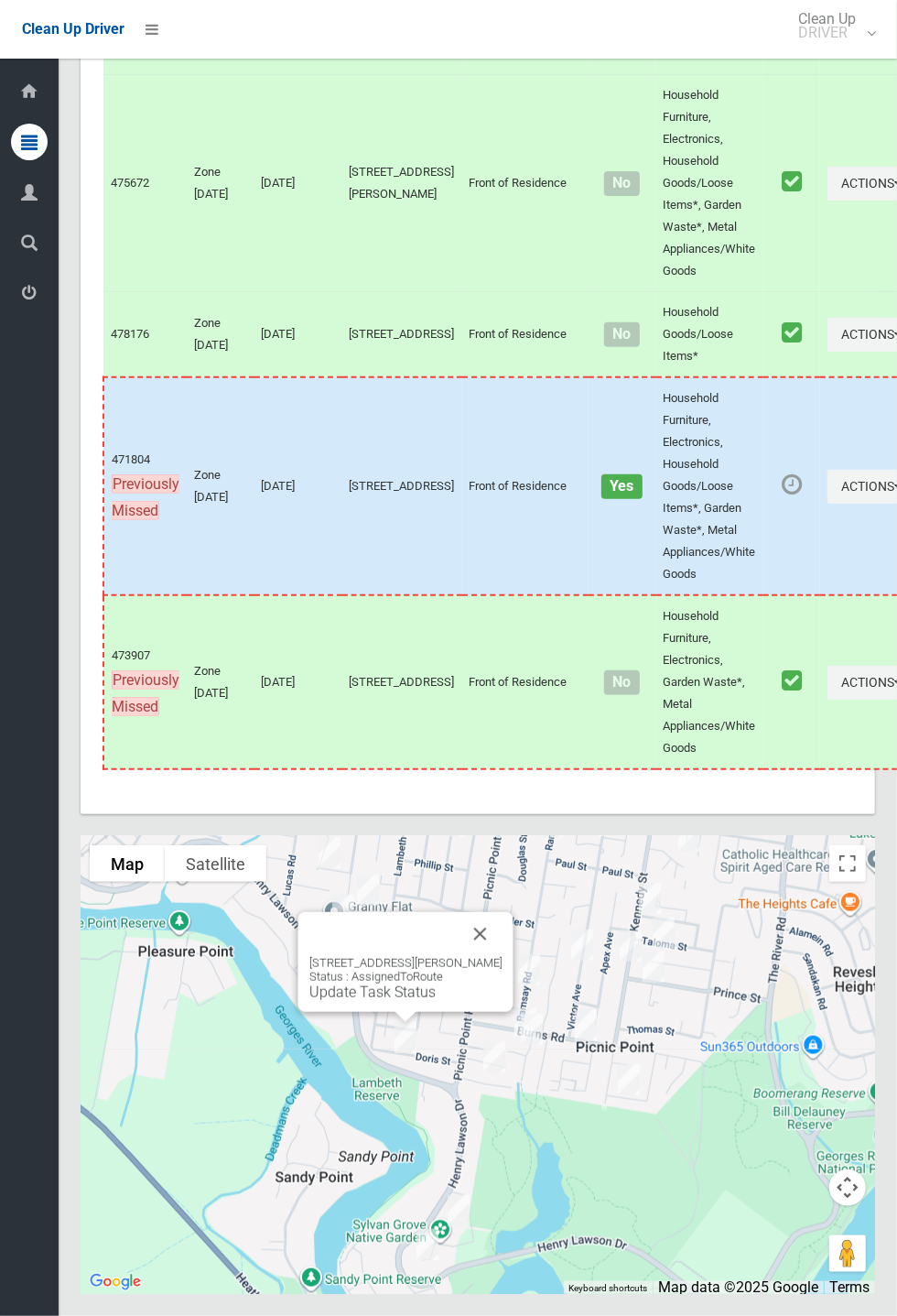
click at [513, 1012] on div "[STREET_ADDRESS][PERSON_NAME] Status : AssignedToRoute Update Task Status" at bounding box center [406, 962] width 216 height 100
click at [500, 956] on button "Close" at bounding box center [481, 934] width 44 height 44
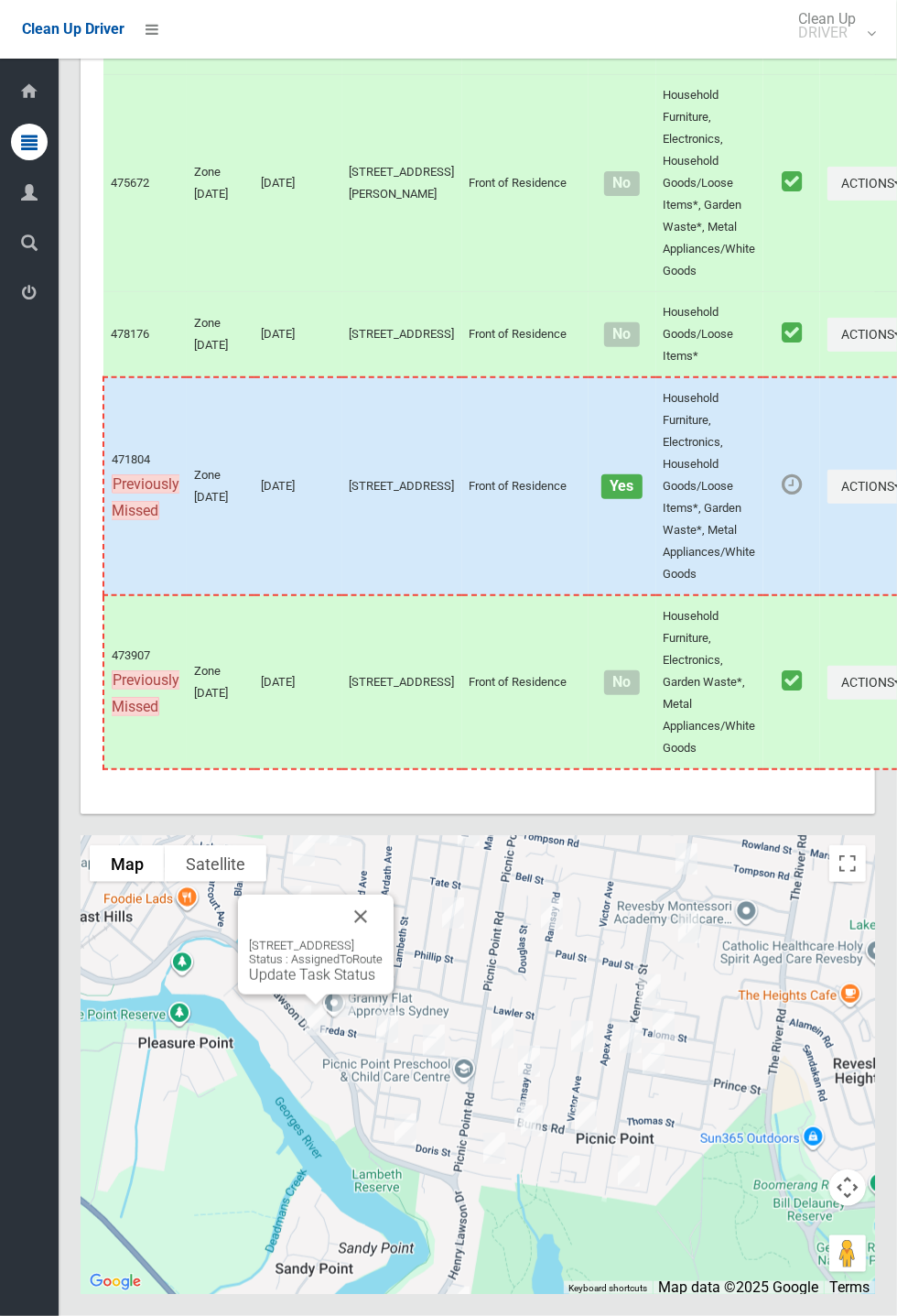
click at [394, 995] on div "[STREET_ADDRESS] Status : AssignedToRoute Update Task Status" at bounding box center [316, 945] width 156 height 100
click at [383, 939] on button "Close" at bounding box center [361, 917] width 44 height 44
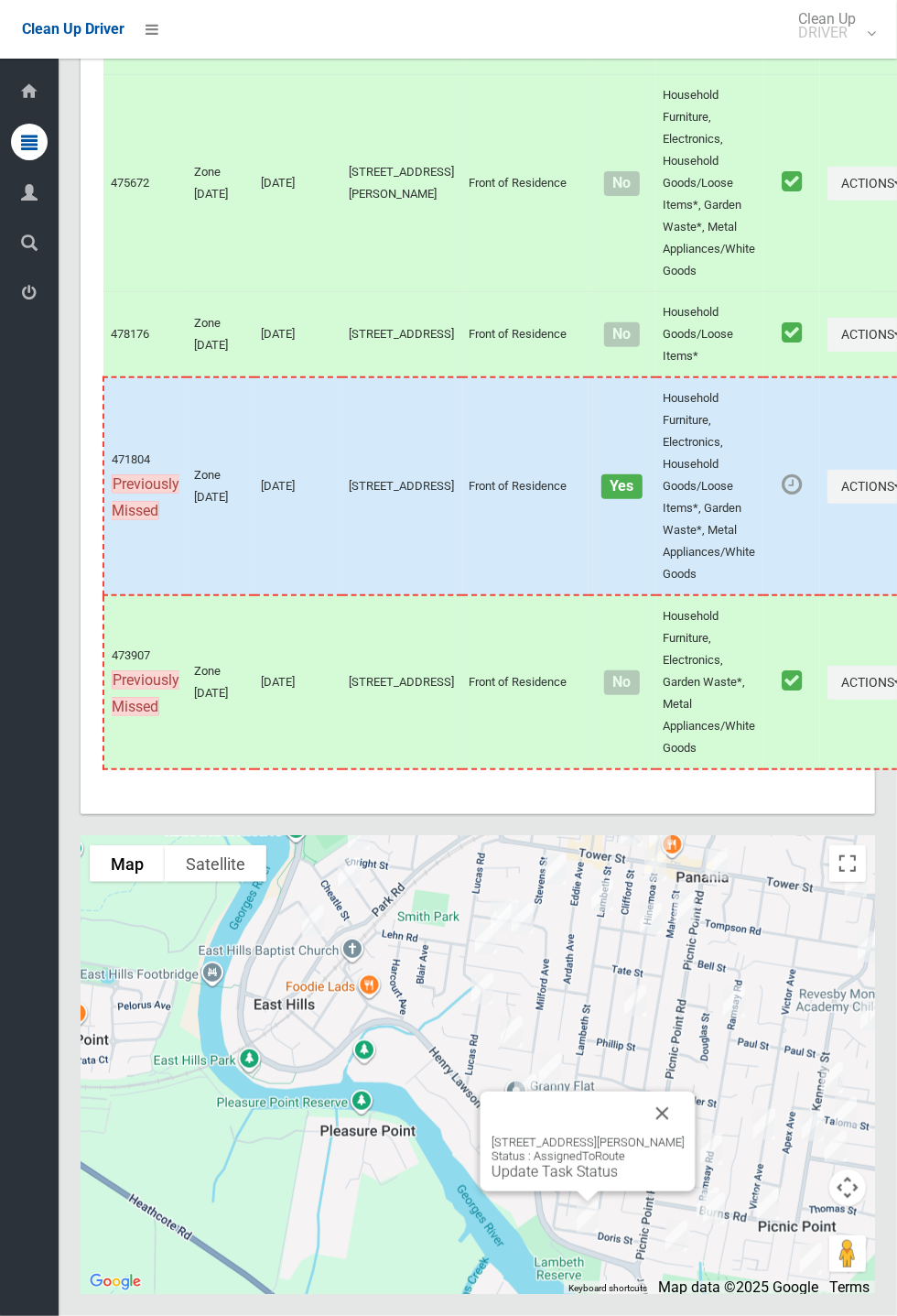
click at [669, 1135] on button "Close" at bounding box center [663, 1113] width 44 height 44
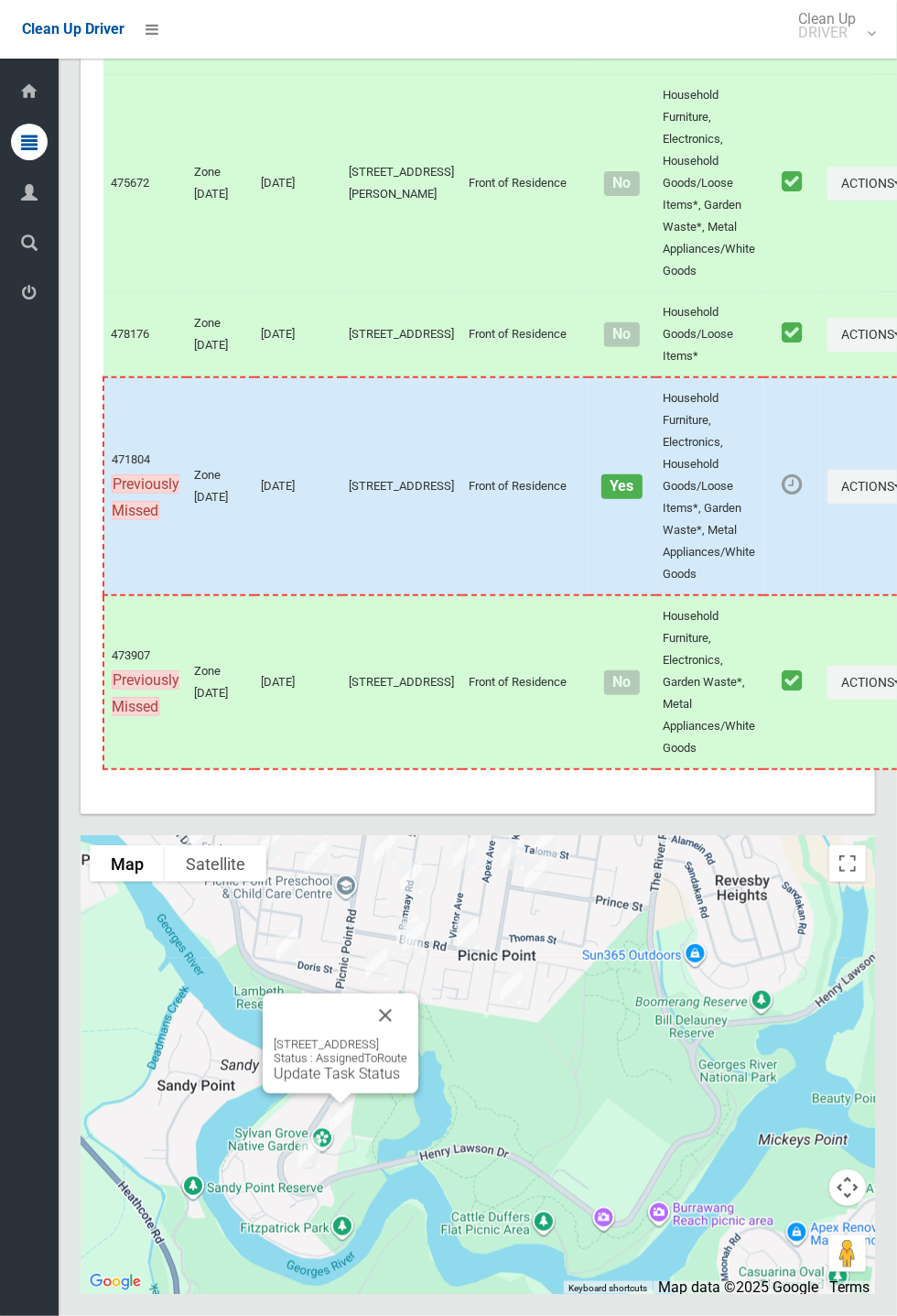
click at [339, 1083] on link "Update Task Status" at bounding box center [336, 1073] width 127 height 17
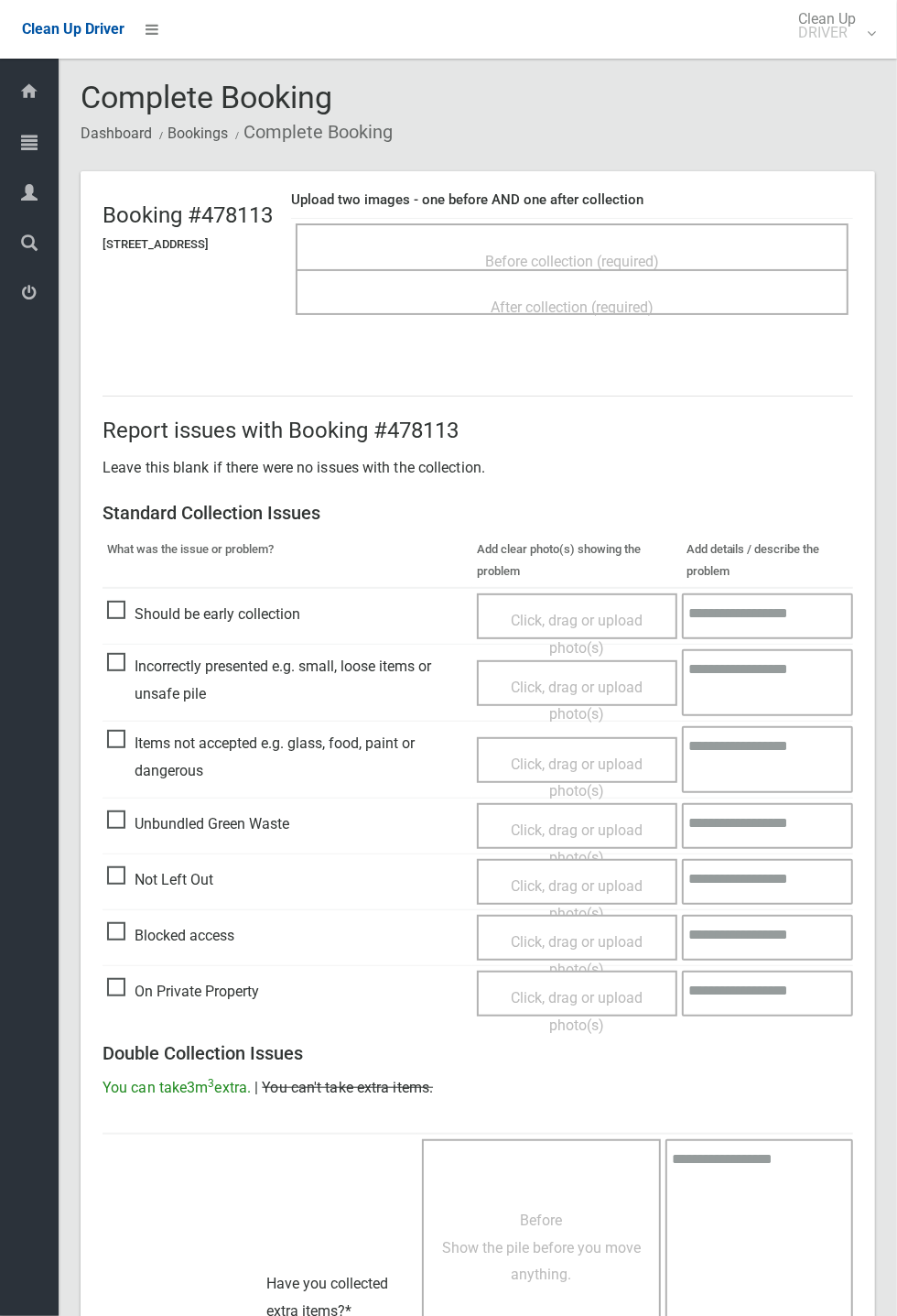
click at [619, 252] on span "Before collection (required)" at bounding box center [572, 260] width 174 height 17
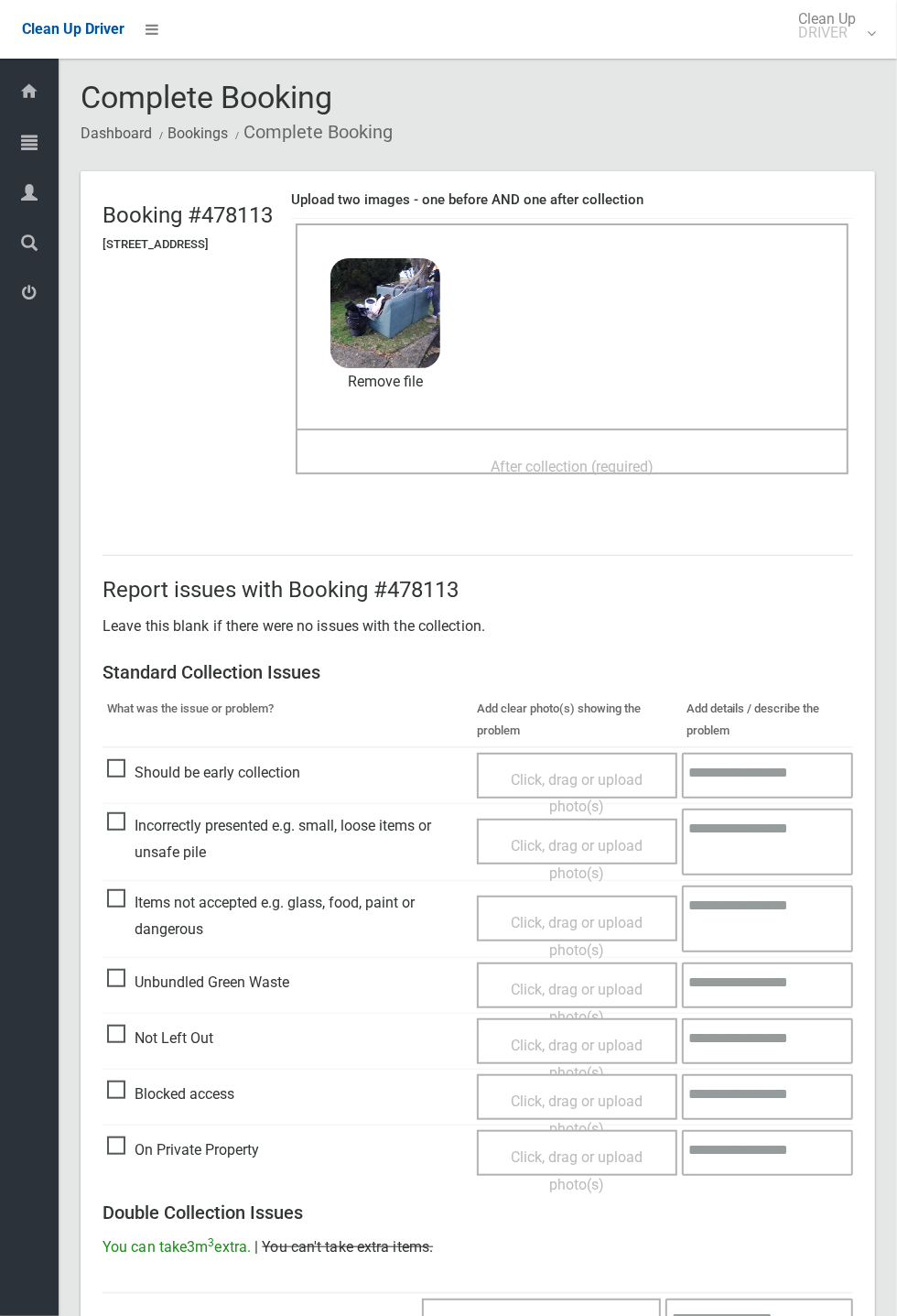
click at [514, 458] on span "After collection (required)" at bounding box center [572, 466] width 163 height 17
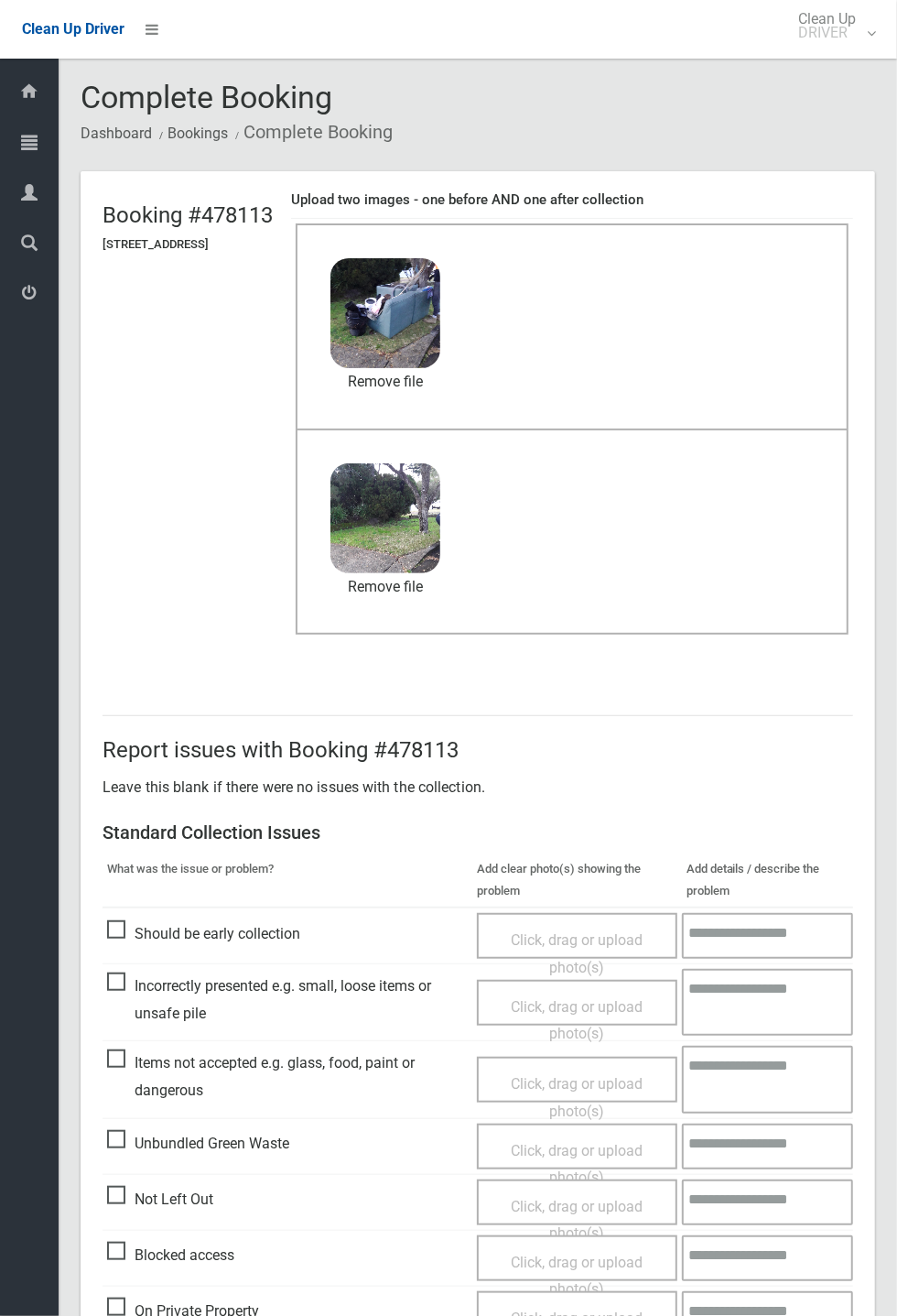
scroll to position [636, 0]
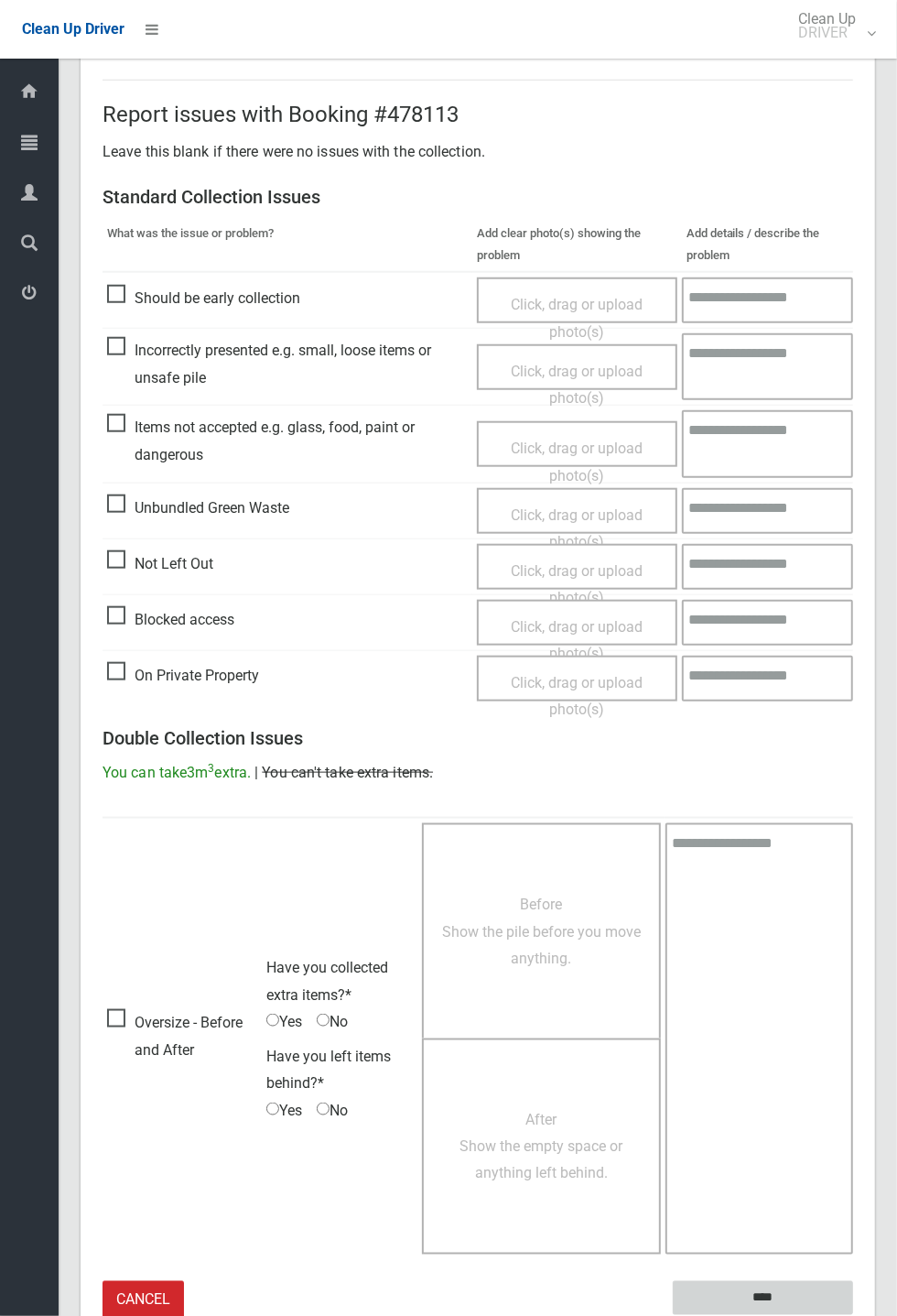
click at [853, 1315] on input "****" at bounding box center [763, 1298] width 181 height 34
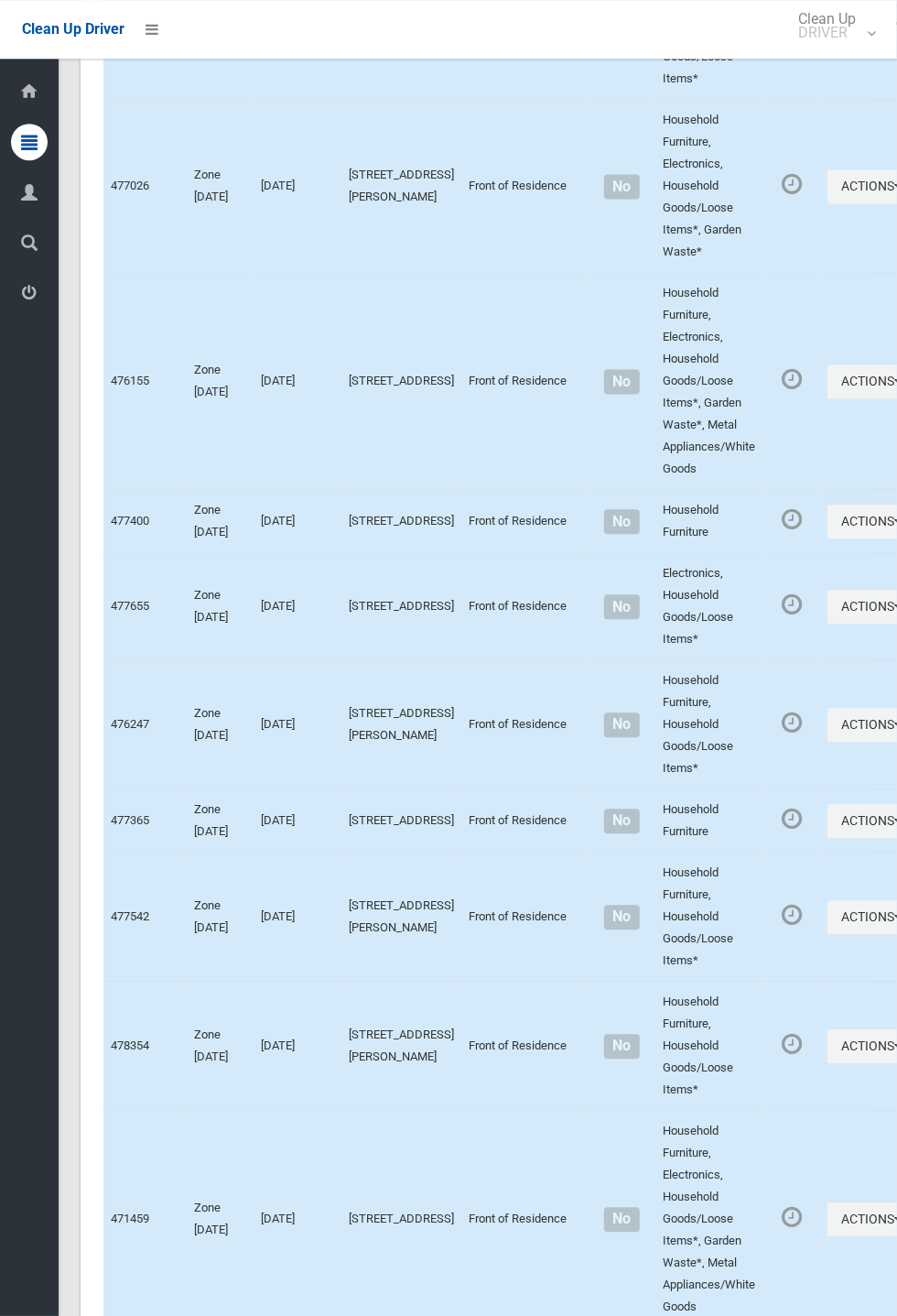
scroll to position [7462, 0]
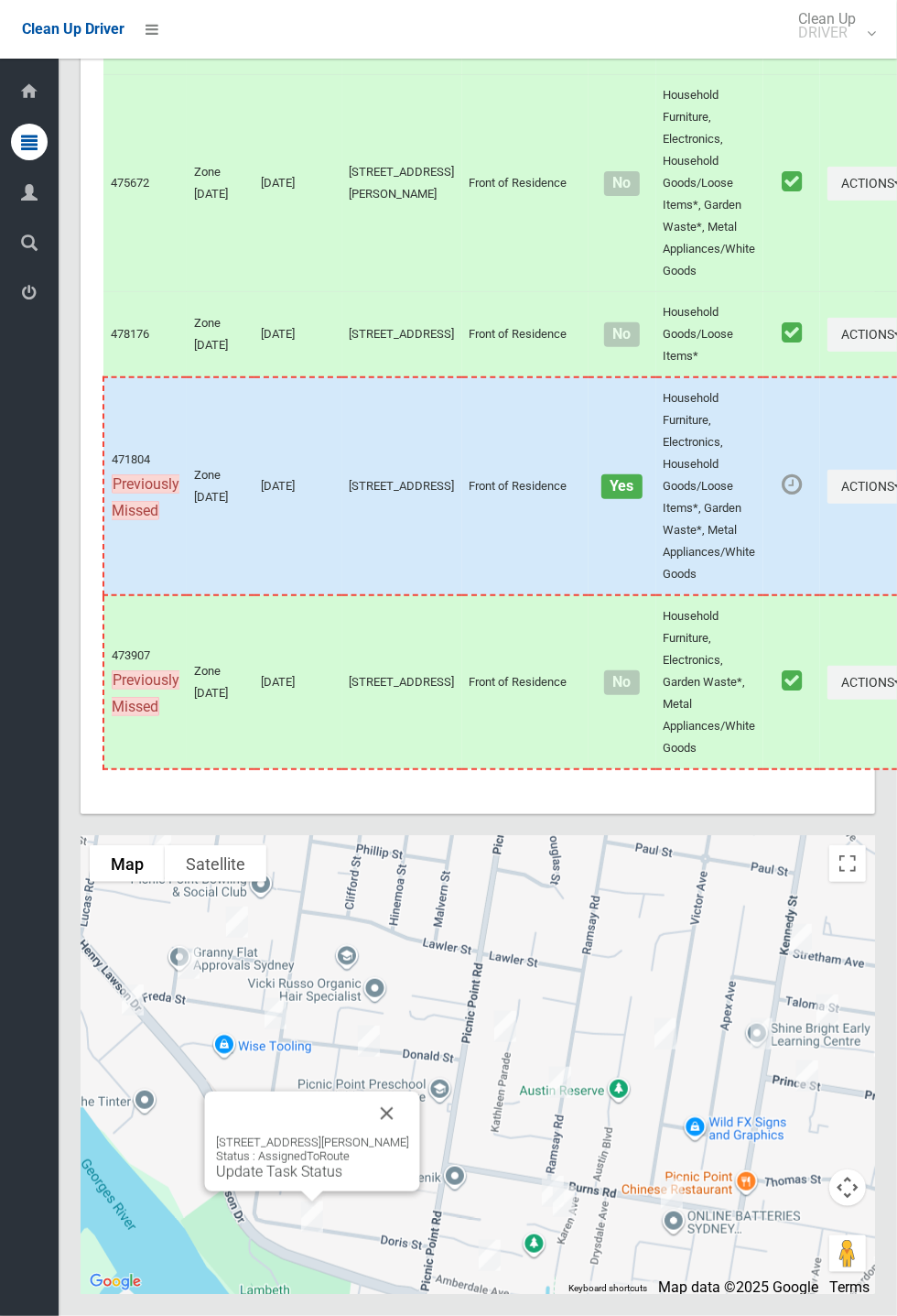
click at [404, 1135] on button "Close" at bounding box center [387, 1113] width 44 height 44
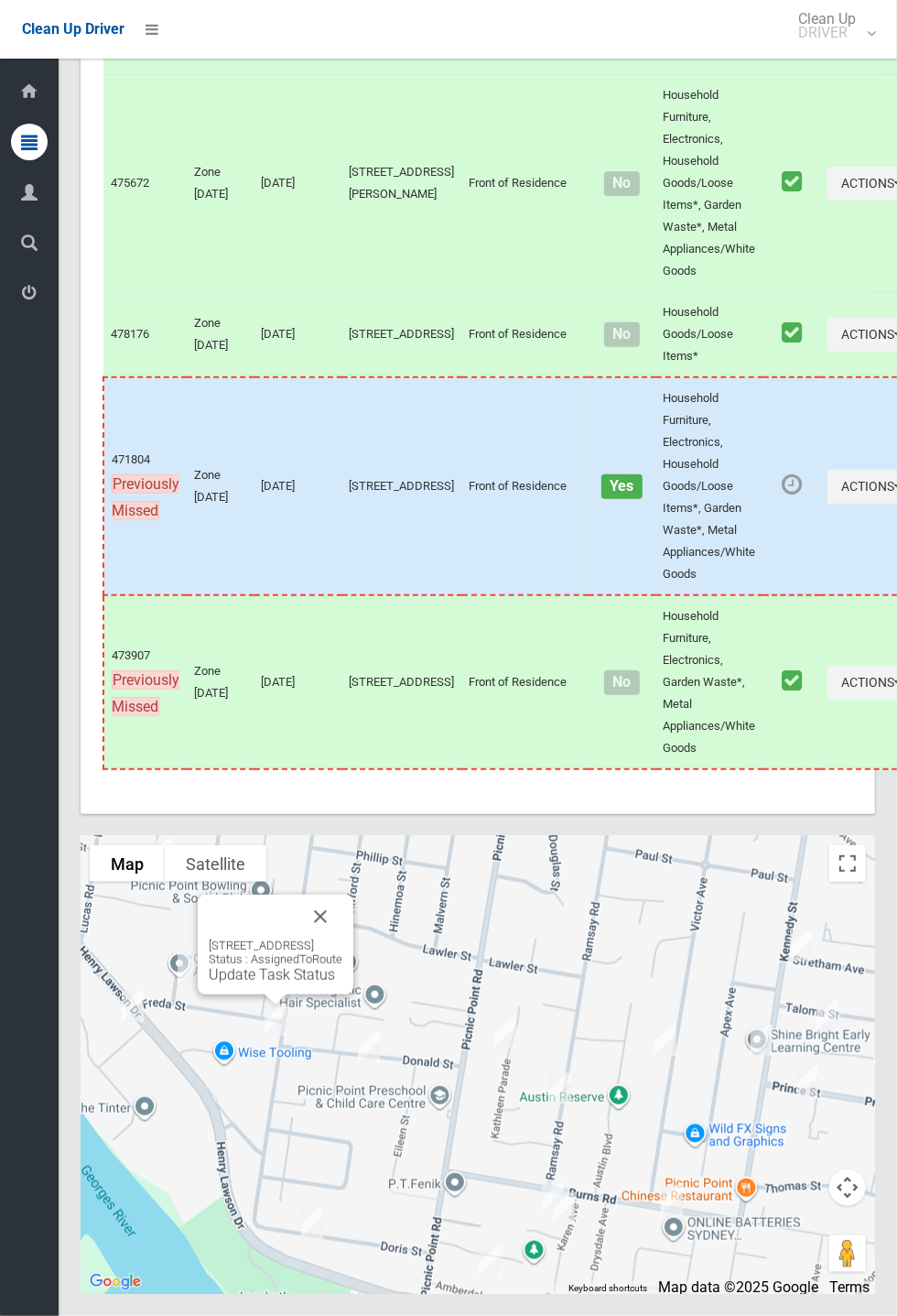
click at [342, 939] on button "Close" at bounding box center [320, 917] width 44 height 44
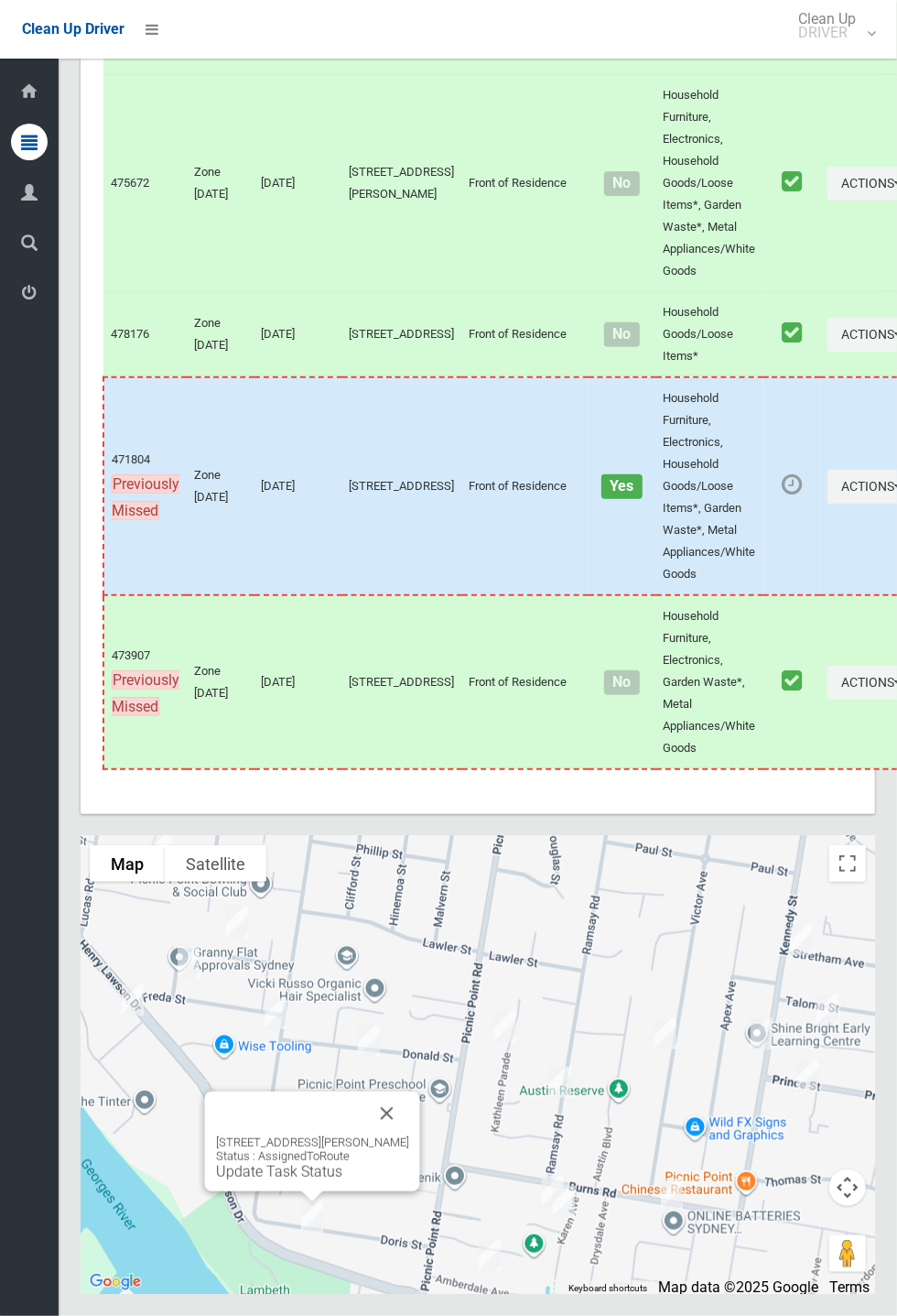
click at [313, 1180] on link "Update Task Status" at bounding box center [279, 1171] width 127 height 17
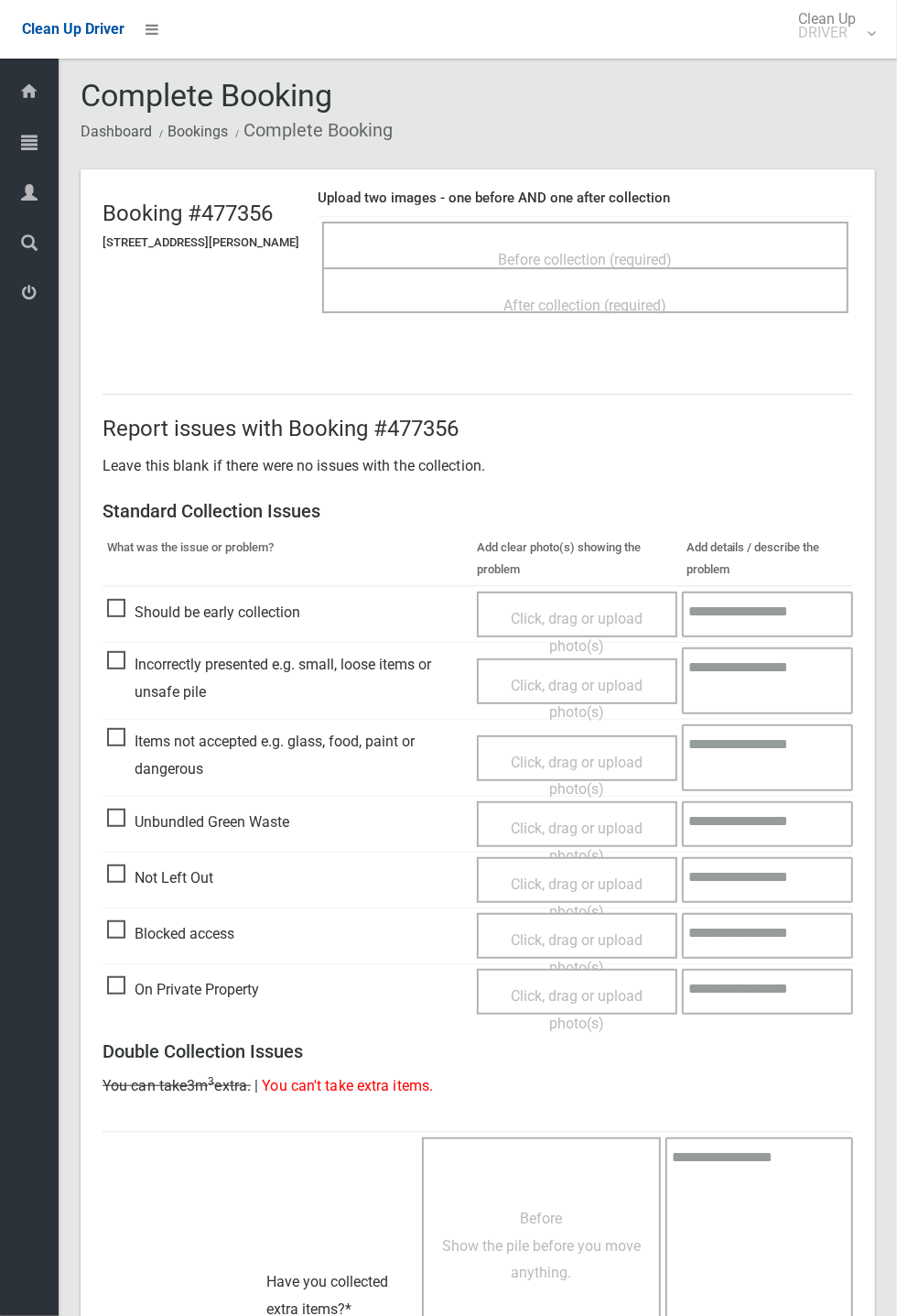
scroll to position [6, 0]
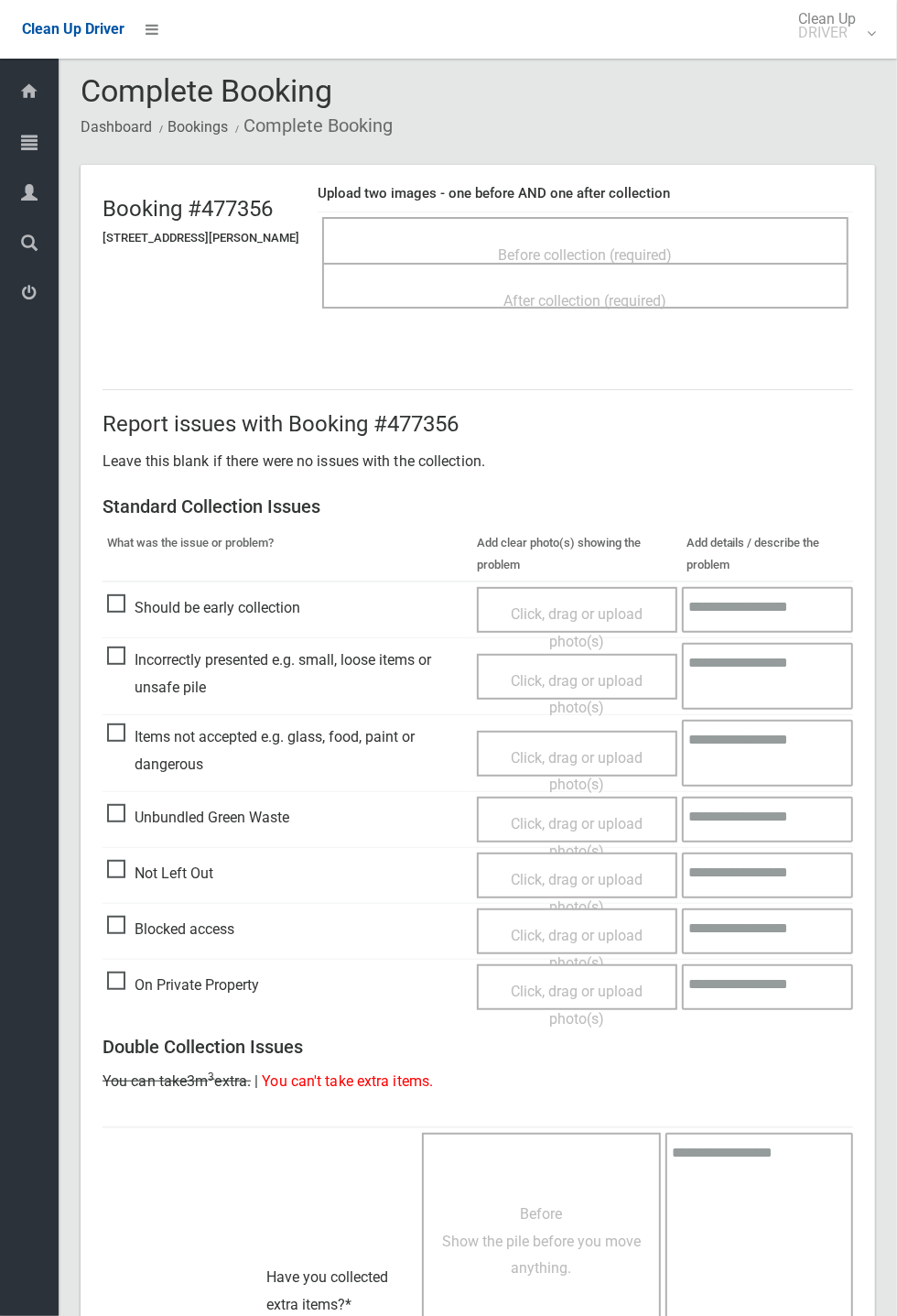
click at [508, 248] on span "Before collection (required)" at bounding box center [586, 254] width 174 height 17
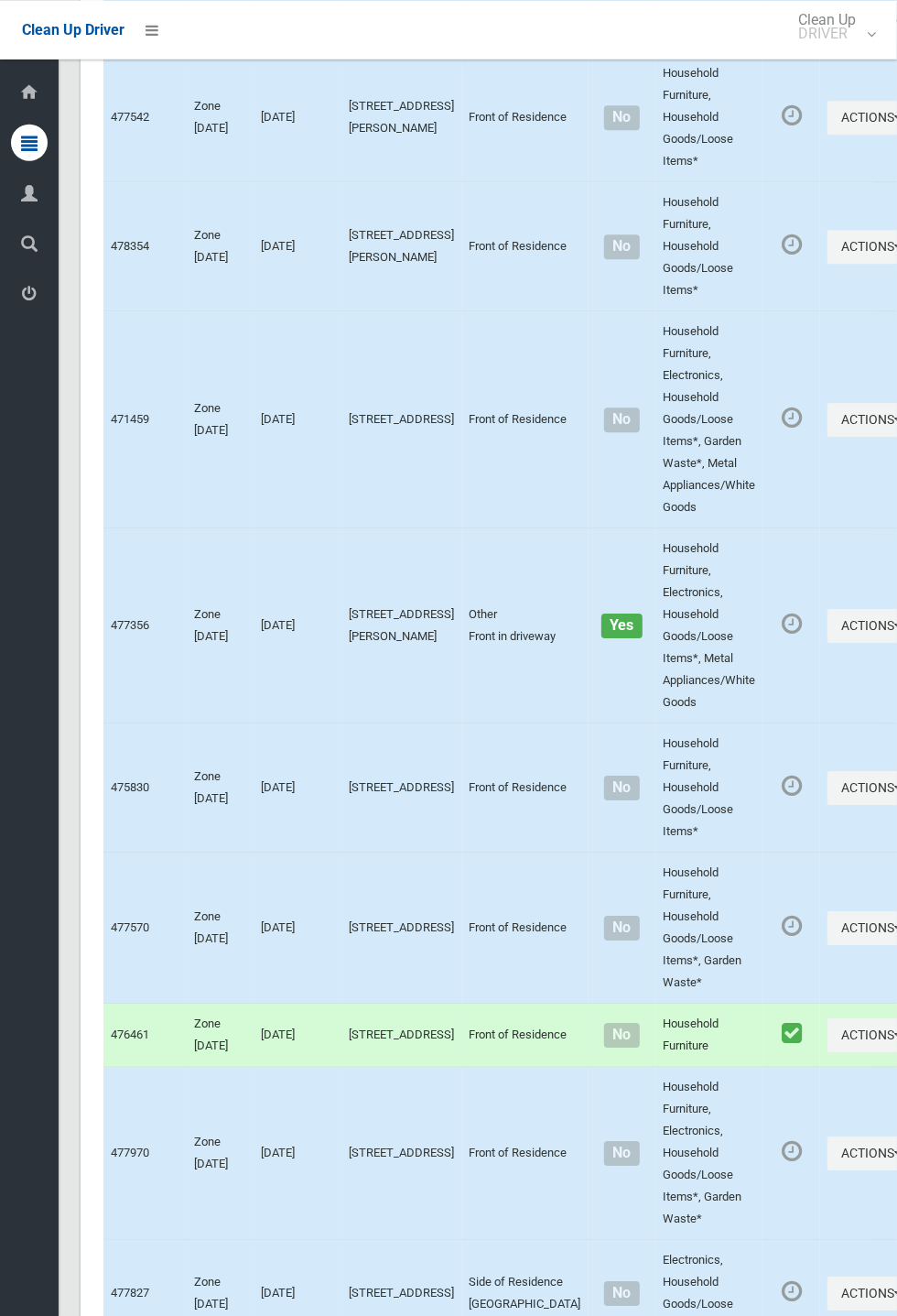
scroll to position [2624, 0]
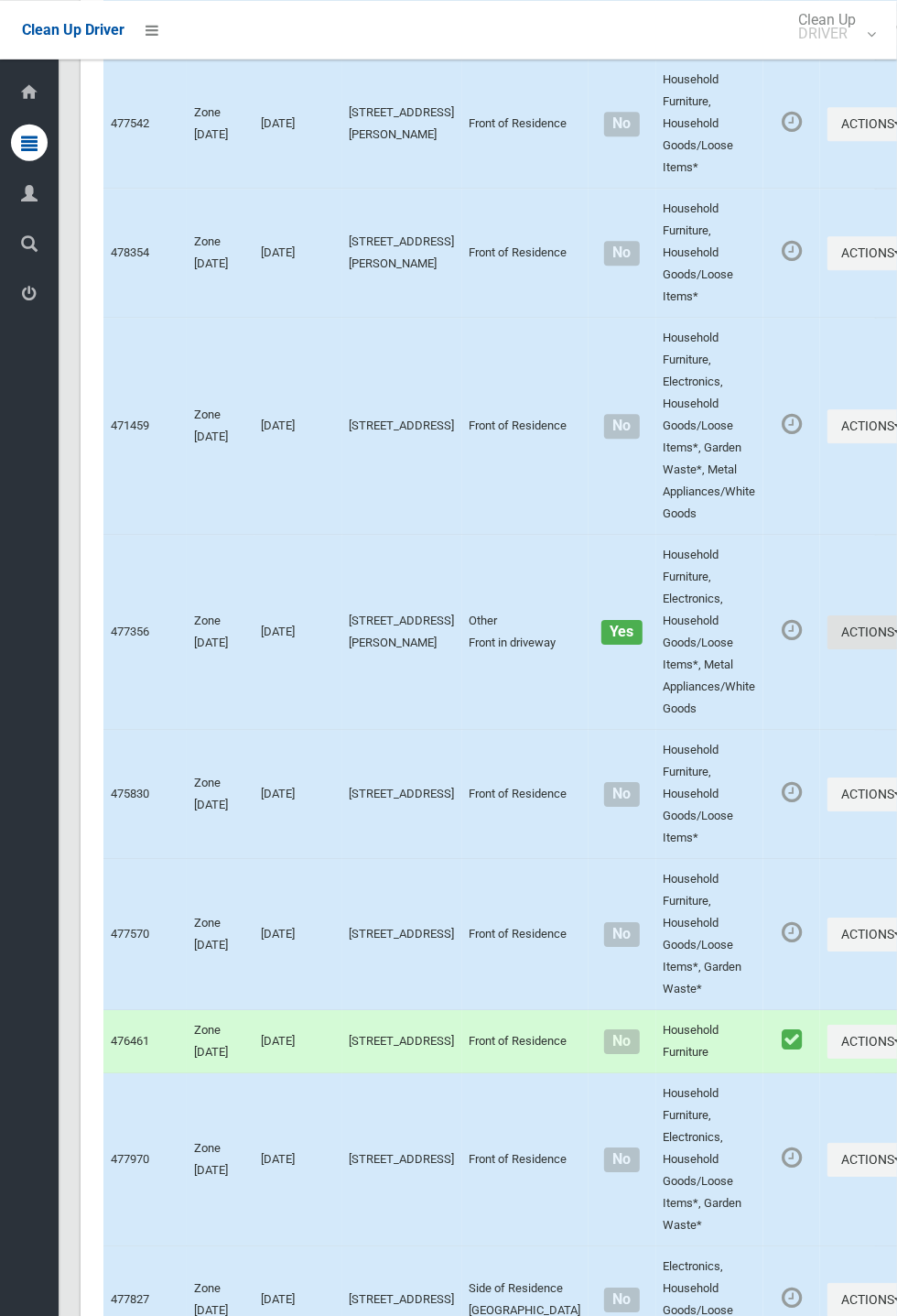
click at [828, 650] on button "Actions" at bounding box center [872, 633] width 88 height 34
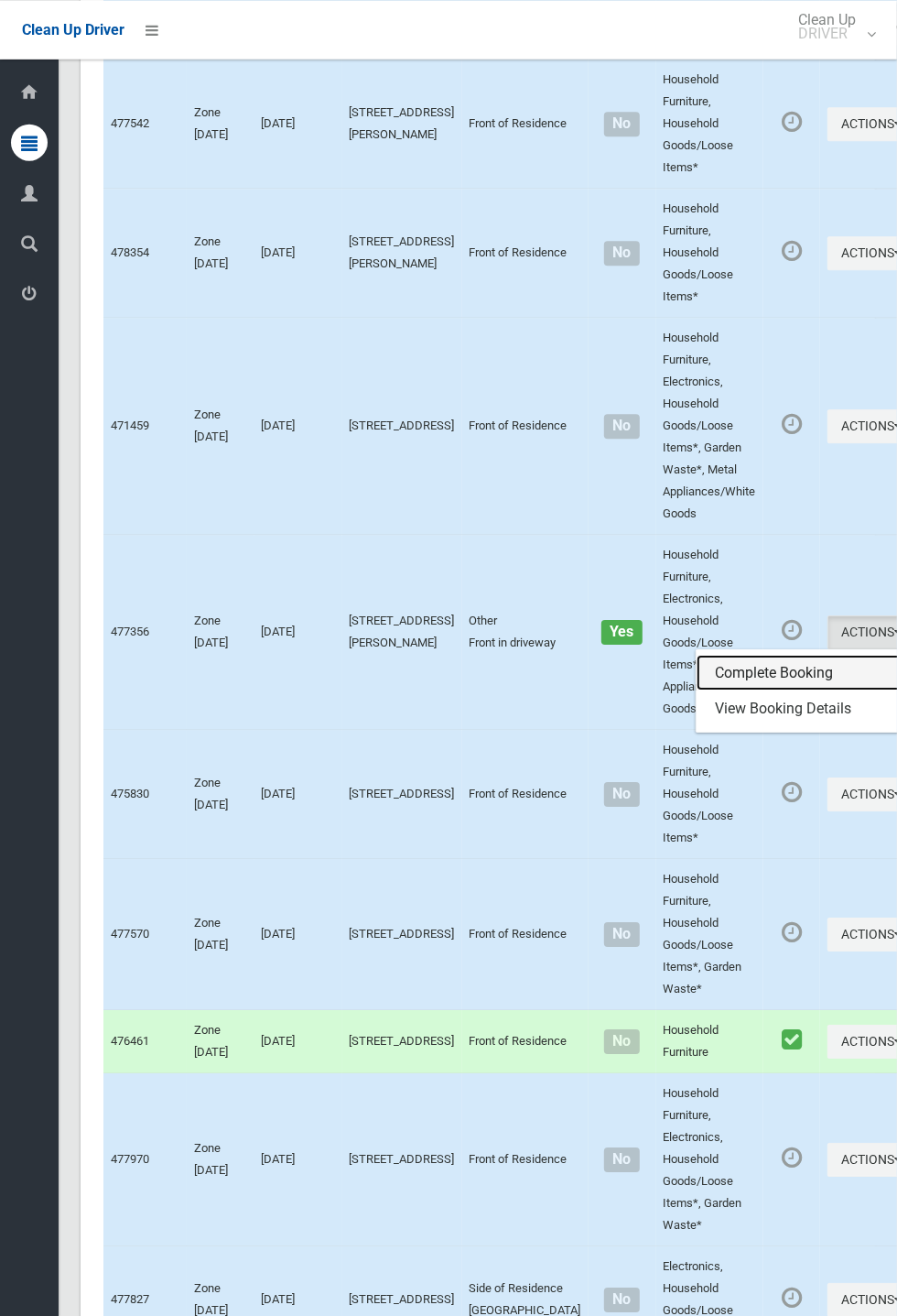
click at [731, 691] on link "Complete Booking" at bounding box center [805, 672] width 218 height 37
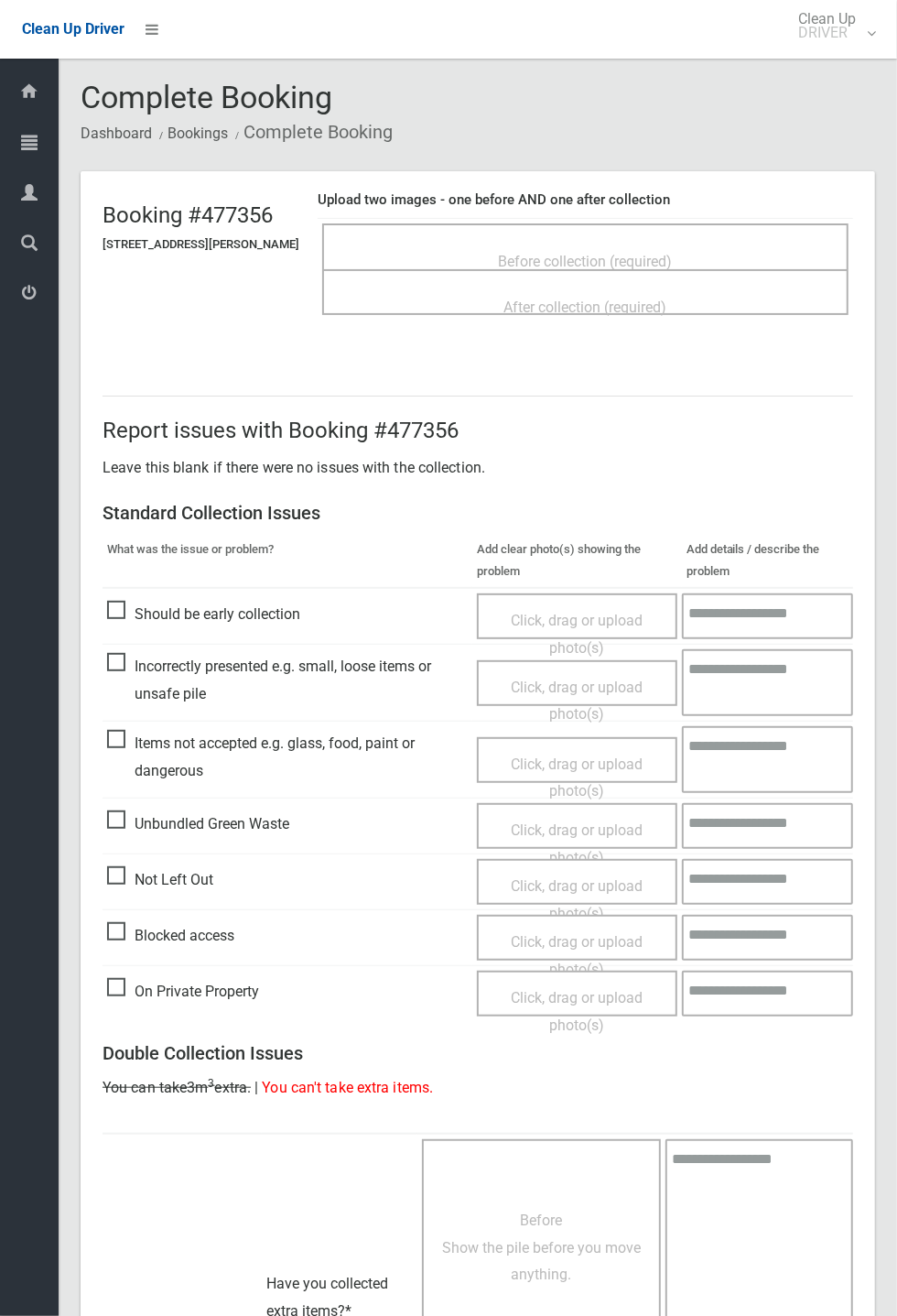
click at [603, 252] on span "Before collection (required)" at bounding box center [586, 260] width 174 height 17
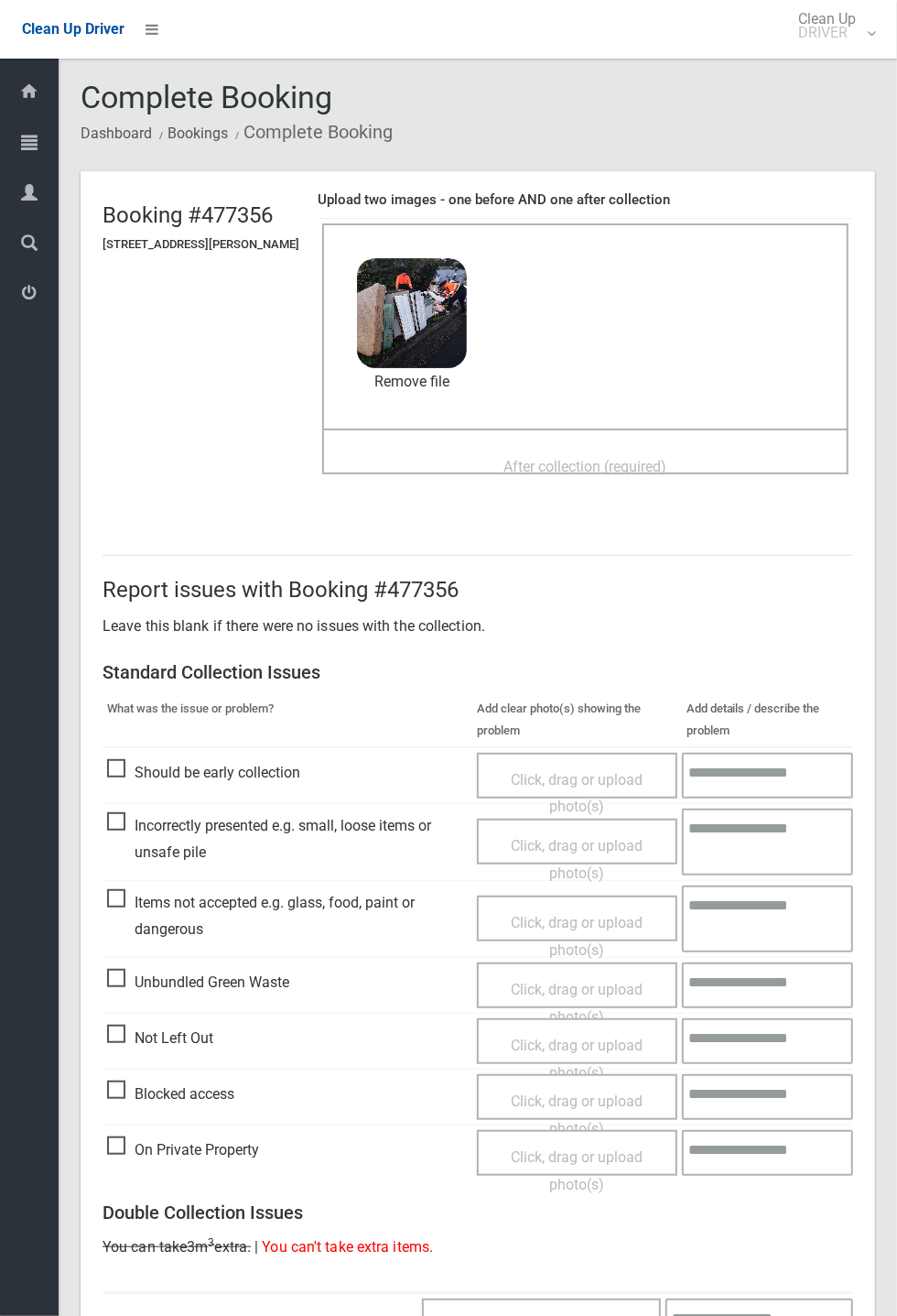
click at [567, 458] on span "After collection (required)" at bounding box center [586, 466] width 163 height 17
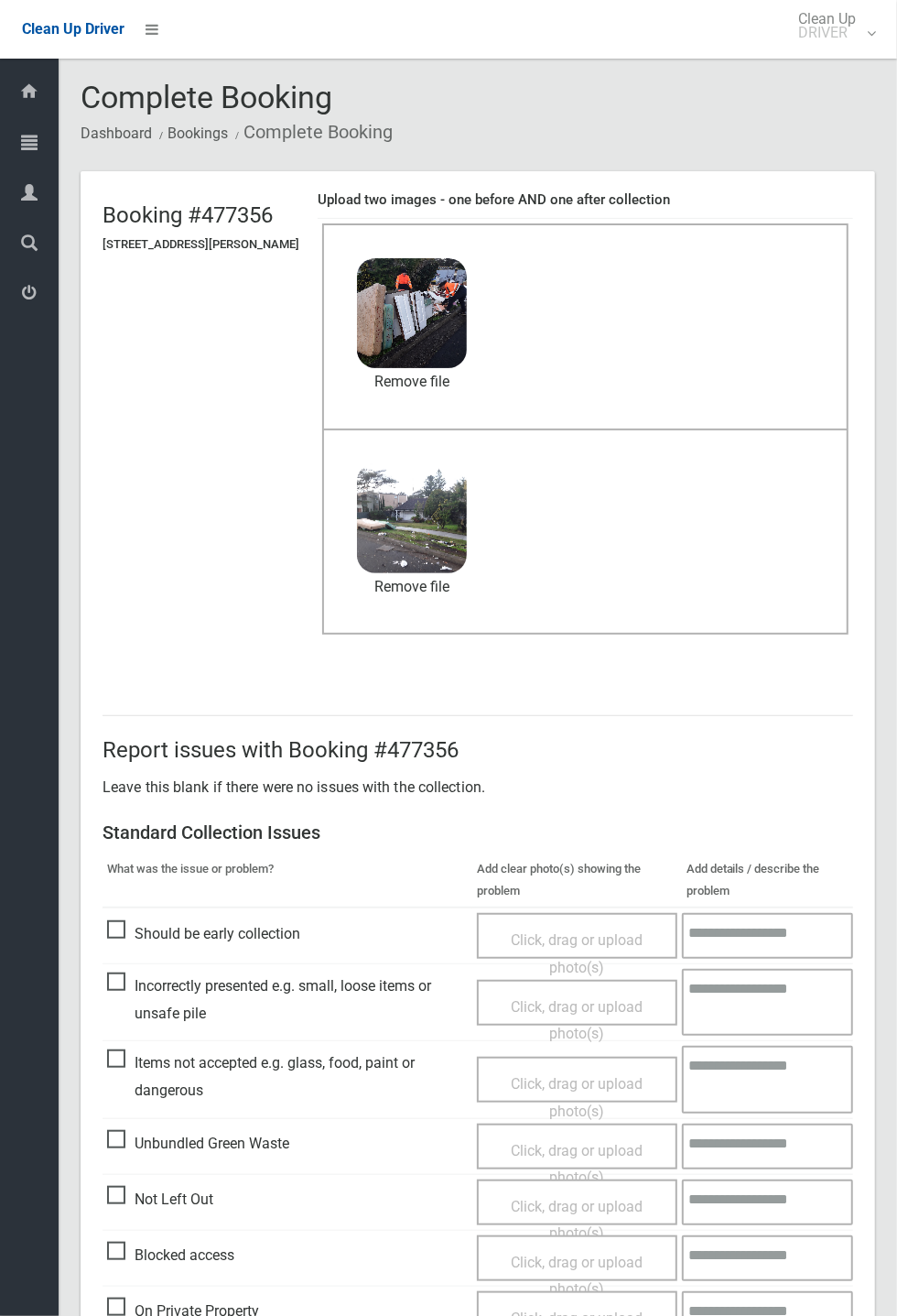
scroll to position [636, 0]
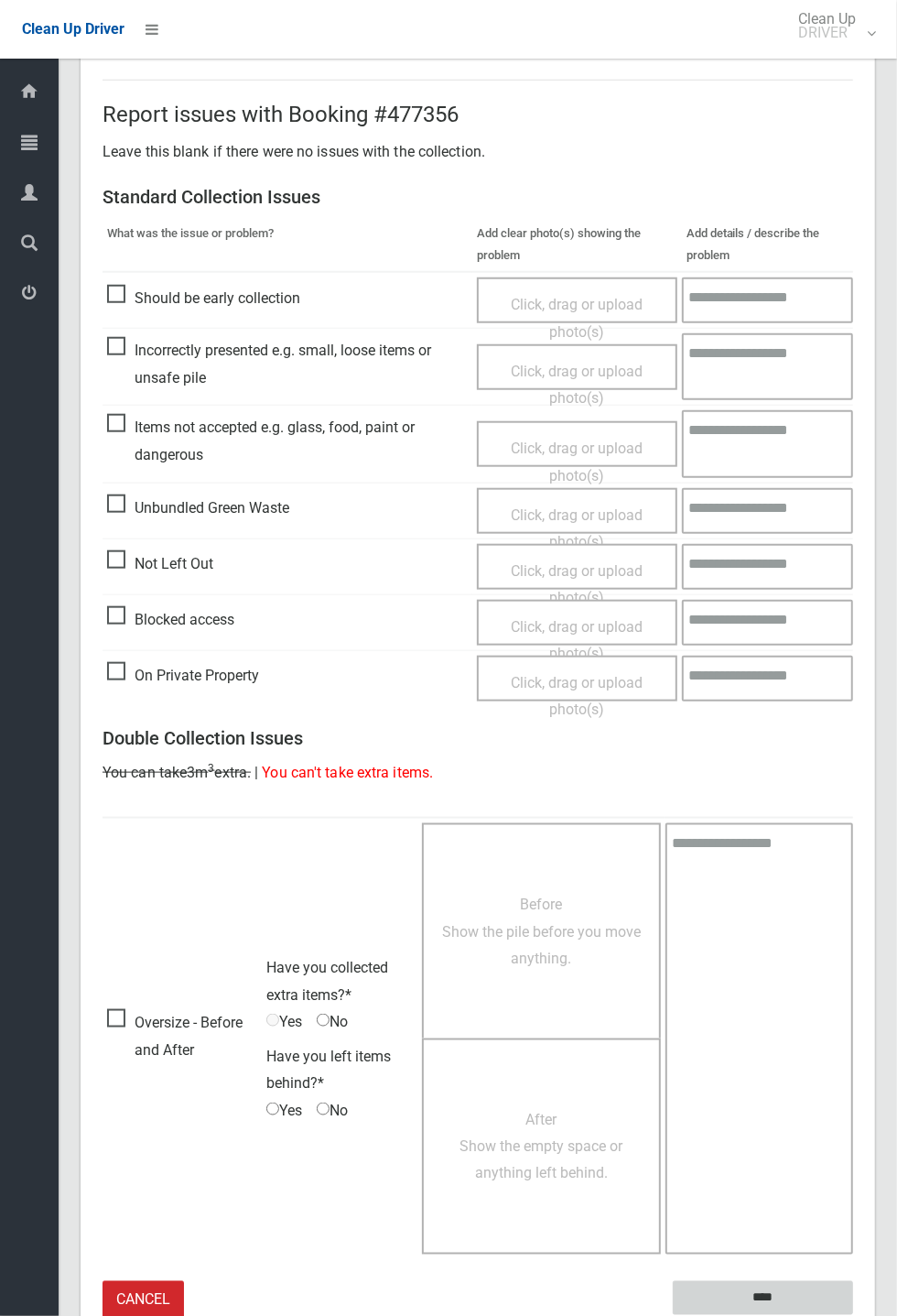
click at [853, 1315] on input "****" at bounding box center [763, 1298] width 181 height 34
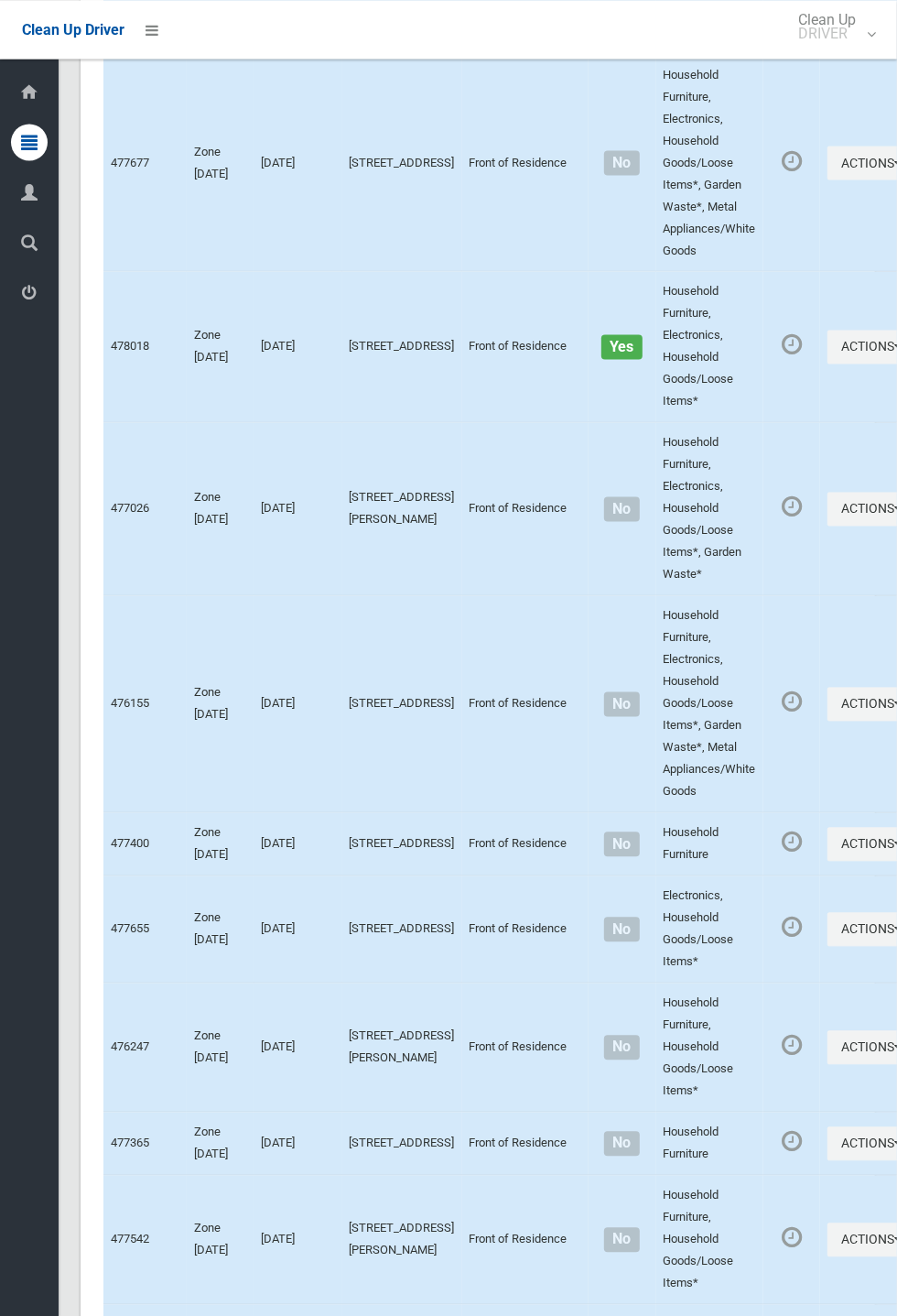
scroll to position [7462, 0]
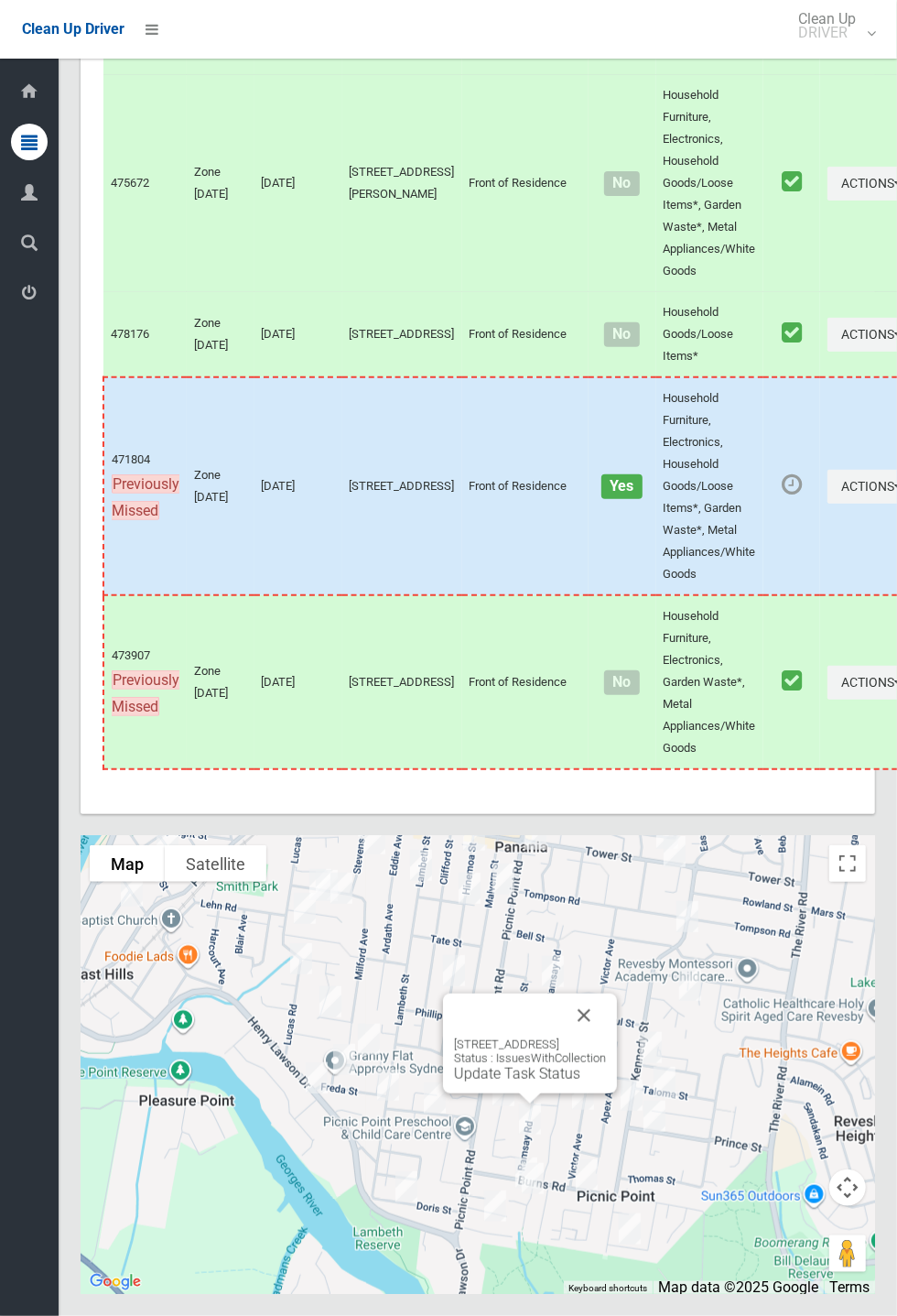
click at [607, 1038] on button "Close" at bounding box center [585, 1016] width 44 height 44
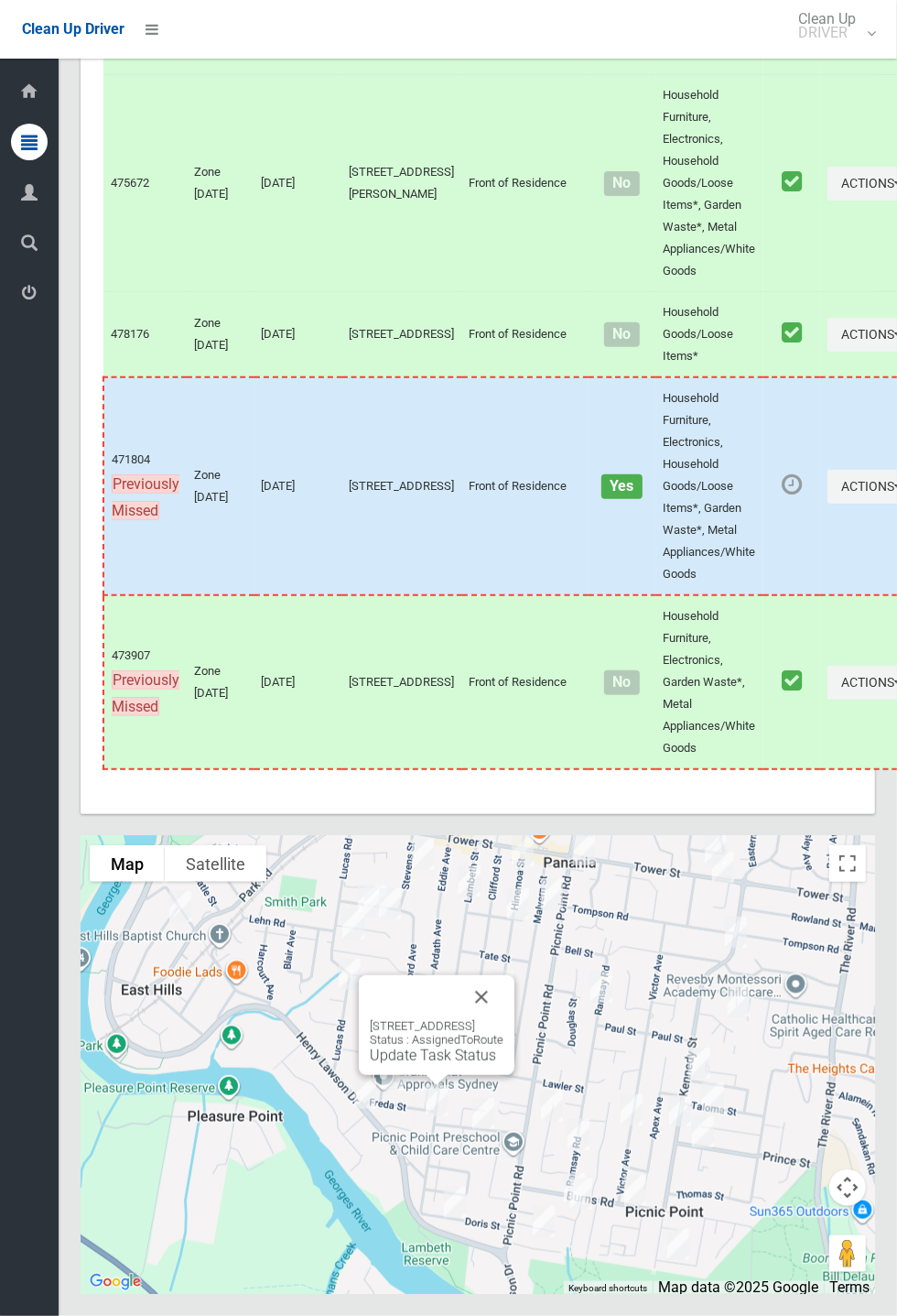
click at [504, 1019] on button "Close" at bounding box center [482, 997] width 44 height 44
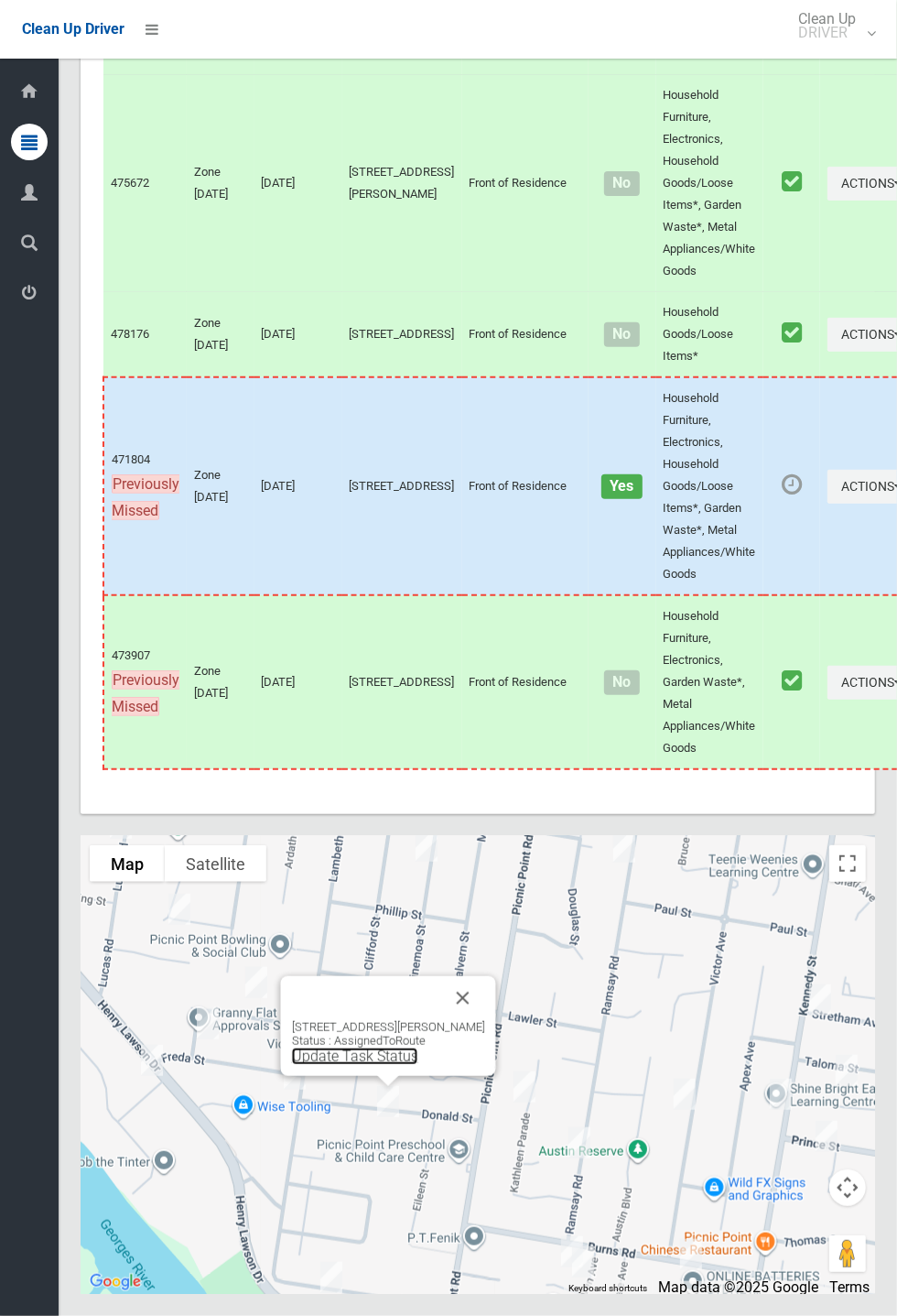
click at [370, 1065] on link "Update Task Status" at bounding box center [355, 1056] width 127 height 17
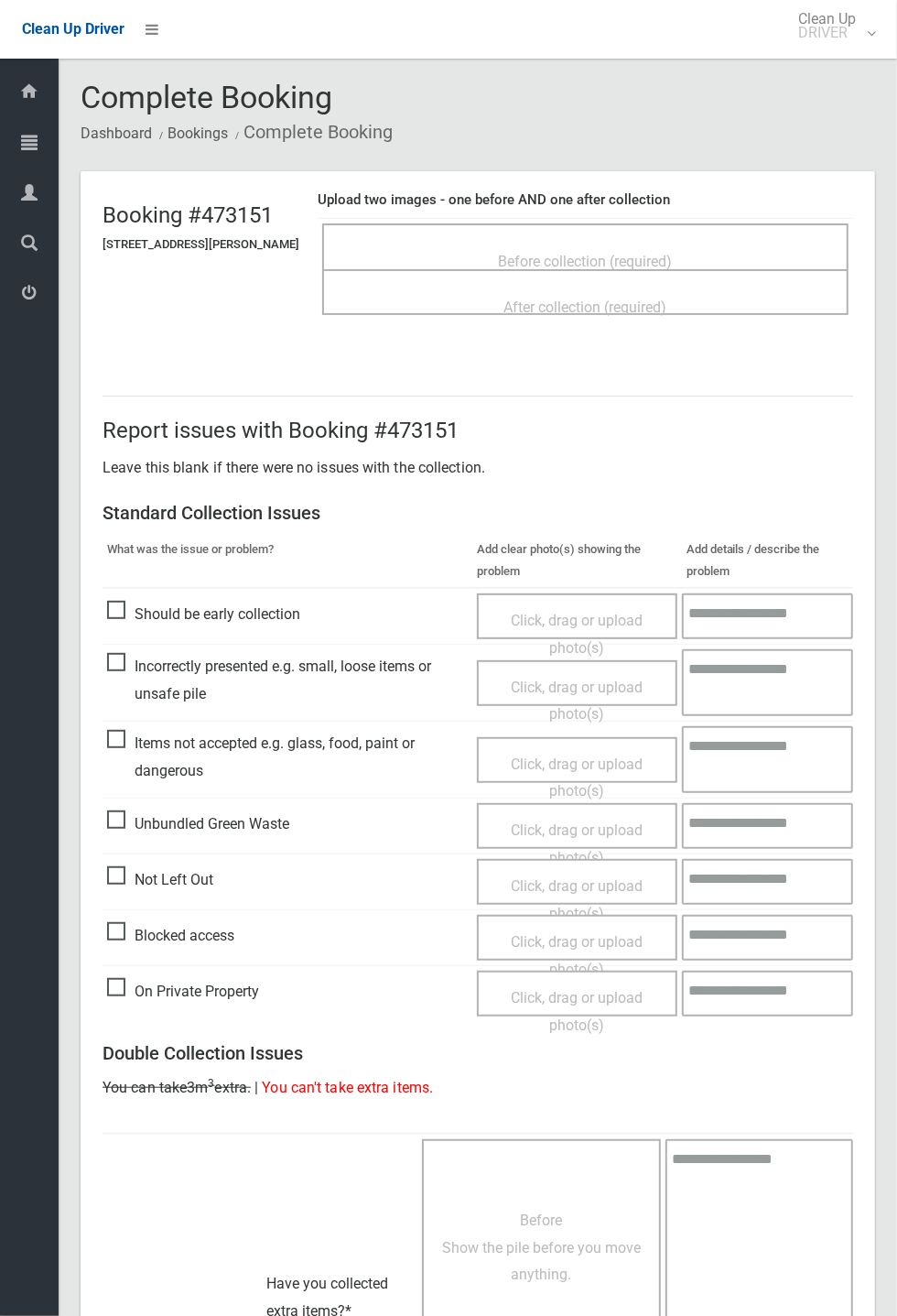
click at [563, 255] on span "Before collection (required)" at bounding box center [586, 260] width 174 height 17
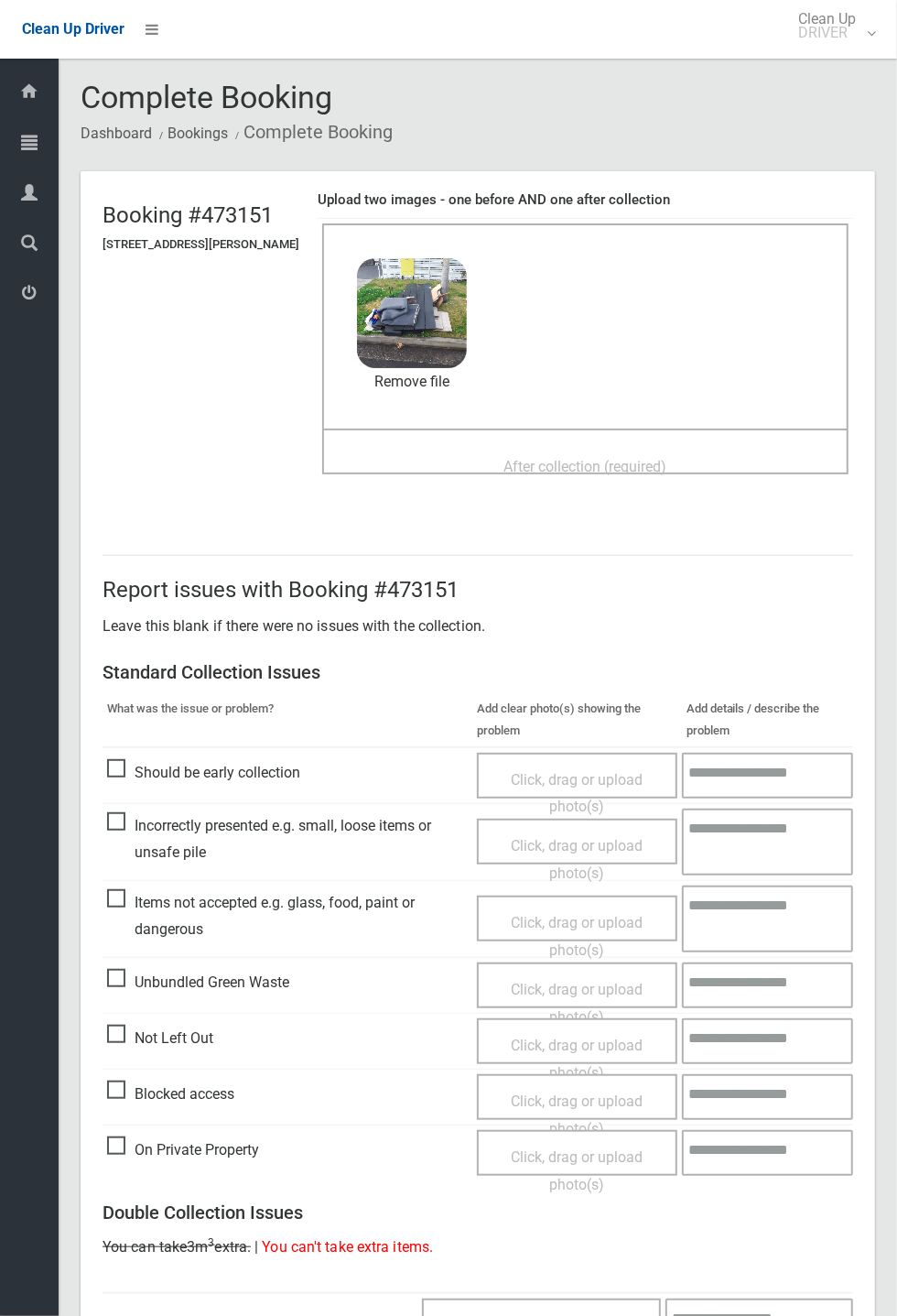
click at [585, 449] on div "After collection (required)" at bounding box center [585, 466] width 486 height 34
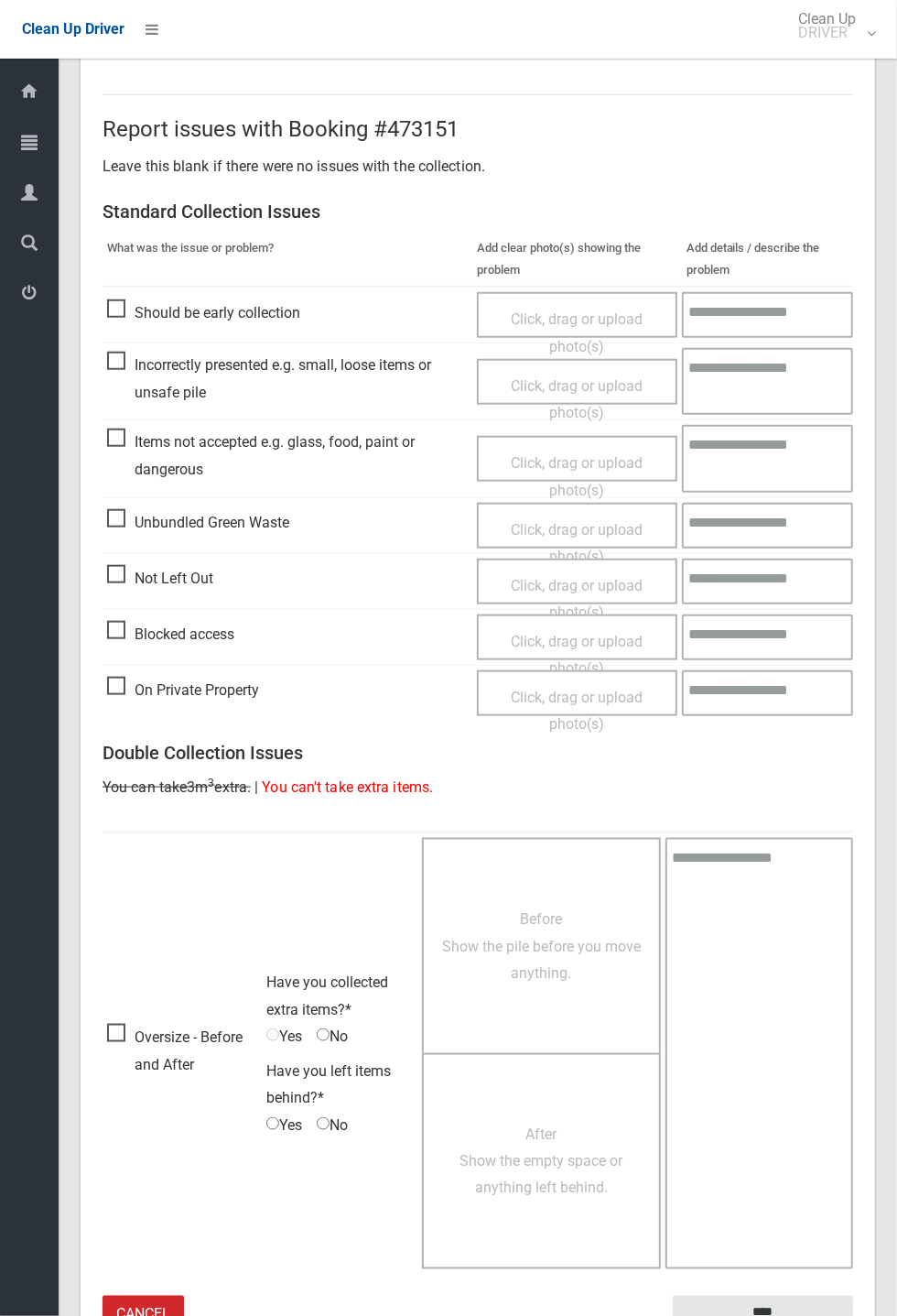
scroll to position [636, 0]
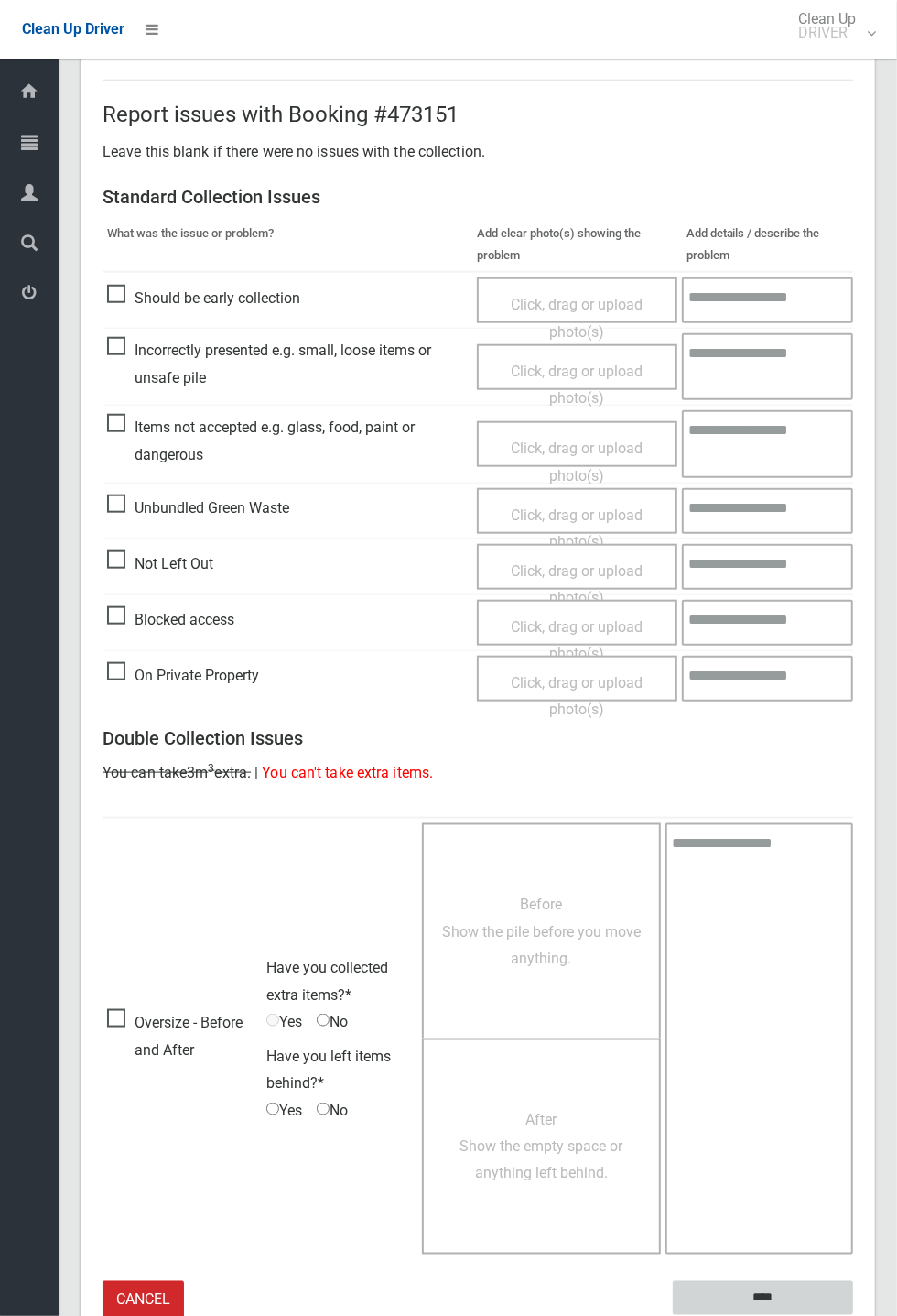
click at [853, 1315] on input "****" at bounding box center [763, 1298] width 181 height 34
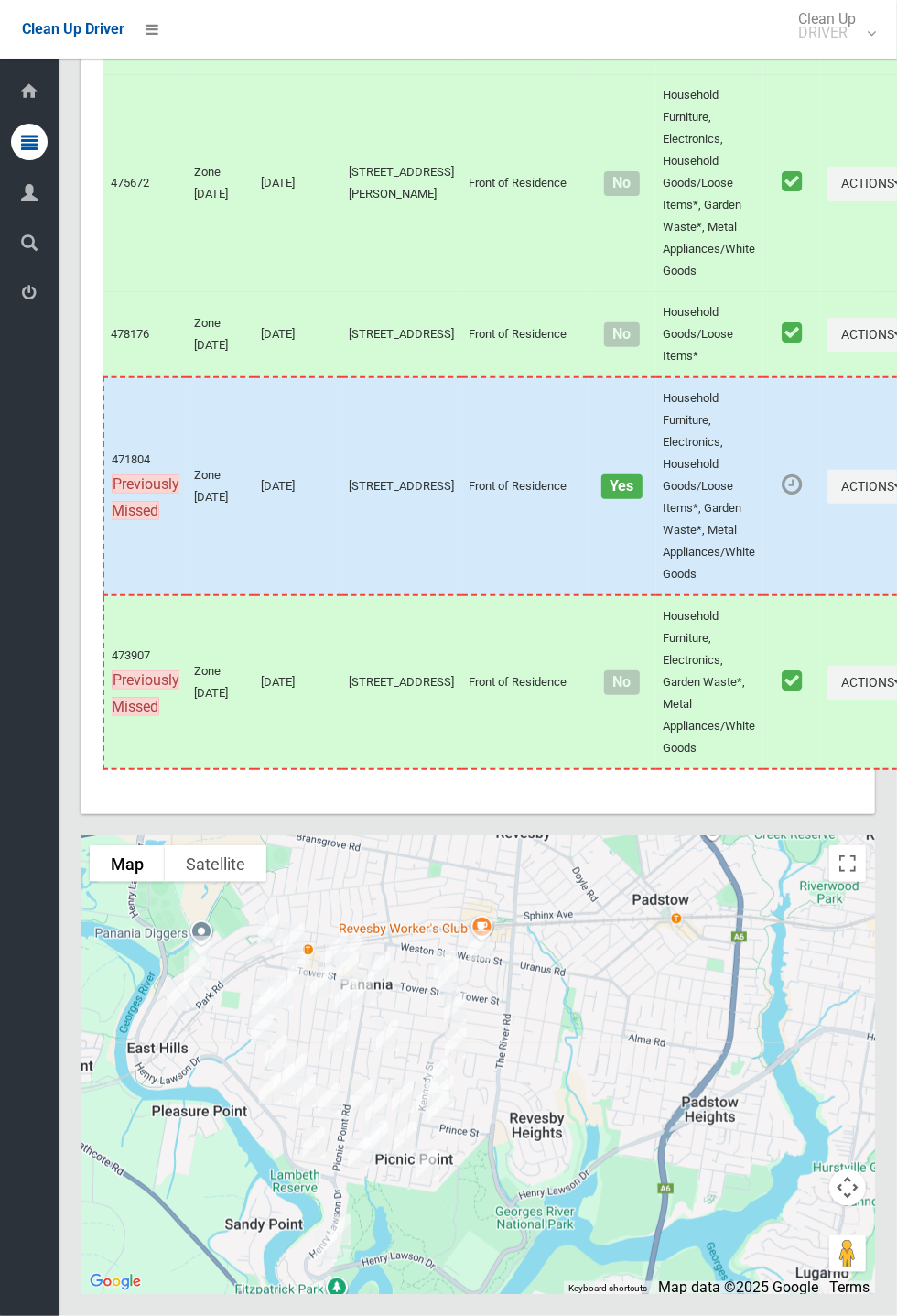
scroll to position [7460, 0]
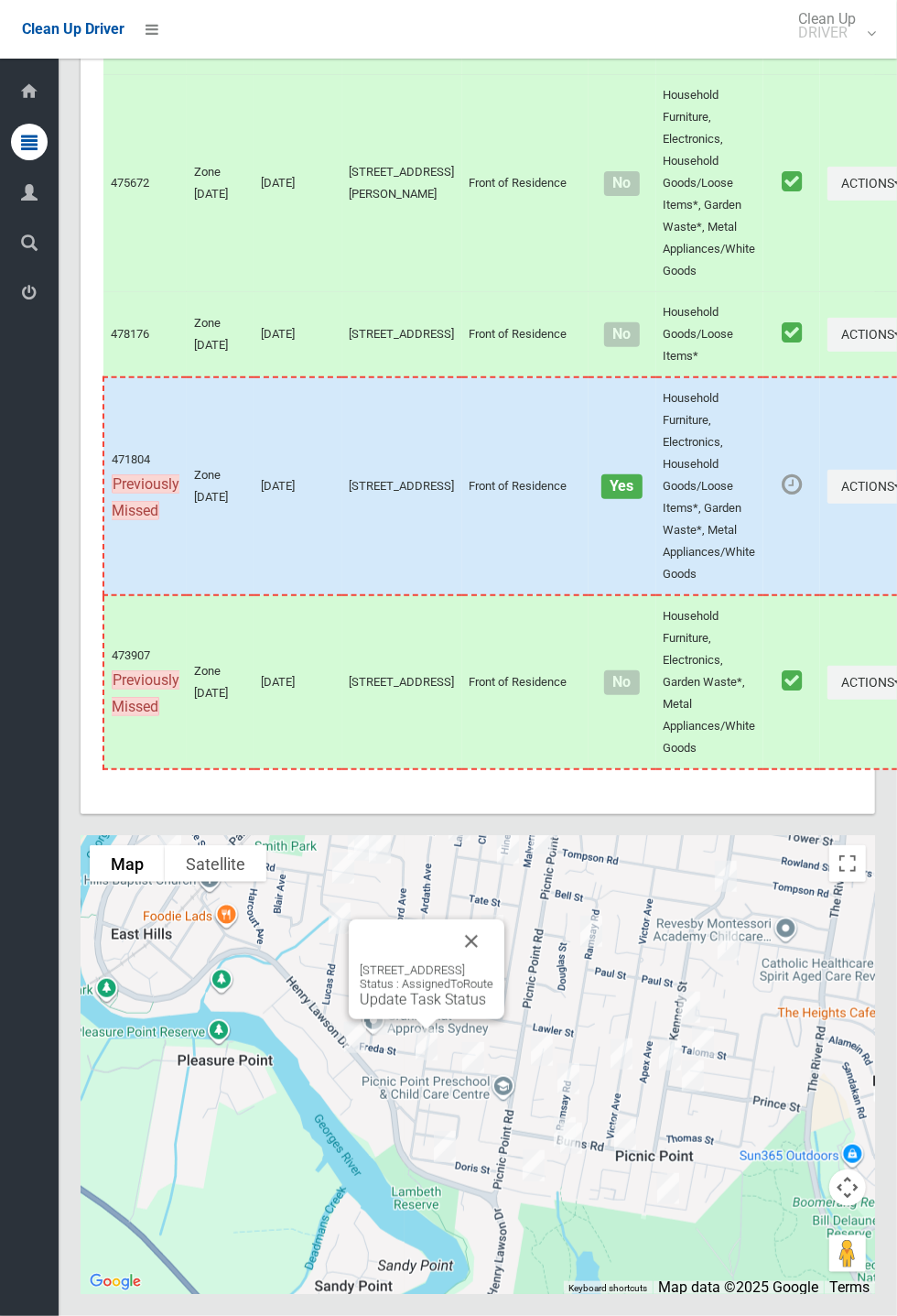
click at [397, 1008] on link "Update Task Status" at bounding box center [423, 999] width 127 height 17
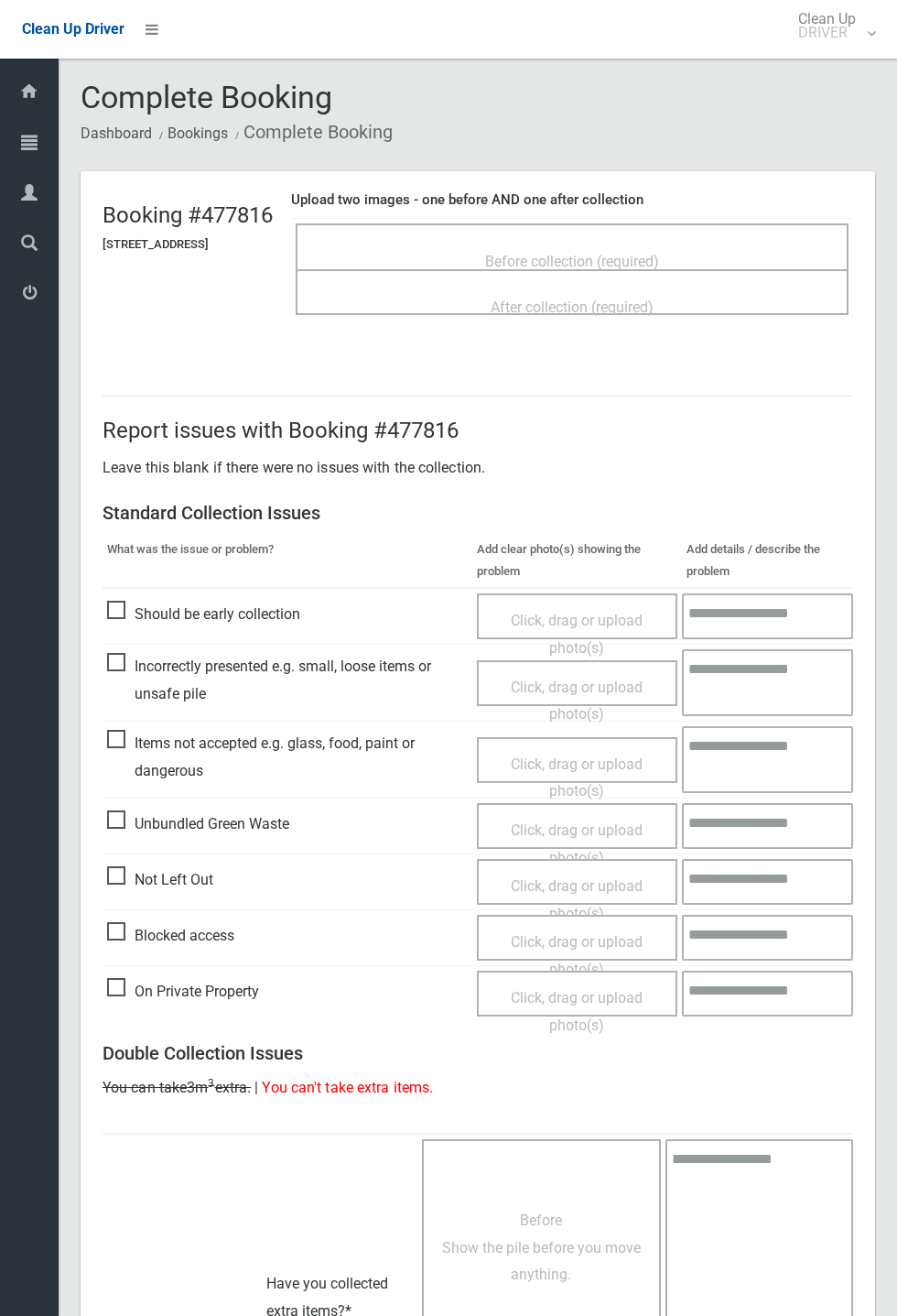
click at [553, 252] on span "Before collection (required)" at bounding box center [572, 260] width 174 height 17
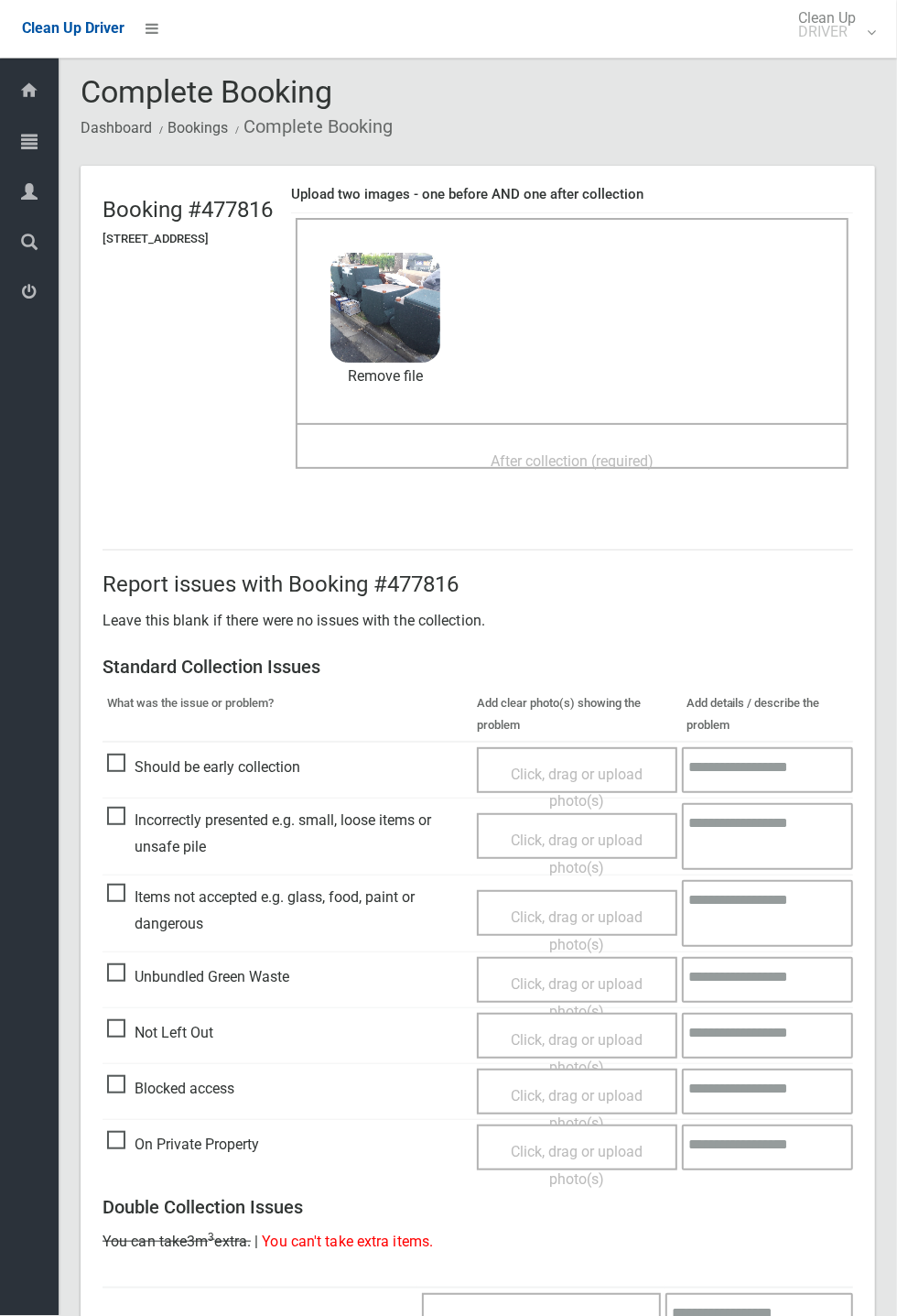
scroll to position [1, 0]
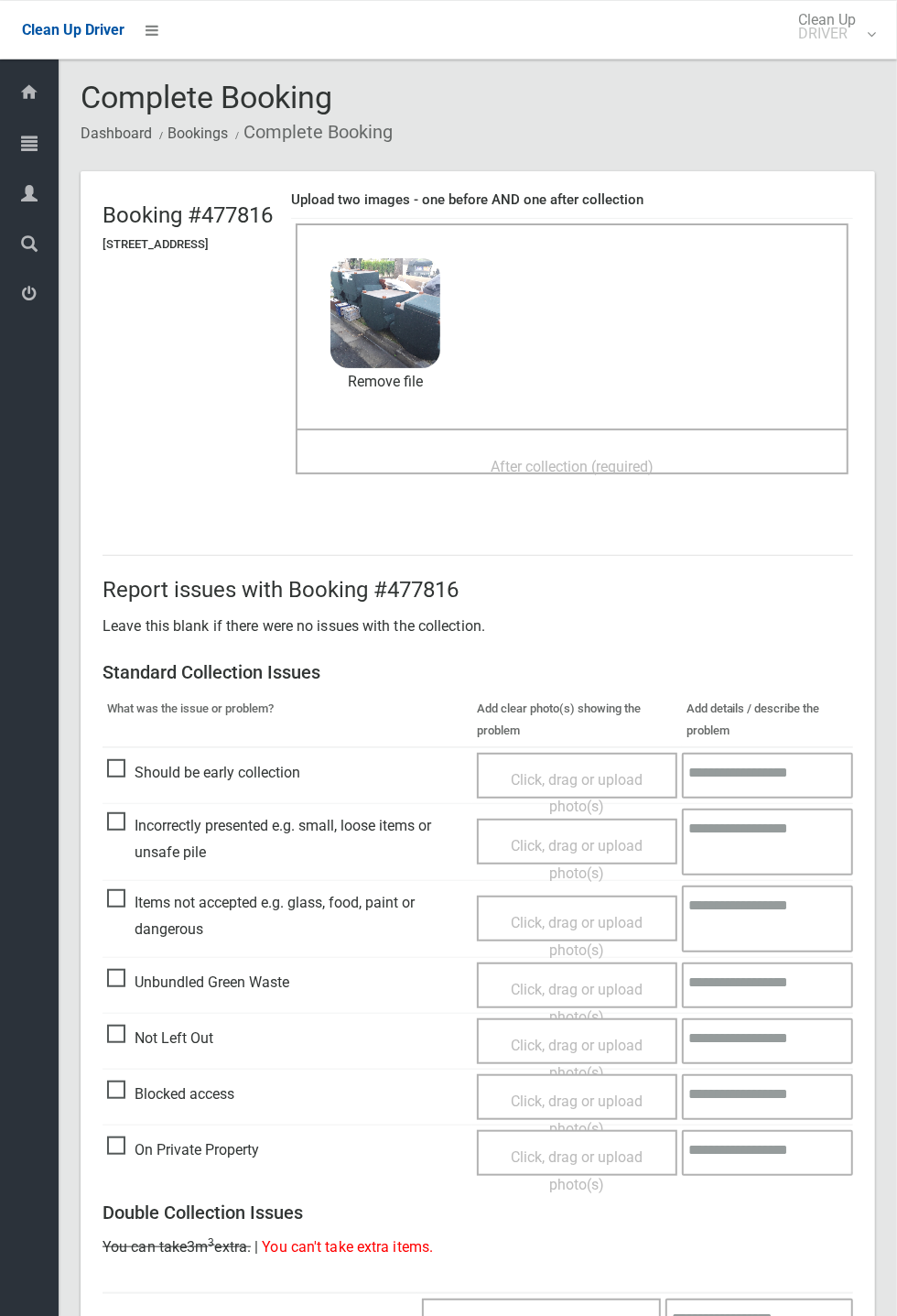
click at [567, 457] on span "After collection (required)" at bounding box center [572, 465] width 163 height 17
click at [595, 457] on span "After collection (required)" at bounding box center [572, 465] width 163 height 17
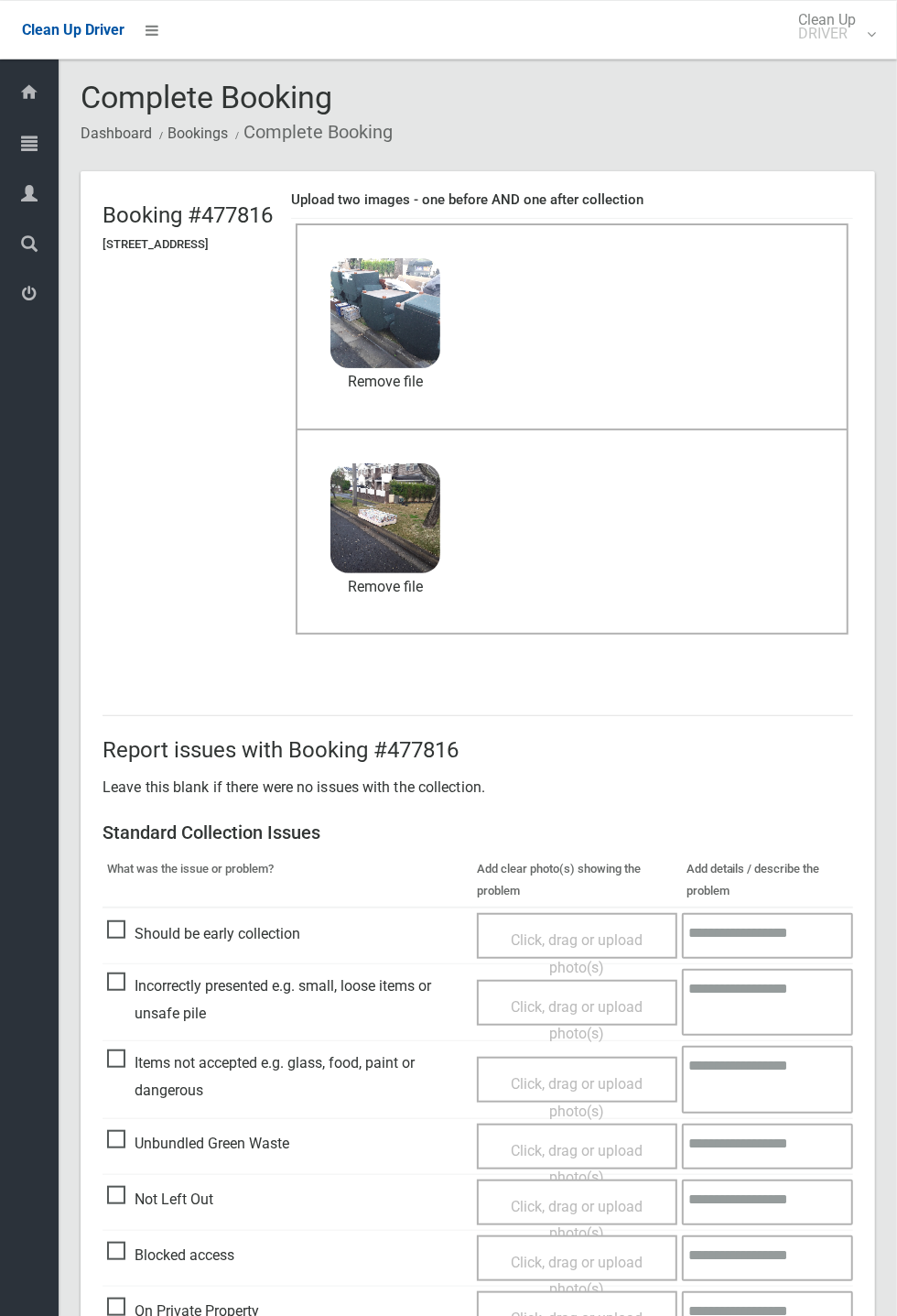
scroll to position [637, 0]
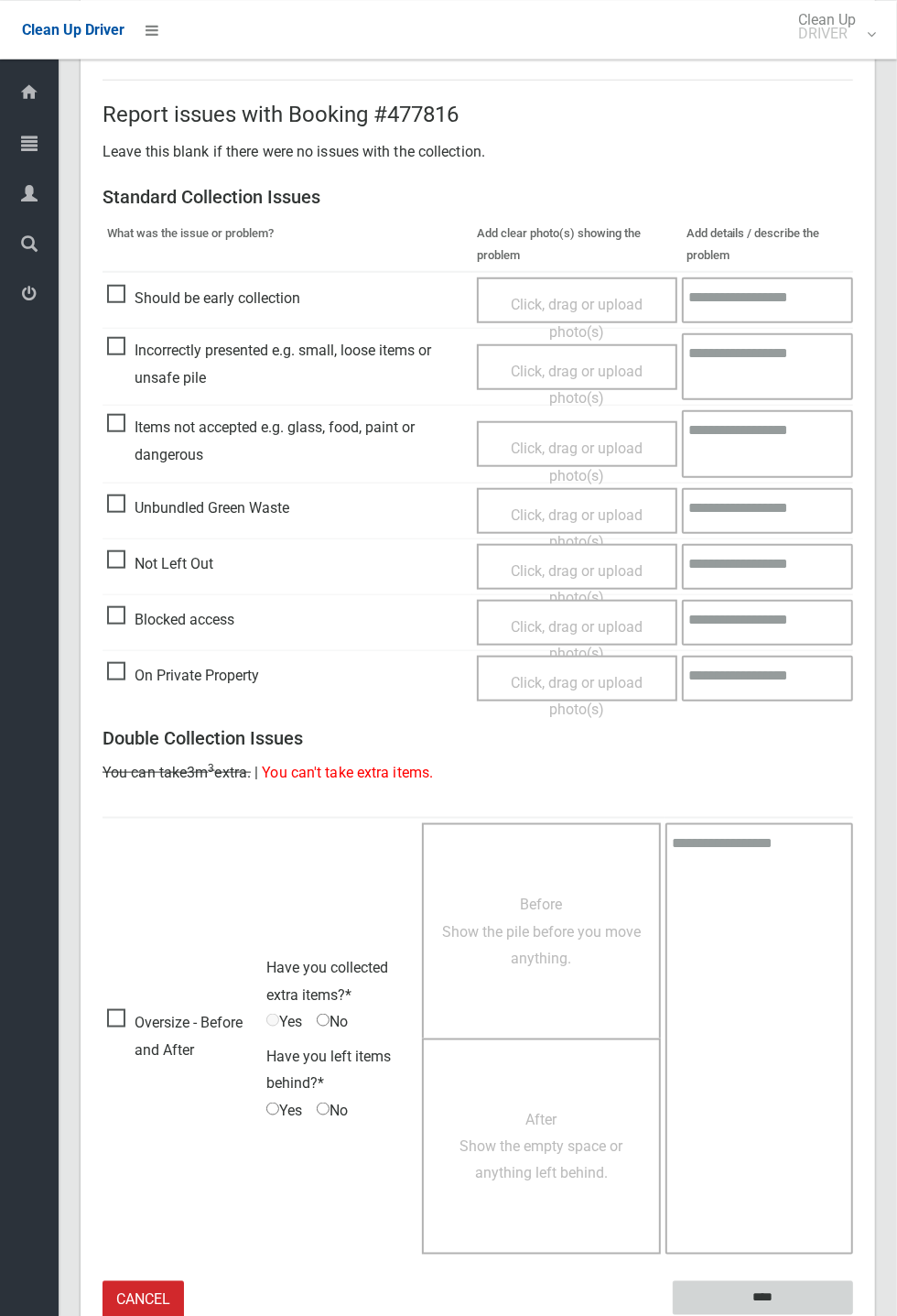
click at [853, 1314] on input "****" at bounding box center [763, 1297] width 181 height 34
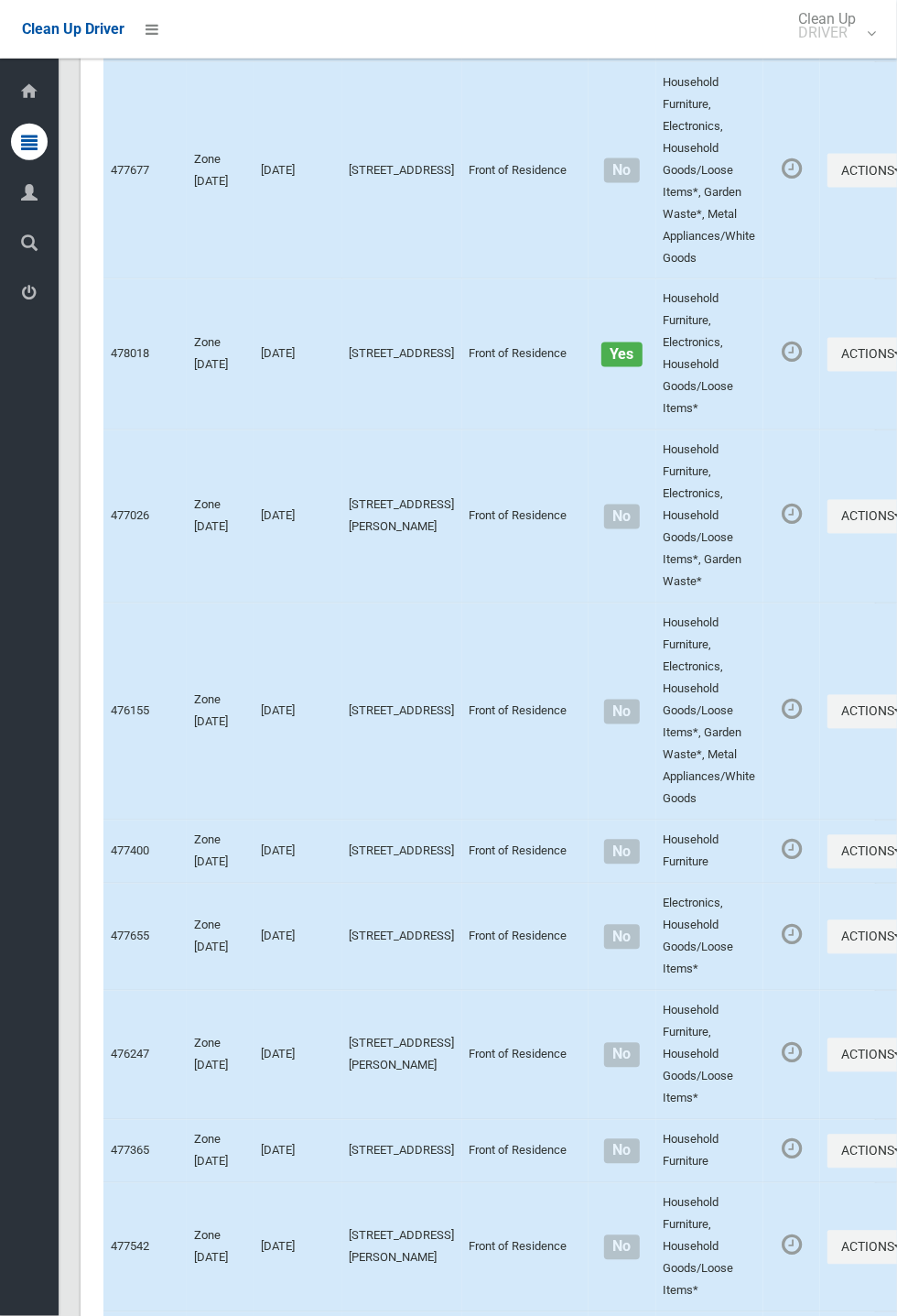
scroll to position [7462, 0]
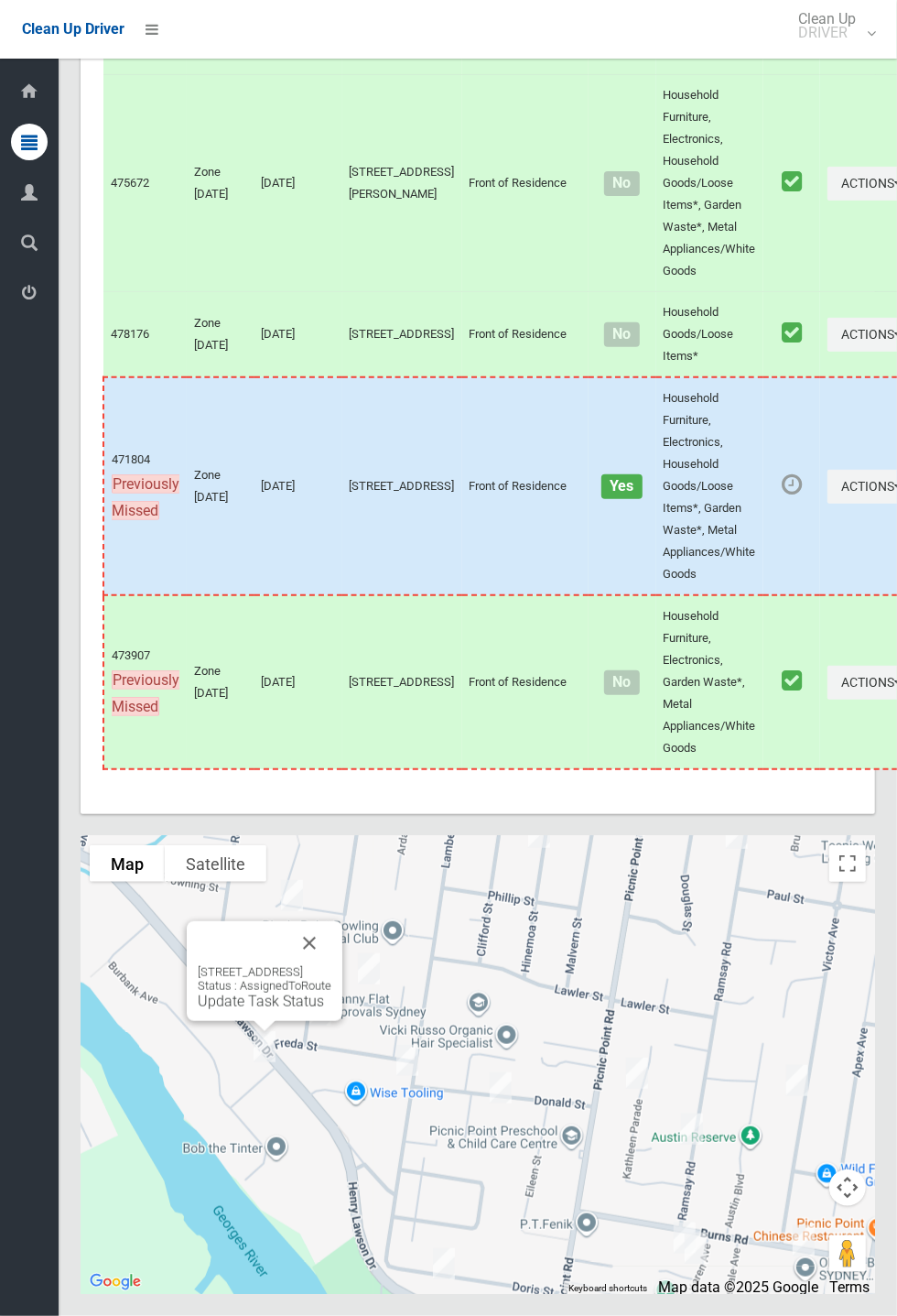
click at [331, 965] on button "Close" at bounding box center [309, 943] width 44 height 44
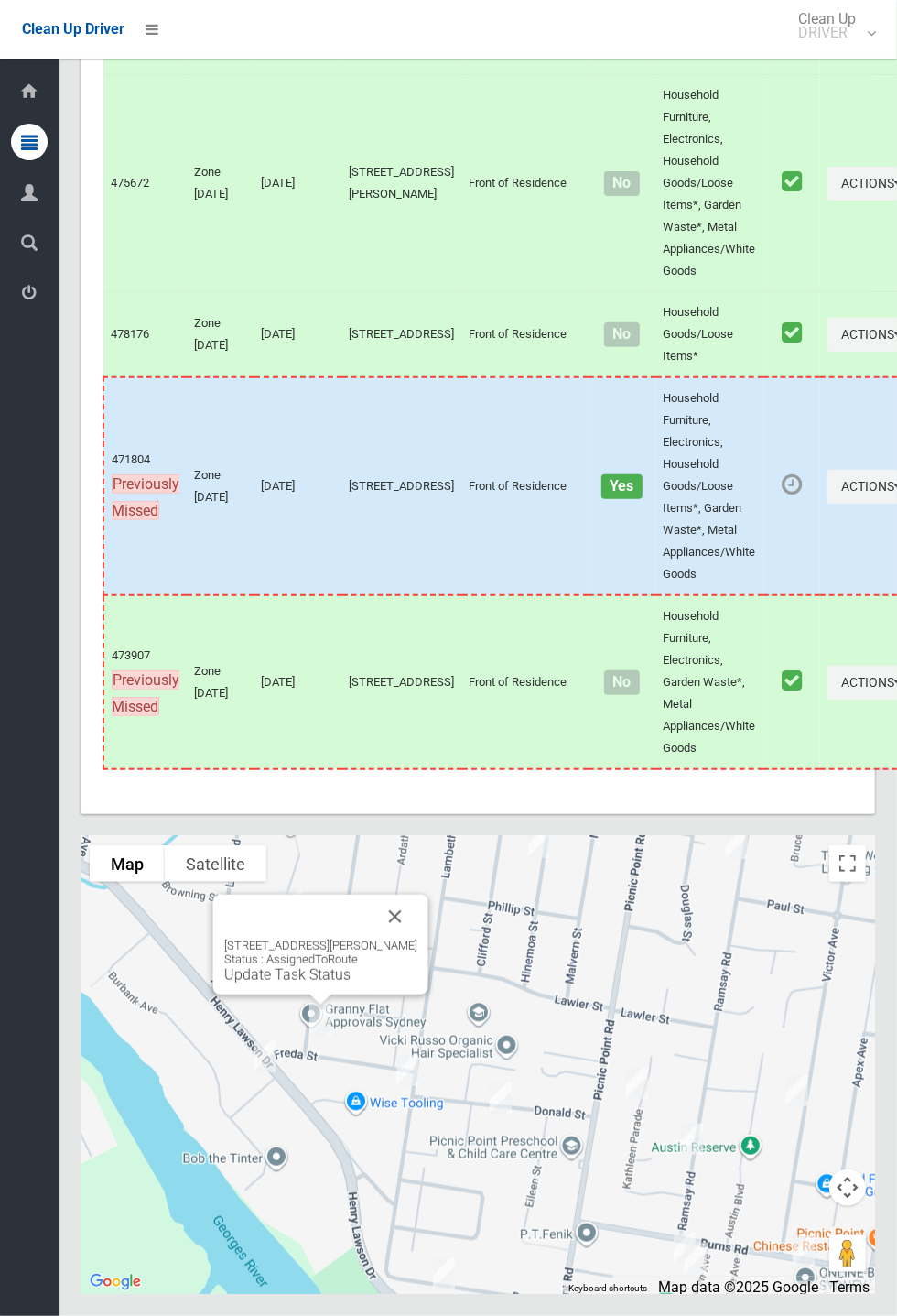
click at [408, 939] on button "Close" at bounding box center [395, 917] width 44 height 44
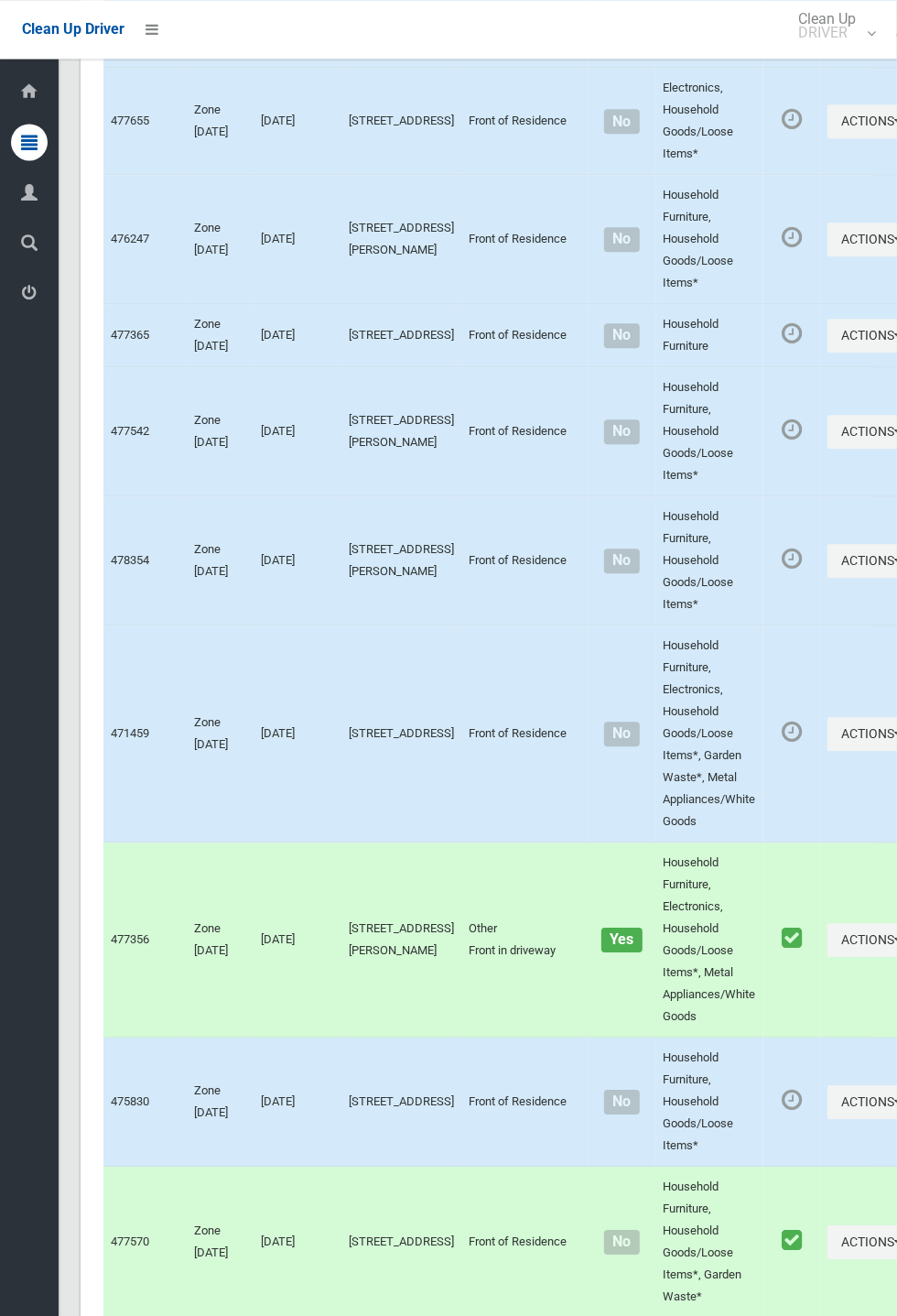
scroll to position [2315, 0]
click at [828, 580] on button "Actions" at bounding box center [872, 563] width 88 height 34
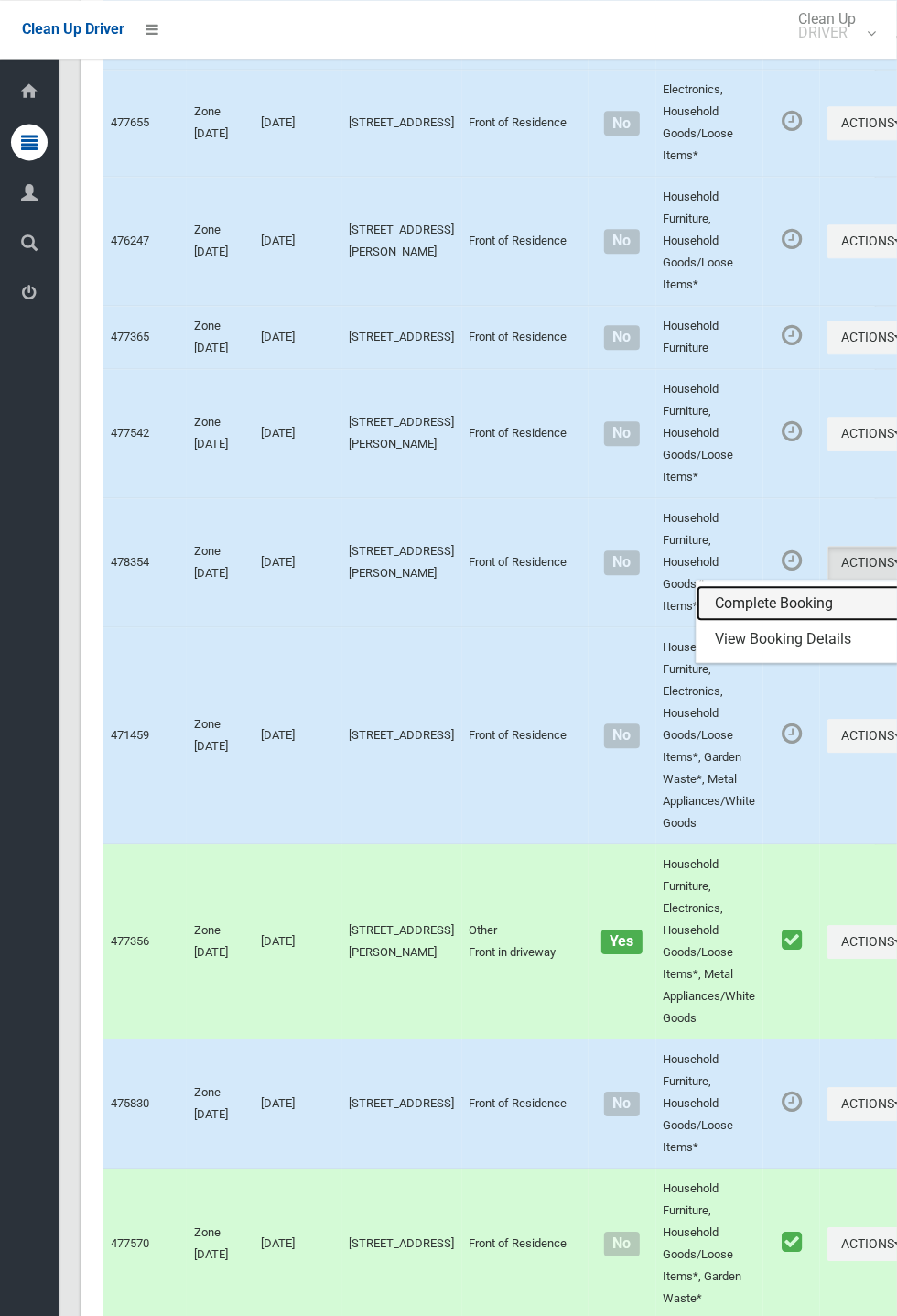
click at [728, 622] on link "Complete Booking" at bounding box center [805, 603] width 218 height 37
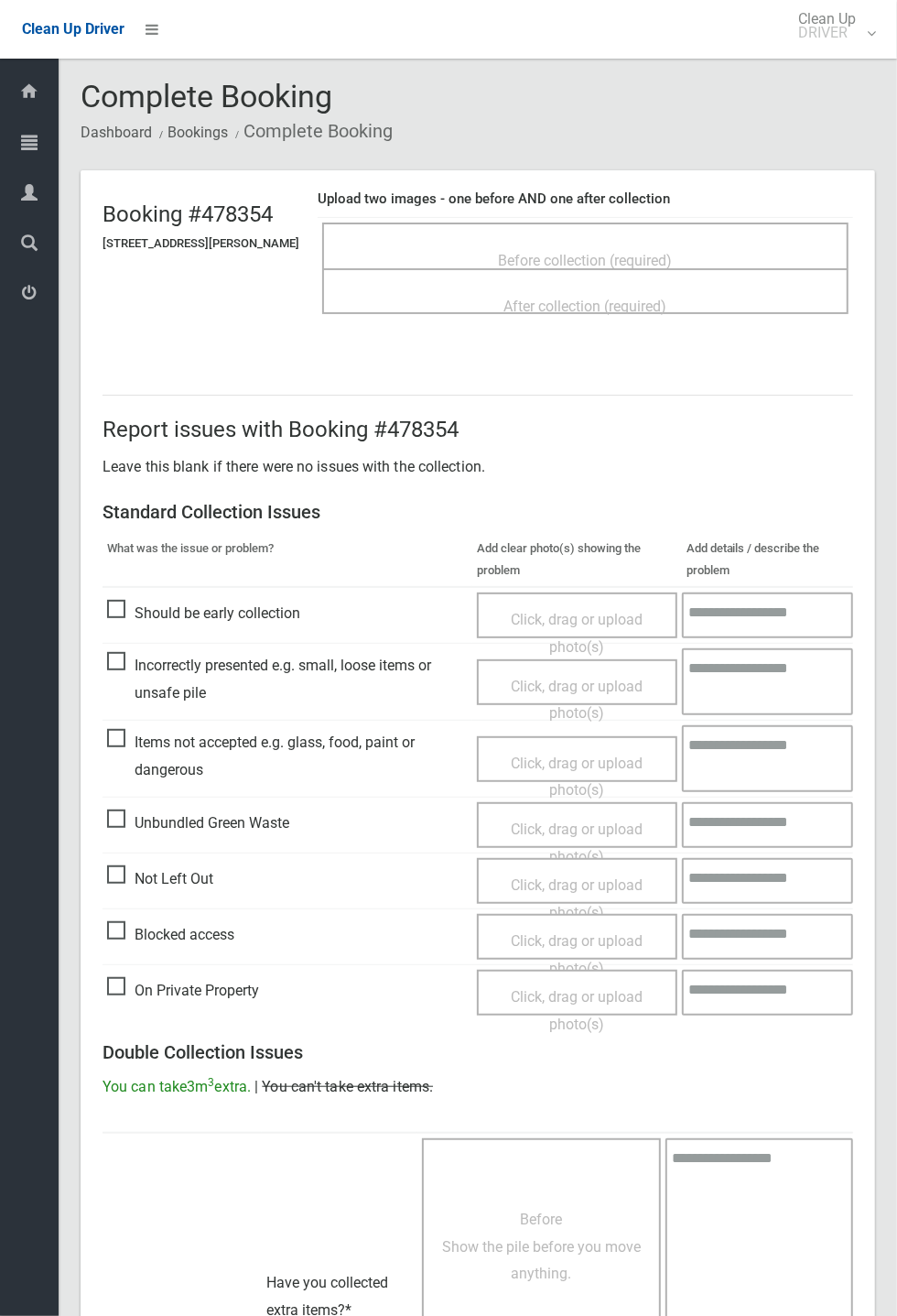
scroll to position [1, 0]
click at [135, 868] on span "Not Left Out" at bounding box center [160, 879] width 106 height 28
click at [136, 871] on span "Not Left Out" at bounding box center [160, 879] width 106 height 28
click at [605, 891] on span "Click, drag or upload photo(s)" at bounding box center [577, 898] width 132 height 45
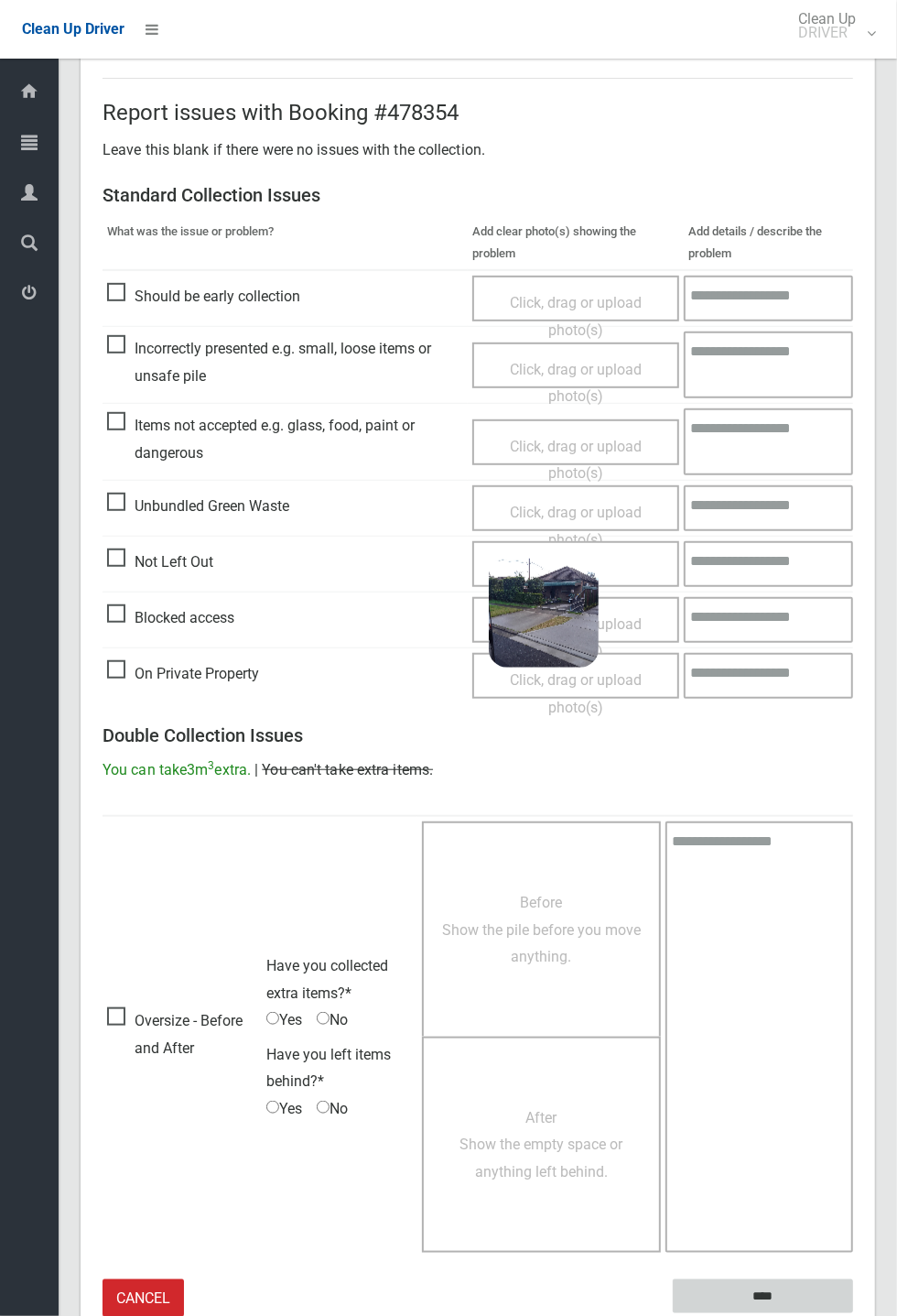
click at [853, 1313] on input "****" at bounding box center [763, 1296] width 181 height 34
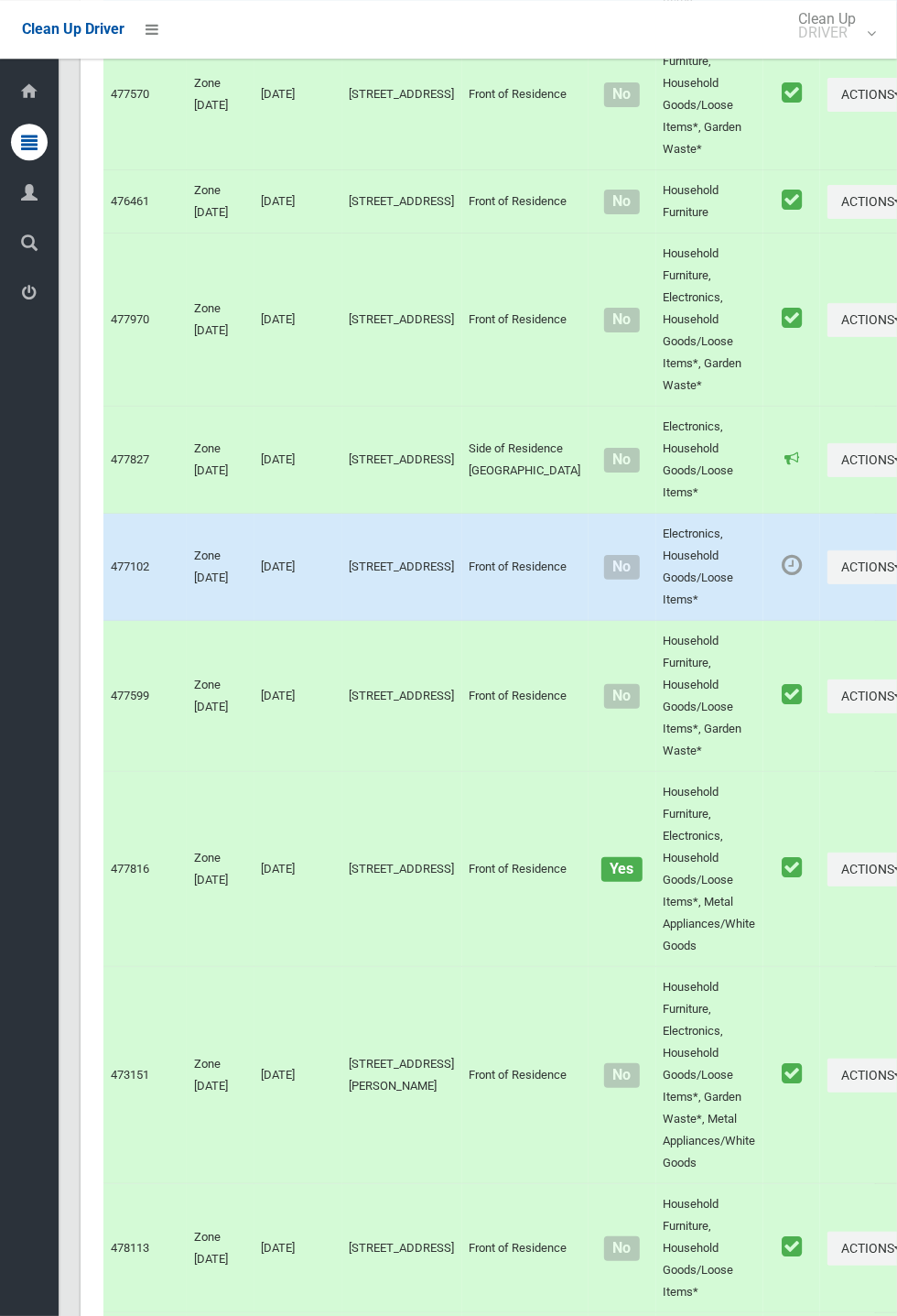
scroll to position [7462, 0]
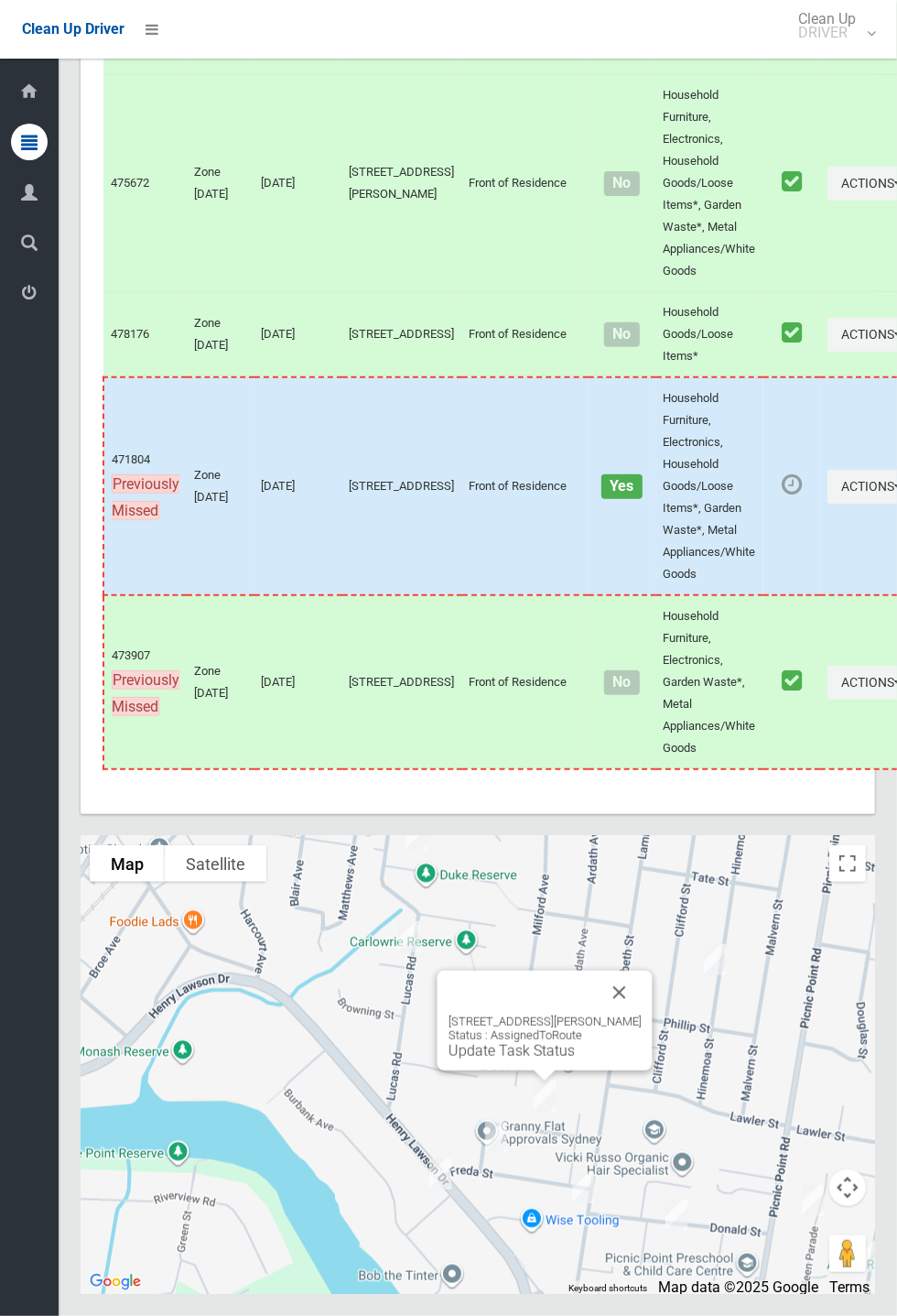
click at [623, 1015] on button "Close" at bounding box center [620, 993] width 44 height 44
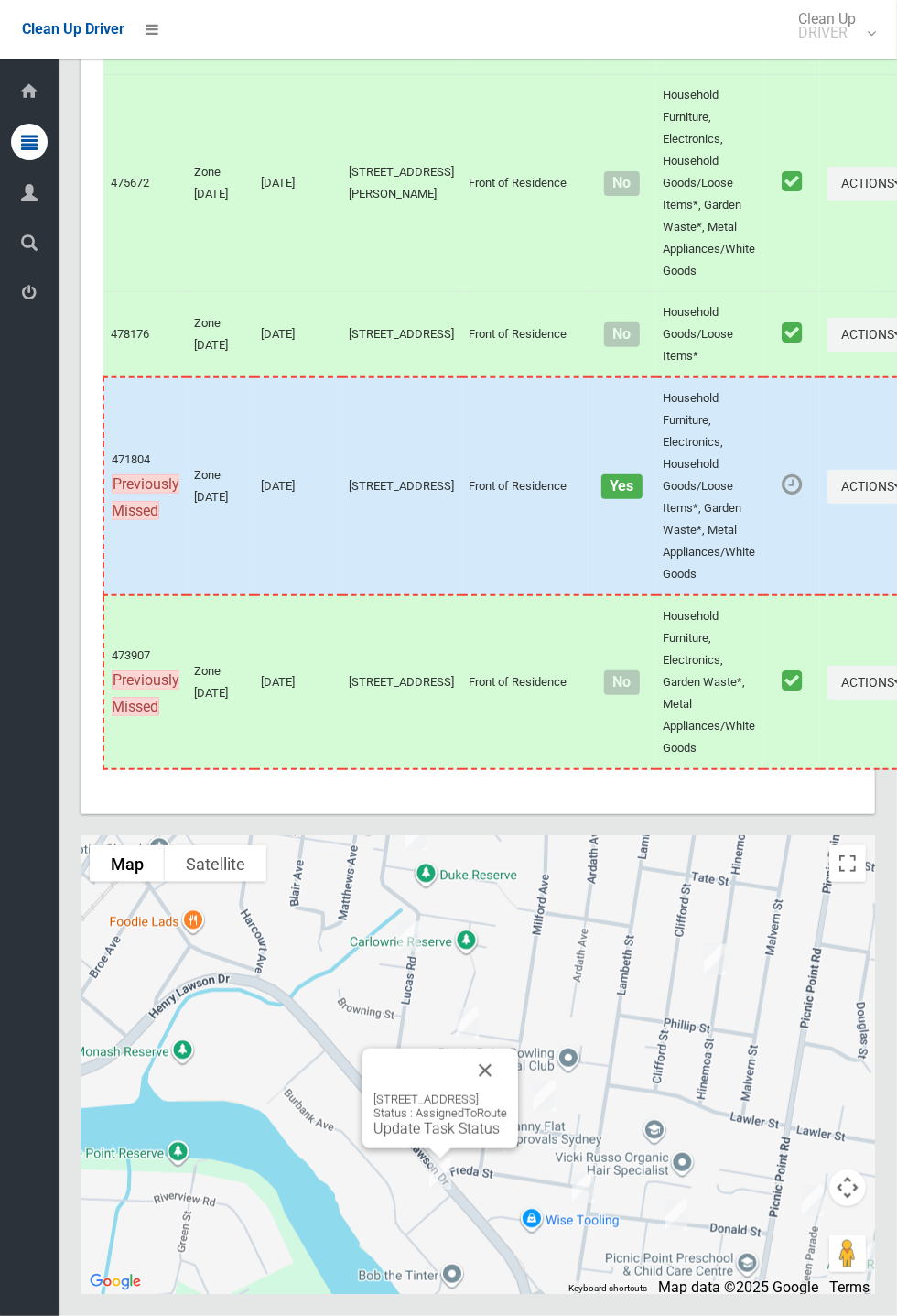
click at [429, 1137] on link "Update Task Status" at bounding box center [436, 1127] width 127 height 17
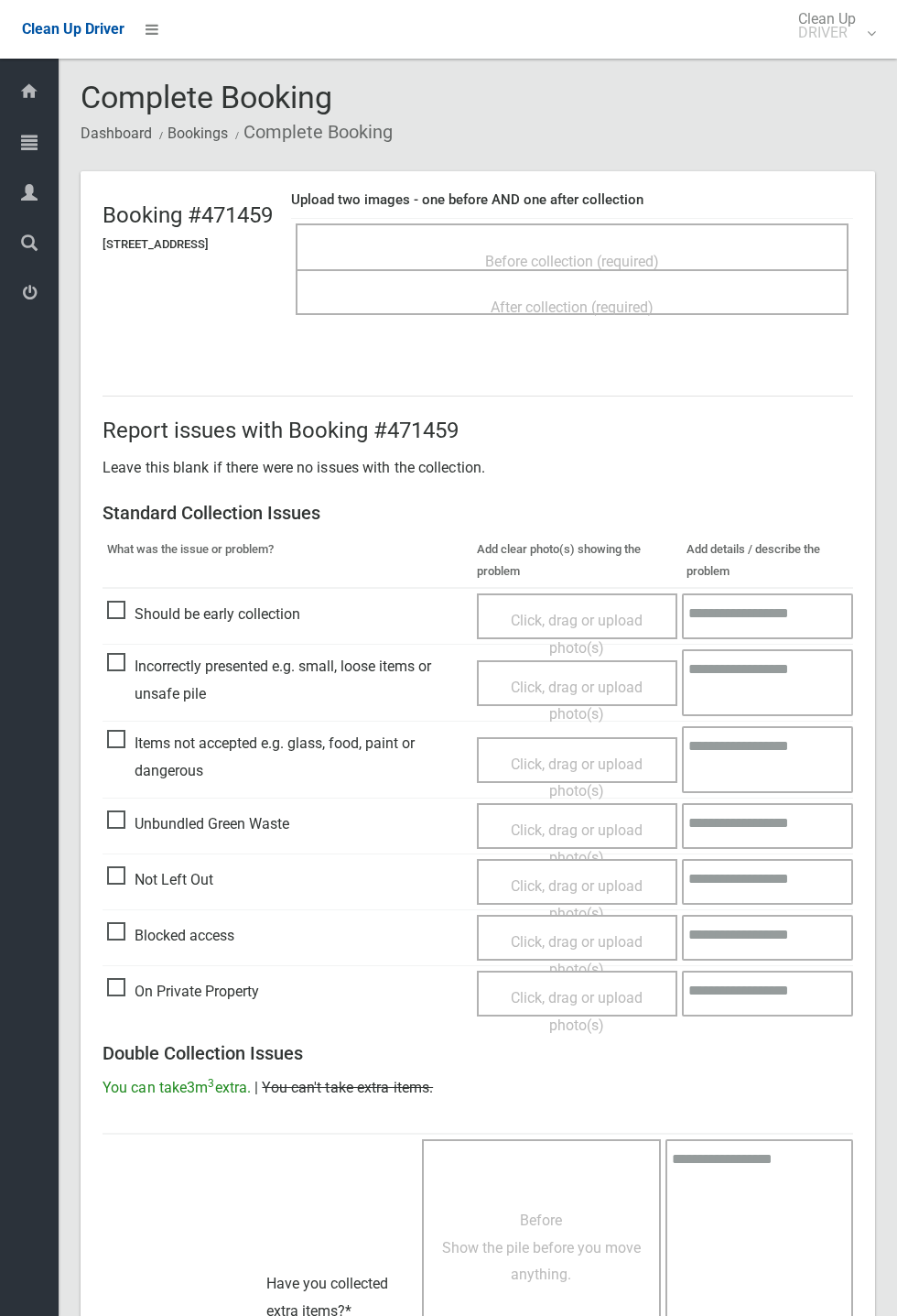
click at [567, 252] on span "Before collection (required)" at bounding box center [572, 260] width 174 height 17
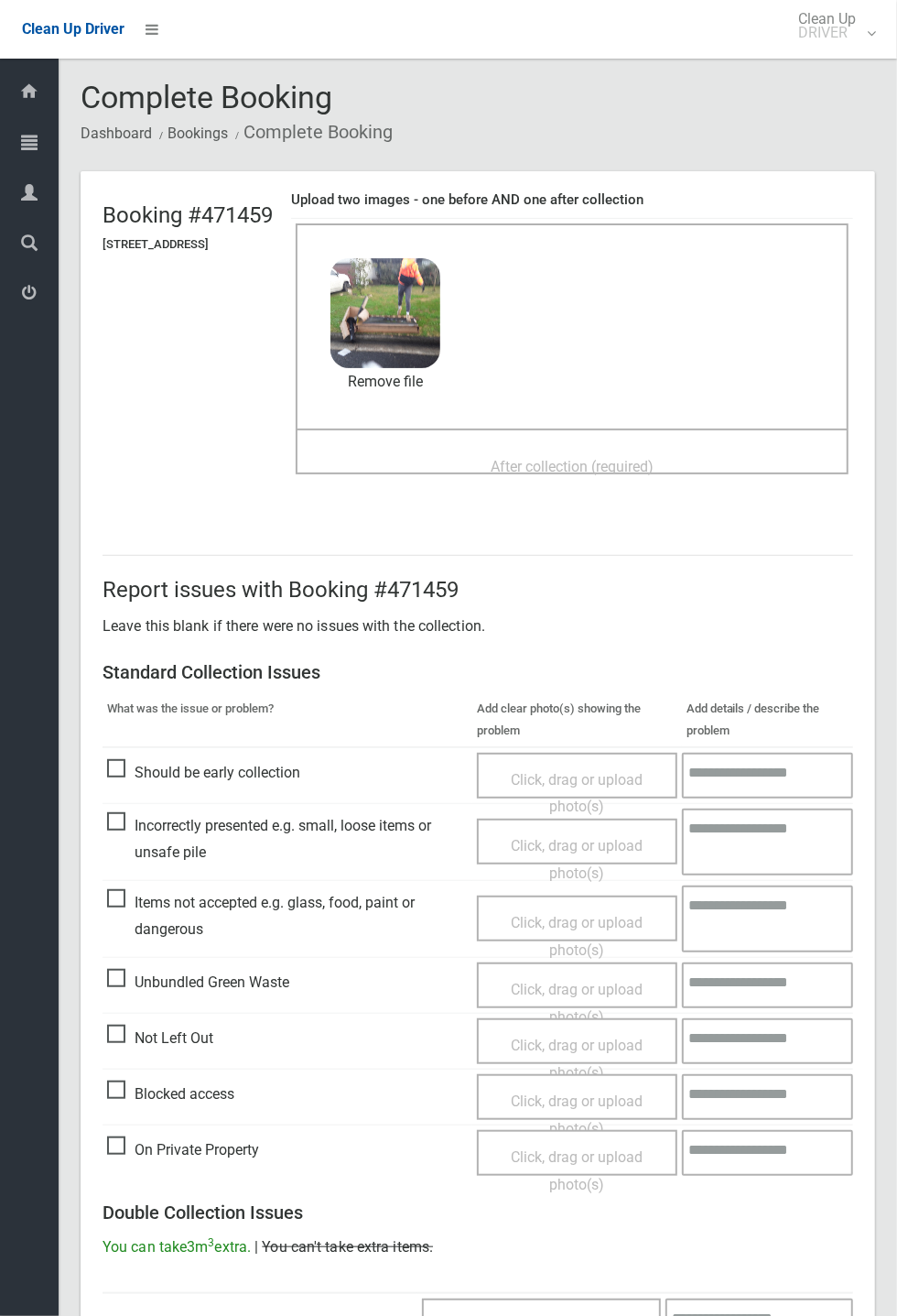
click at [531, 458] on span "After collection (required)" at bounding box center [572, 466] width 163 height 17
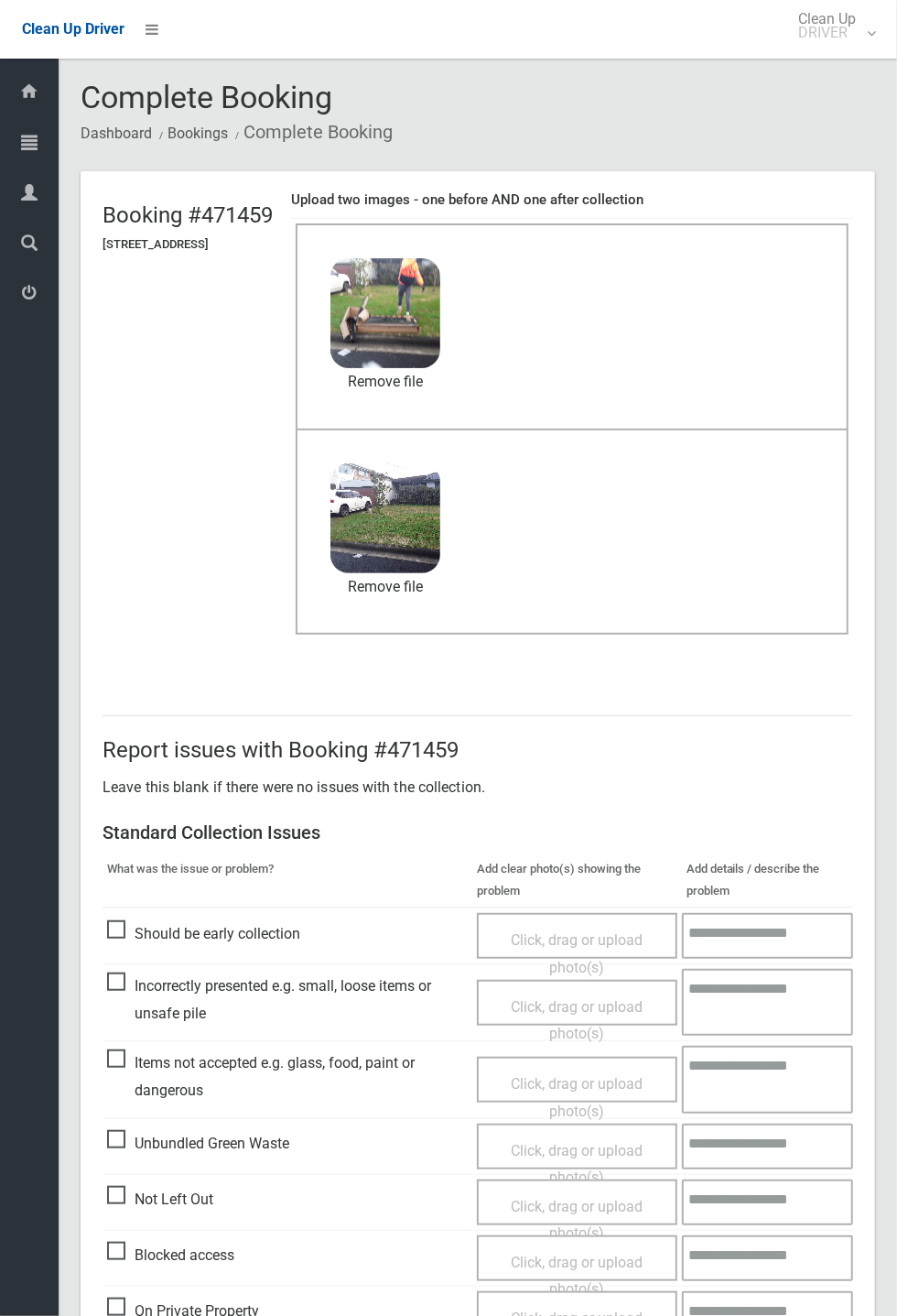
scroll to position [636, 0]
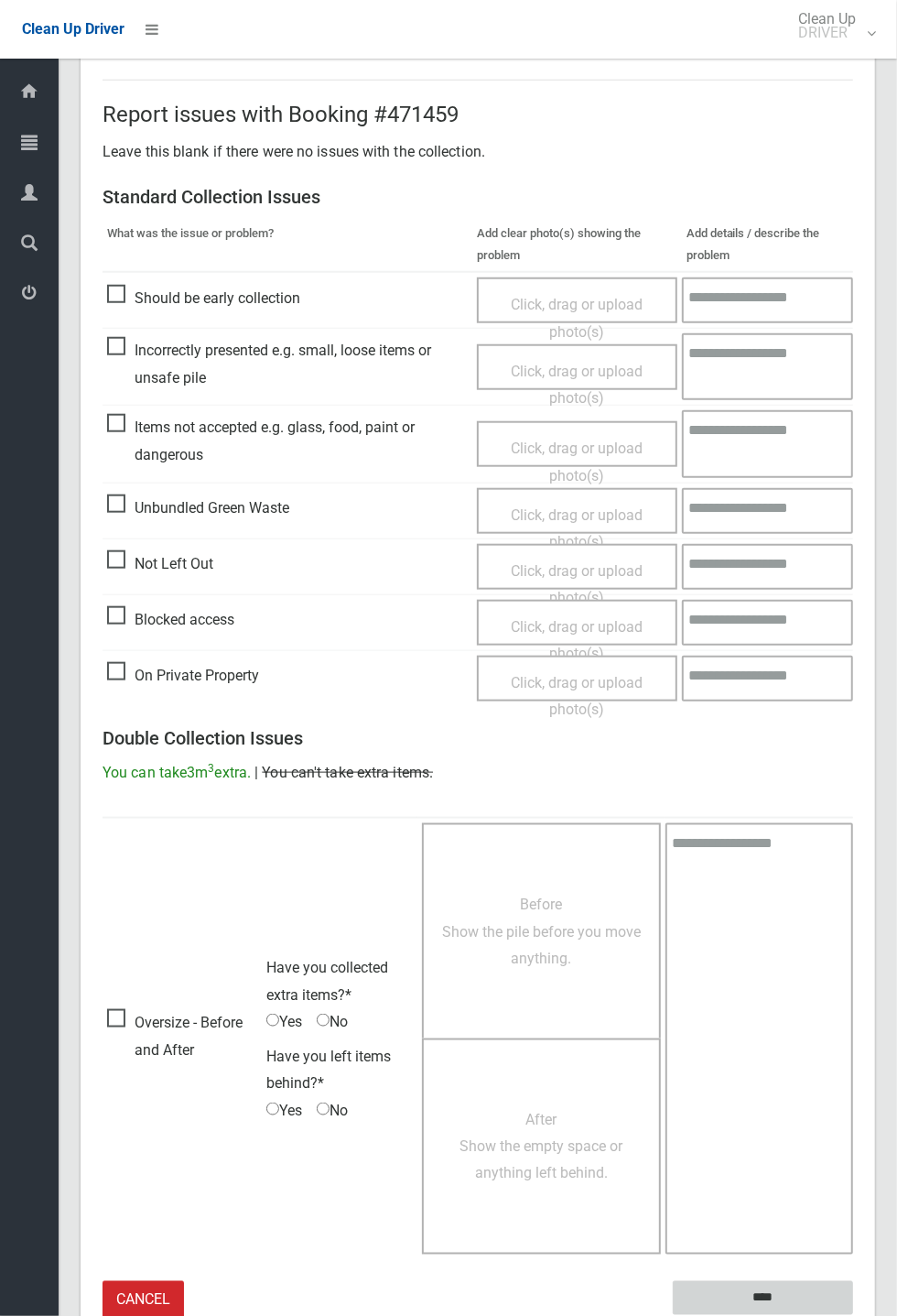
click at [853, 1315] on input "****" at bounding box center [763, 1298] width 181 height 34
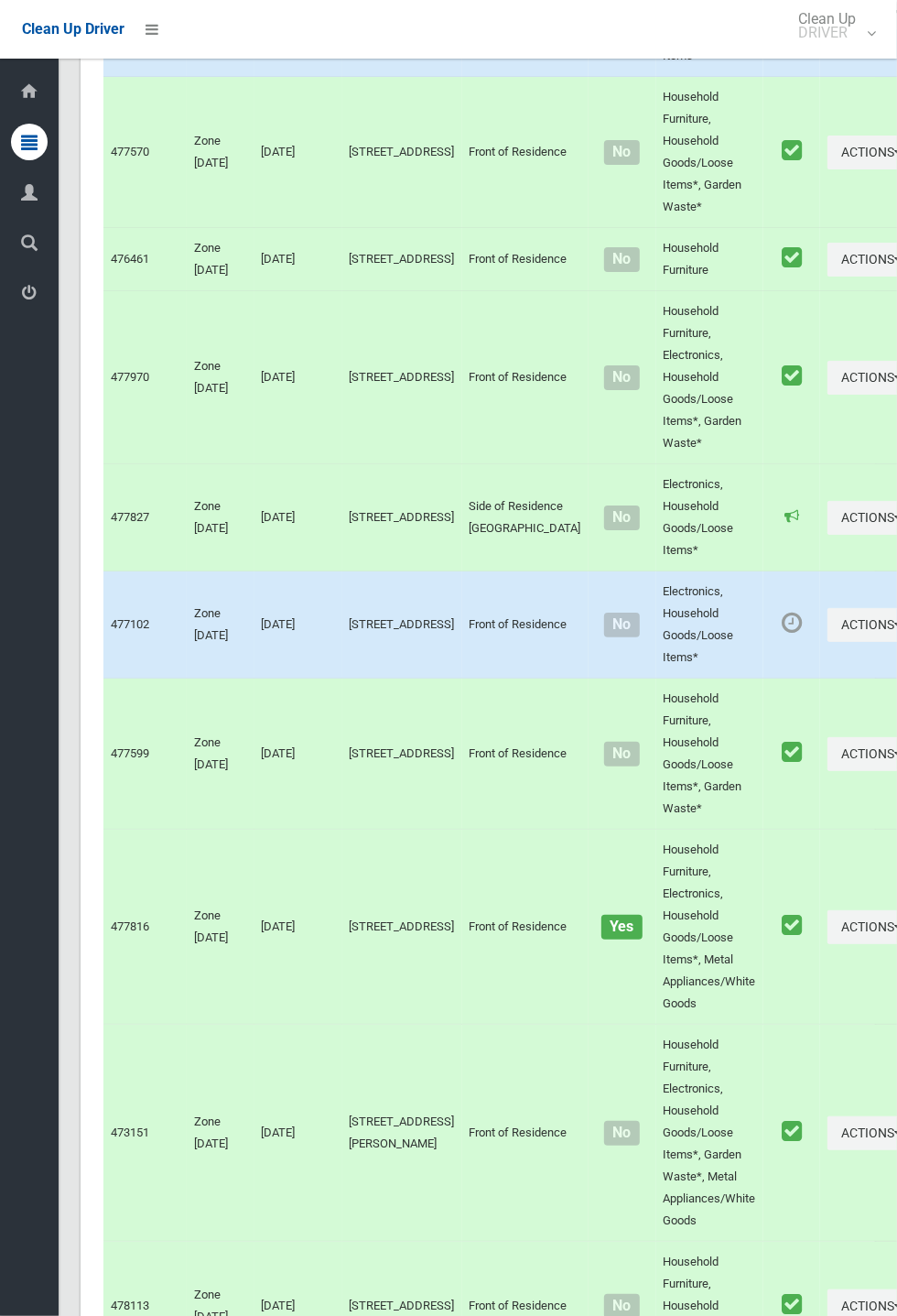
scroll to position [7462, 0]
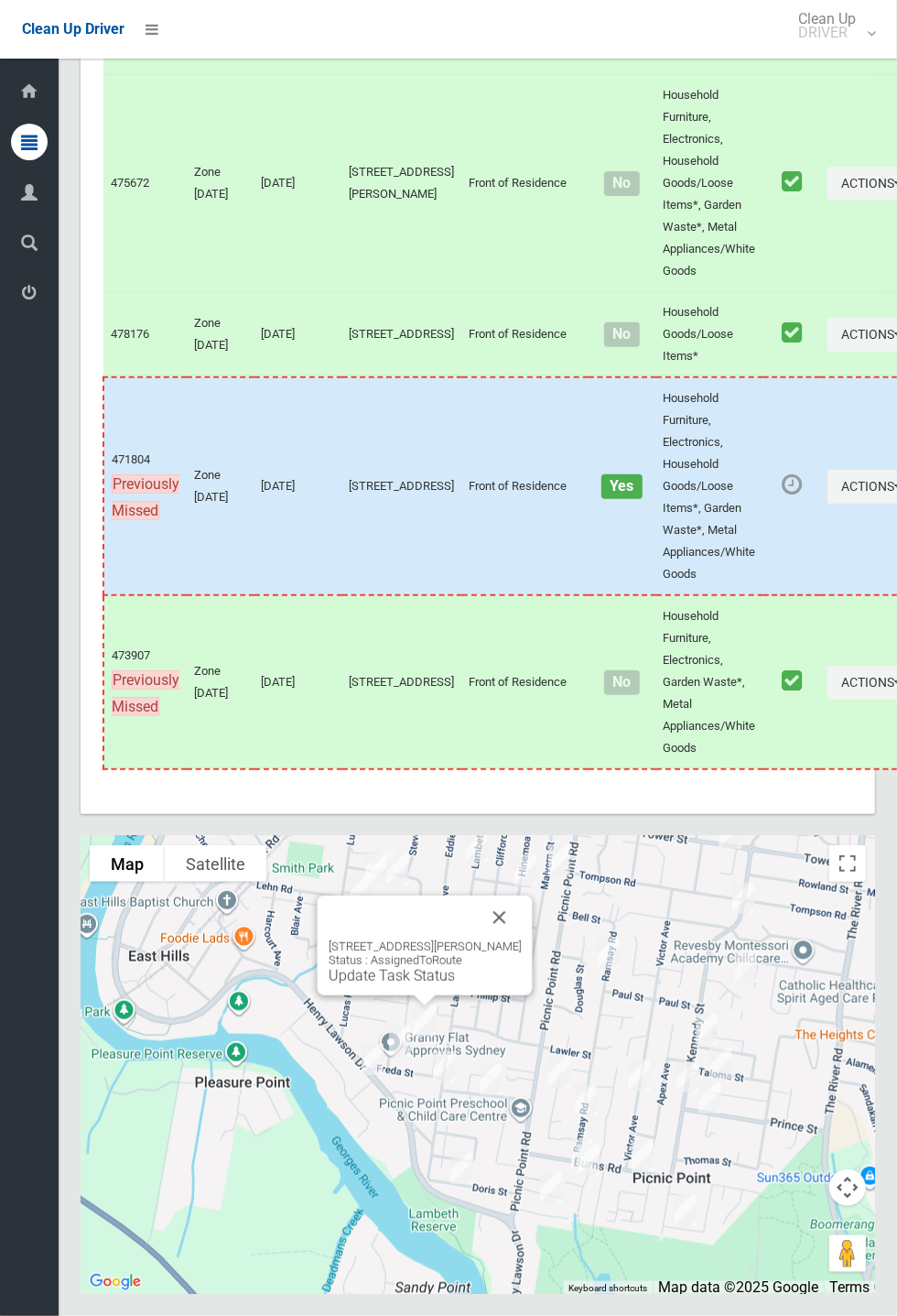
click at [419, 985] on link "Update Task Status" at bounding box center [391, 975] width 127 height 17
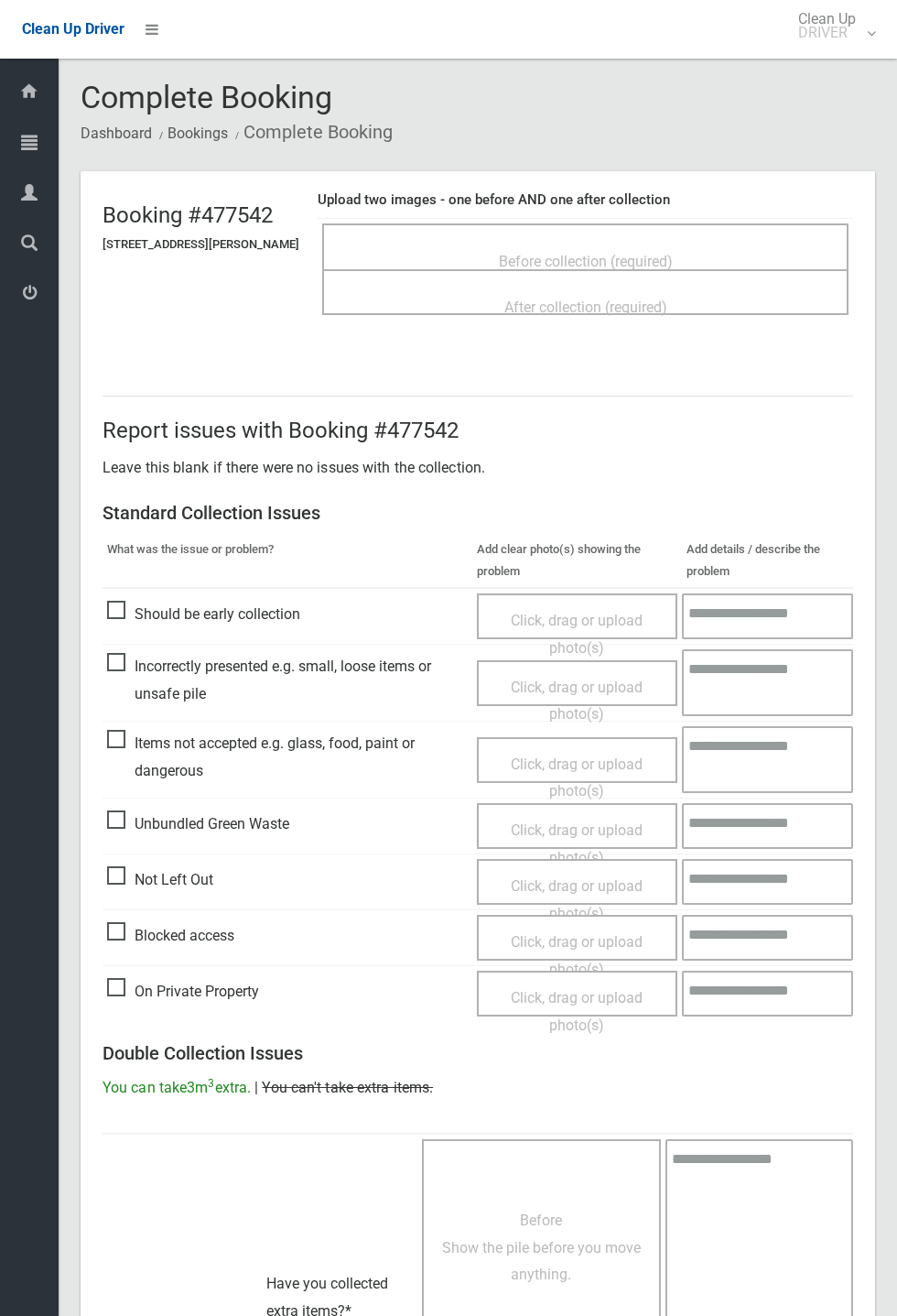
click at [608, 243] on div "Before collection (required)" at bounding box center [585, 260] width 486 height 34
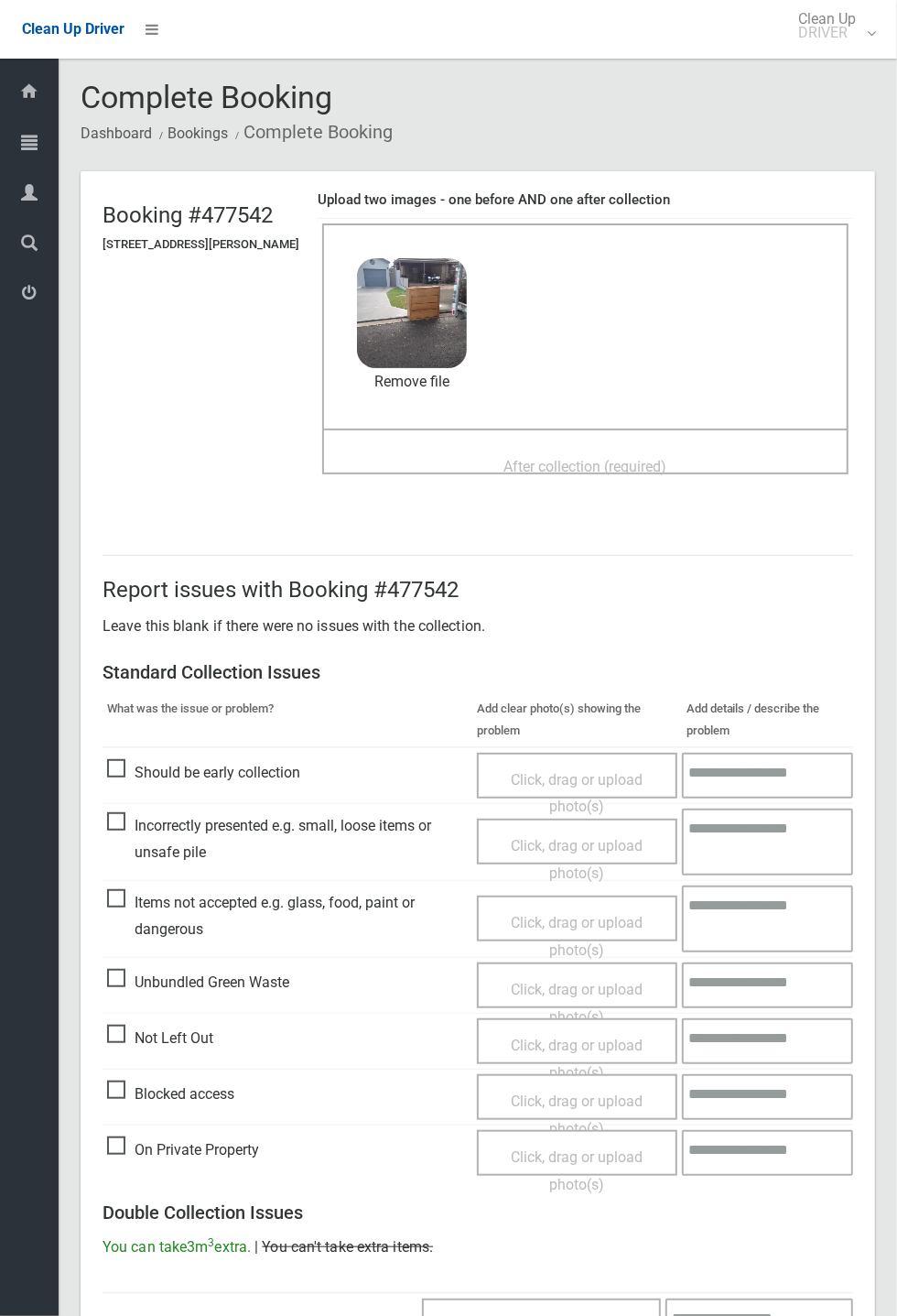
click at [577, 449] on div "After collection (required)" at bounding box center [585, 466] width 486 height 34
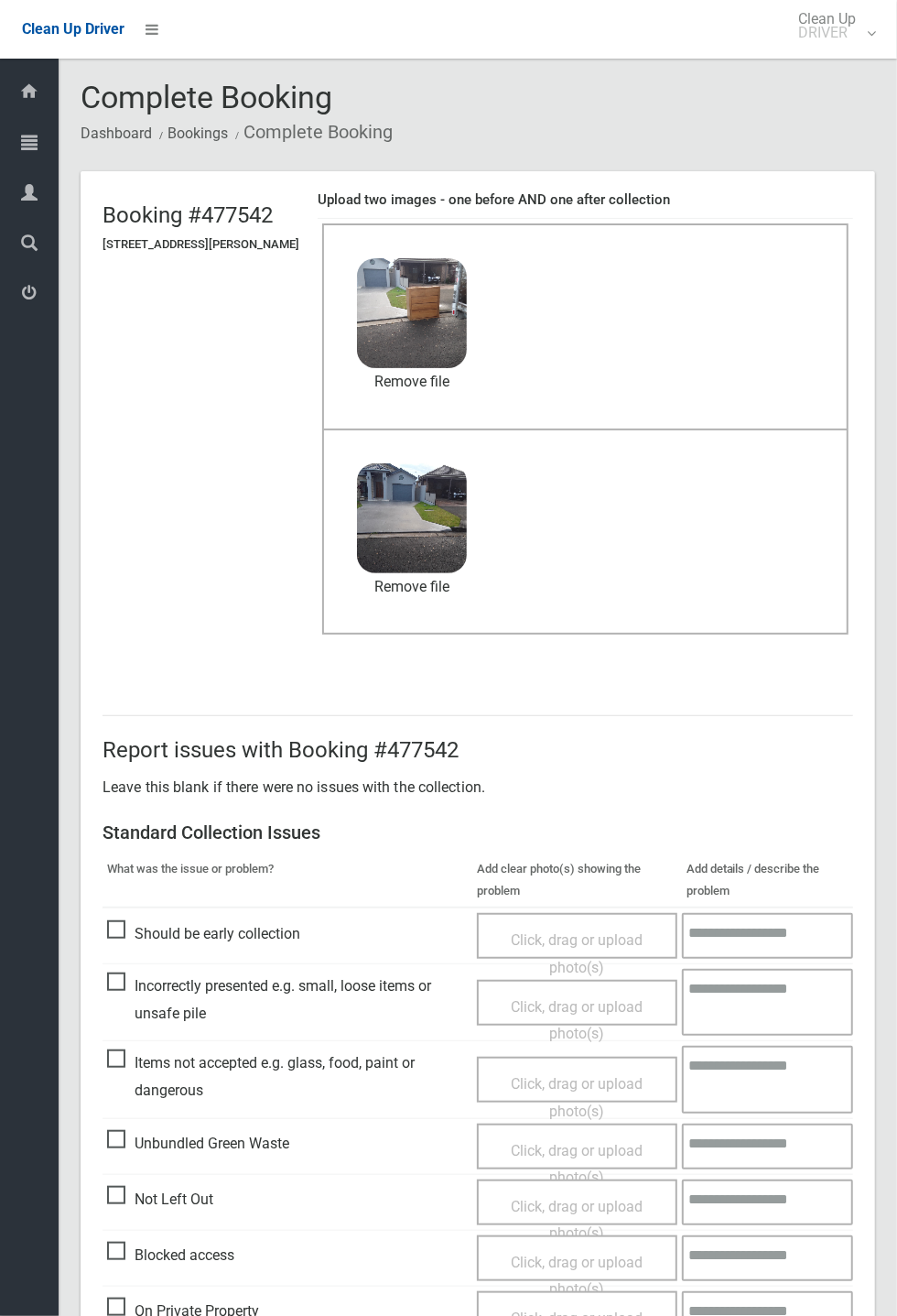
scroll to position [636, 0]
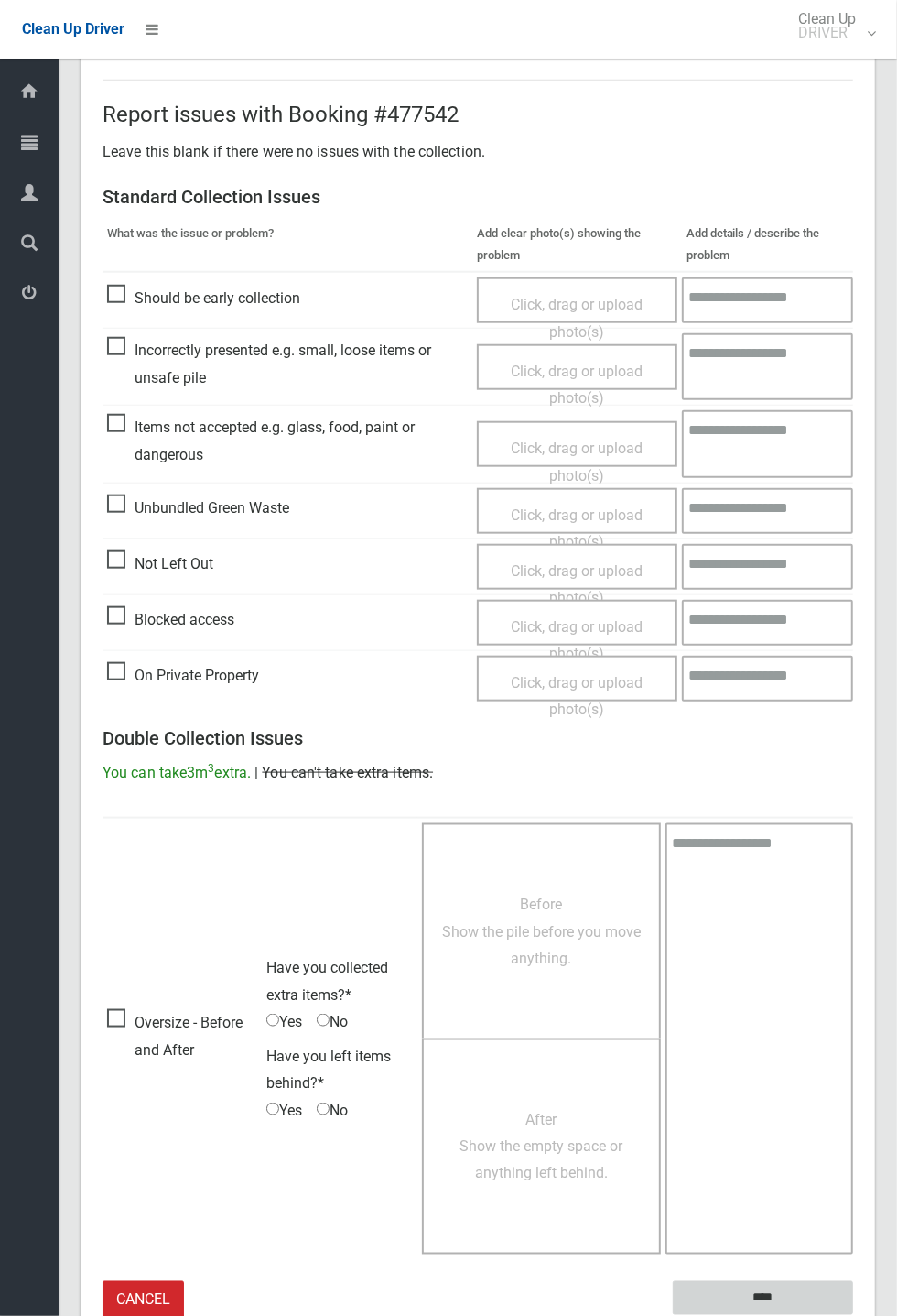
click at [853, 1315] on input "****" at bounding box center [763, 1298] width 181 height 34
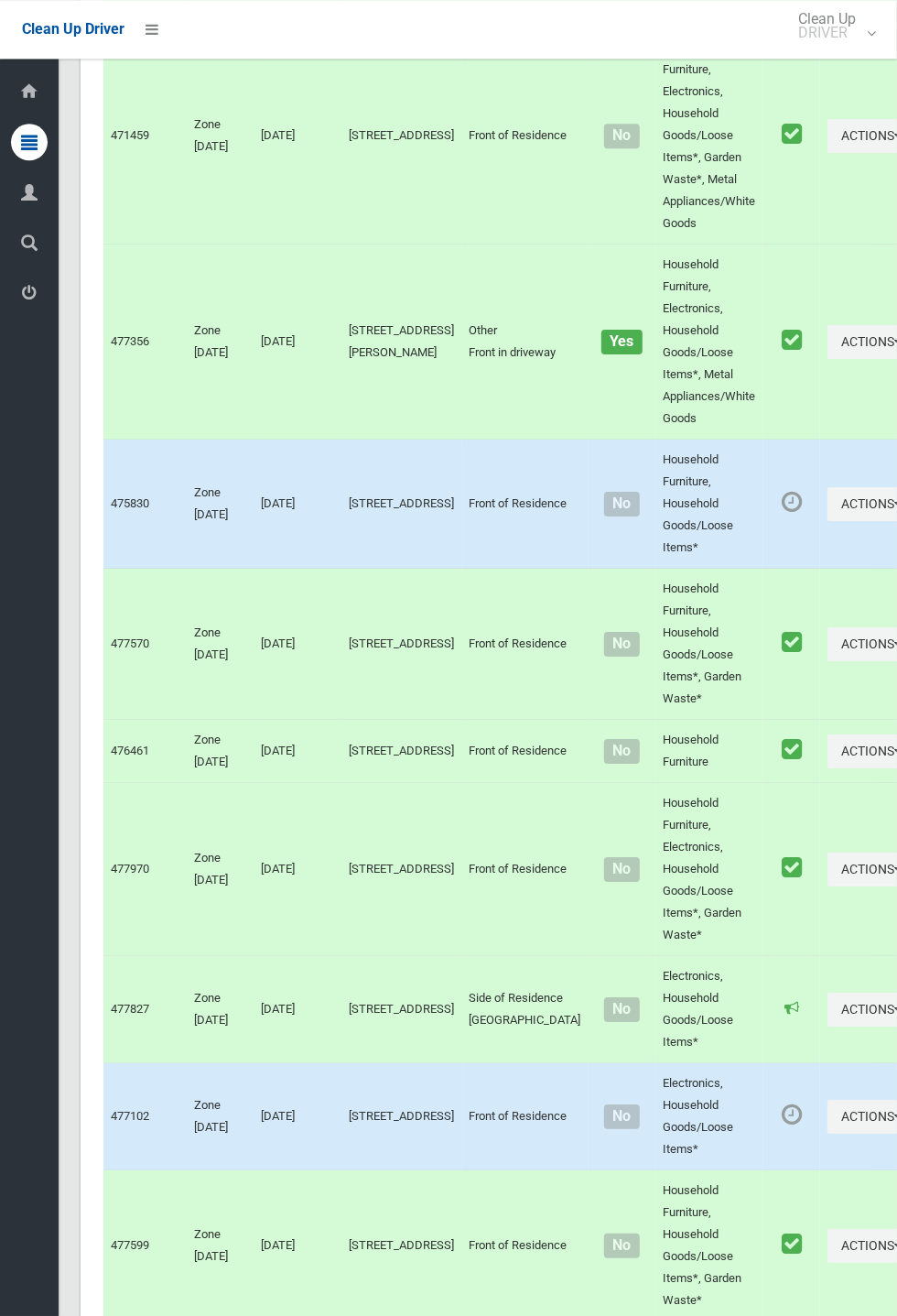
scroll to position [7462, 0]
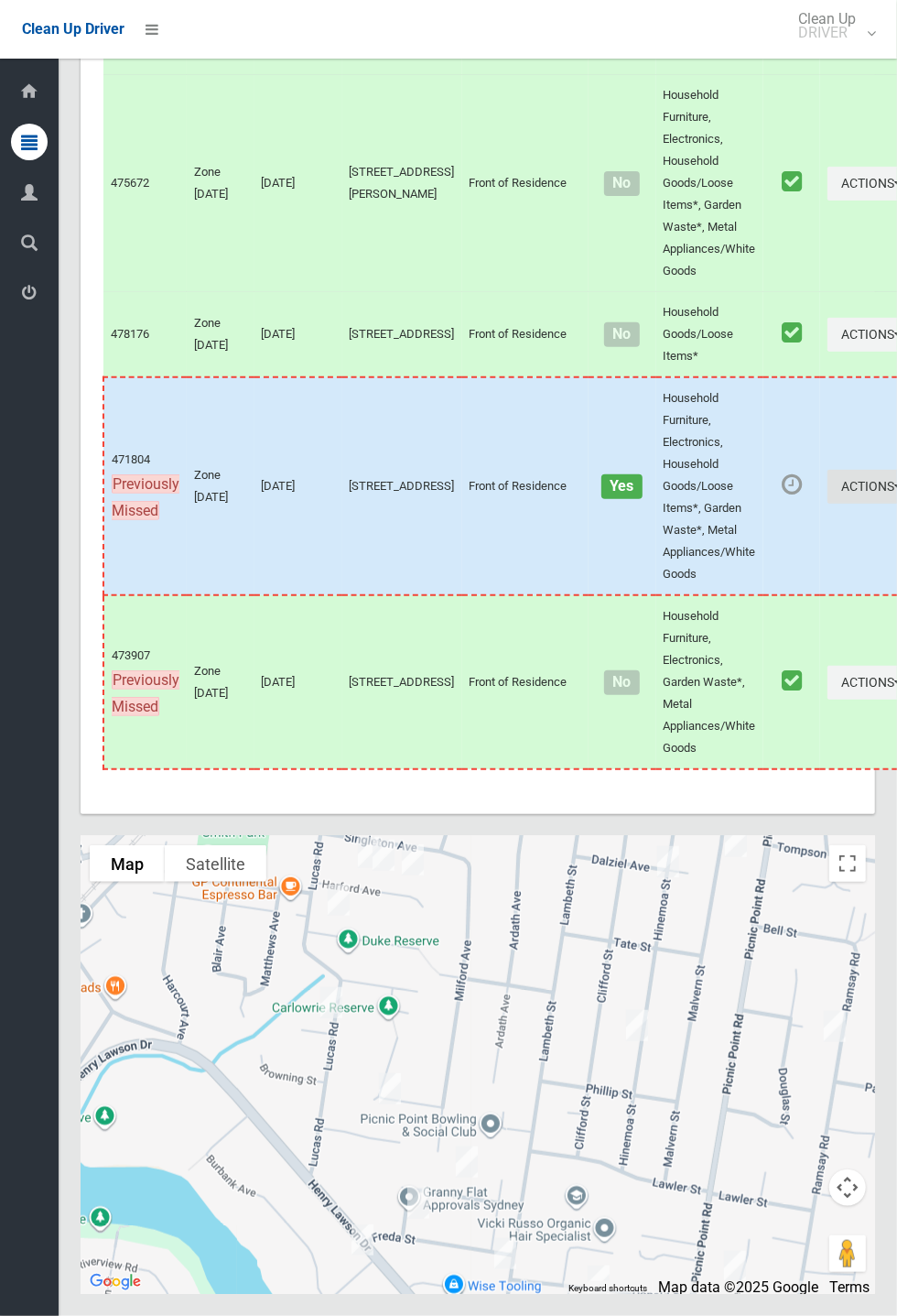
click at [828, 504] on button "Actions" at bounding box center [872, 487] width 88 height 34
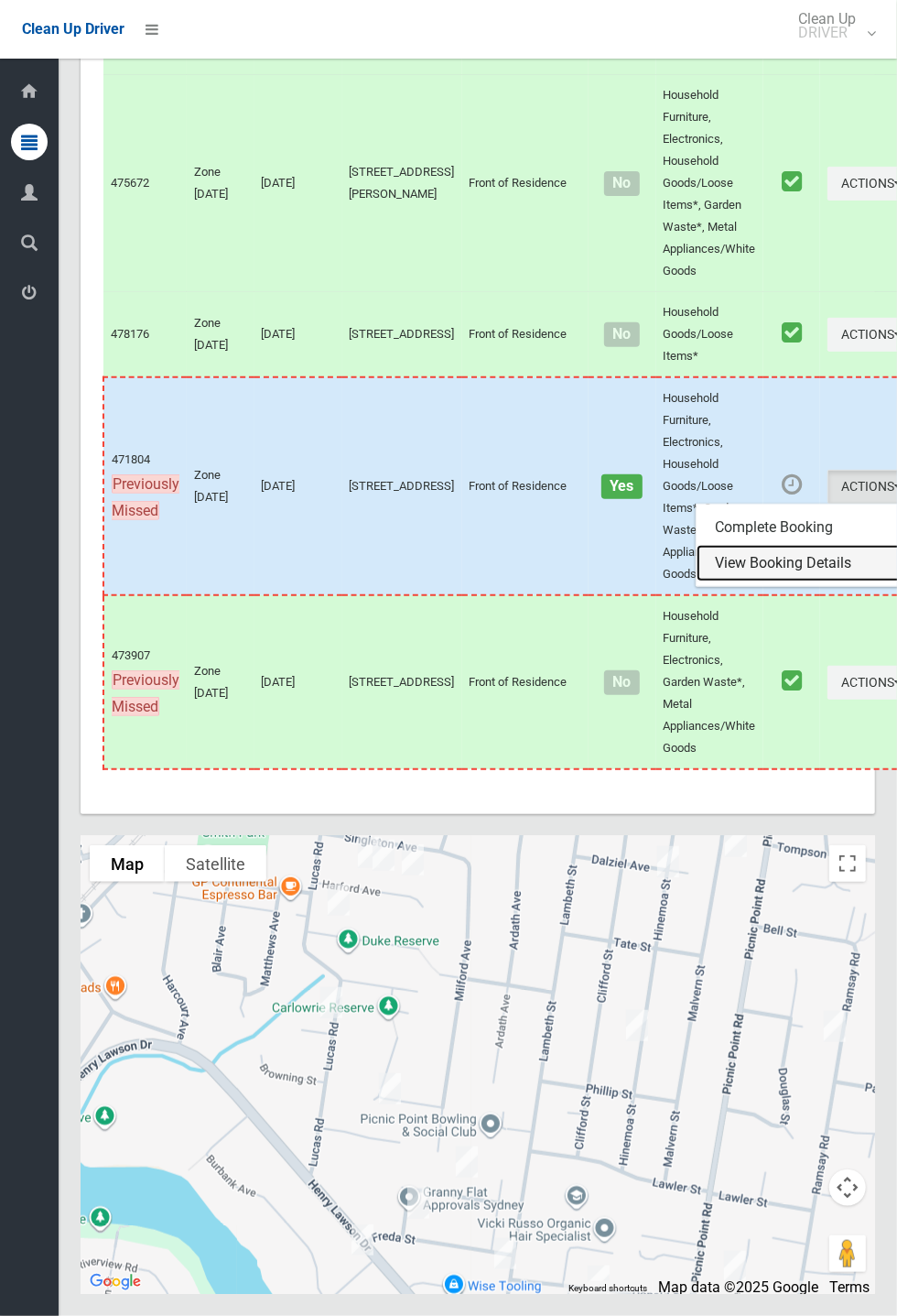
click at [740, 582] on link "View Booking Details" at bounding box center [805, 563] width 218 height 37
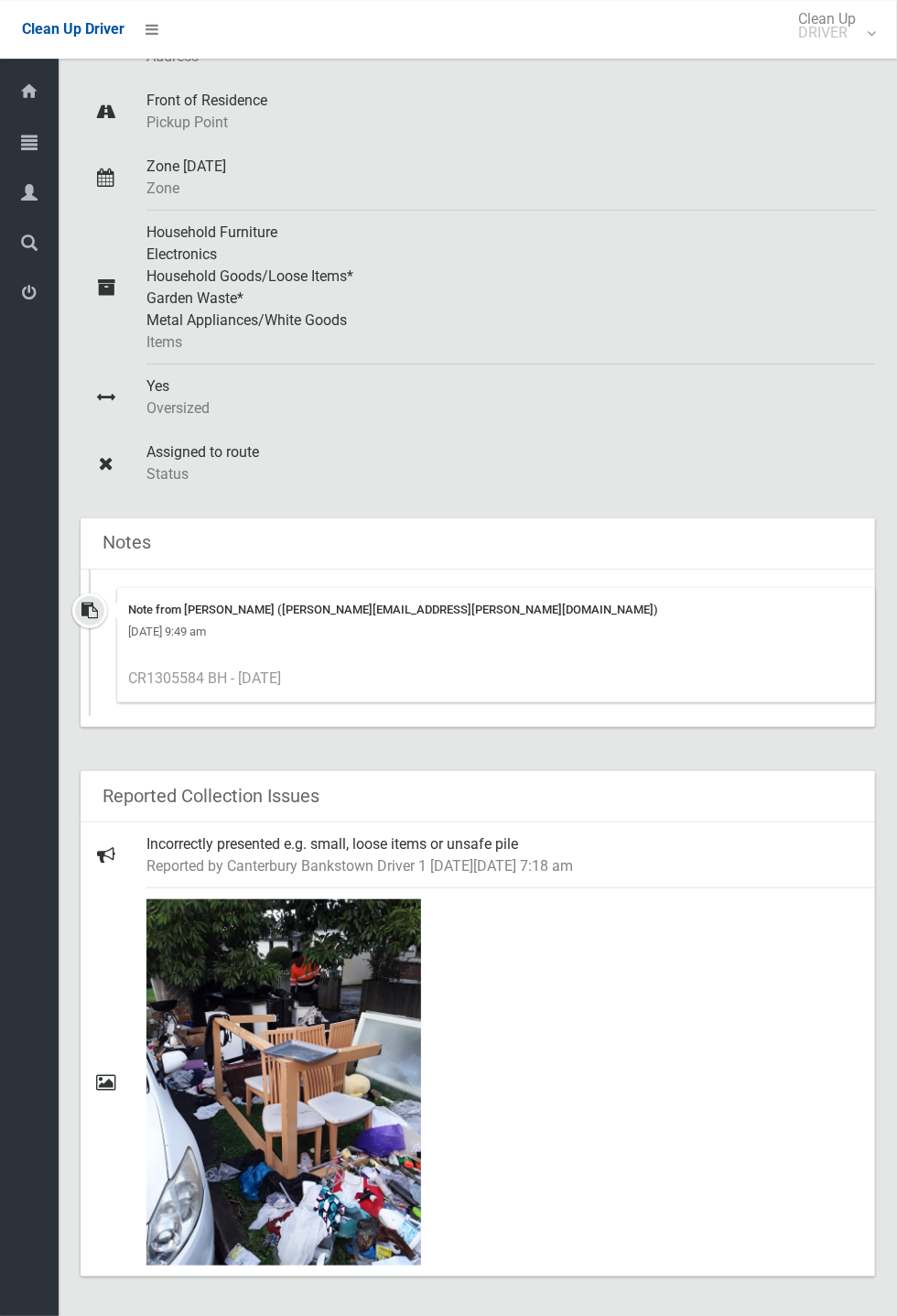
scroll to position [787, 0]
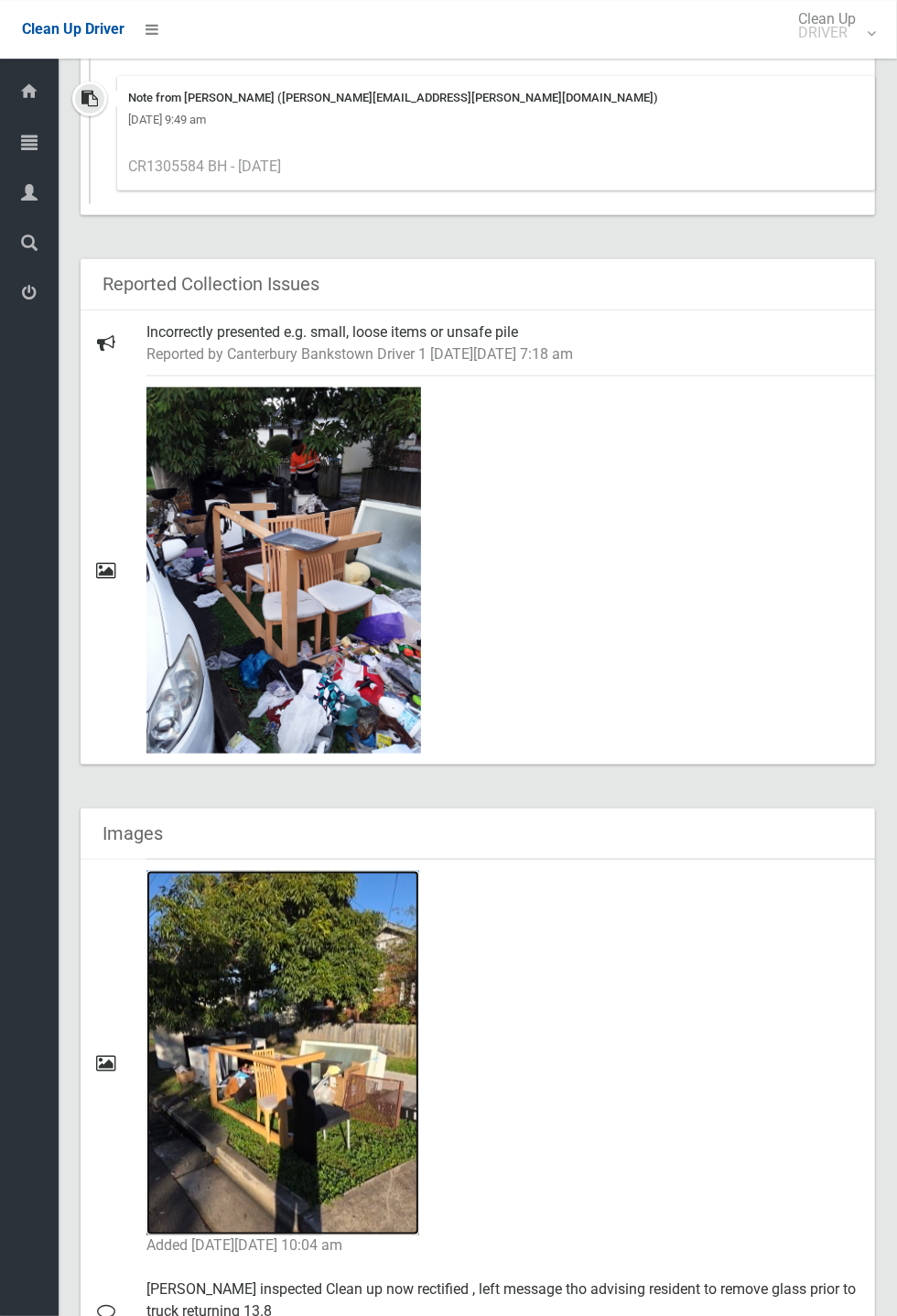
click at [287, 1060] on img at bounding box center [283, 1053] width 273 height 364
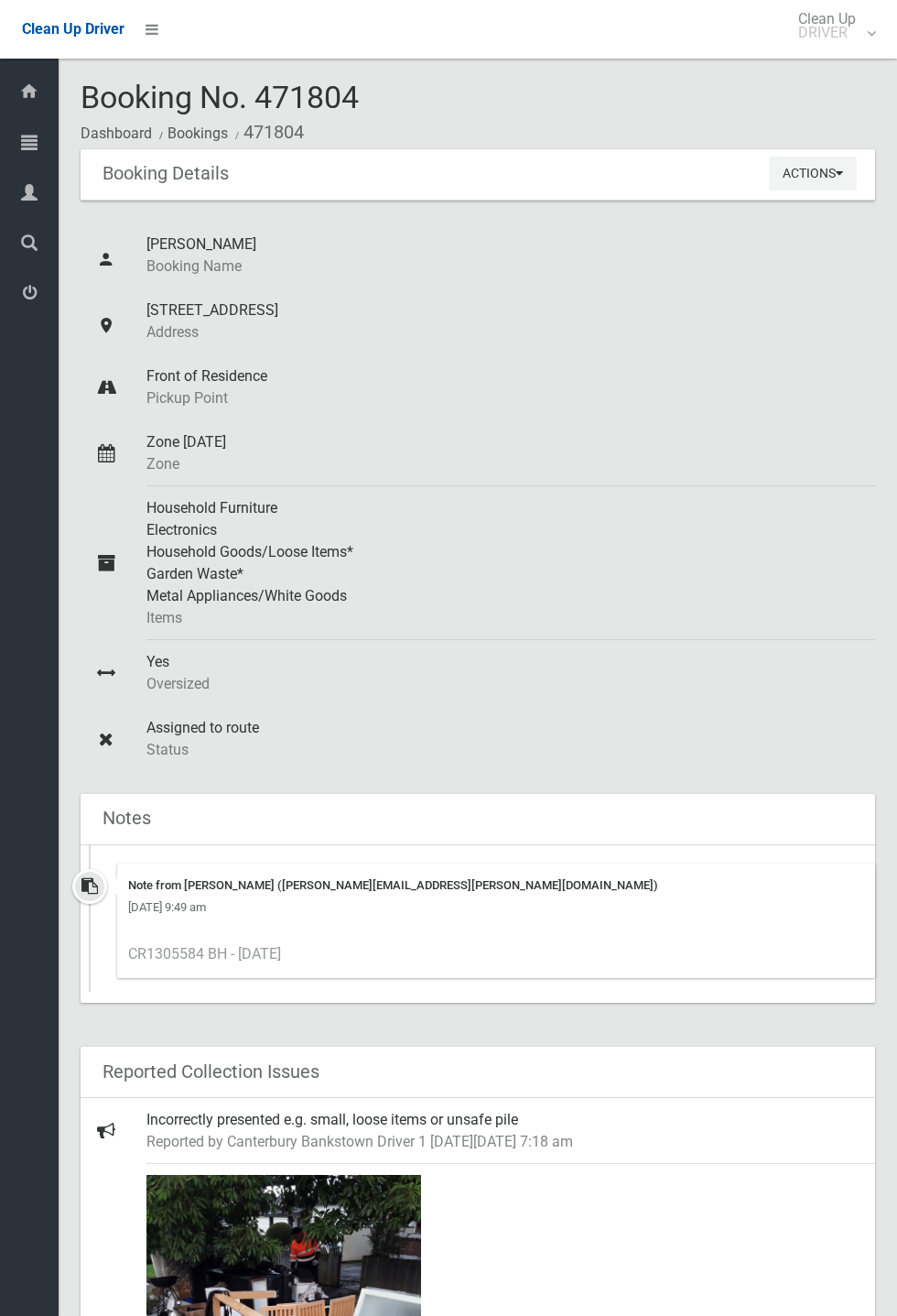
scroll to position [787, 0]
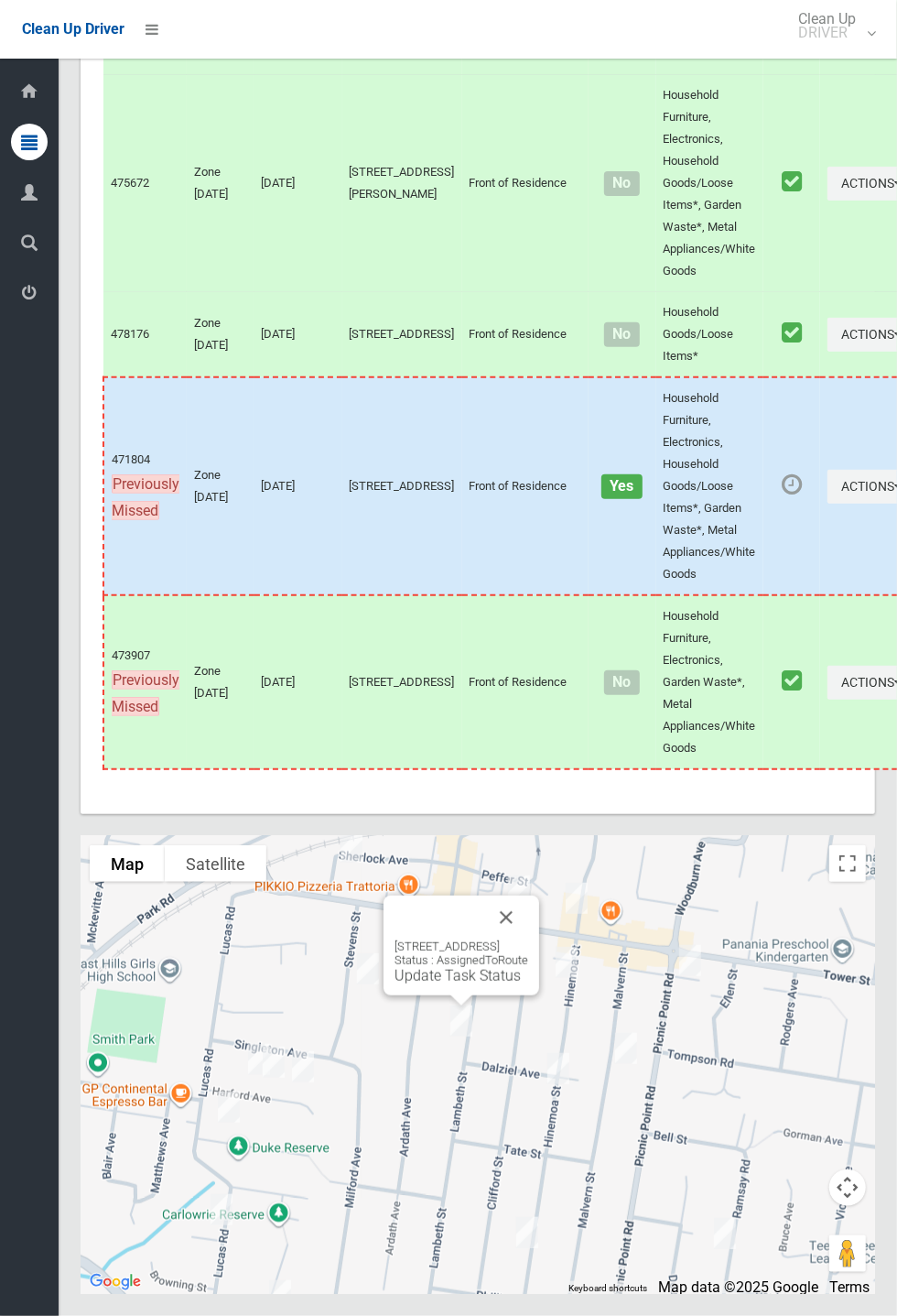
scroll to position [7446, 0]
click at [448, 985] on link "Update Task Status" at bounding box center [458, 975] width 127 height 17
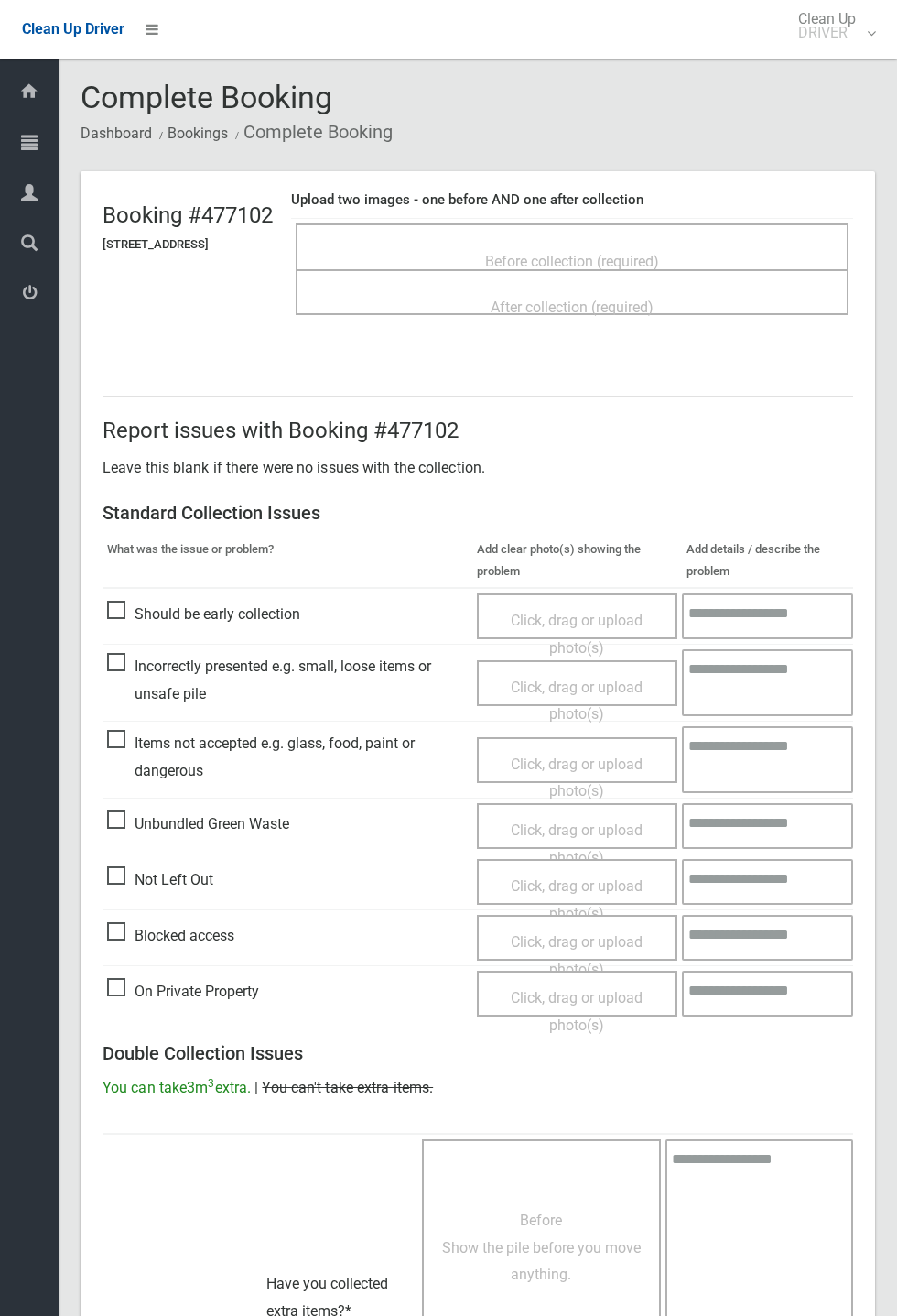
click at [559, 252] on span "Before collection (required)" at bounding box center [572, 260] width 174 height 17
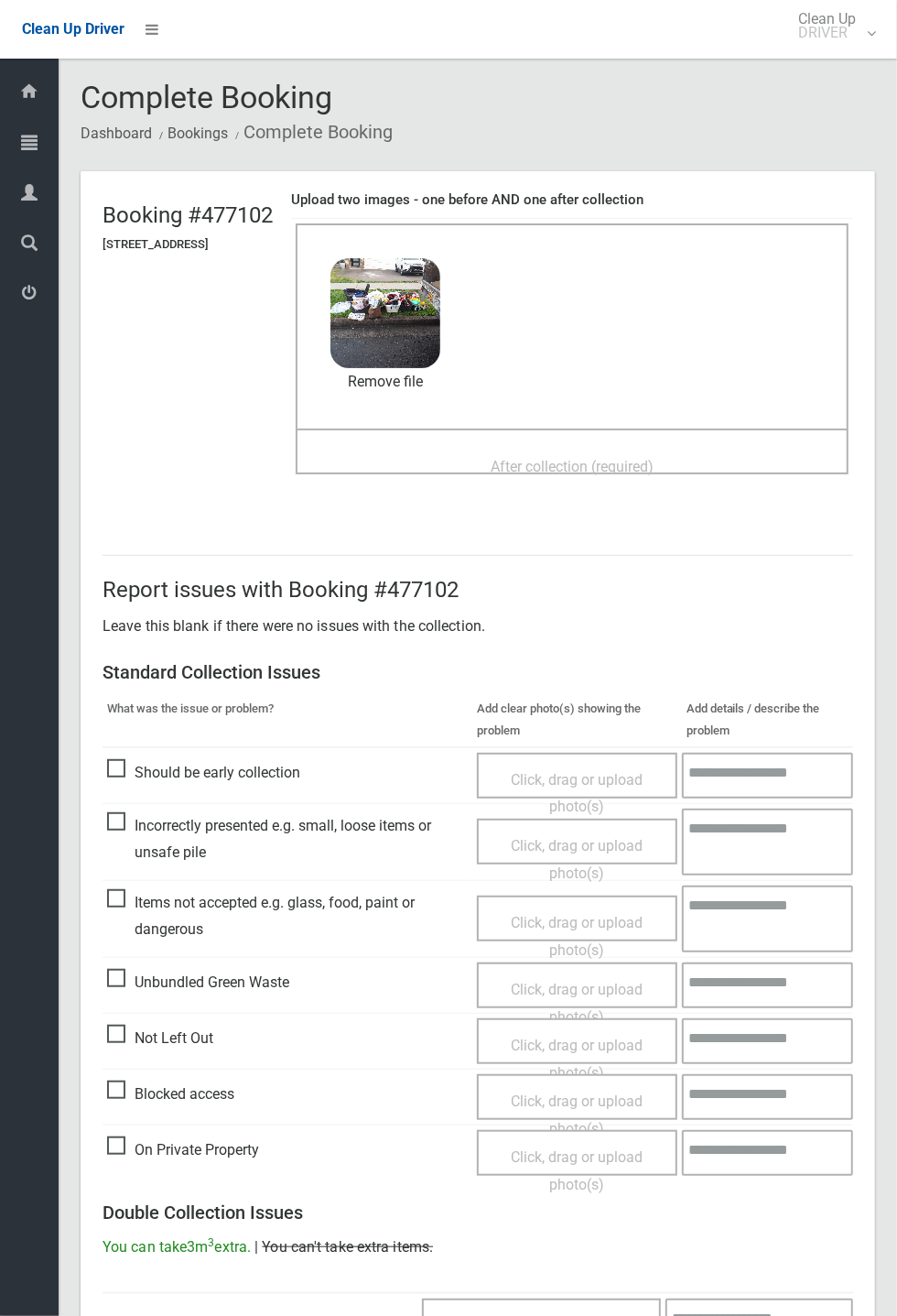
click at [552, 458] on span "After collection (required)" at bounding box center [572, 466] width 163 height 17
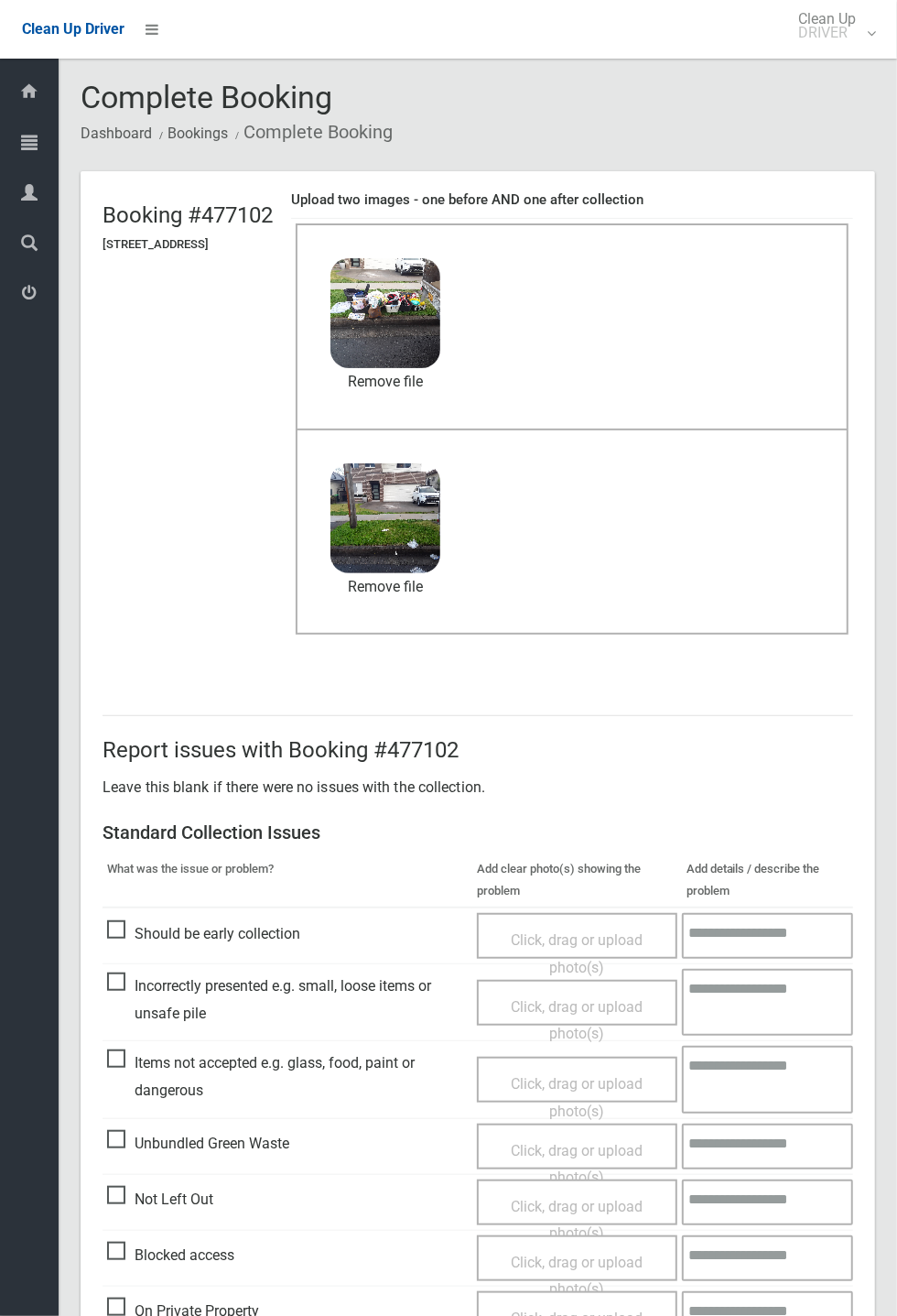
scroll to position [636, 0]
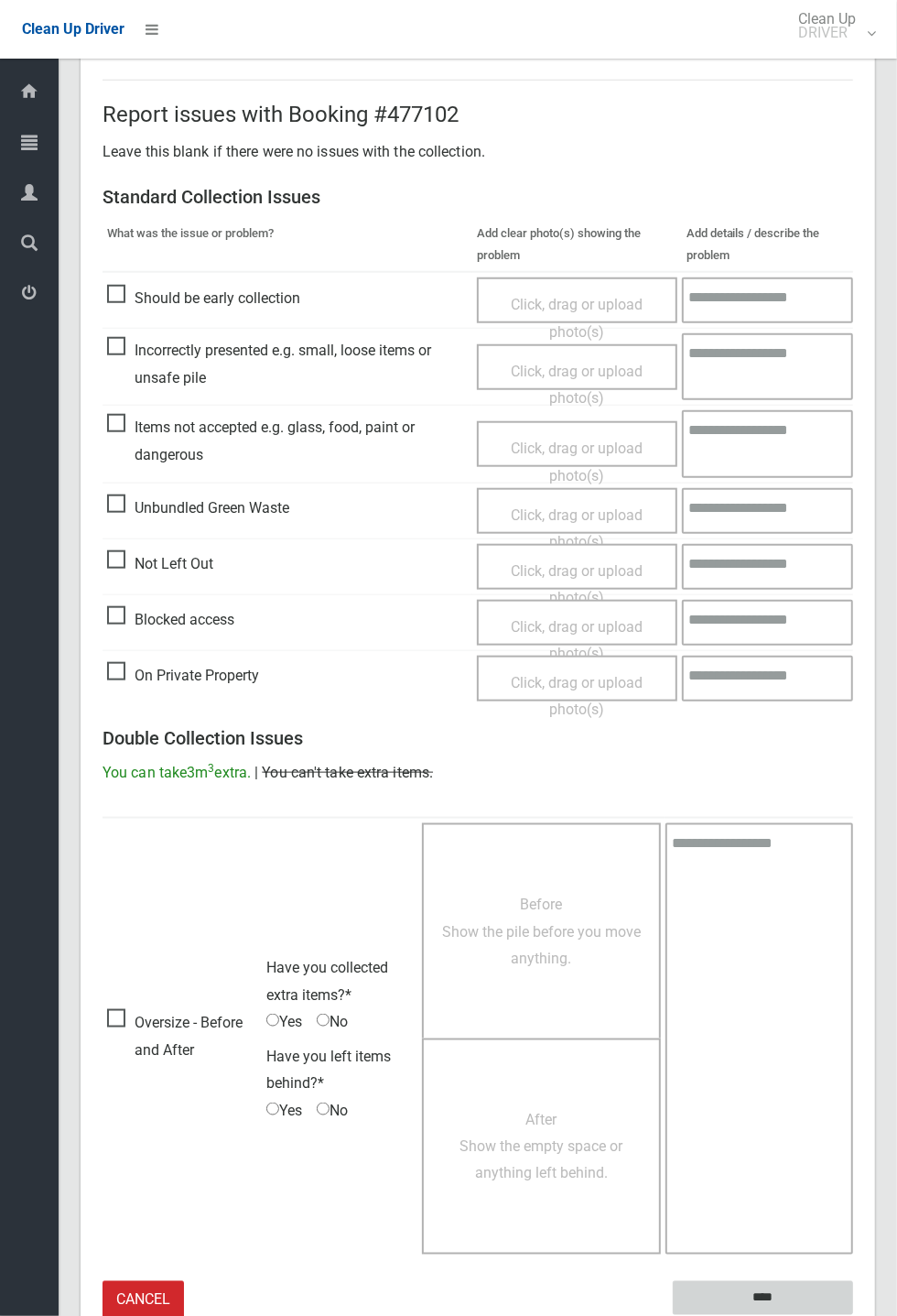
click at [822, 1296] on input "****" at bounding box center [763, 1298] width 181 height 34
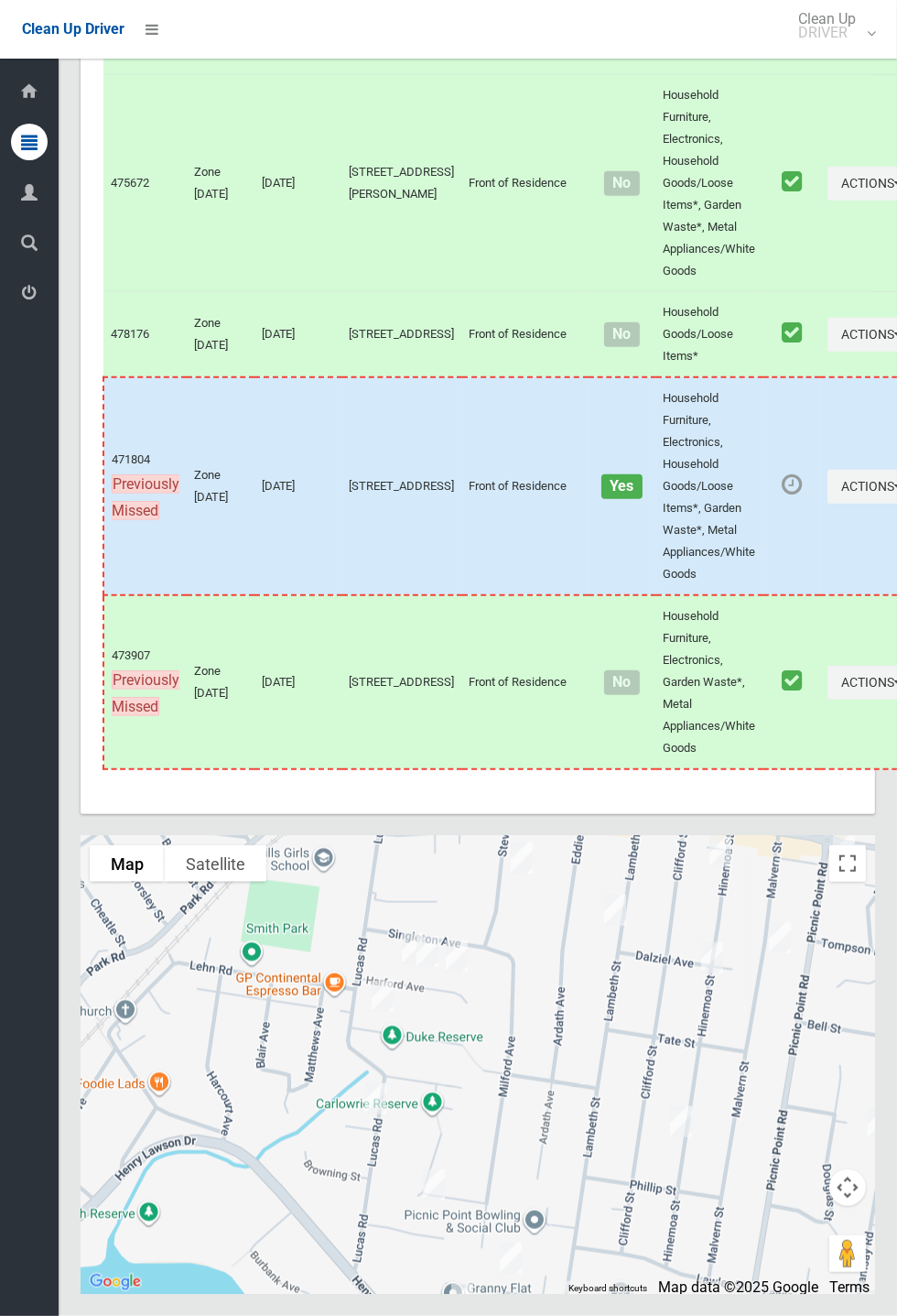
scroll to position [7462, 0]
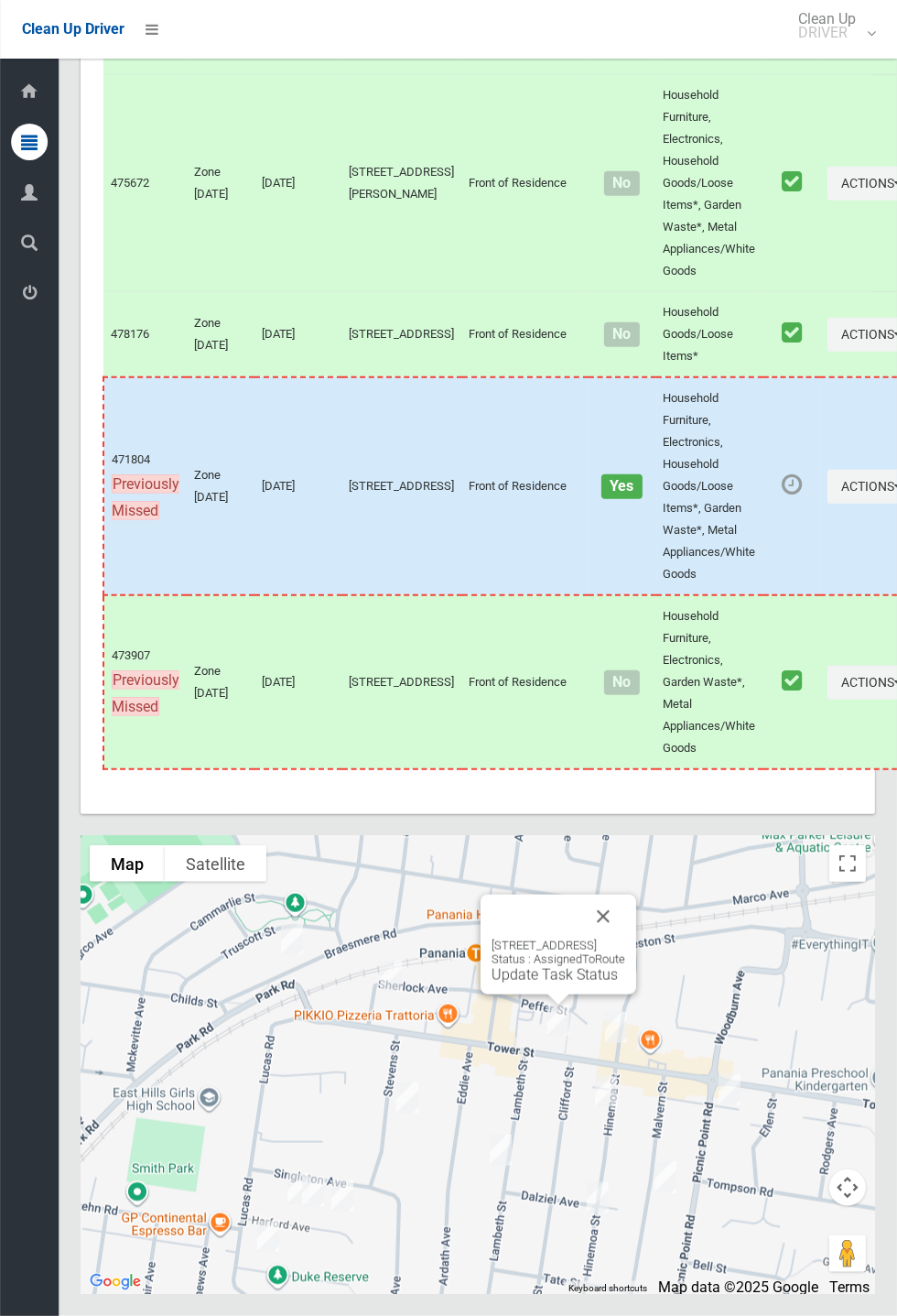
click at [626, 939] on button "Close" at bounding box center [604, 917] width 44 height 44
click at [567, 984] on link "Update Task Status" at bounding box center [555, 974] width 127 height 17
